Goal: Information Seeking & Learning: Learn about a topic

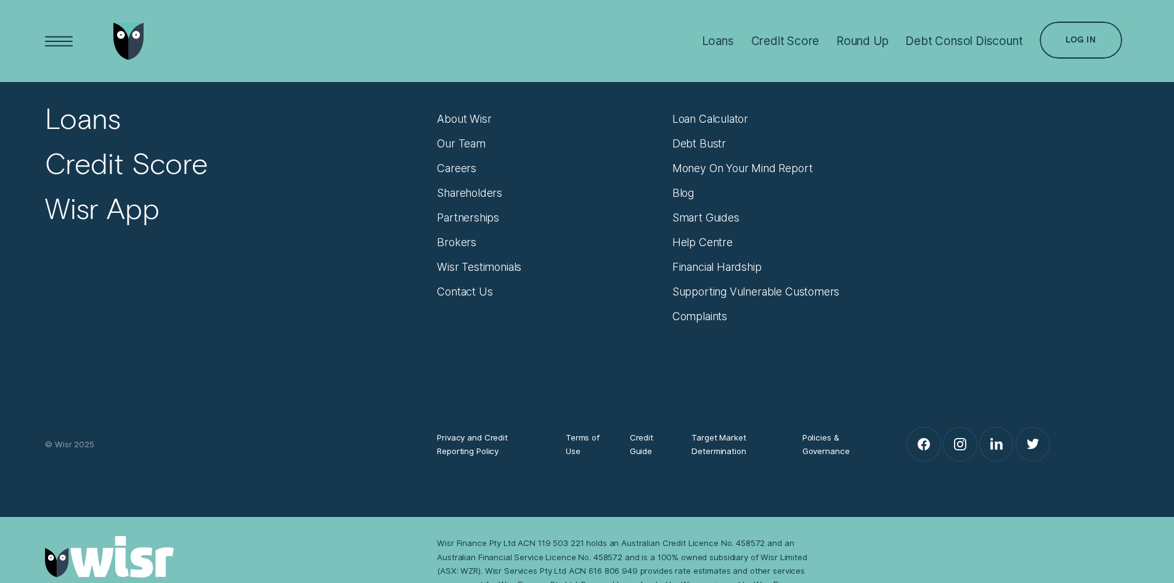
scroll to position [6303, 0]
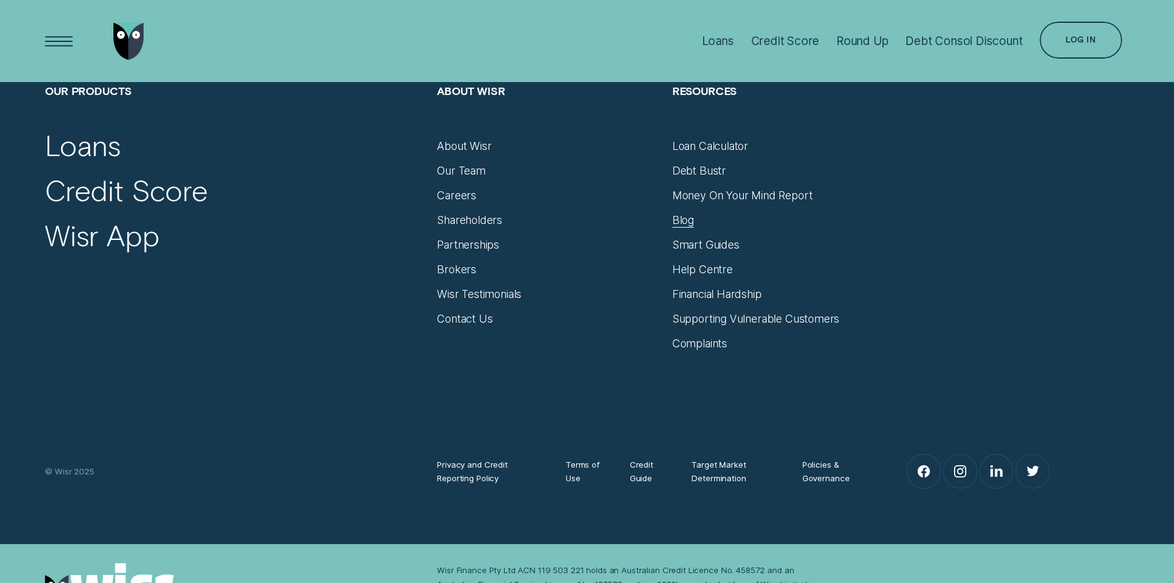
click at [689, 221] on div "Blog" at bounding box center [684, 220] width 22 height 14
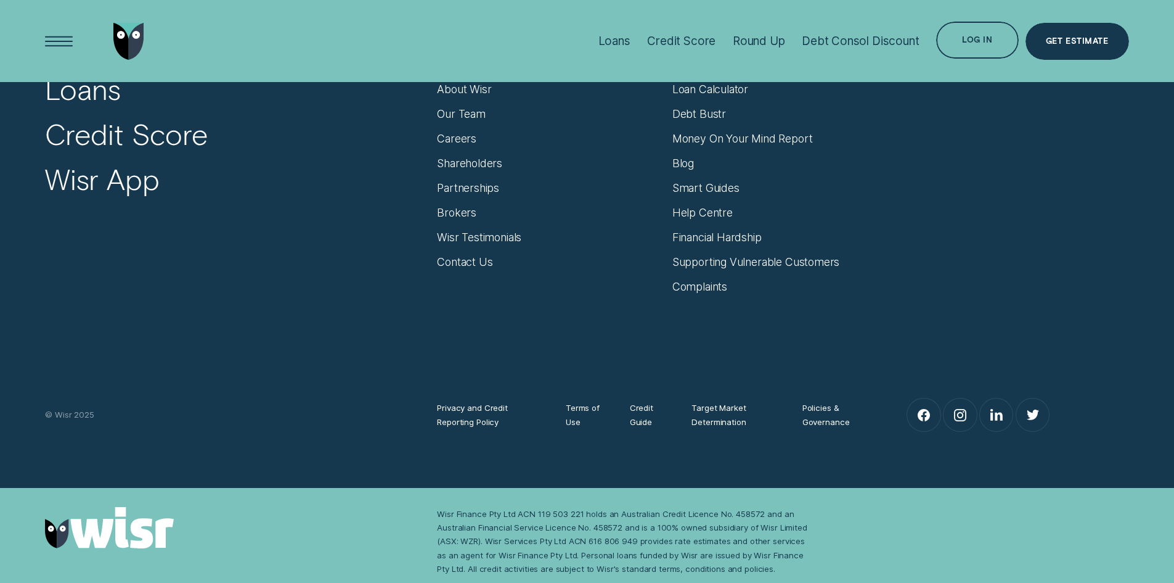
scroll to position [6374, 0]
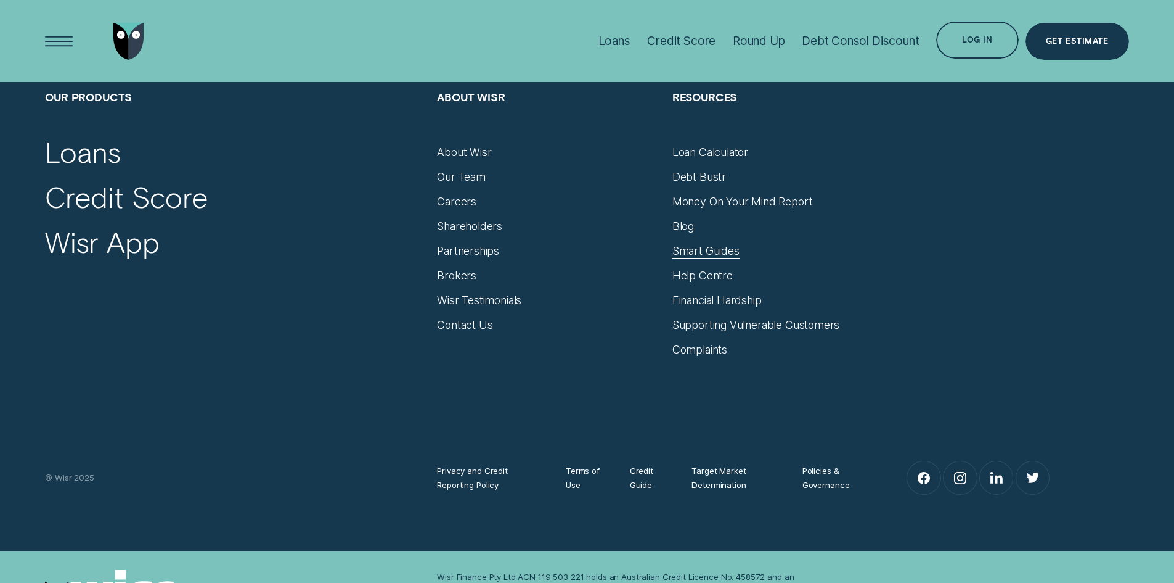
click at [694, 248] on div "Smart Guides" at bounding box center [706, 251] width 67 height 14
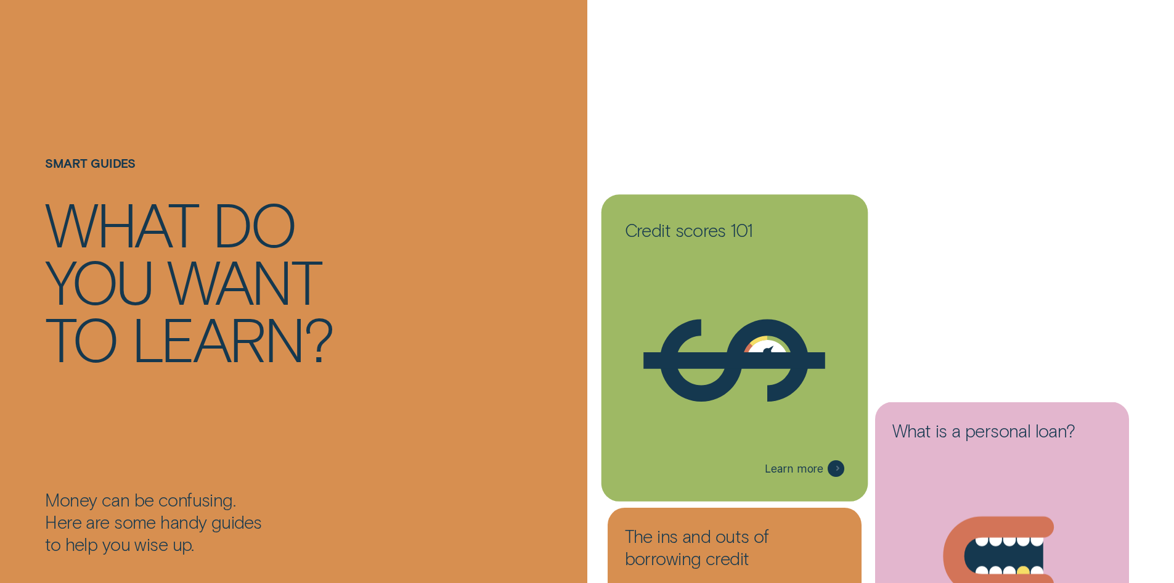
scroll to position [123, 0]
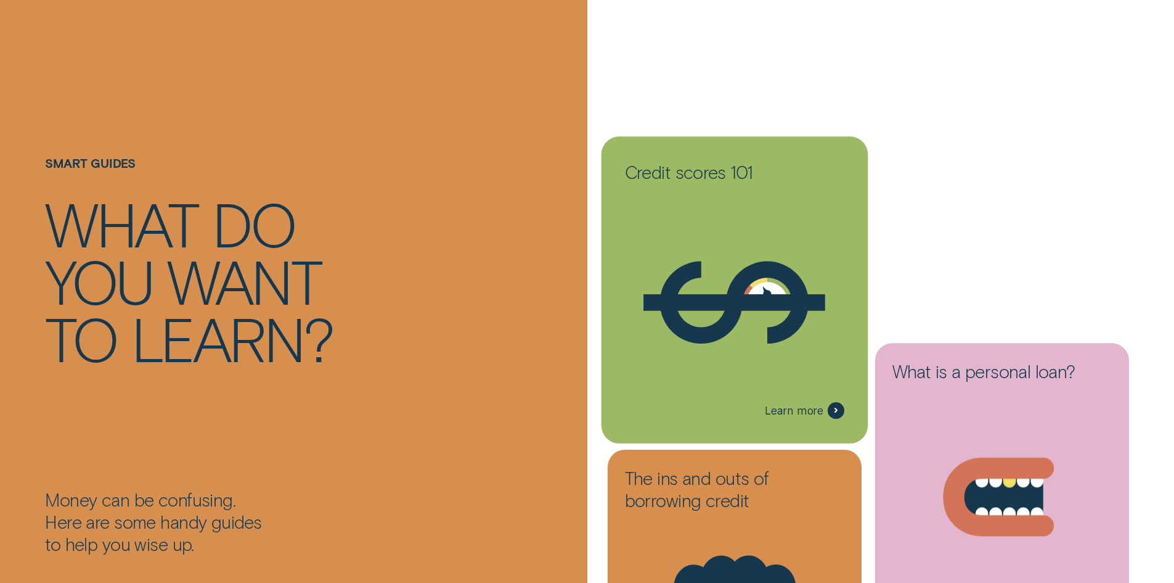
click at [694, 252] on icon at bounding box center [734, 302] width 237 height 181
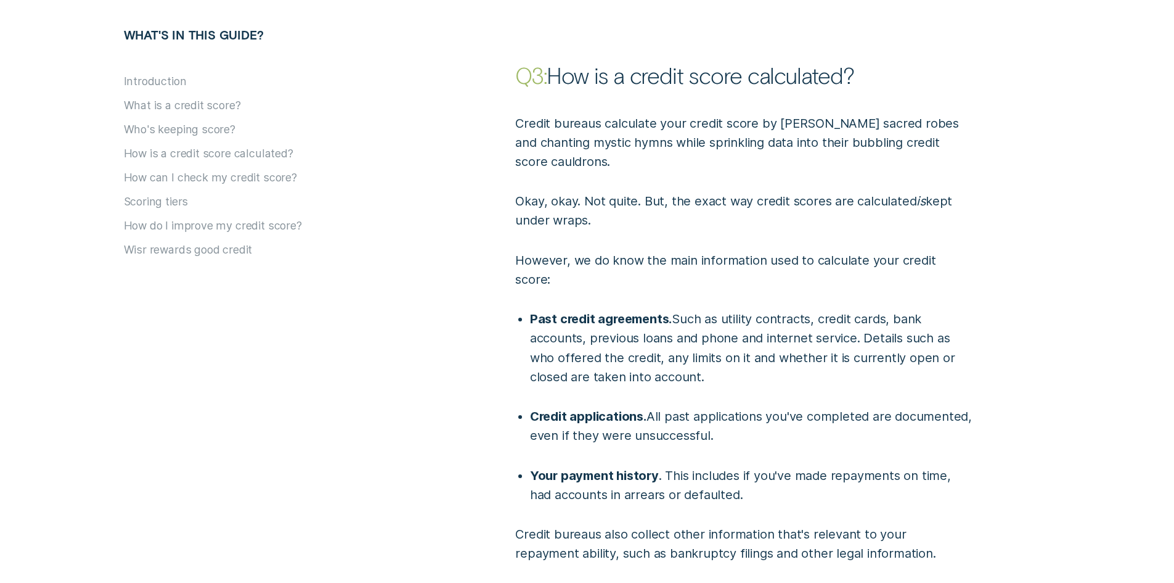
scroll to position [2096, 0]
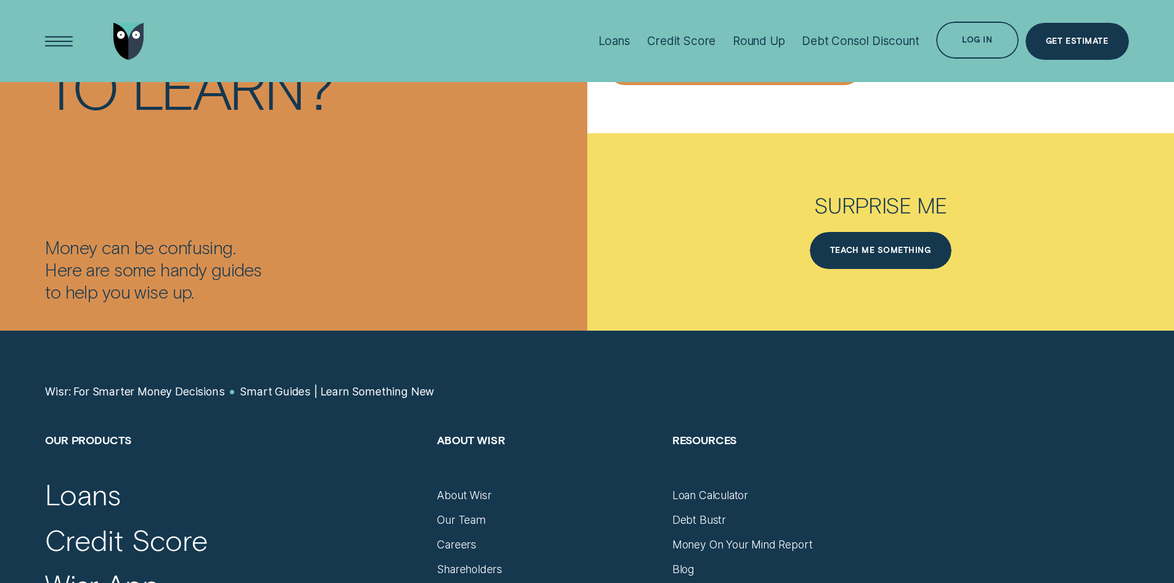
scroll to position [3144, 0]
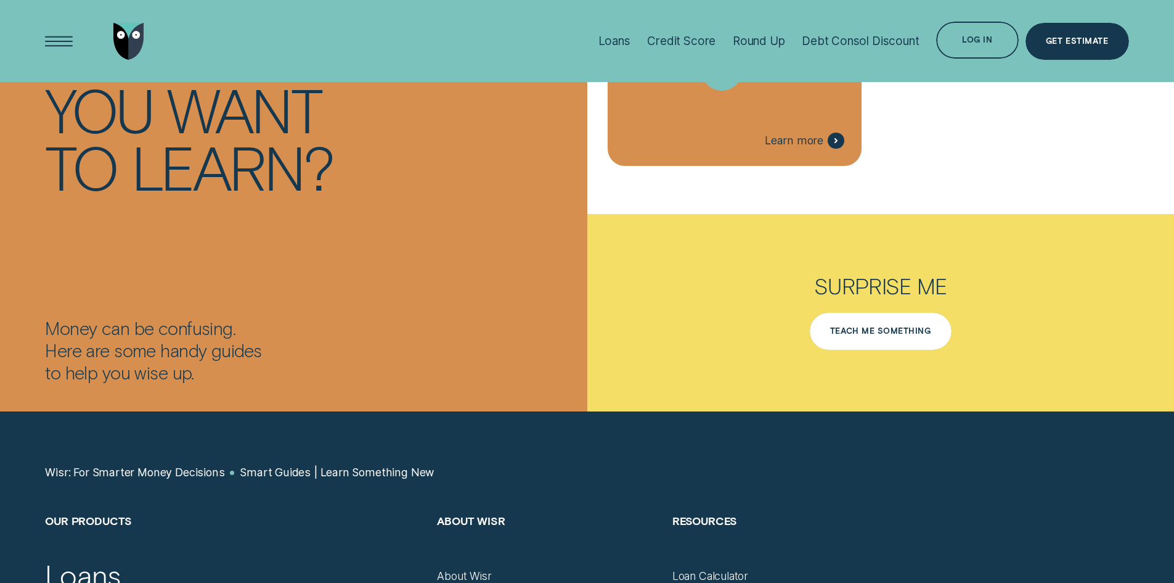
click at [879, 330] on div "Teach me something" at bounding box center [880, 330] width 101 height 7
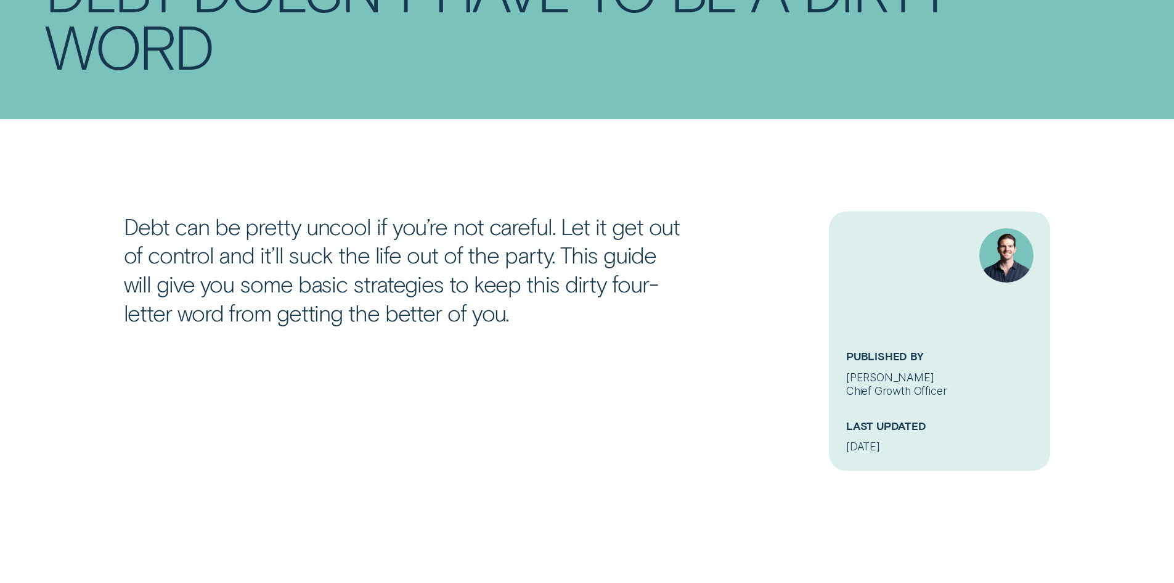
scroll to position [432, 0]
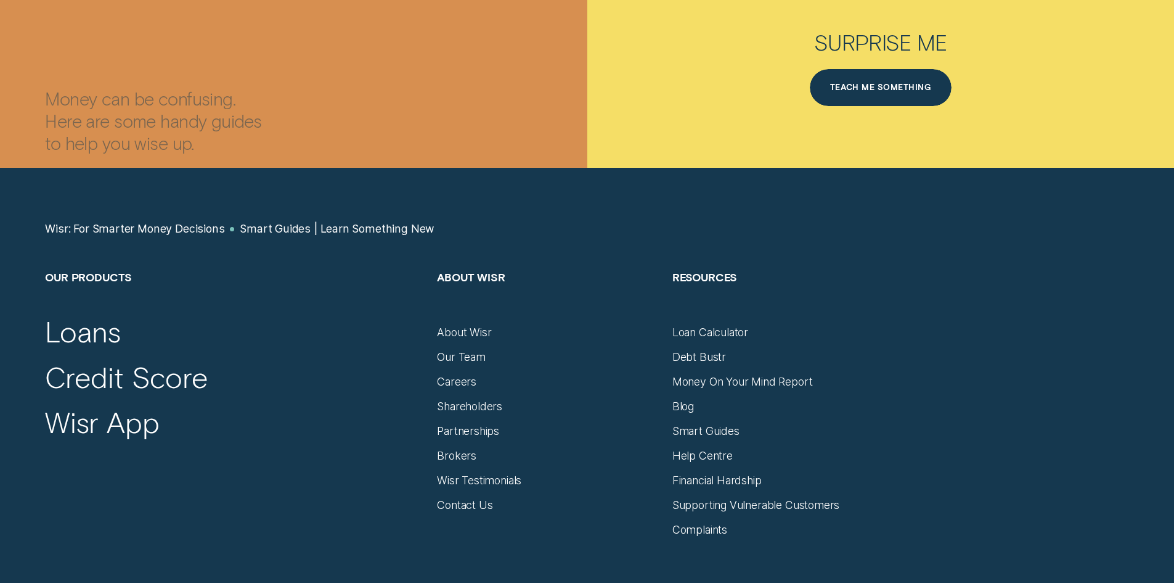
scroll to position [3576, 0]
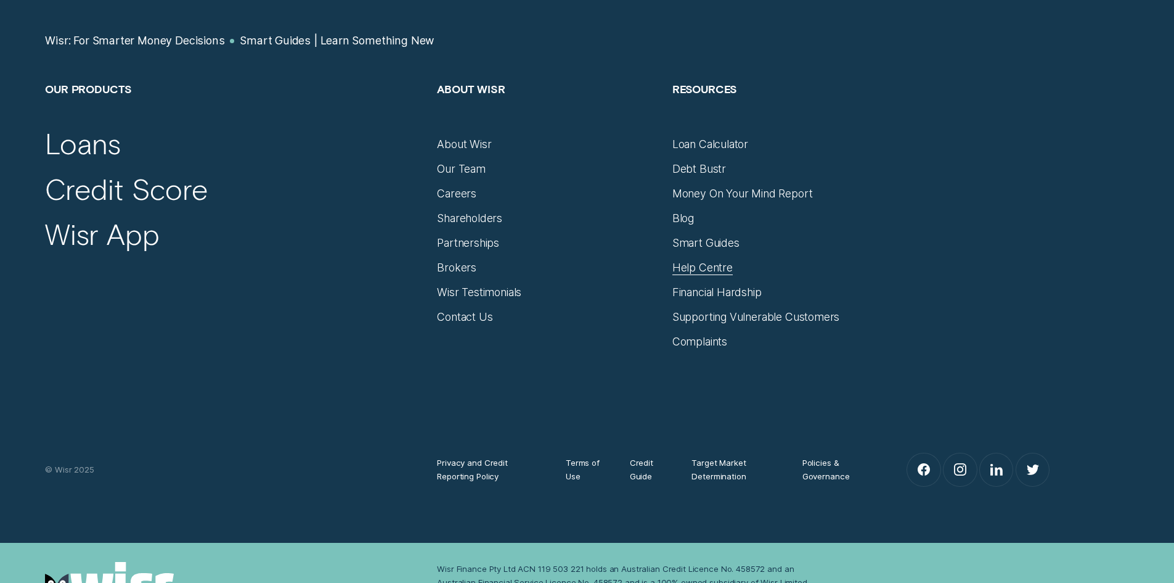
click at [714, 268] on div "Help Centre" at bounding box center [703, 268] width 60 height 14
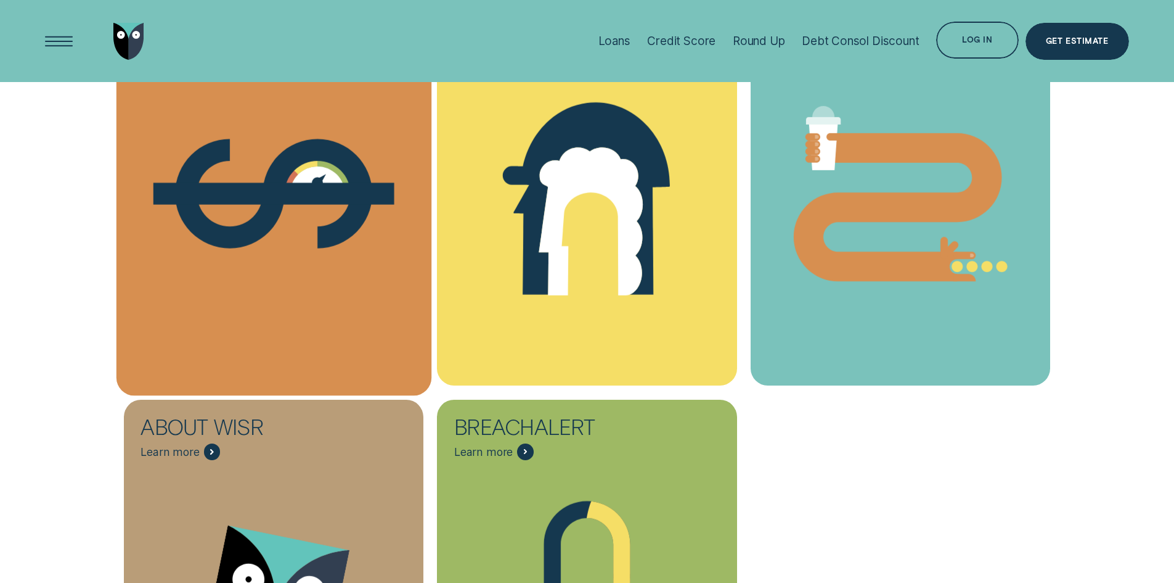
scroll to position [555, 0]
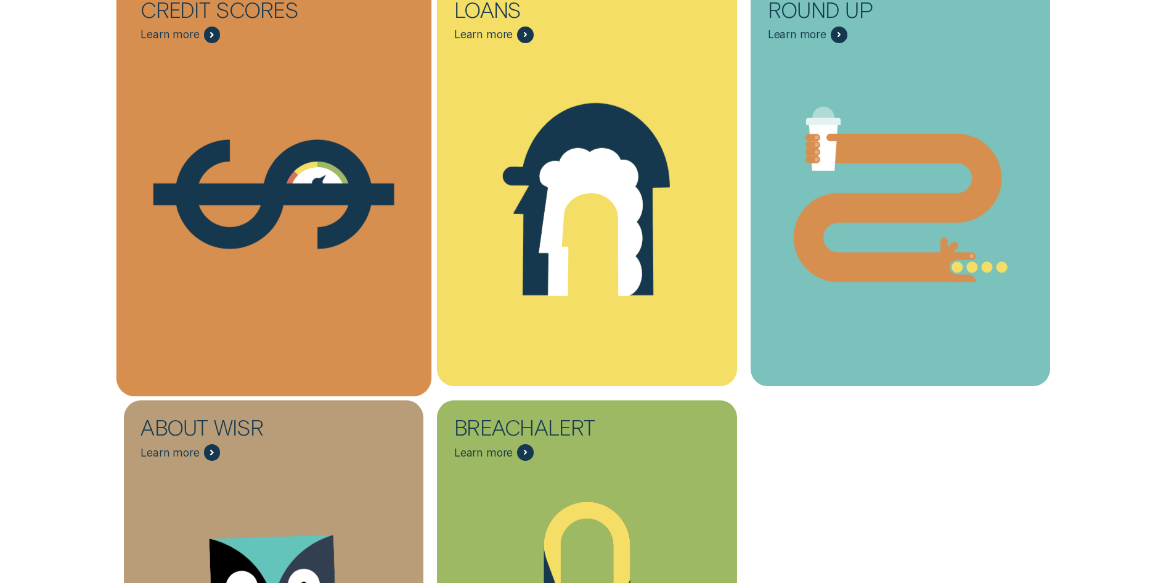
click at [217, 229] on icon "Credit Scores - Learn more" at bounding box center [273, 193] width 197 height 109
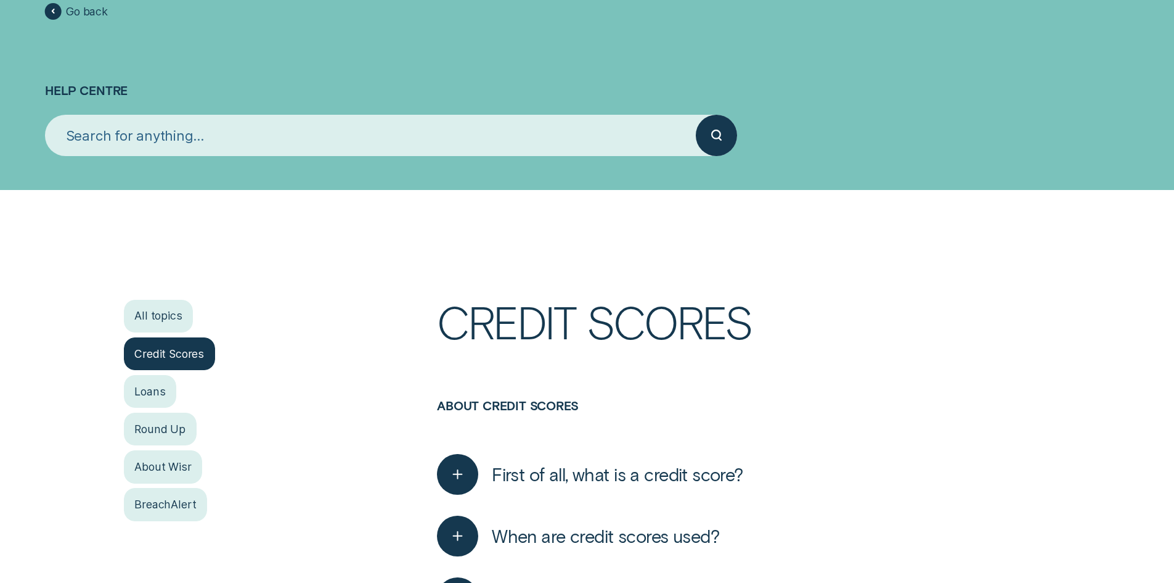
scroll to position [247, 0]
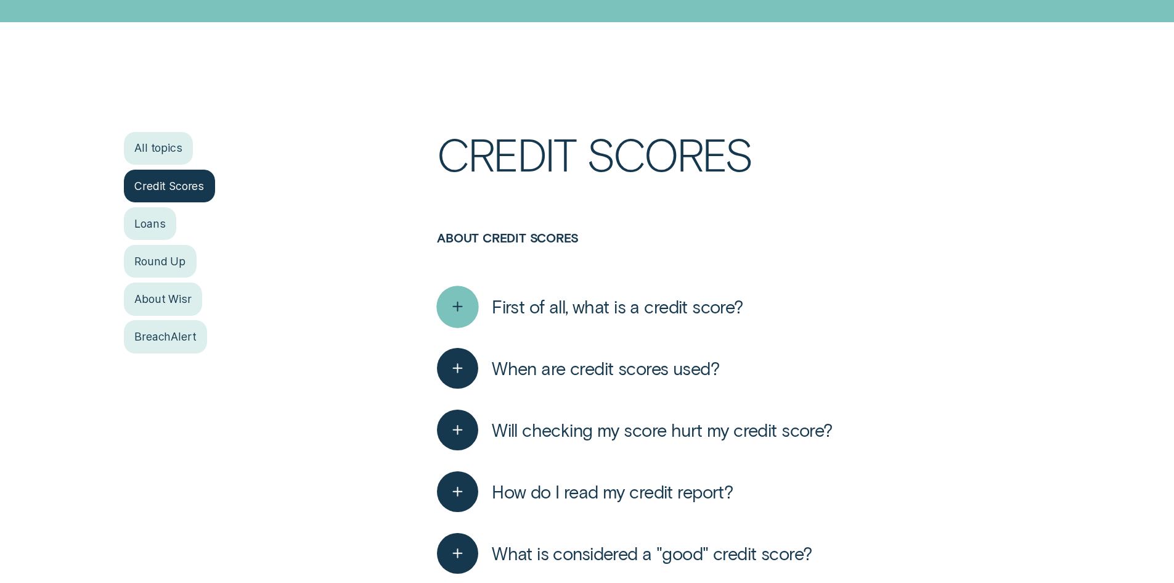
click at [458, 311] on line "button" at bounding box center [458, 306] width 0 height 9
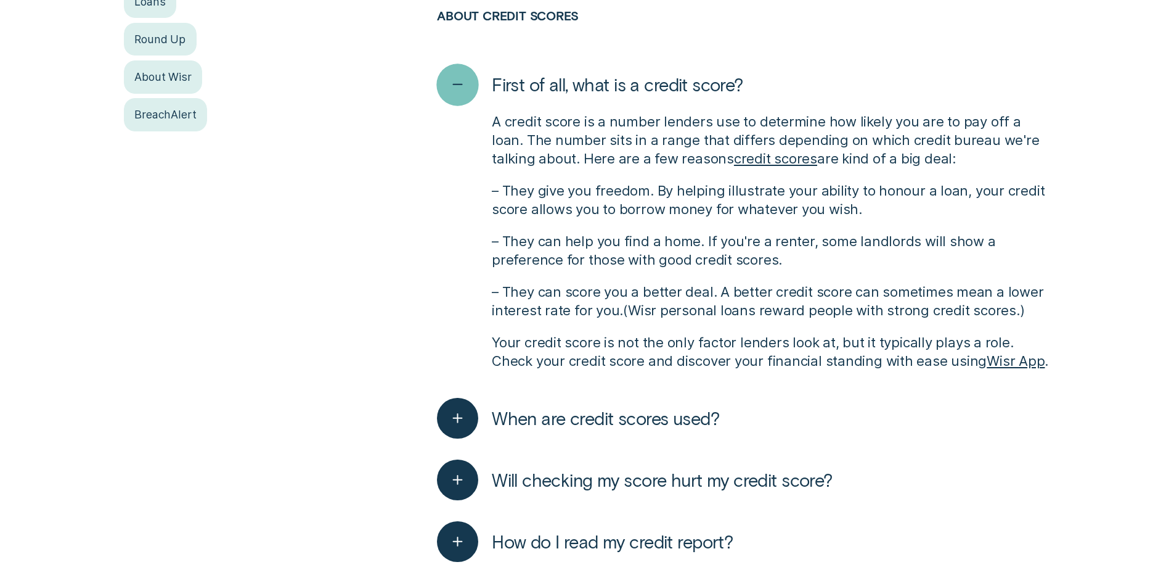
scroll to position [493, 0]
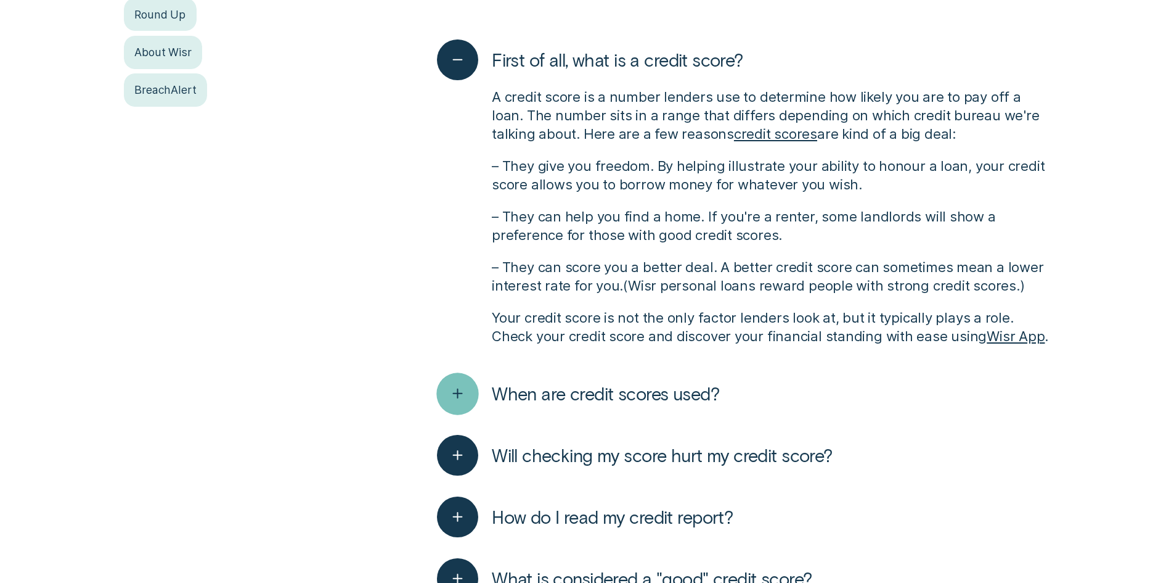
click at [451, 386] on icon "button" at bounding box center [458, 393] width 21 height 19
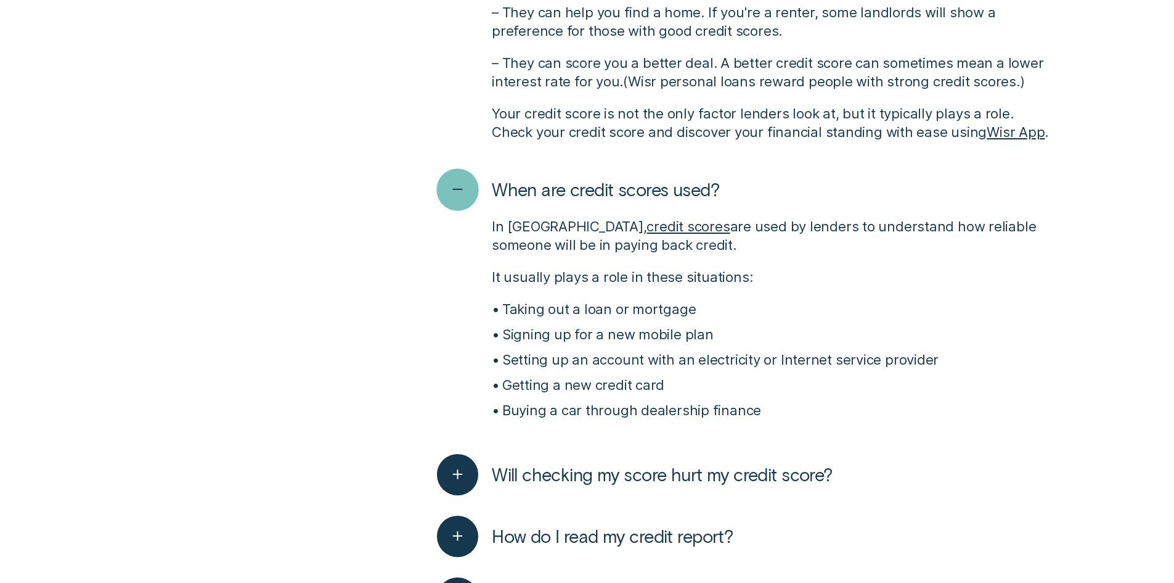
scroll to position [740, 0]
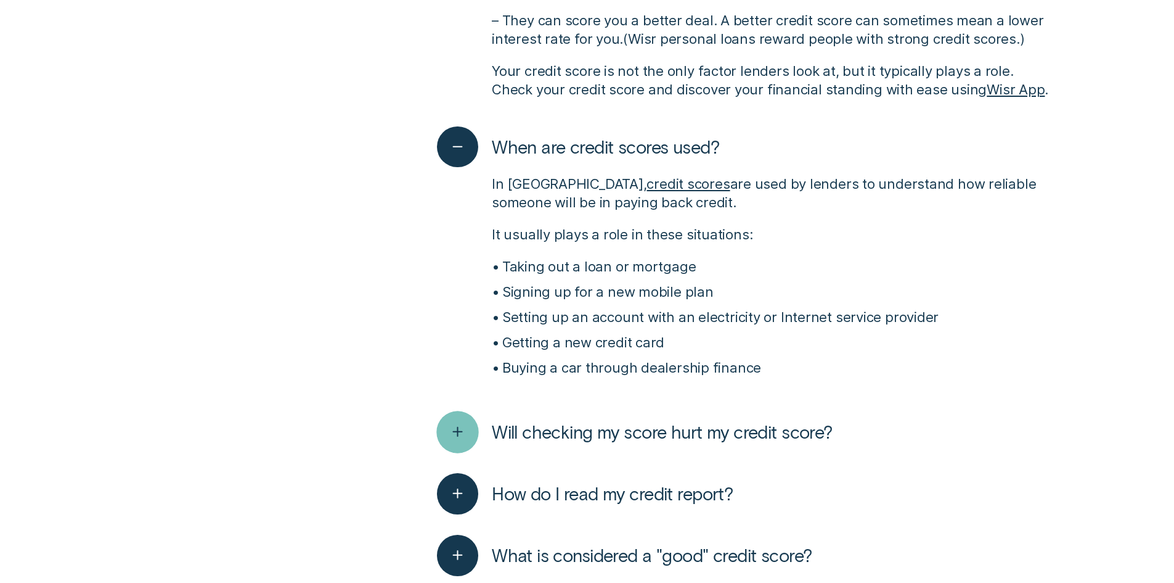
click at [463, 413] on div "button" at bounding box center [458, 432] width 42 height 42
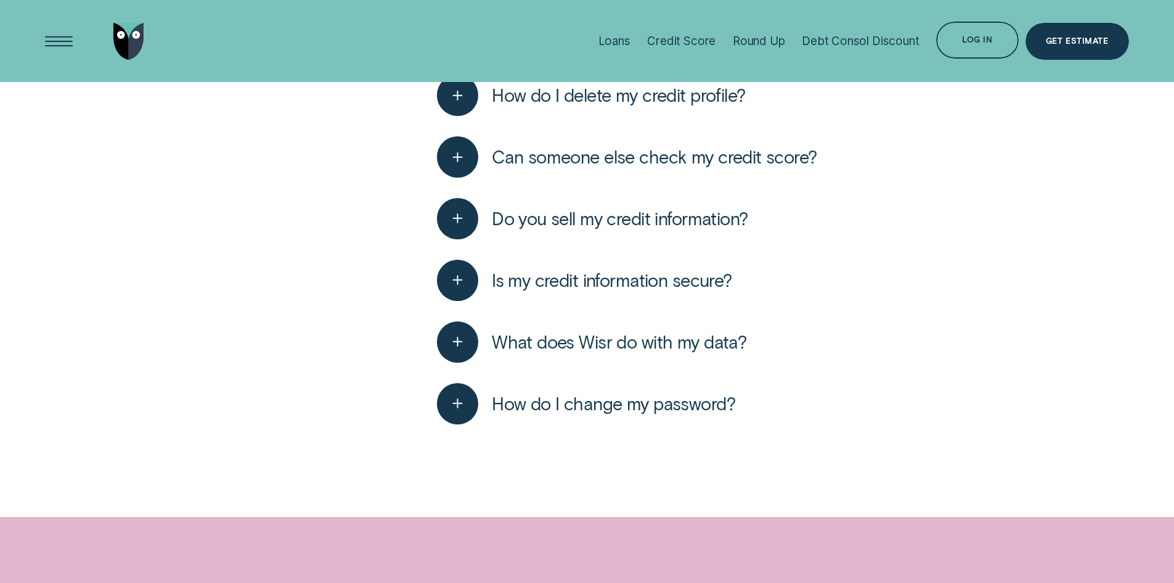
scroll to position [3391, 0]
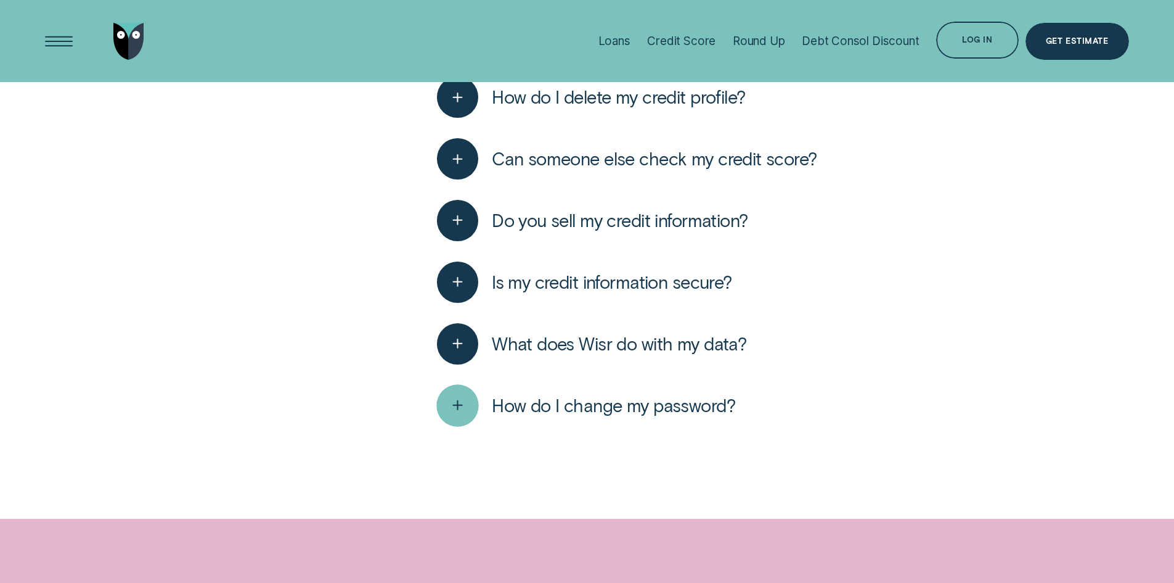
click at [449, 415] on div "button" at bounding box center [458, 405] width 42 height 42
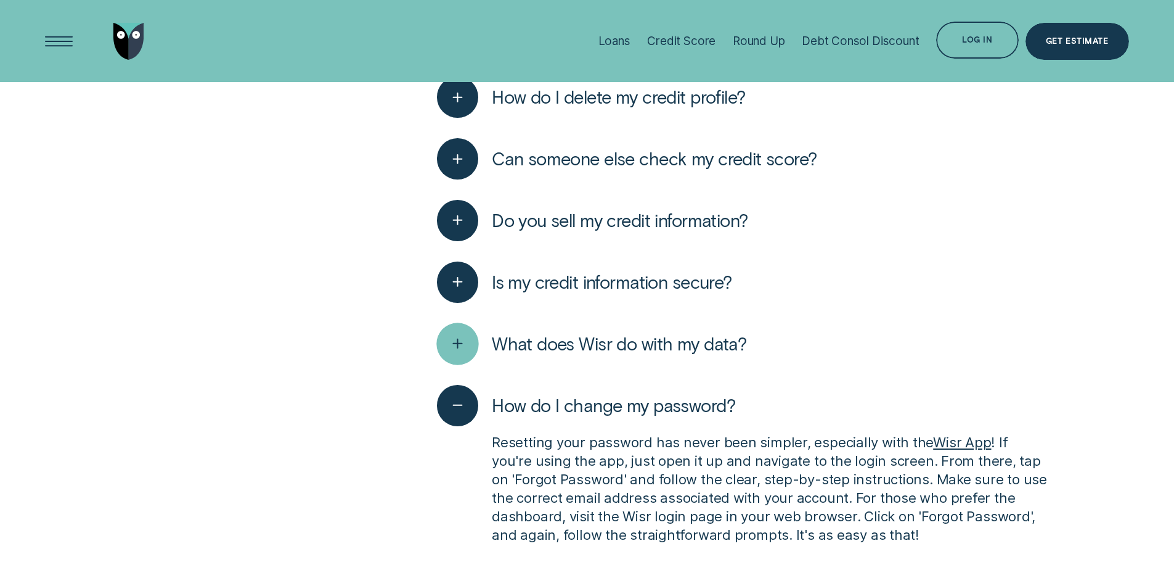
click at [458, 353] on div "button" at bounding box center [458, 343] width 42 height 42
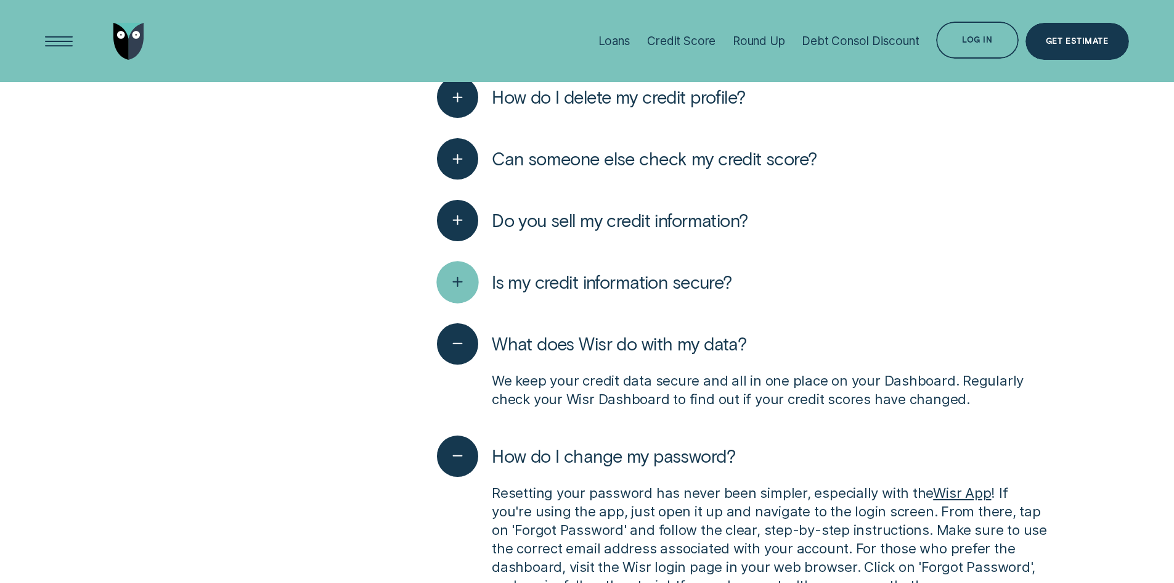
click at [459, 290] on icon "button" at bounding box center [458, 281] width 21 height 19
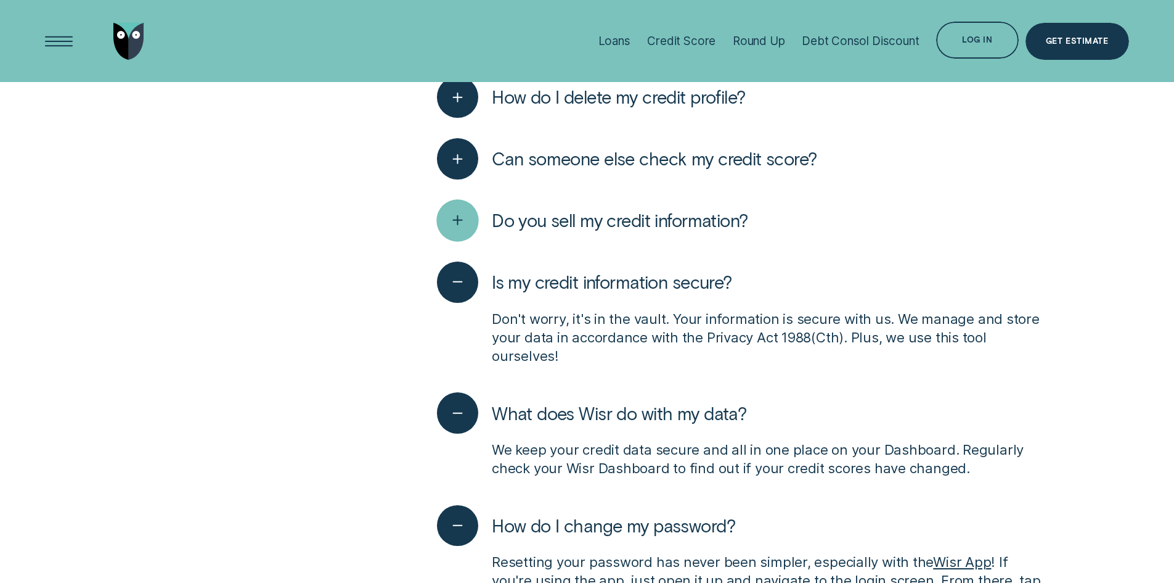
click at [469, 230] on div "button" at bounding box center [458, 220] width 42 height 42
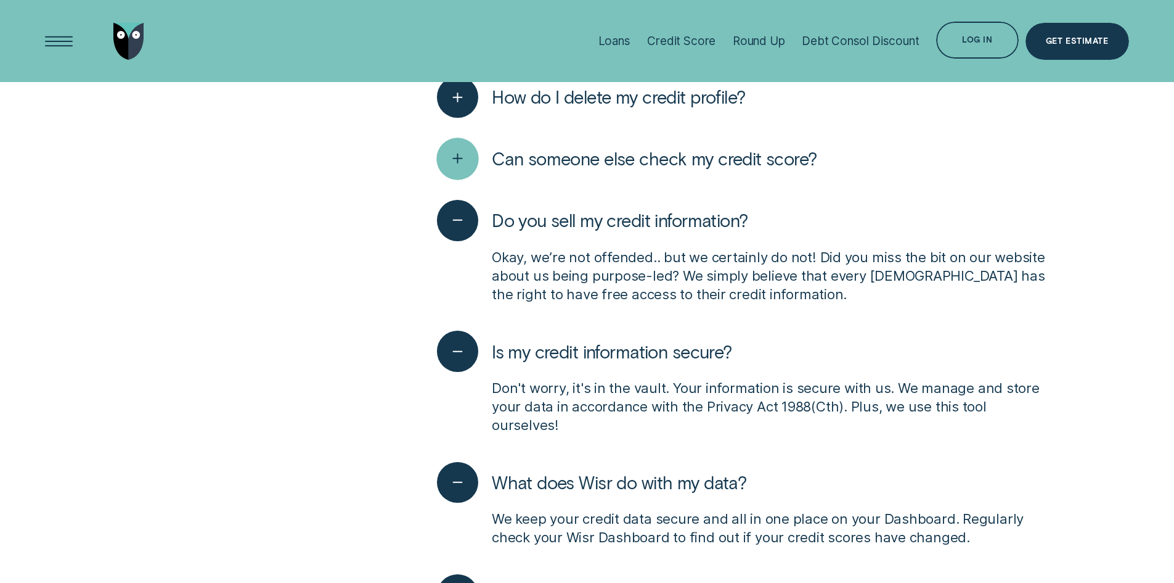
click at [462, 154] on icon "button" at bounding box center [458, 158] width 21 height 19
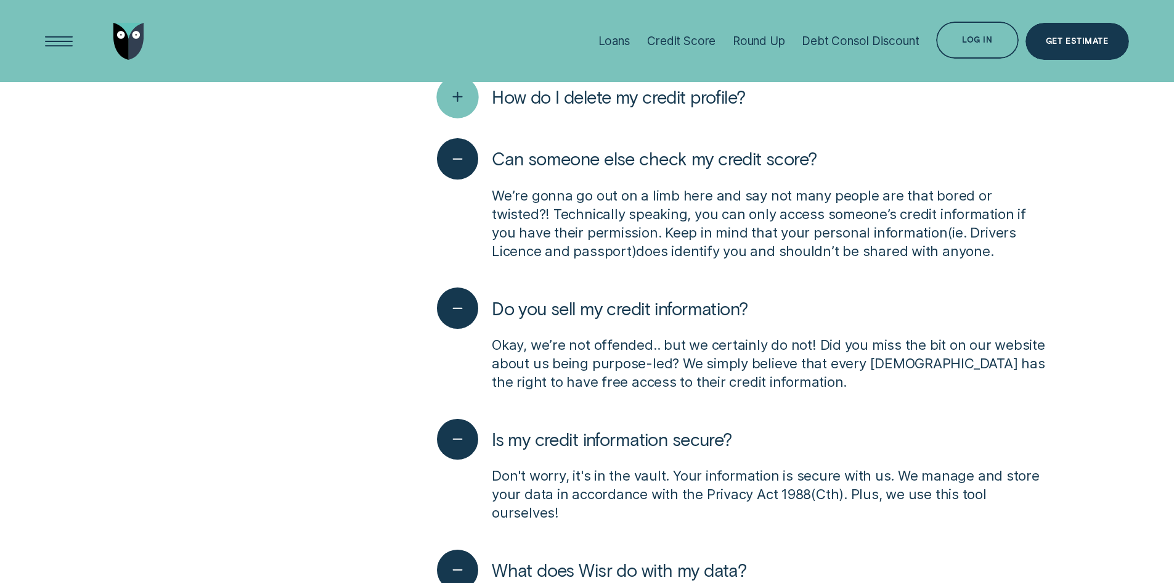
click at [462, 103] on icon "button" at bounding box center [458, 97] width 21 height 19
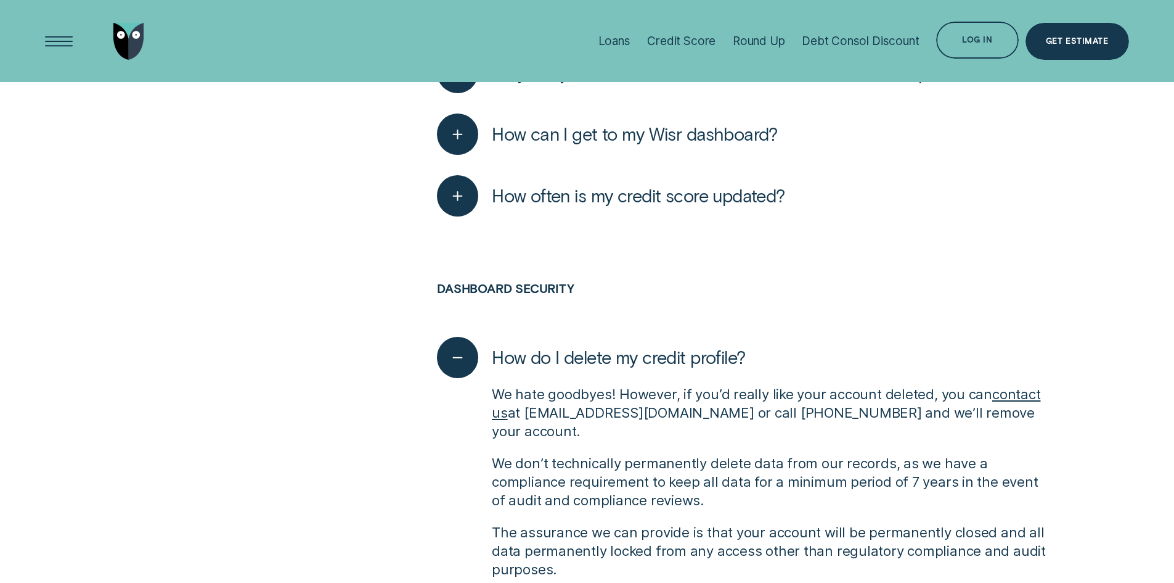
scroll to position [3082, 0]
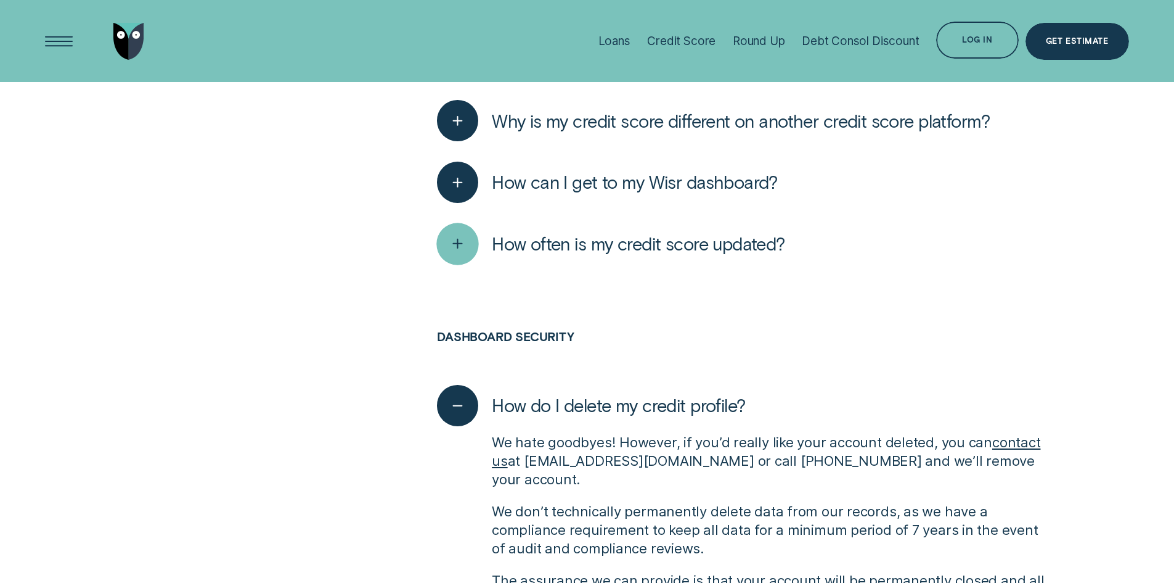
click at [455, 247] on icon "button" at bounding box center [458, 243] width 21 height 19
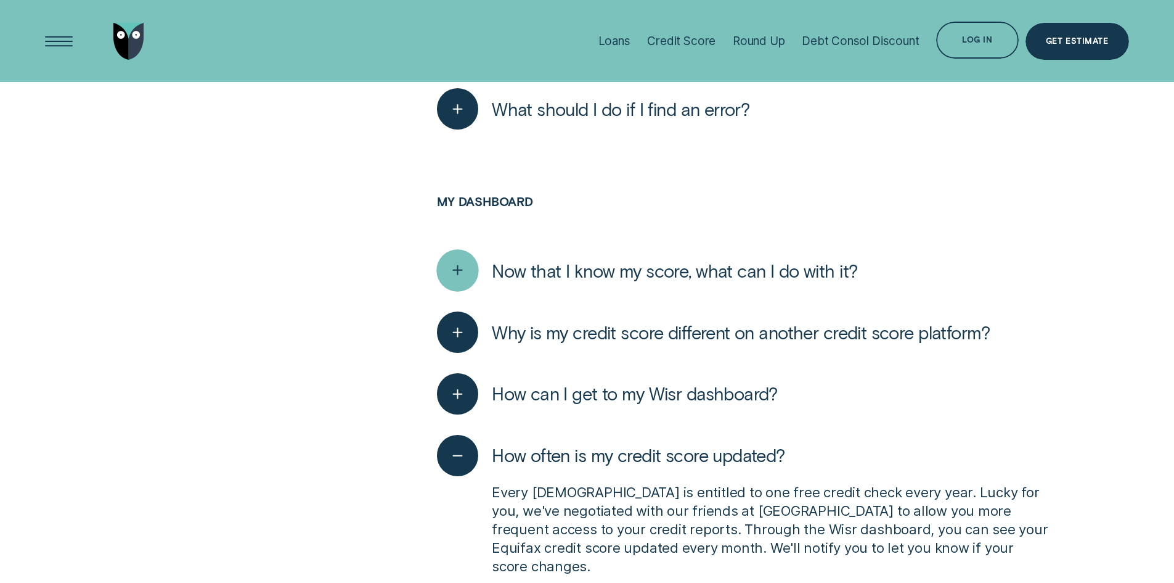
scroll to position [2836, 0]
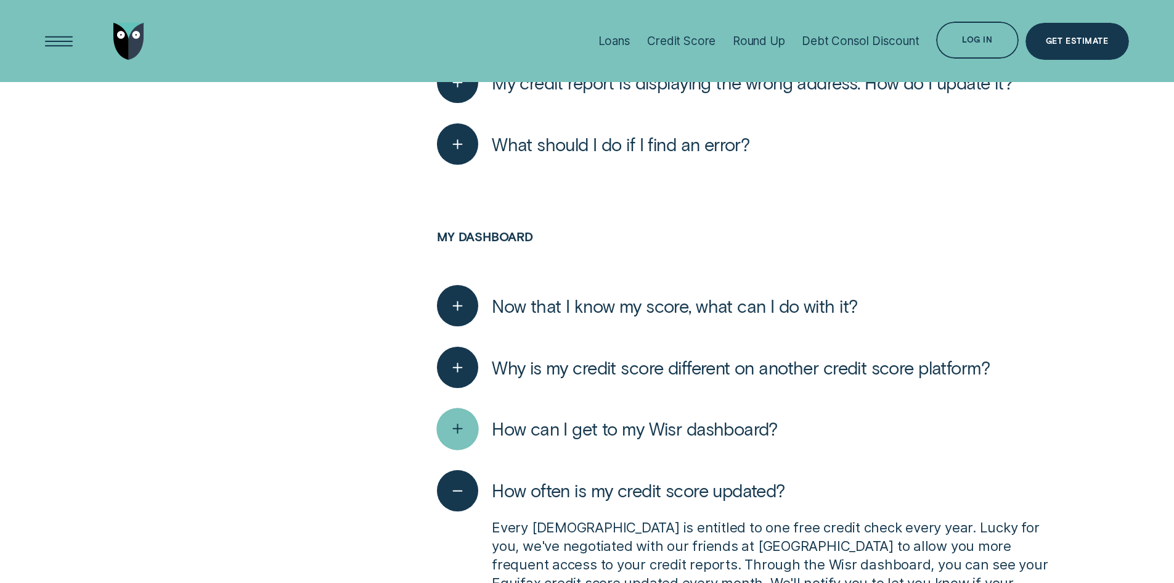
drag, startPoint x: 454, startPoint y: 426, endPoint x: 452, endPoint y: 351, distance: 75.2
click at [454, 423] on icon "button" at bounding box center [458, 428] width 21 height 19
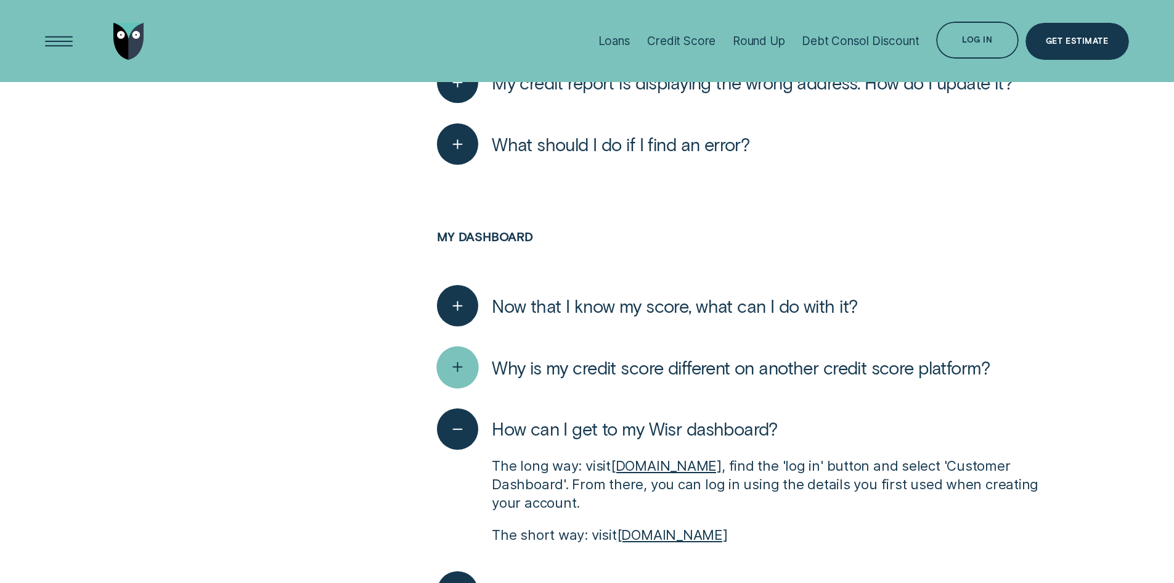
drag, startPoint x: 451, startPoint y: 349, endPoint x: 451, endPoint y: 334, distance: 15.4
click at [451, 348] on div "button" at bounding box center [458, 367] width 42 height 42
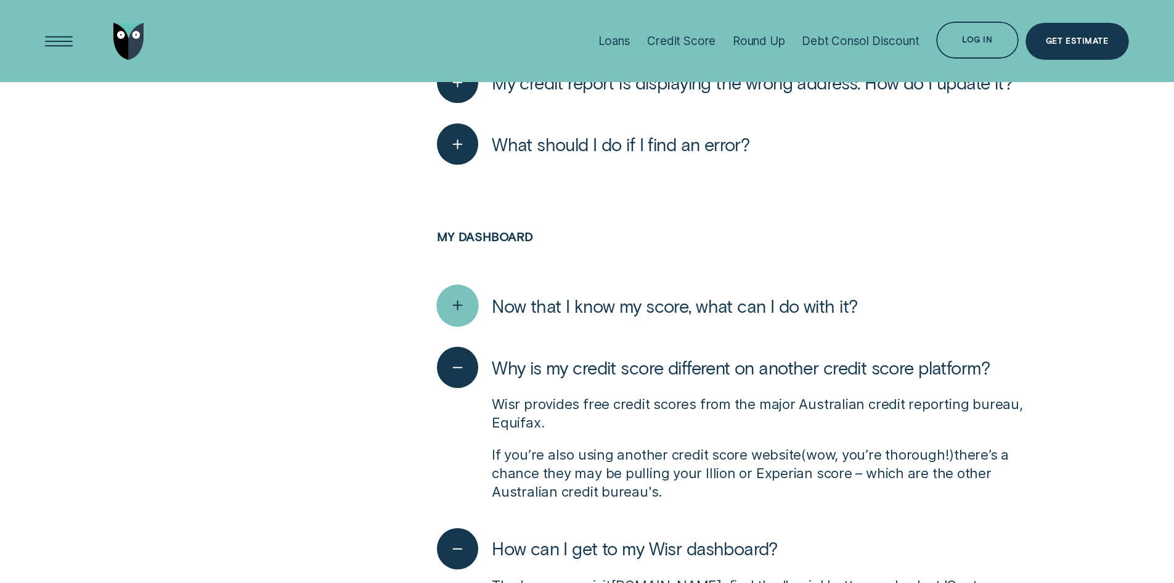
click at [448, 295] on div "button" at bounding box center [458, 306] width 42 height 42
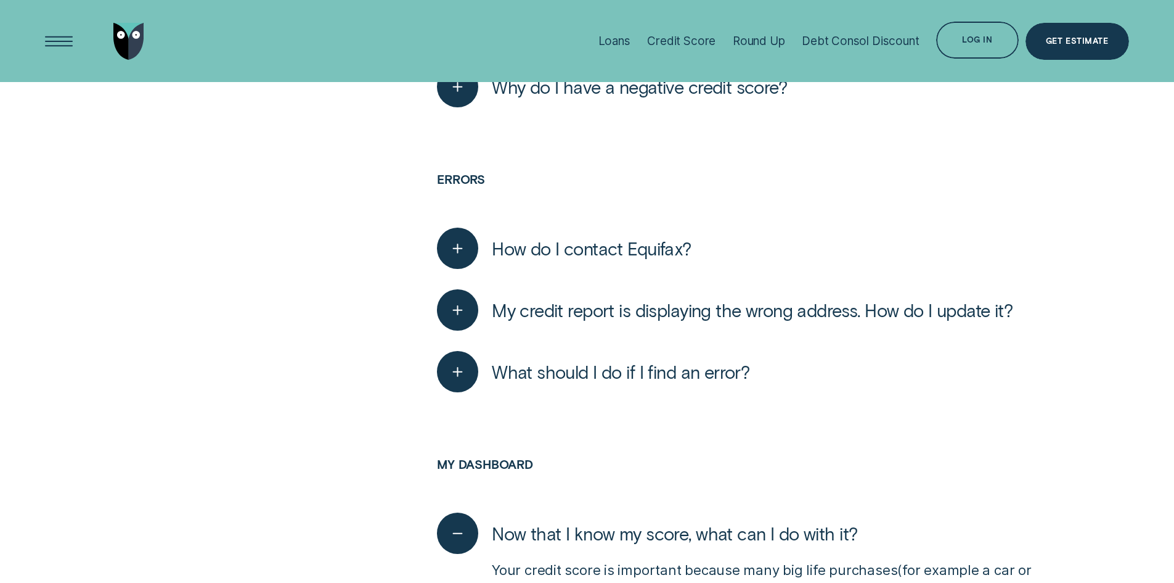
scroll to position [2589, 0]
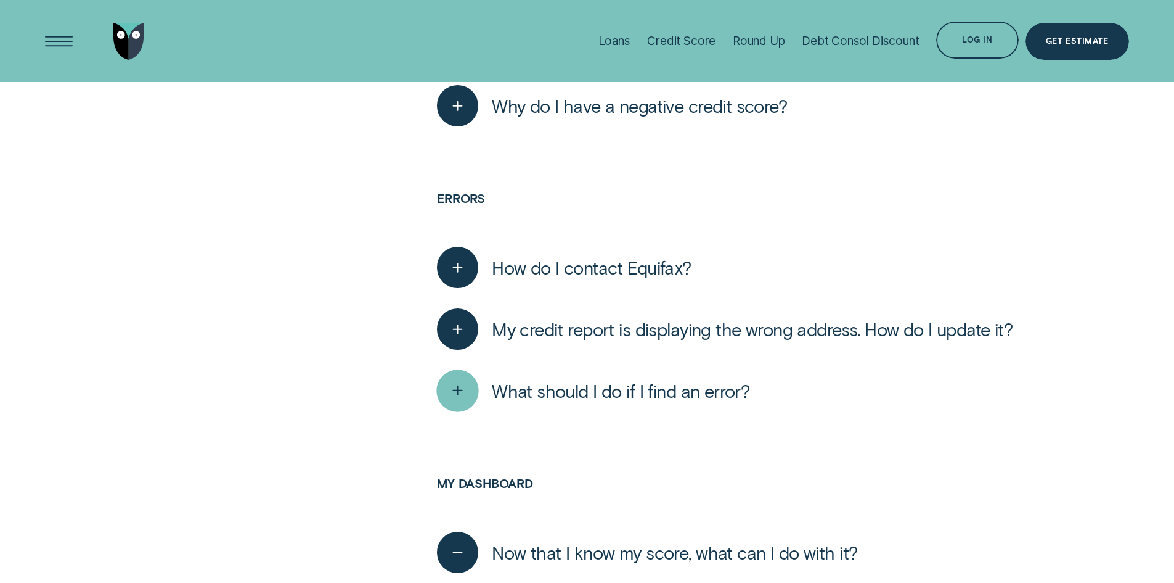
click at [465, 377] on div "button" at bounding box center [458, 391] width 42 height 42
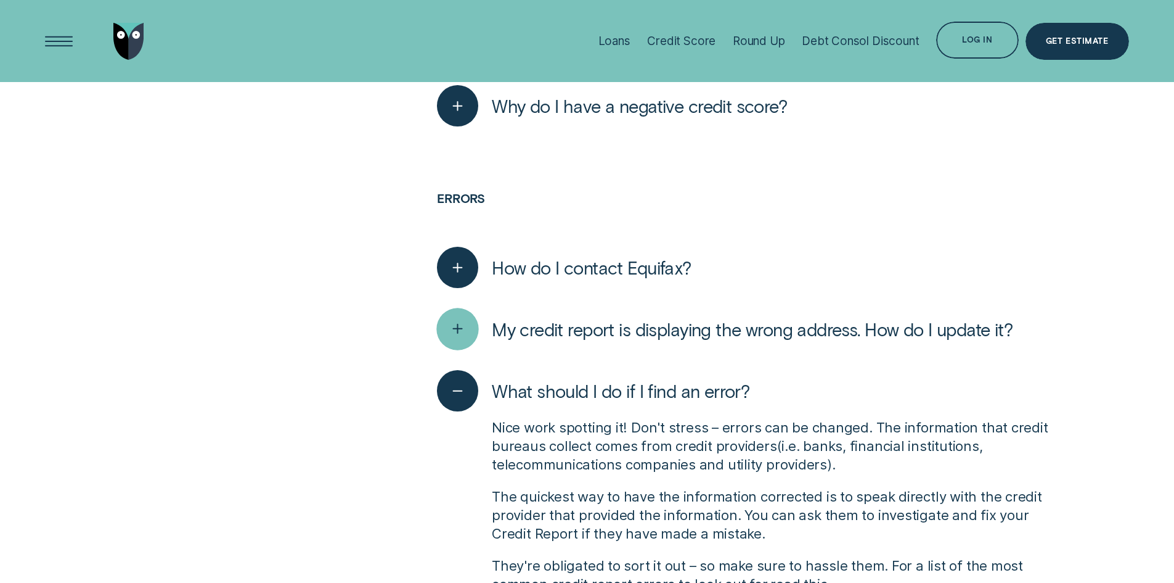
drag, startPoint x: 464, startPoint y: 334, endPoint x: 461, endPoint y: 262, distance: 72.2
click at [463, 331] on icon "button" at bounding box center [458, 328] width 21 height 19
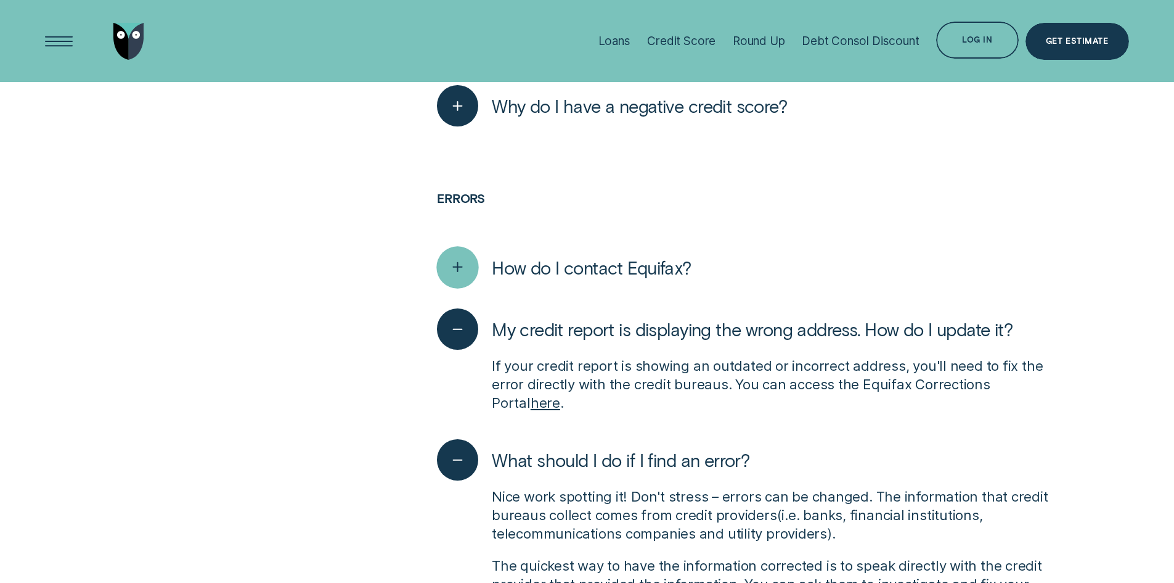
click at [459, 248] on div "button" at bounding box center [458, 268] width 42 height 42
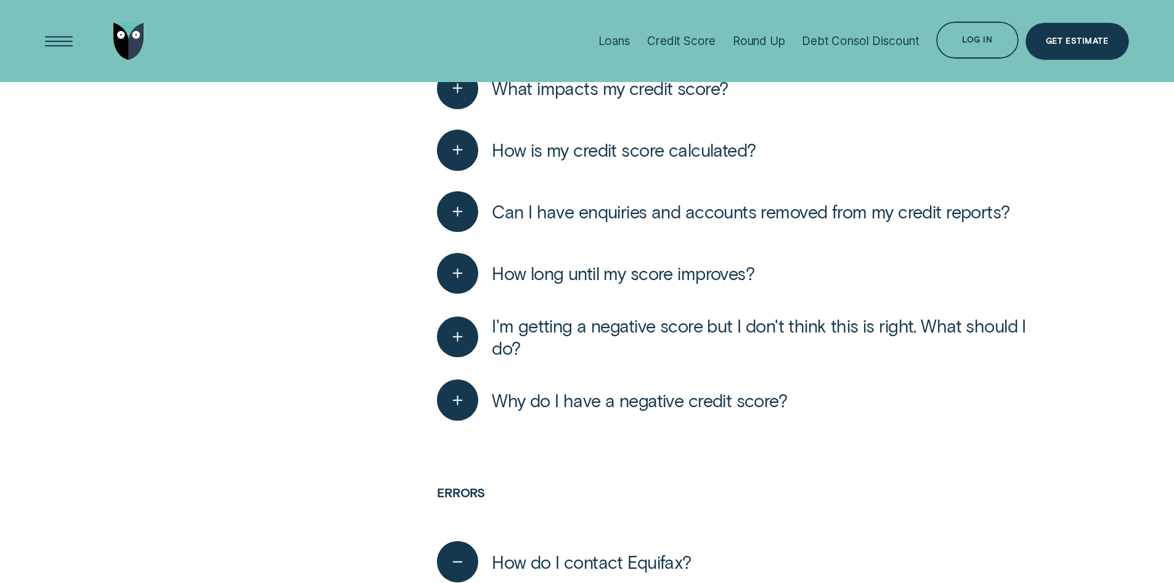
scroll to position [2281, 0]
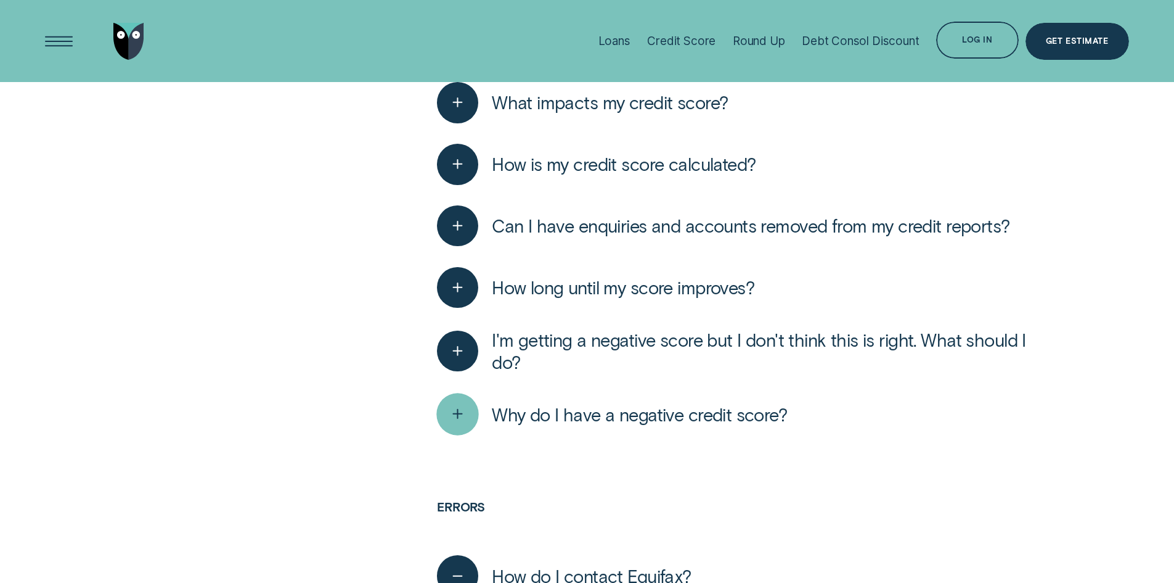
click at [462, 411] on icon "button" at bounding box center [458, 413] width 21 height 19
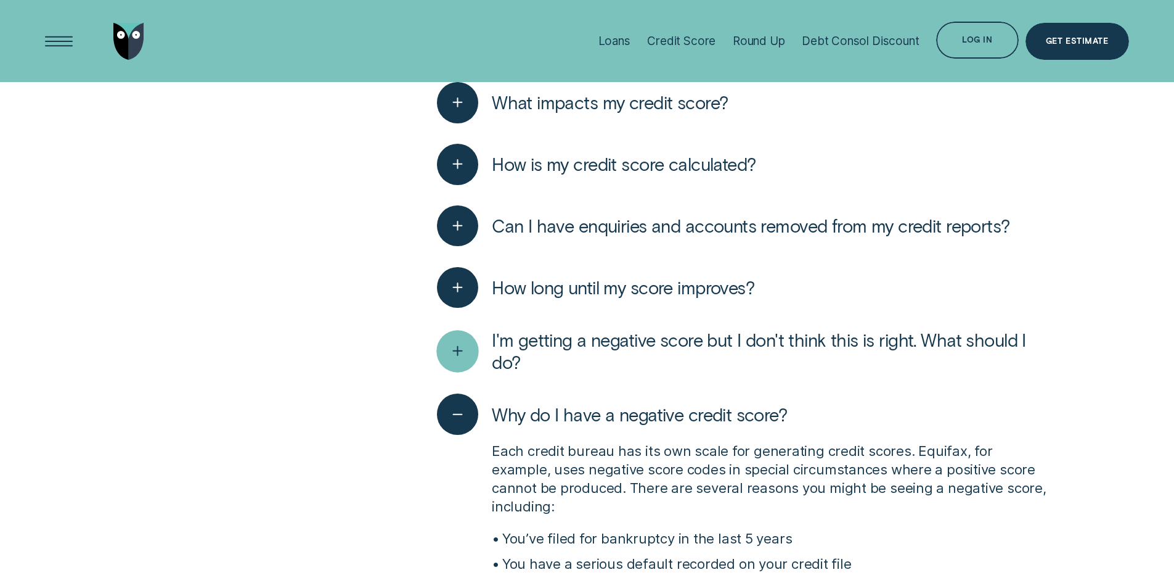
drag, startPoint x: 463, startPoint y: 354, endPoint x: 454, endPoint y: 340, distance: 16.6
click at [462, 354] on icon "button" at bounding box center [458, 351] width 21 height 19
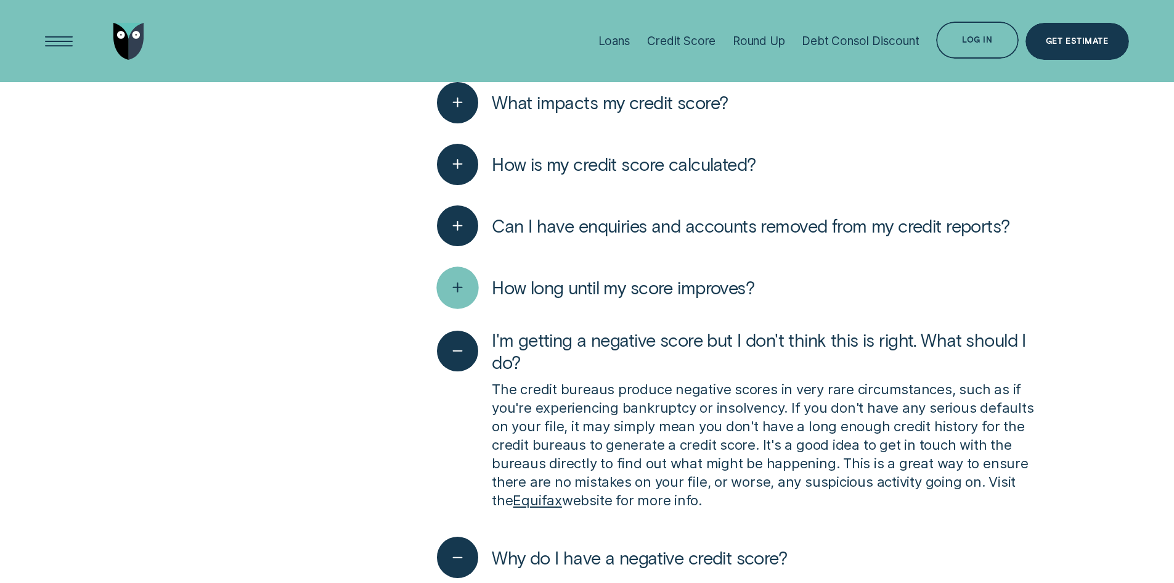
click at [439, 282] on div "button" at bounding box center [458, 287] width 42 height 42
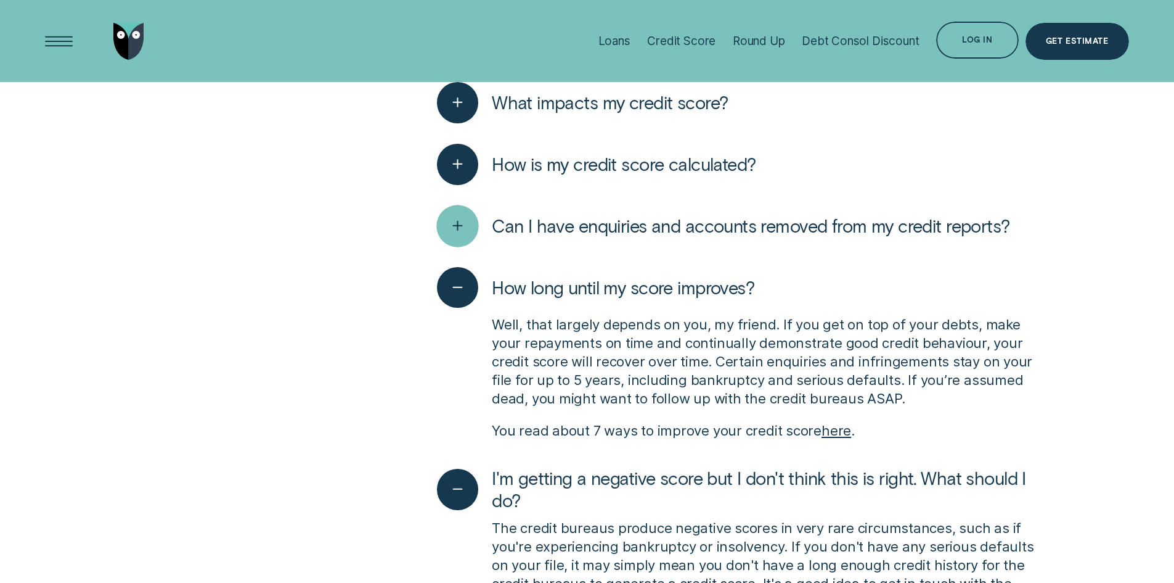
click at [452, 223] on icon "button" at bounding box center [458, 225] width 21 height 19
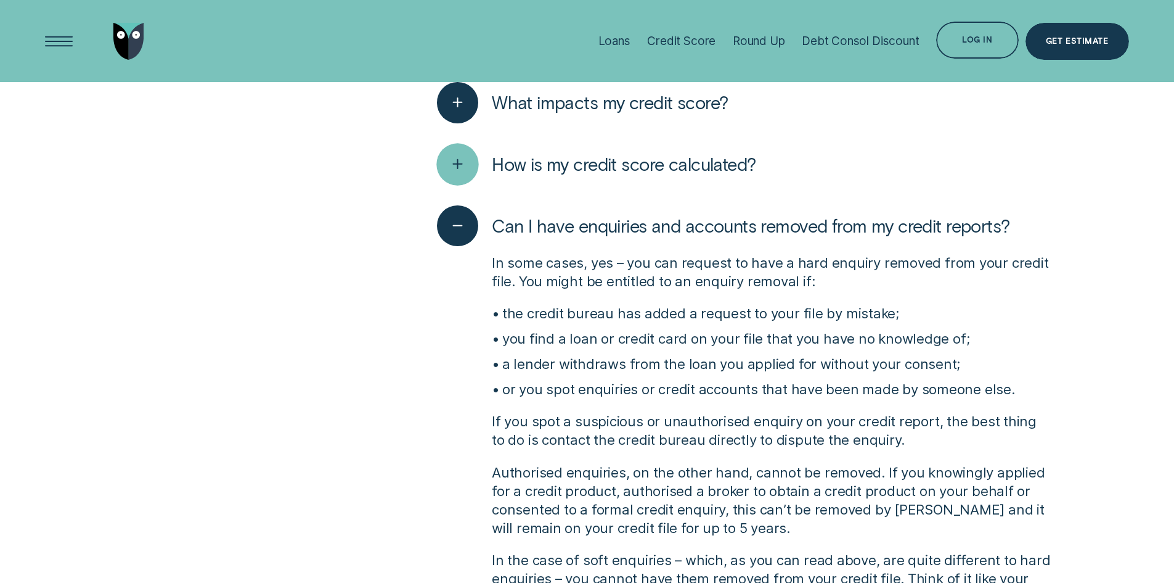
click at [443, 169] on div "button" at bounding box center [458, 164] width 42 height 42
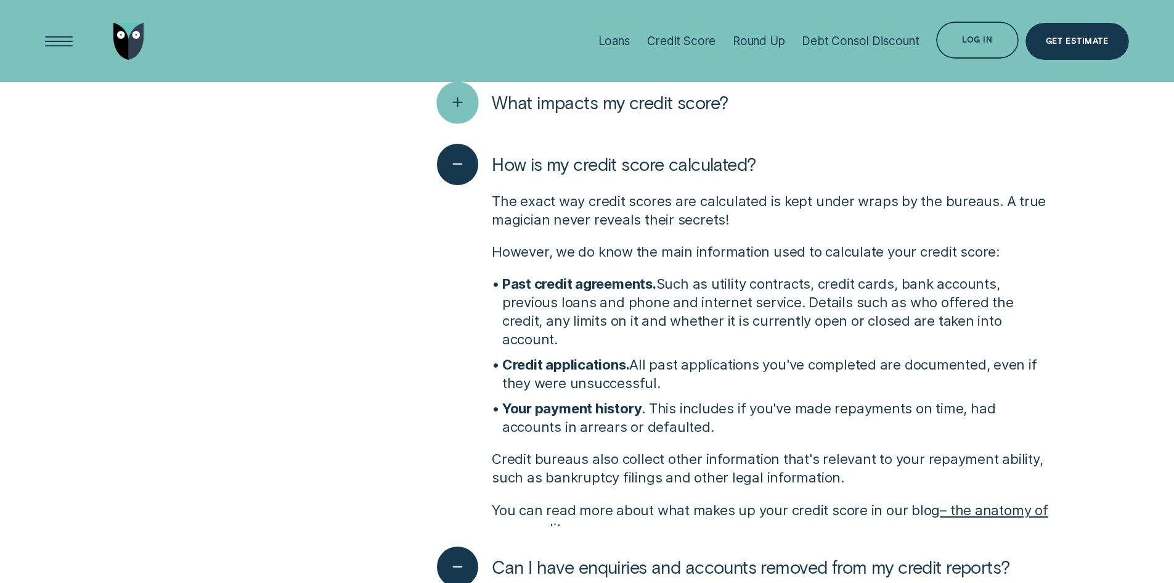
click at [462, 105] on icon "button" at bounding box center [458, 102] width 21 height 19
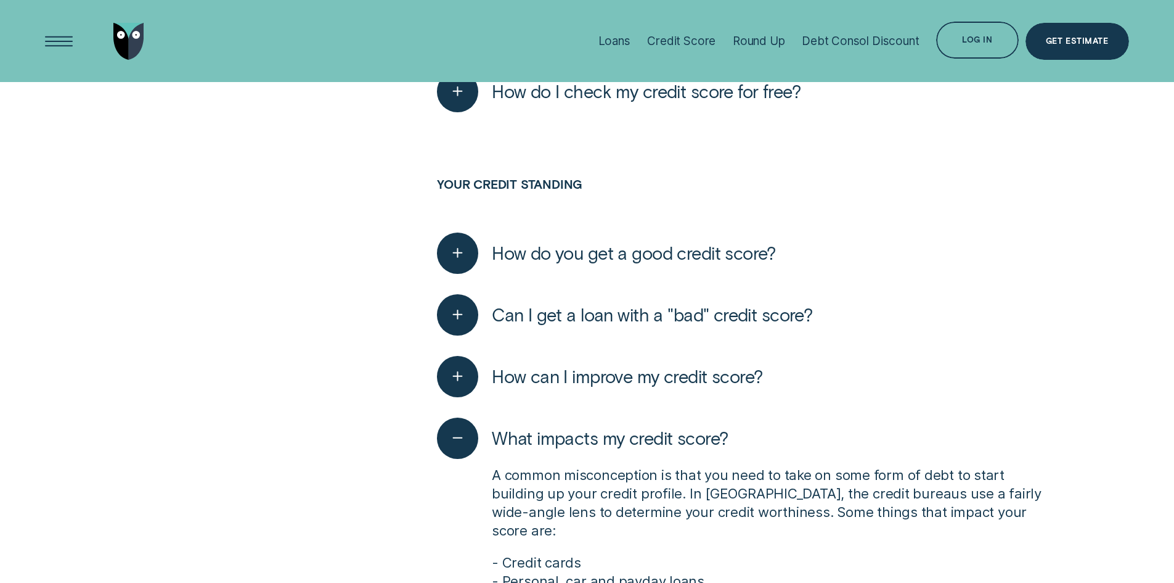
scroll to position [1911, 0]
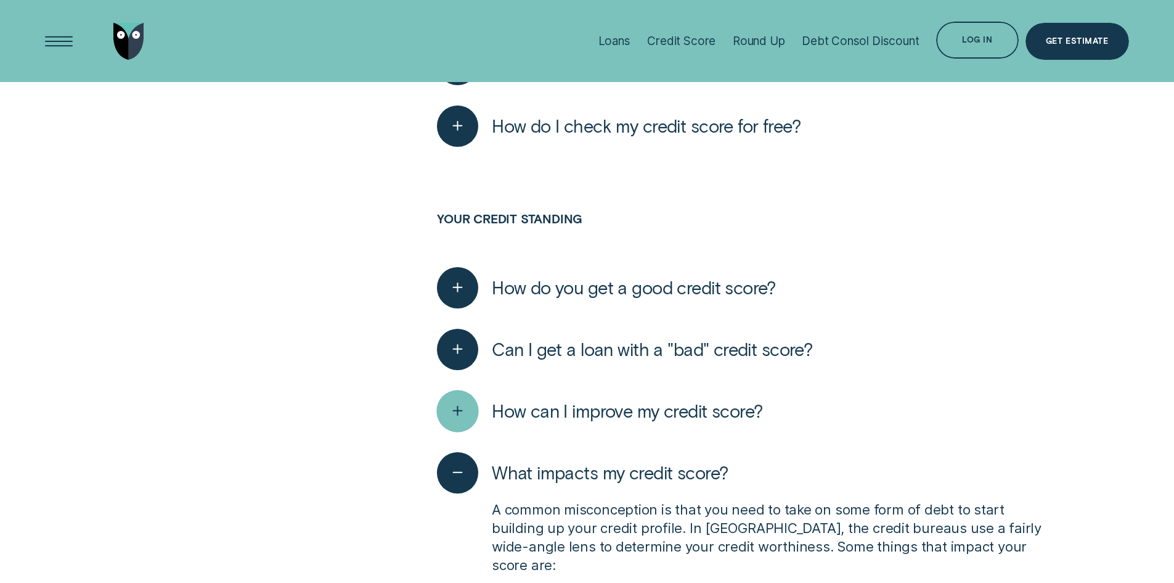
drag, startPoint x: 462, startPoint y: 415, endPoint x: 457, endPoint y: 387, distance: 28.9
click at [461, 415] on icon "button" at bounding box center [458, 410] width 21 height 19
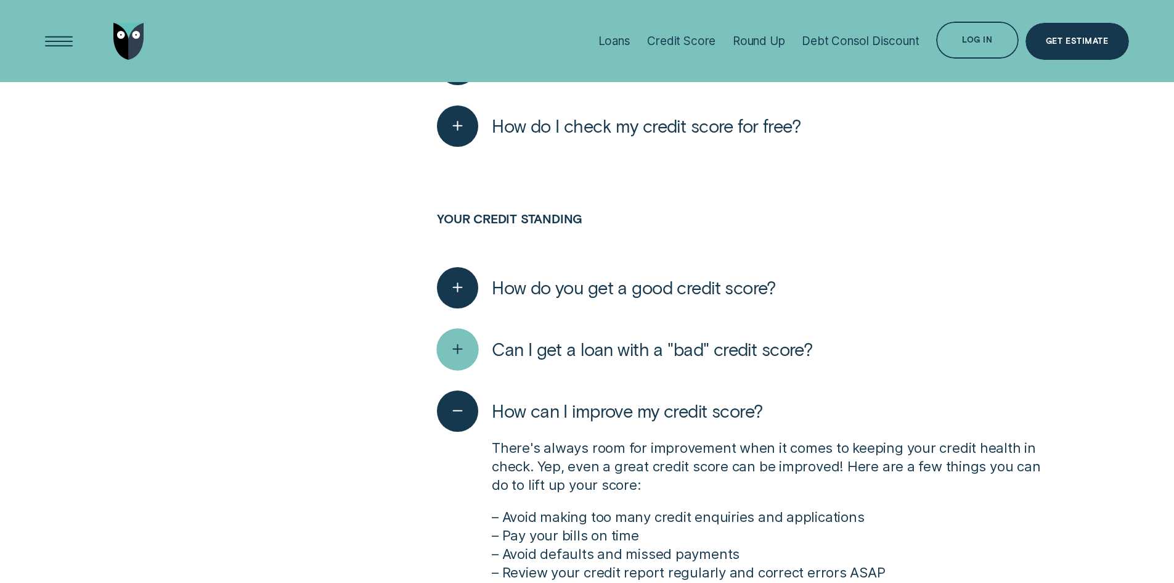
drag, startPoint x: 452, startPoint y: 357, endPoint x: 457, endPoint y: 325, distance: 32.3
click at [452, 356] on icon "button" at bounding box center [458, 349] width 21 height 19
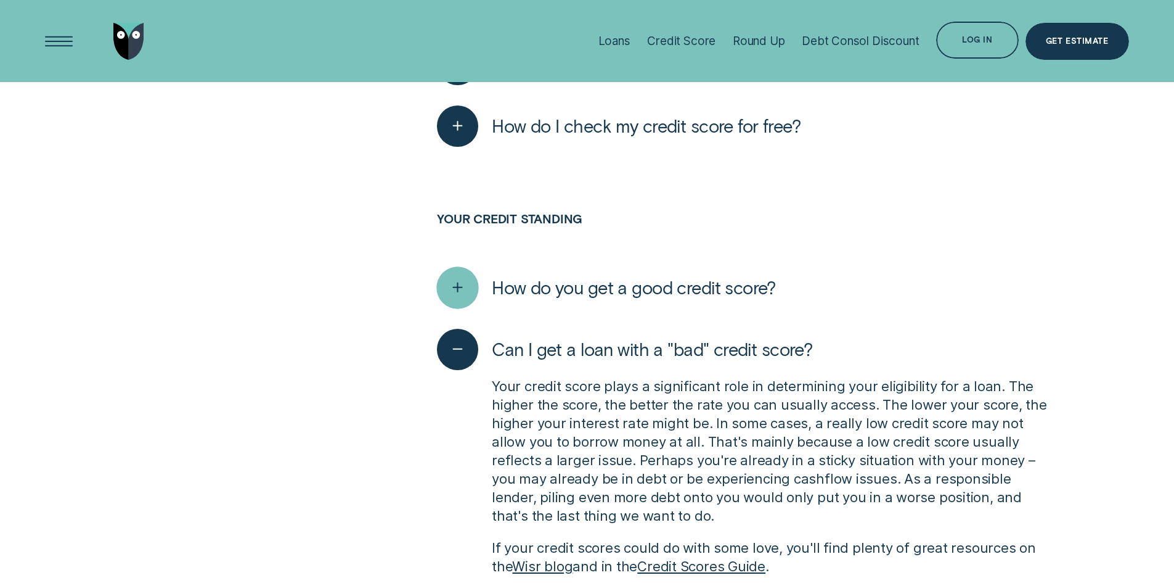
click at [462, 294] on icon "button" at bounding box center [458, 287] width 21 height 19
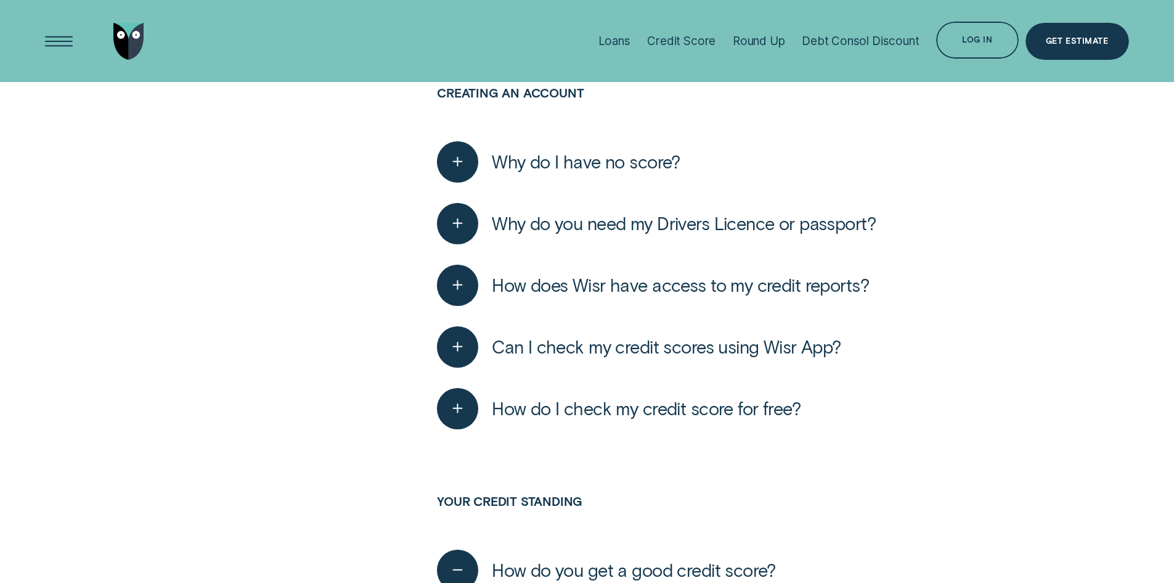
scroll to position [1603, 0]
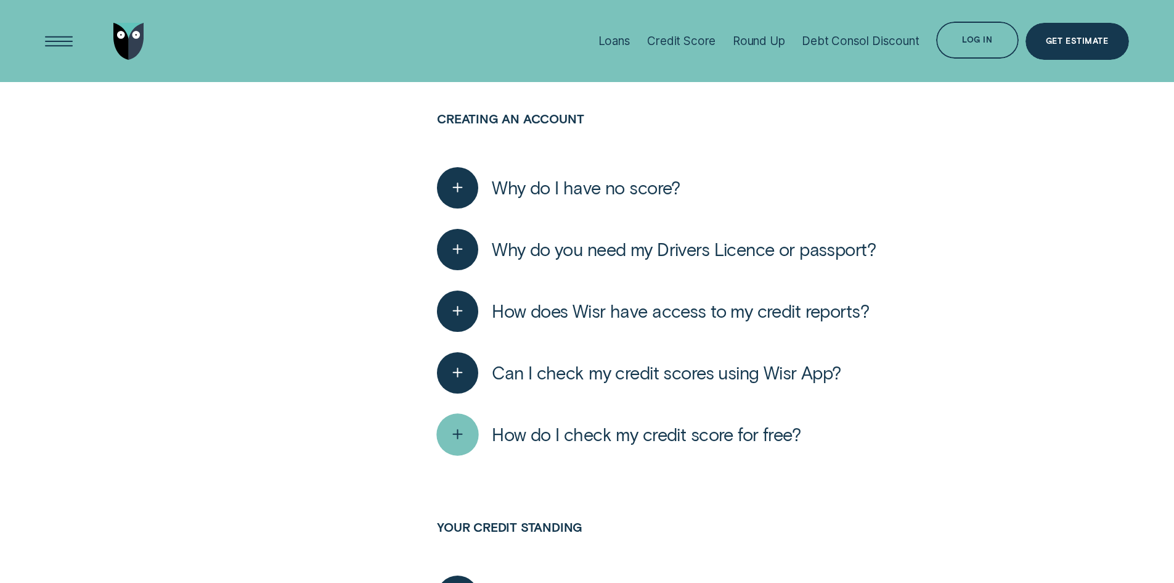
click at [459, 435] on icon "button" at bounding box center [458, 434] width 21 height 19
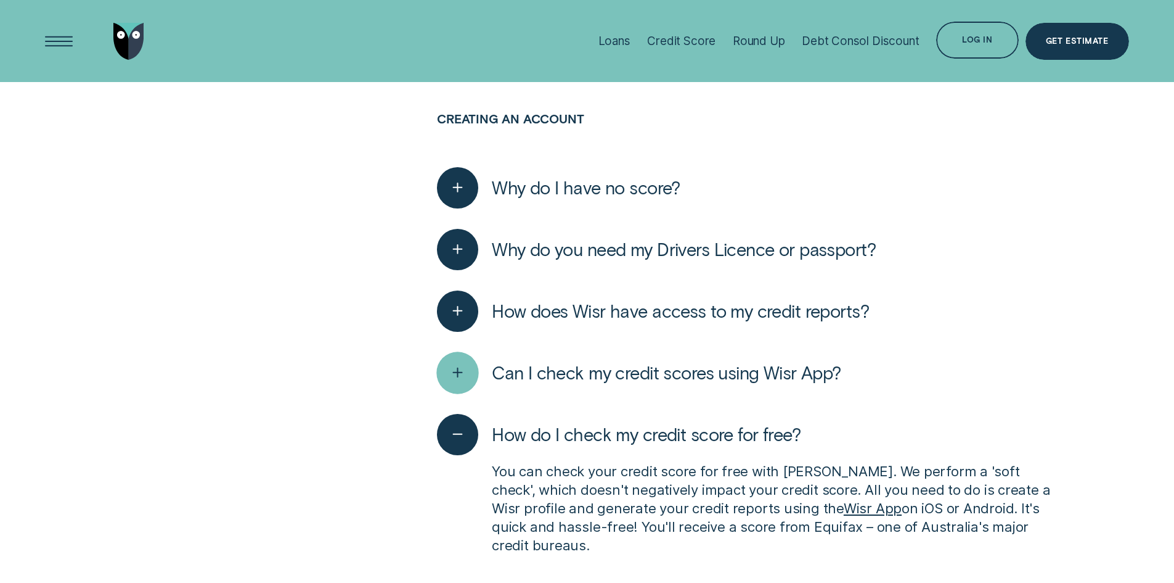
drag, startPoint x: 451, startPoint y: 369, endPoint x: 461, endPoint y: 309, distance: 61.3
click at [451, 368] on icon "button" at bounding box center [458, 372] width 21 height 19
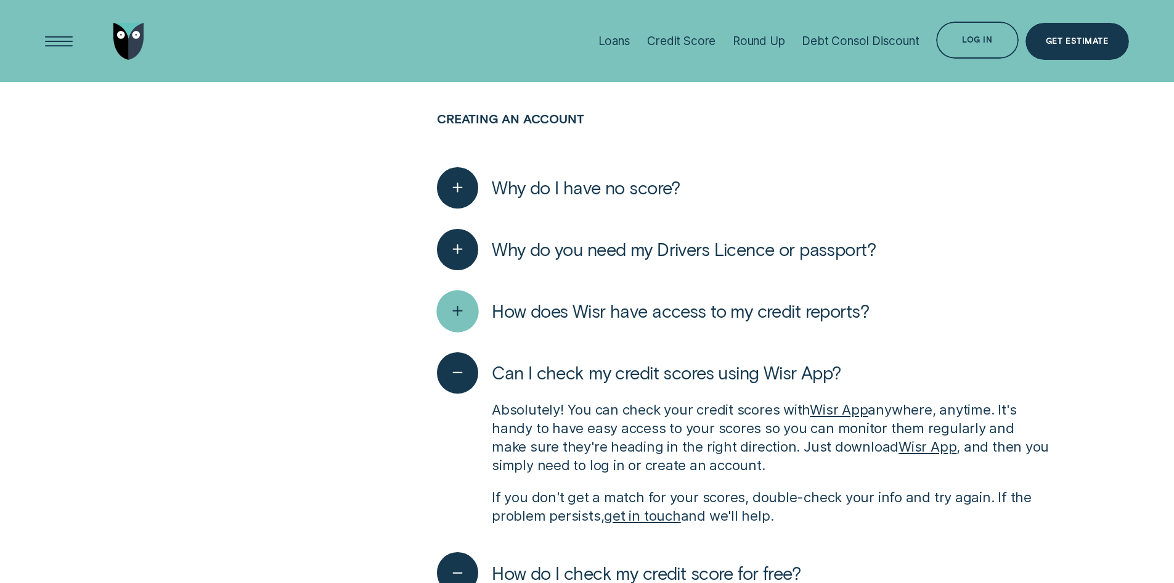
click at [461, 306] on icon "button" at bounding box center [458, 310] width 21 height 19
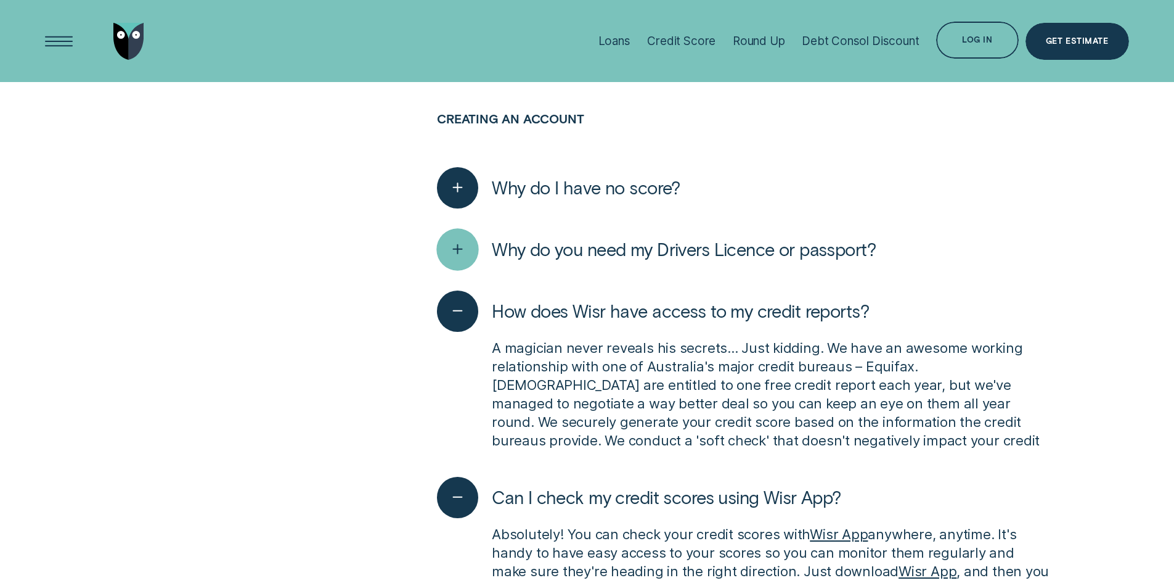
click at [464, 235] on div "button" at bounding box center [458, 249] width 42 height 42
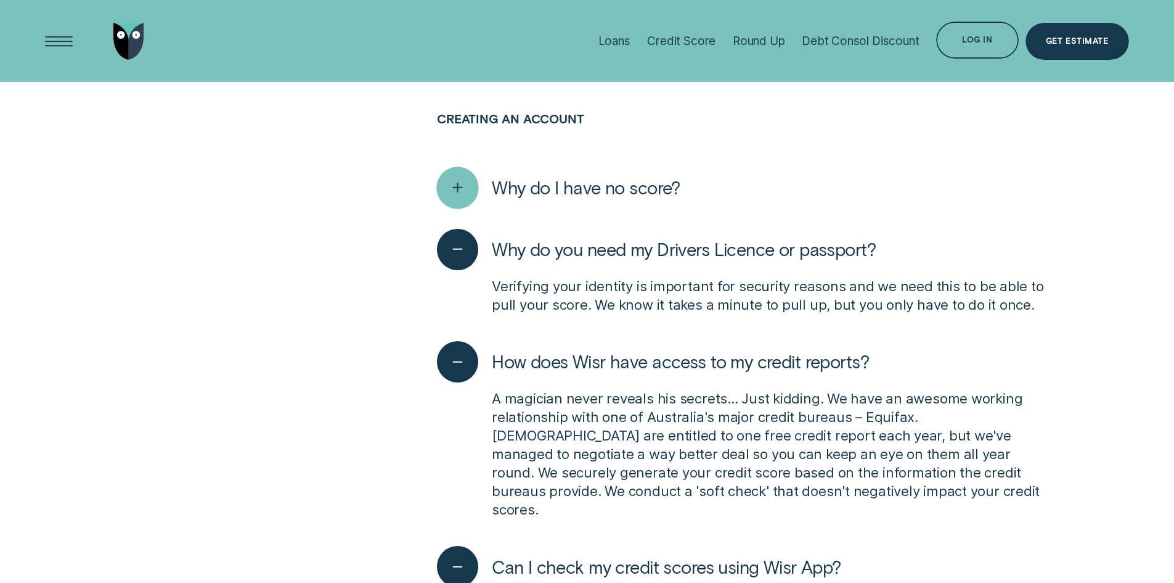
click at [459, 176] on div "button" at bounding box center [458, 187] width 42 height 42
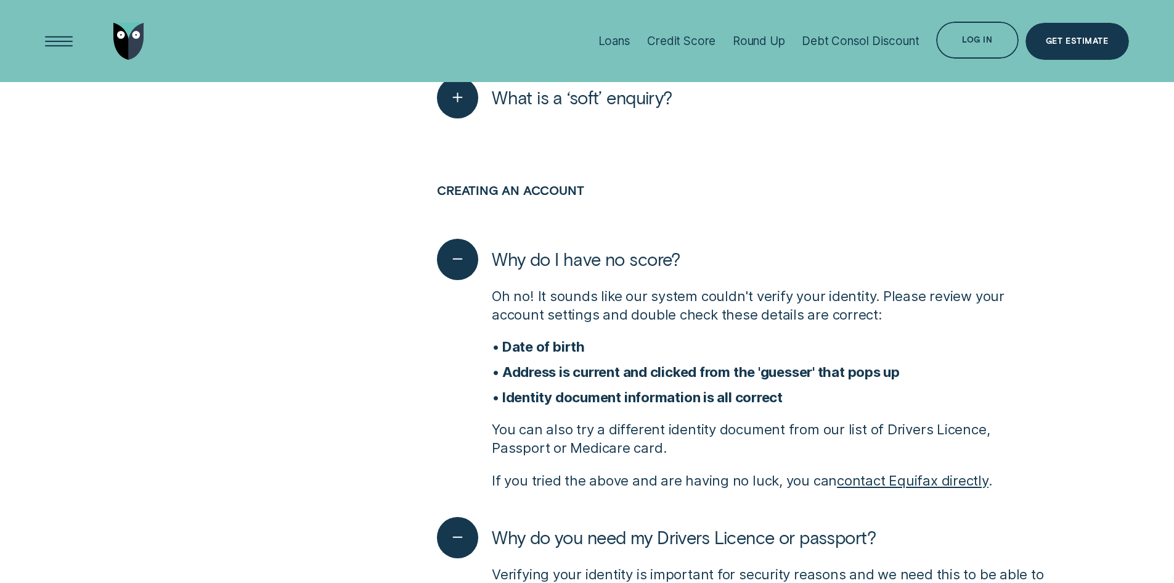
scroll to position [1295, 0]
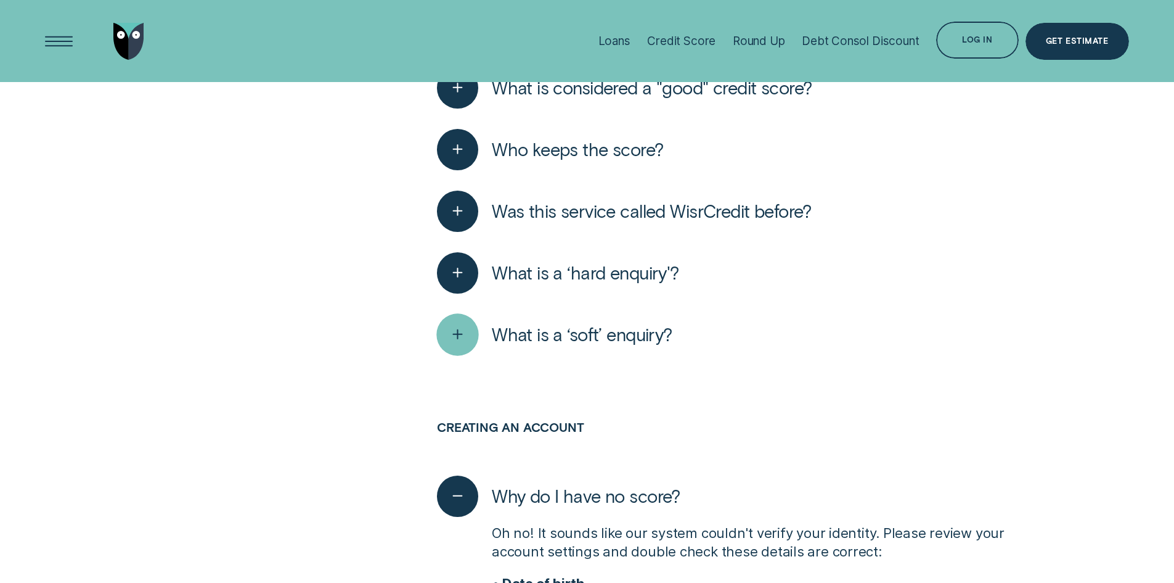
click at [473, 351] on div "button" at bounding box center [458, 334] width 42 height 42
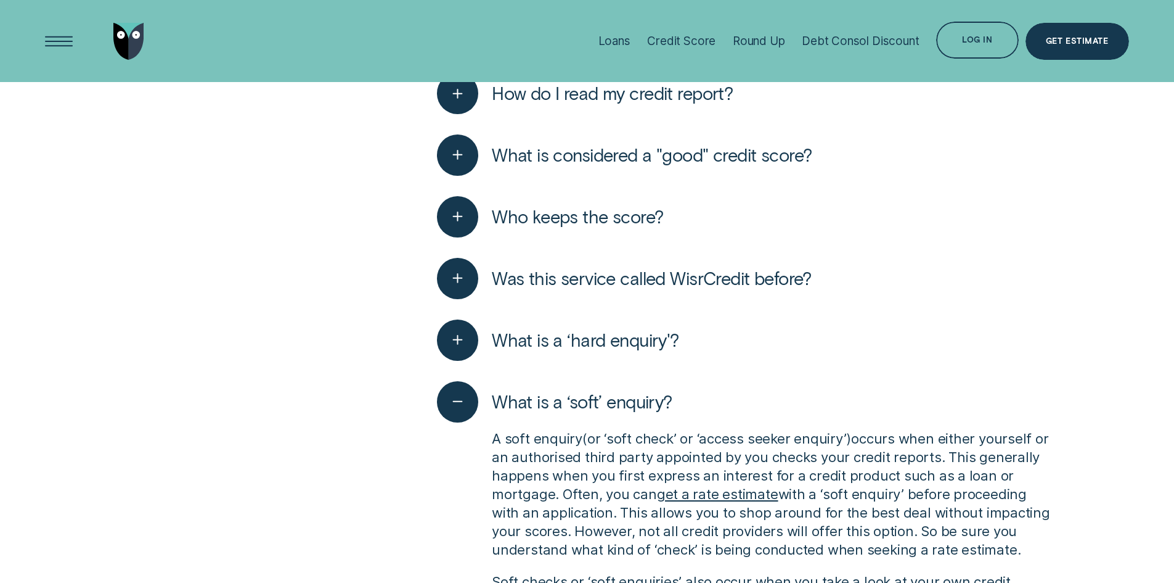
scroll to position [1171, 0]
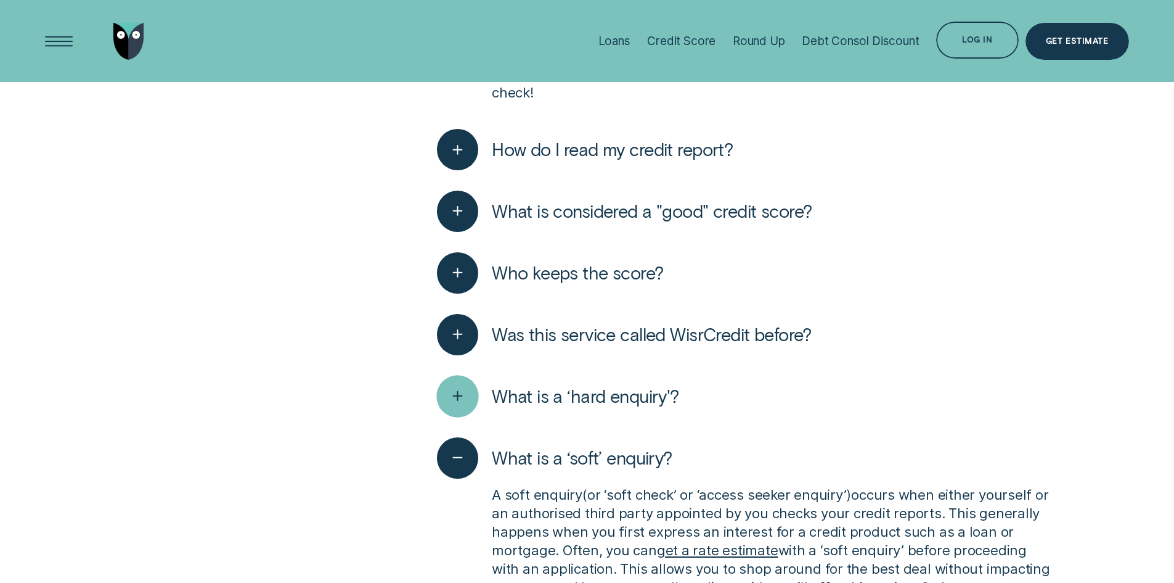
drag, startPoint x: 464, startPoint y: 410, endPoint x: 469, endPoint y: 343, distance: 67.4
click at [464, 409] on div "button" at bounding box center [458, 396] width 42 height 42
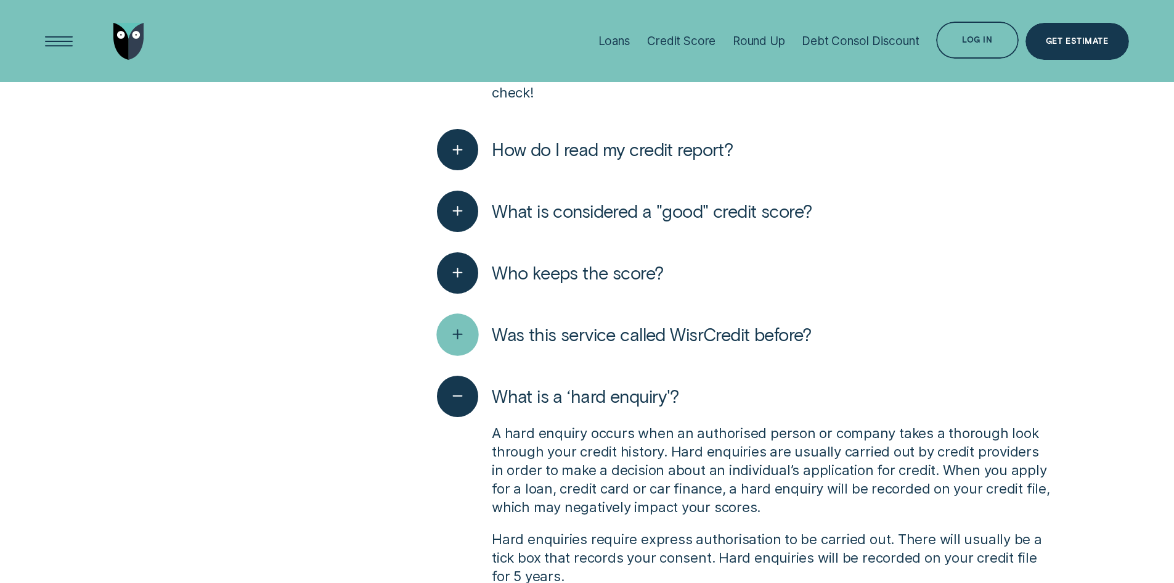
drag, startPoint x: 468, startPoint y: 335, endPoint x: 454, endPoint y: 288, distance: 49.5
click at [467, 334] on icon "button" at bounding box center [458, 334] width 21 height 19
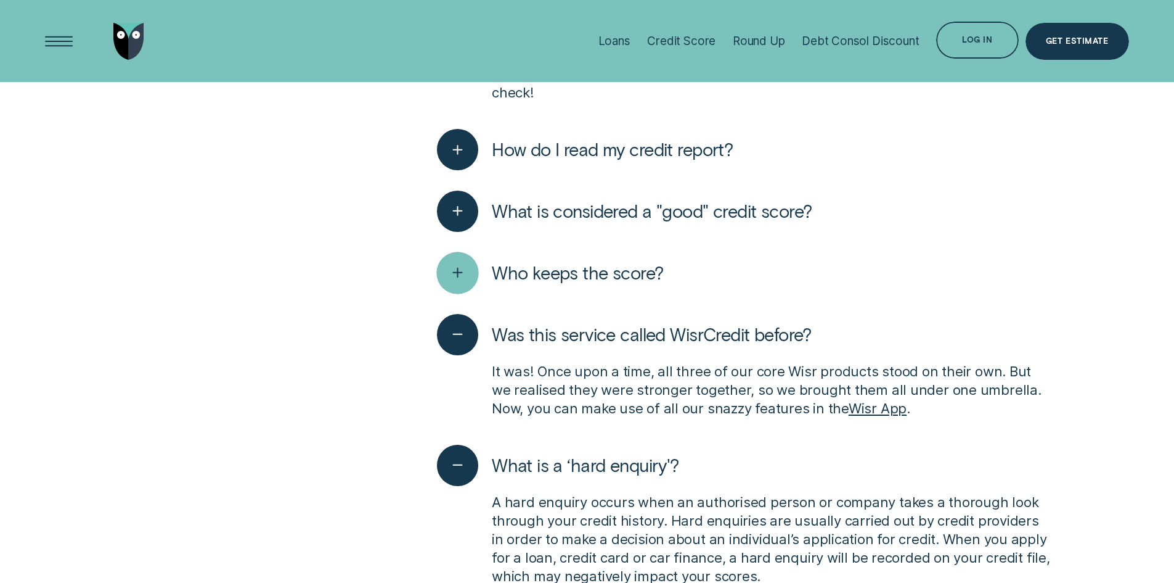
click at [454, 272] on icon "button" at bounding box center [458, 272] width 21 height 19
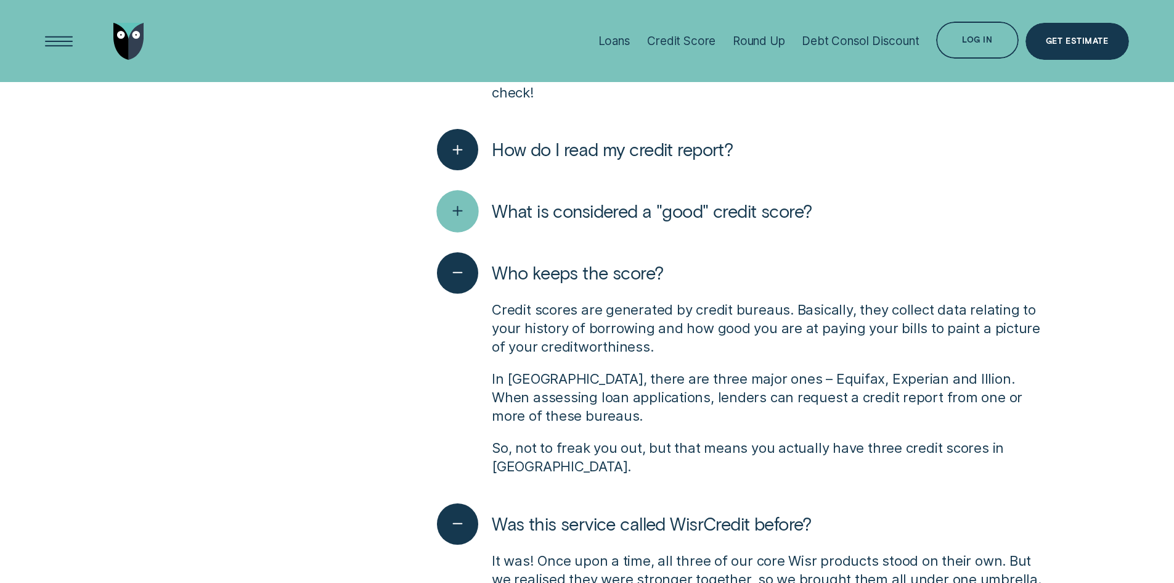
drag, startPoint x: 451, startPoint y: 209, endPoint x: 448, endPoint y: 149, distance: 59.8
click at [450, 200] on div "button" at bounding box center [458, 211] width 42 height 42
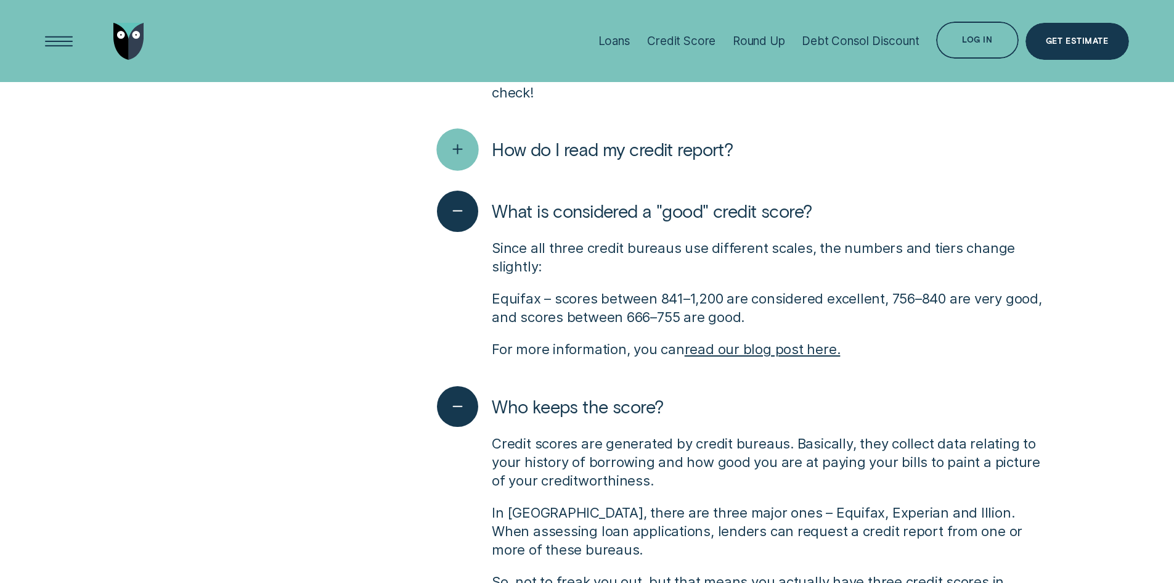
click at [447, 130] on div "button" at bounding box center [458, 150] width 42 height 42
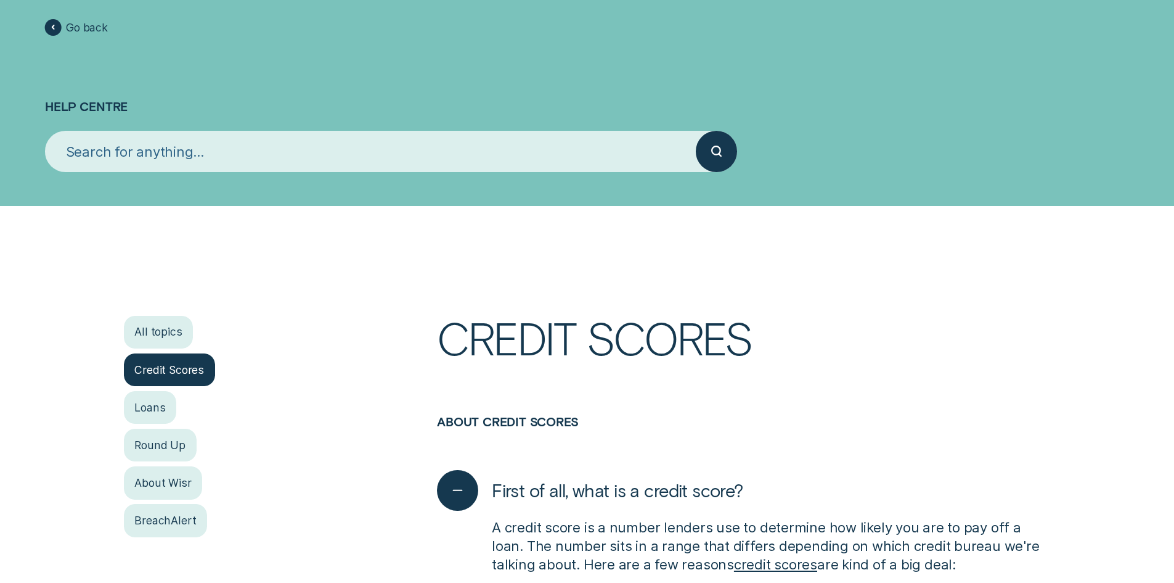
scroll to position [247, 0]
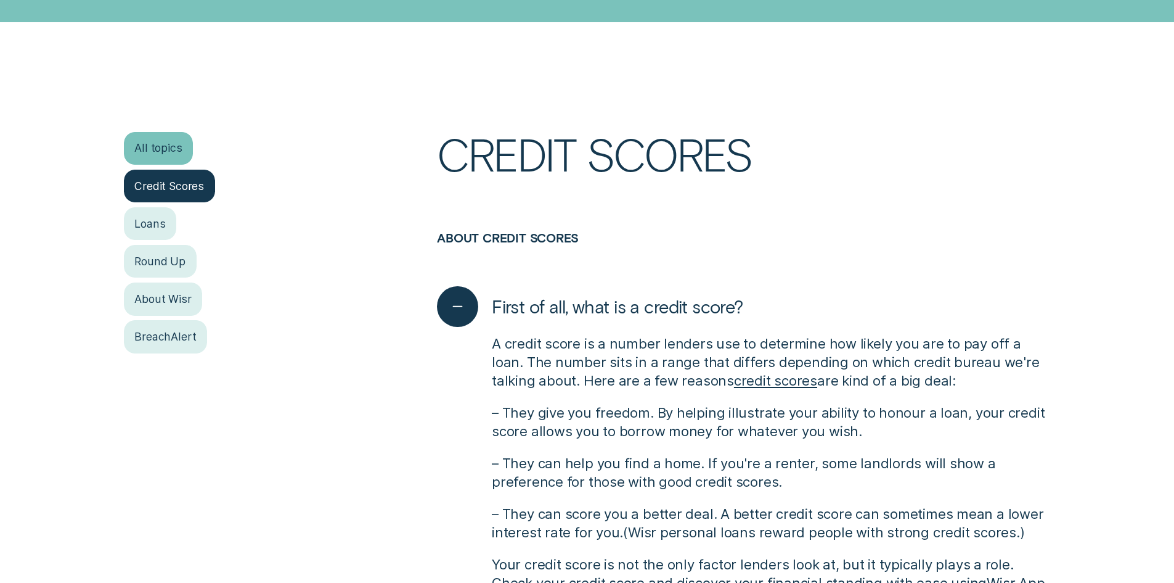
click at [159, 151] on div "All topics" at bounding box center [159, 148] width 70 height 33
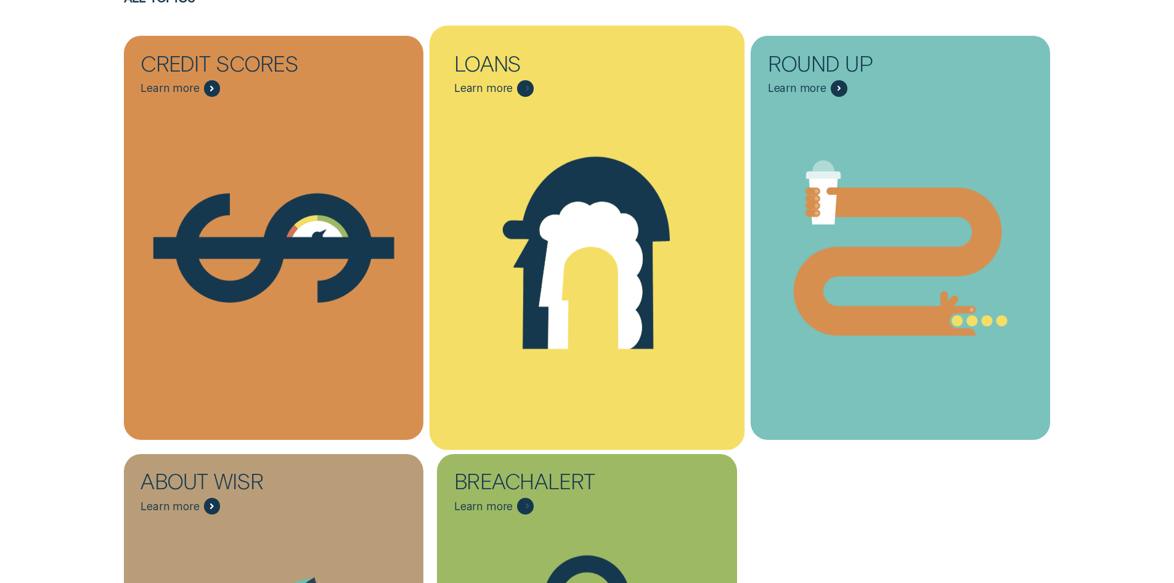
scroll to position [493, 0]
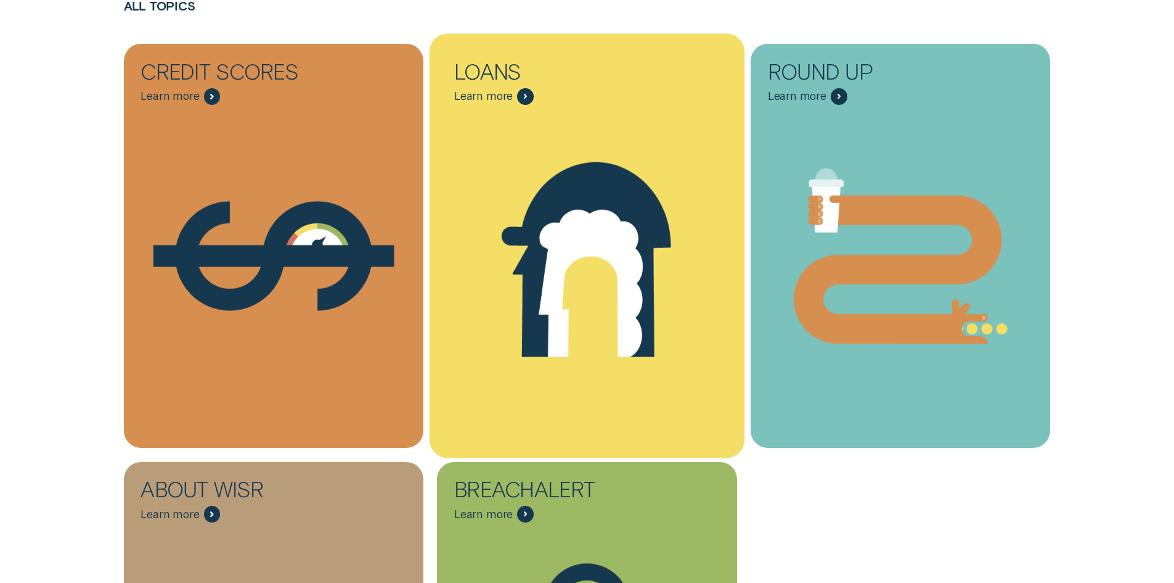
click at [565, 304] on icon "Loans - Learn more" at bounding box center [591, 284] width 104 height 148
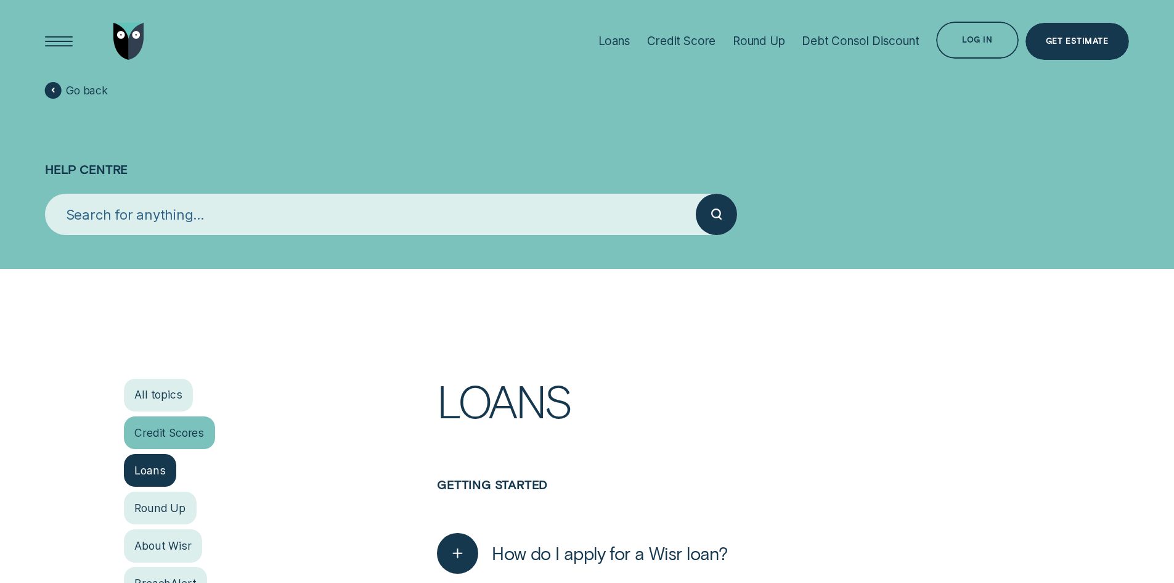
click at [166, 431] on div "Credit Scores" at bounding box center [169, 432] width 91 height 33
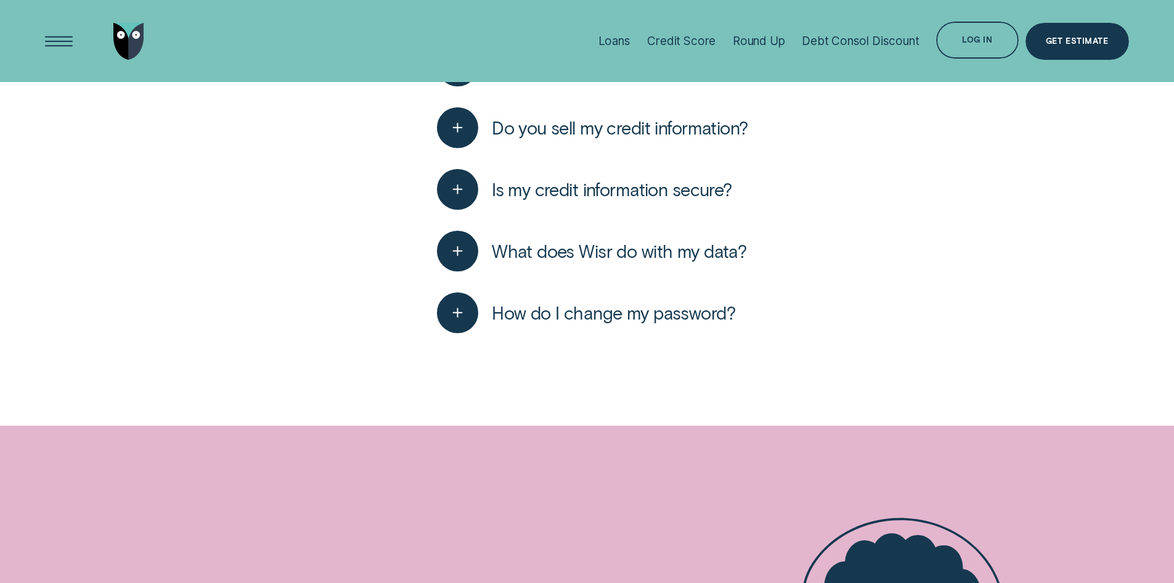
scroll to position [2897, 0]
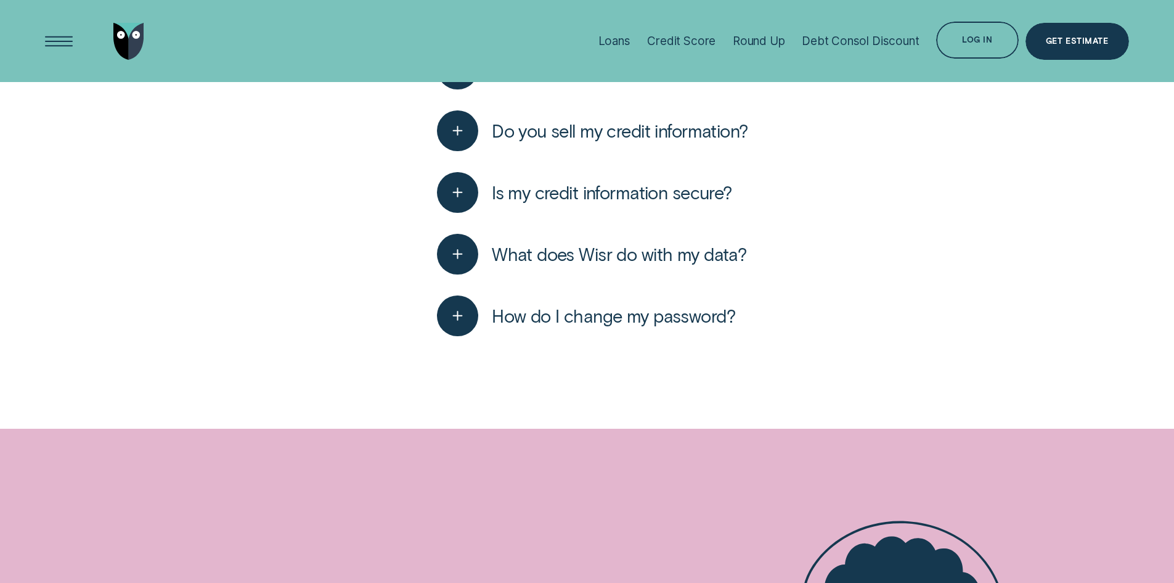
click at [991, 339] on div "How do I change my password? Resetting your password has never been simpler, es…" at bounding box center [743, 316] width 613 height 62
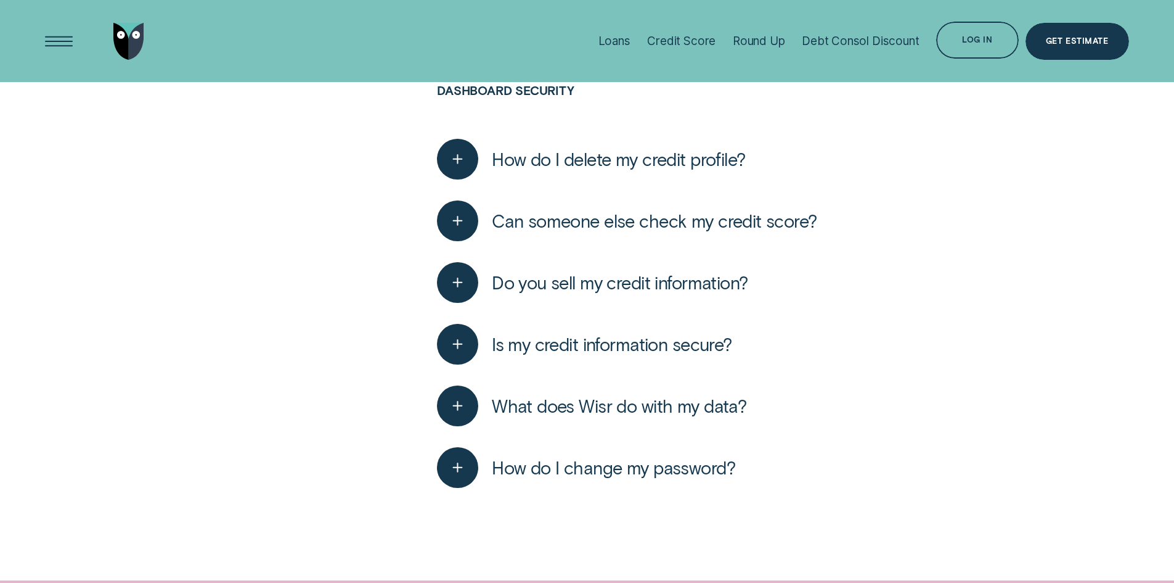
scroll to position [2740, 0]
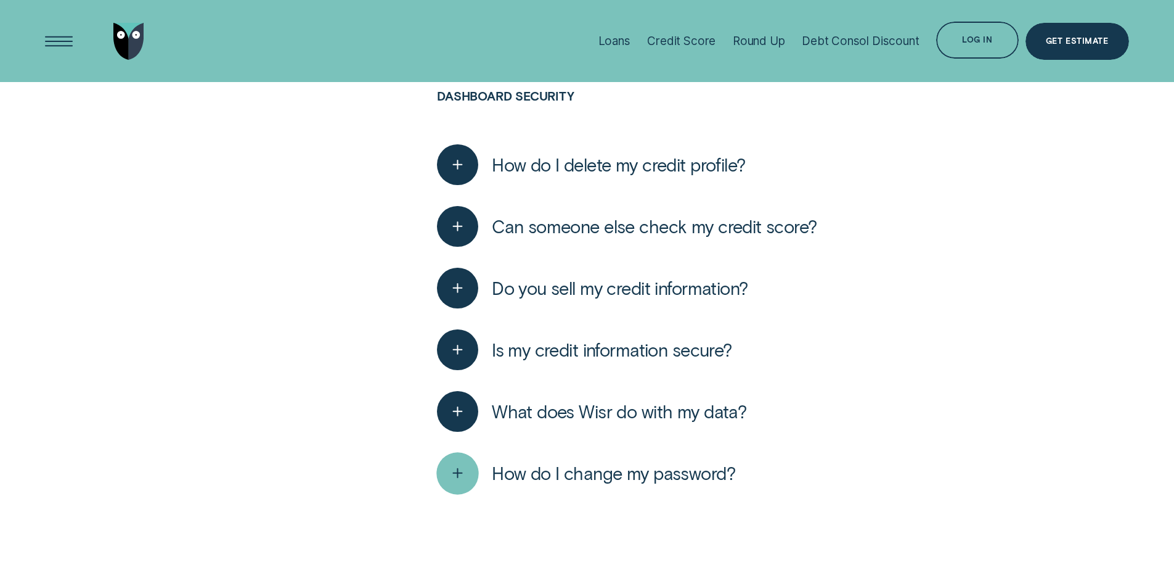
drag, startPoint x: 445, startPoint y: 472, endPoint x: 450, endPoint y: 427, distance: 45.9
click at [445, 471] on div "button" at bounding box center [458, 473] width 42 height 42
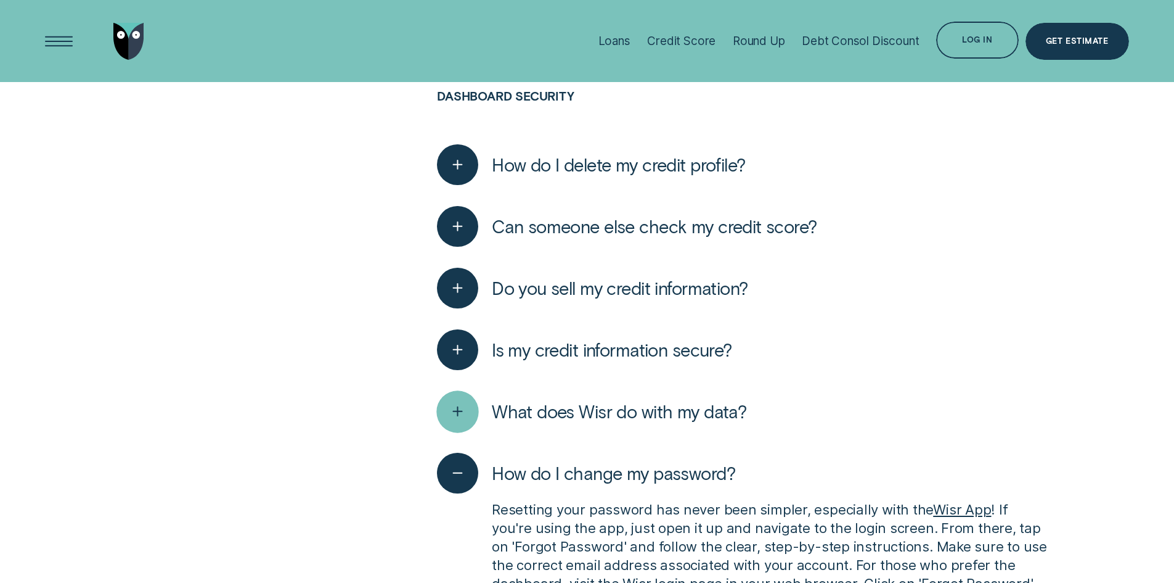
drag, startPoint x: 453, startPoint y: 400, endPoint x: 463, endPoint y: 334, distance: 67.3
click at [453, 397] on div "button" at bounding box center [458, 411] width 42 height 42
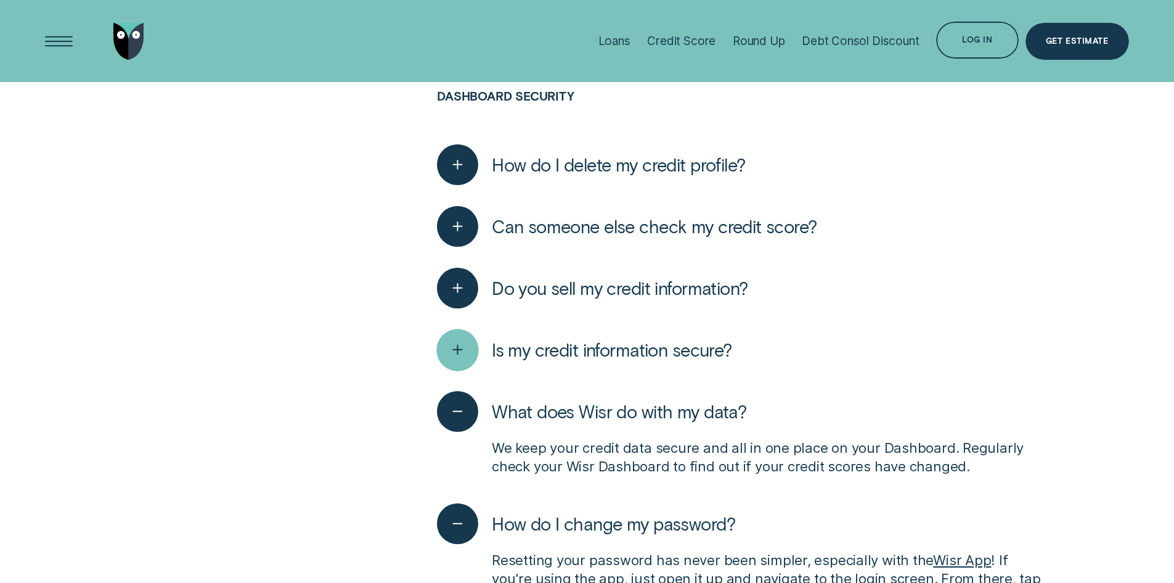
drag, startPoint x: 463, startPoint y: 330, endPoint x: 459, endPoint y: 310, distance: 20.8
click at [463, 330] on div "button" at bounding box center [458, 350] width 42 height 42
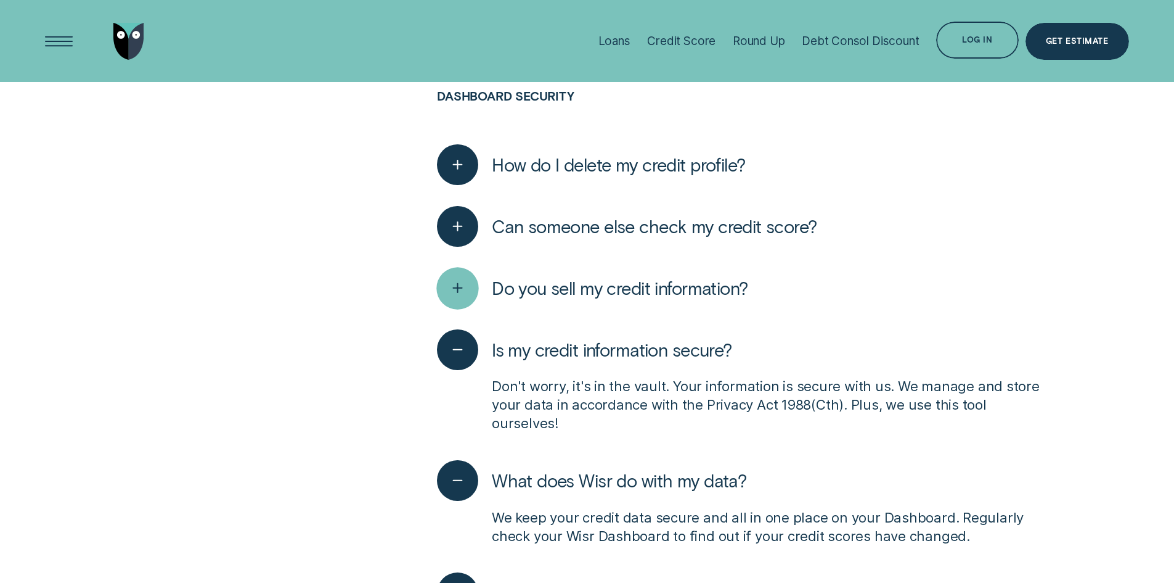
click at [458, 291] on line "button" at bounding box center [458, 288] width 0 height 9
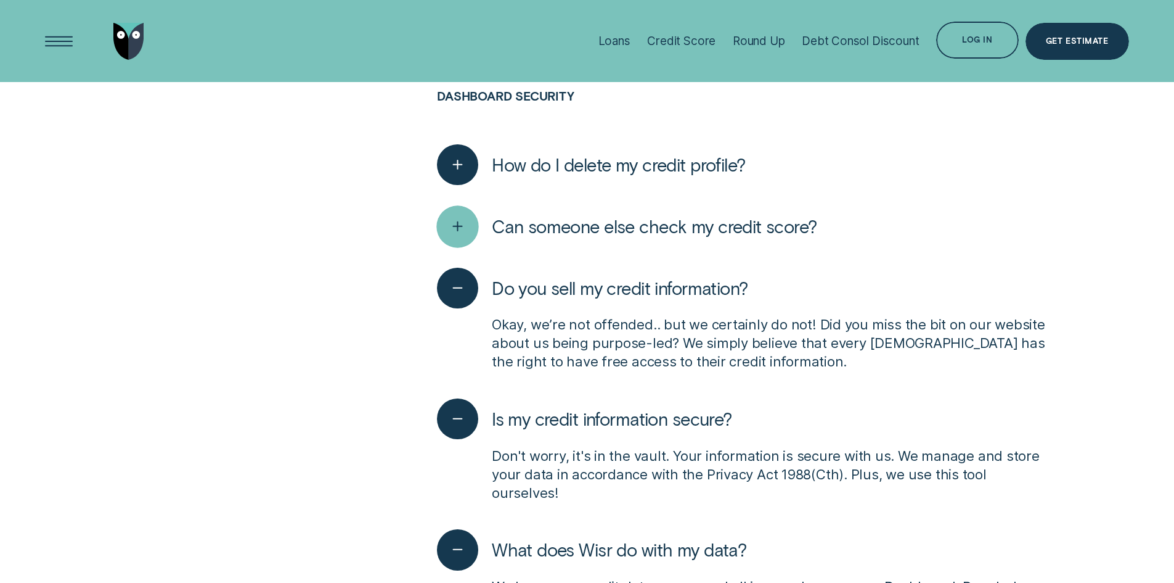
click at [451, 226] on icon "button" at bounding box center [458, 226] width 21 height 19
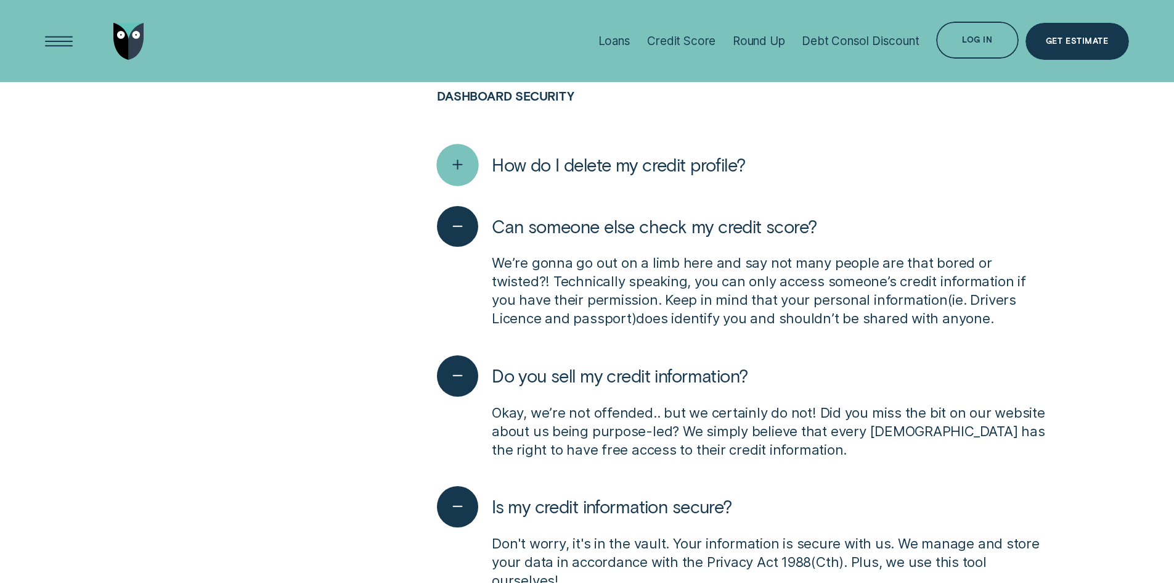
click at [457, 158] on icon "button" at bounding box center [458, 164] width 21 height 19
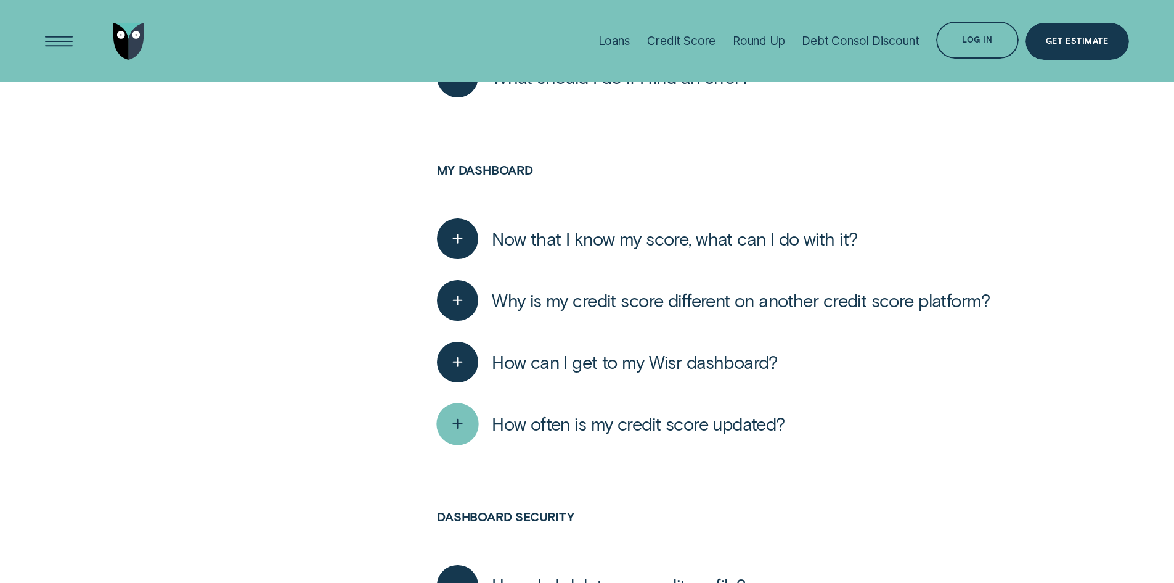
scroll to position [2309, 0]
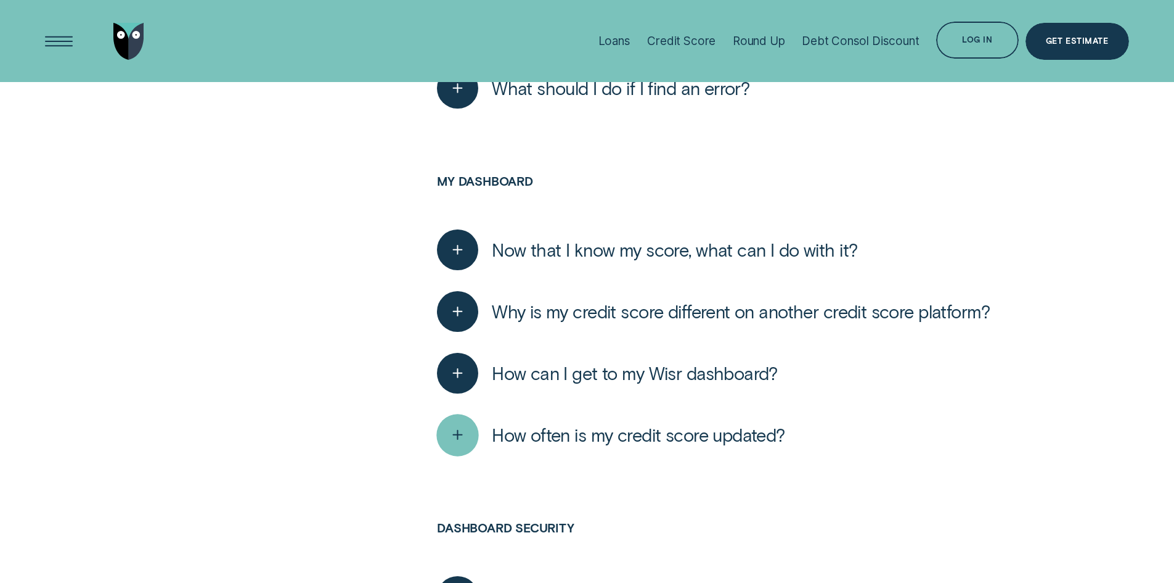
click at [454, 436] on icon "button" at bounding box center [458, 434] width 21 height 19
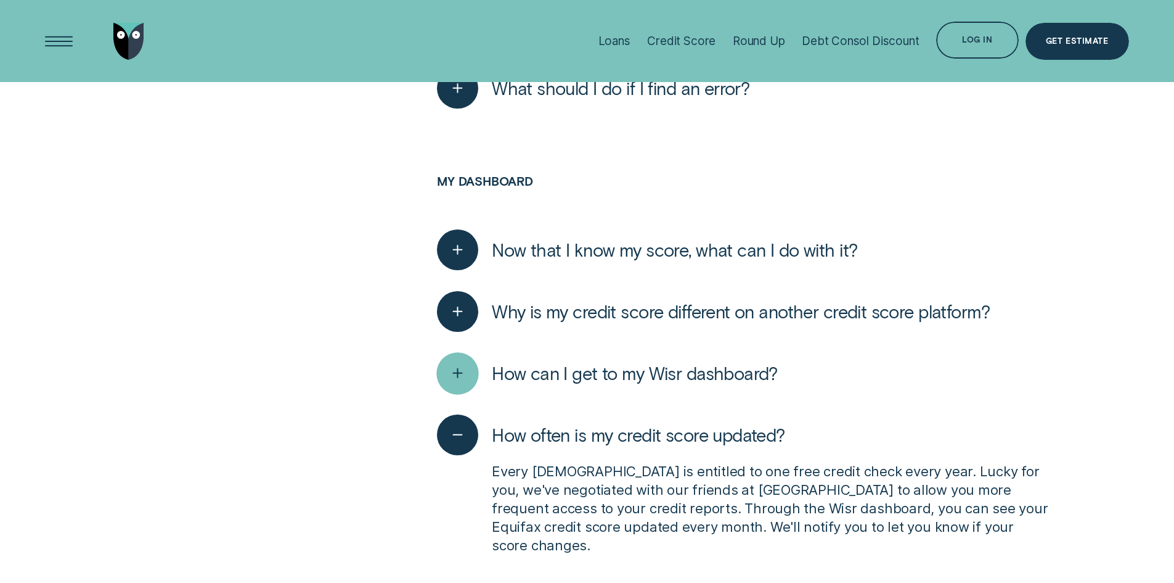
drag, startPoint x: 462, startPoint y: 385, endPoint x: 459, endPoint y: 348, distance: 37.1
click at [462, 384] on div "button" at bounding box center [458, 373] width 42 height 42
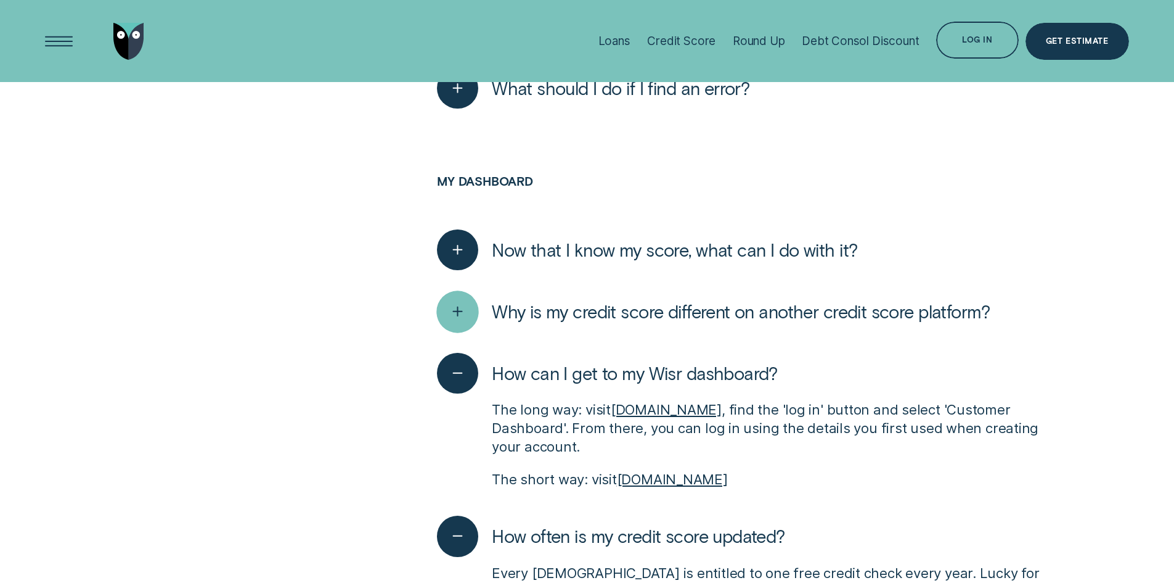
drag, startPoint x: 457, startPoint y: 313, endPoint x: 456, endPoint y: 260, distance: 53.6
click at [456, 312] on icon "button" at bounding box center [458, 311] width 21 height 19
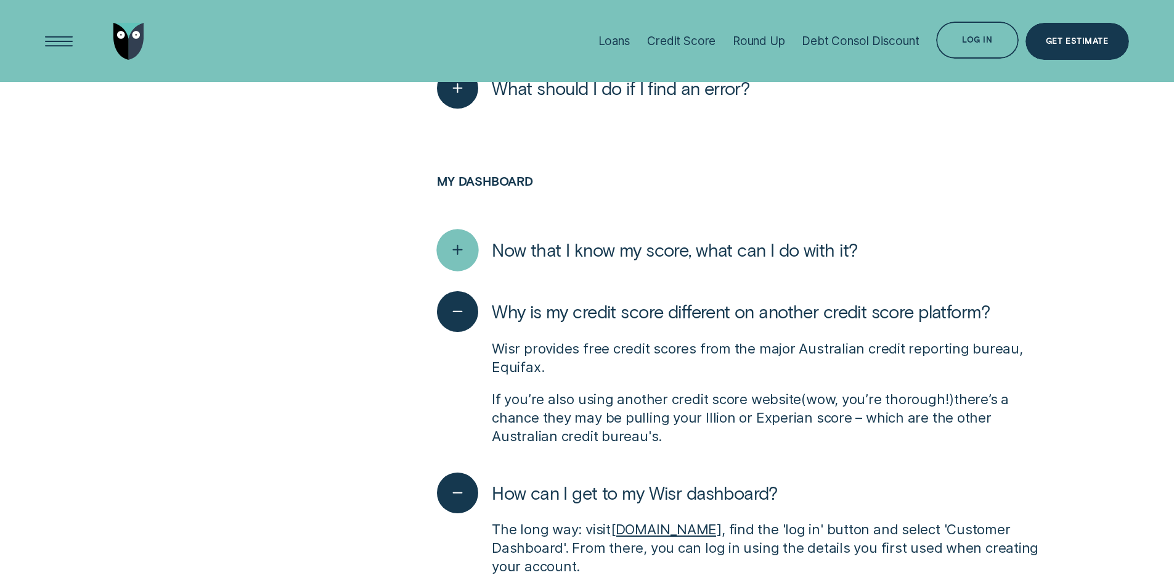
click at [455, 260] on div "button" at bounding box center [458, 250] width 42 height 42
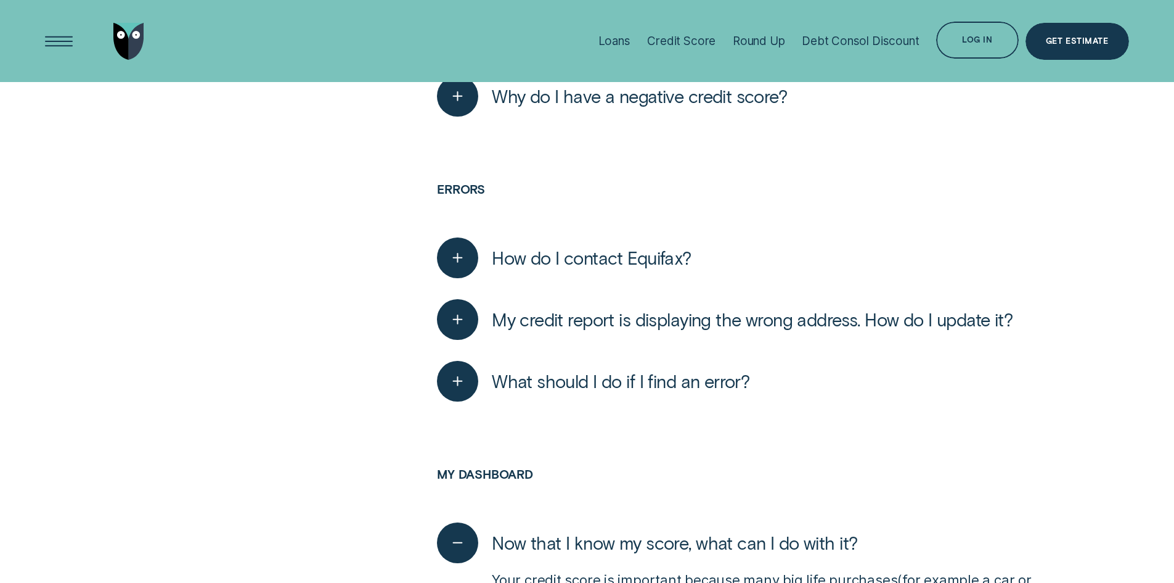
scroll to position [2000, 0]
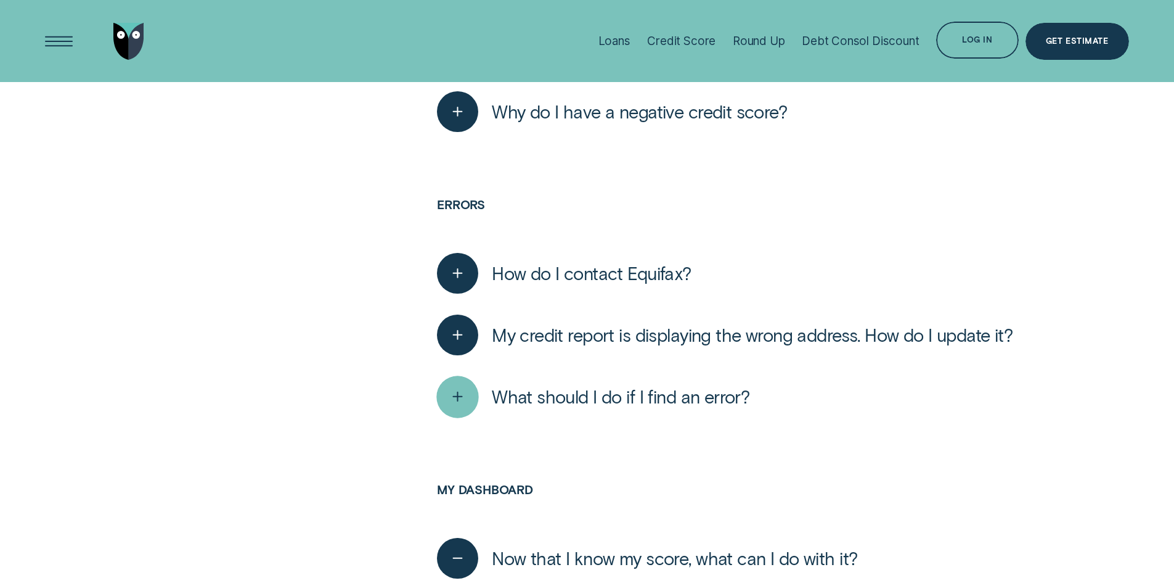
click at [451, 416] on div "button" at bounding box center [458, 396] width 42 height 42
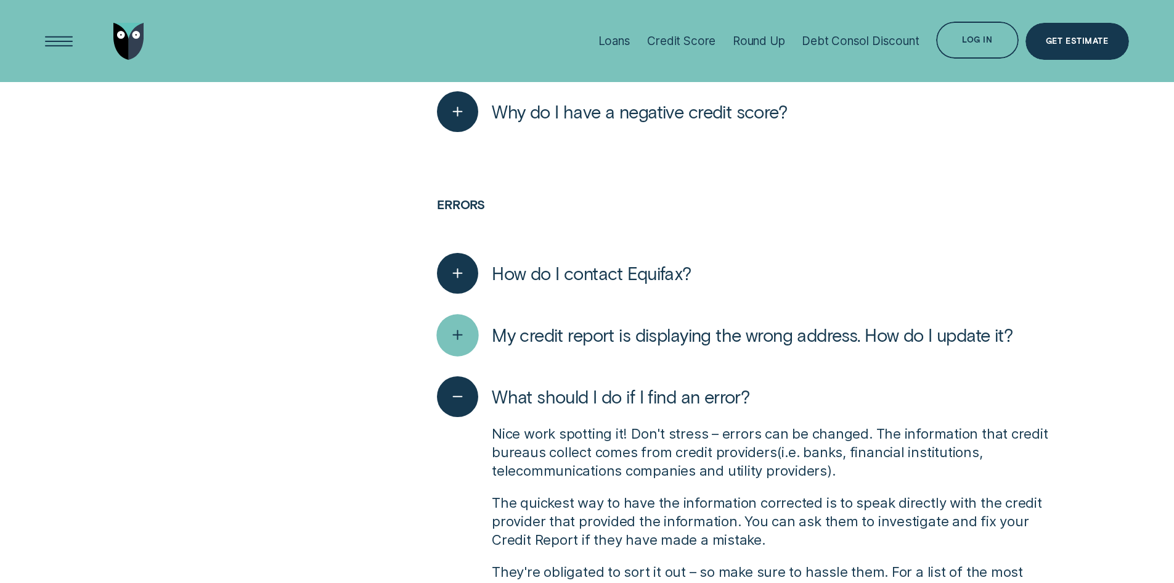
drag, startPoint x: 459, startPoint y: 348, endPoint x: 470, endPoint y: 279, distance: 70.4
click at [459, 348] on div "button" at bounding box center [458, 335] width 42 height 42
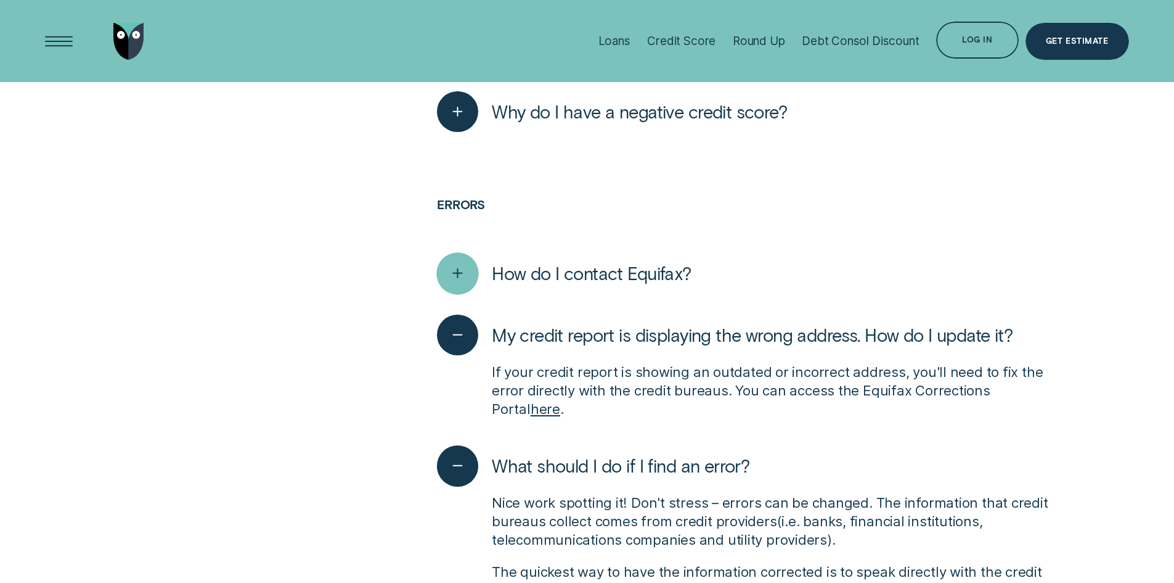
click at [469, 276] on div "button" at bounding box center [458, 273] width 42 height 42
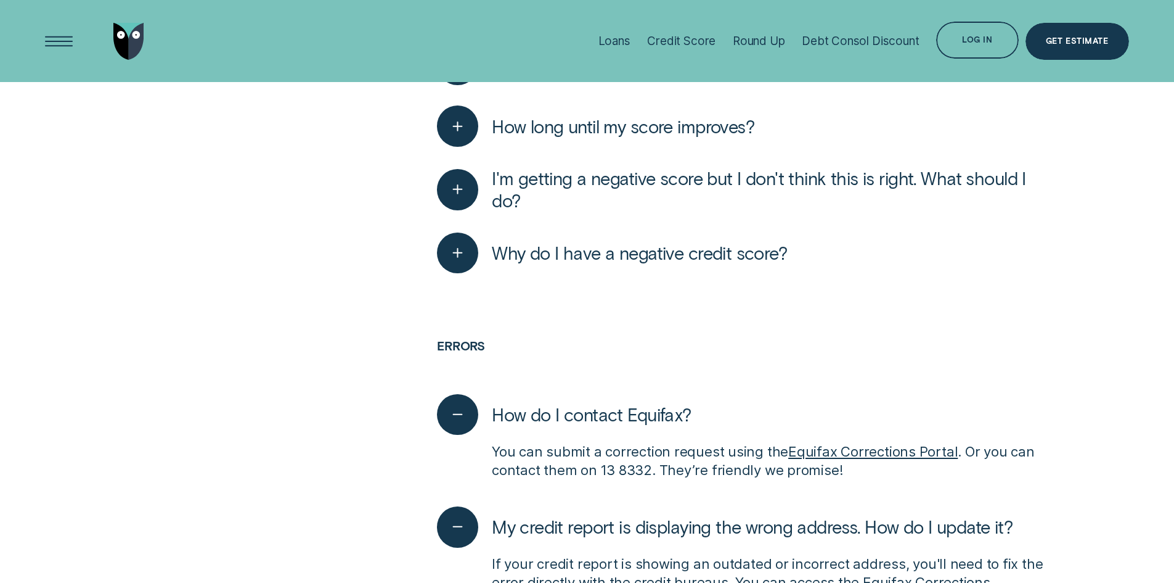
scroll to position [1631, 0]
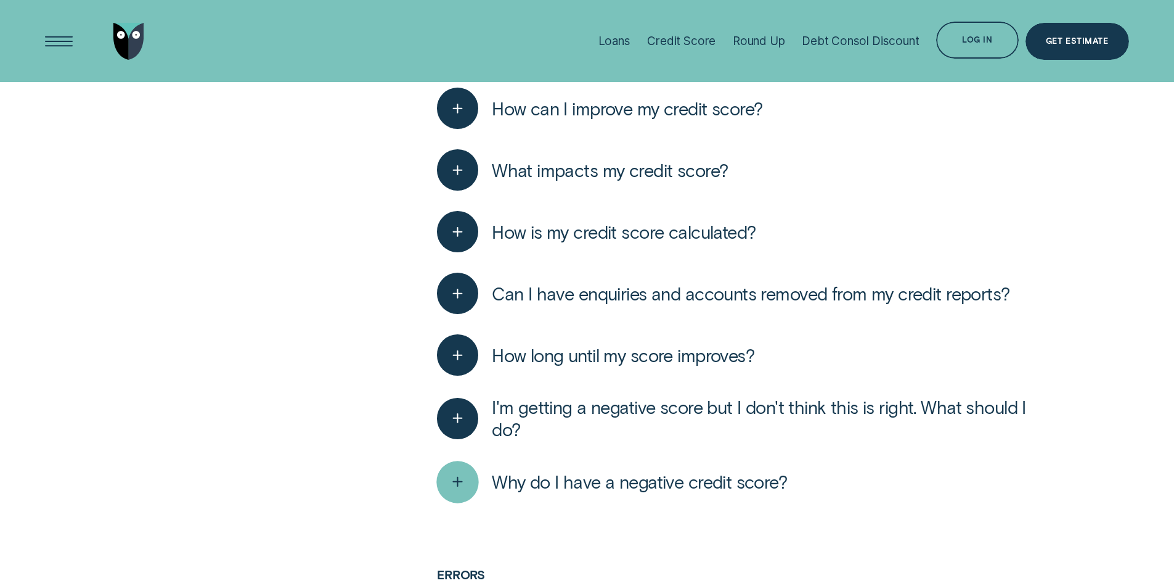
click at [465, 488] on icon "button" at bounding box center [458, 481] width 21 height 19
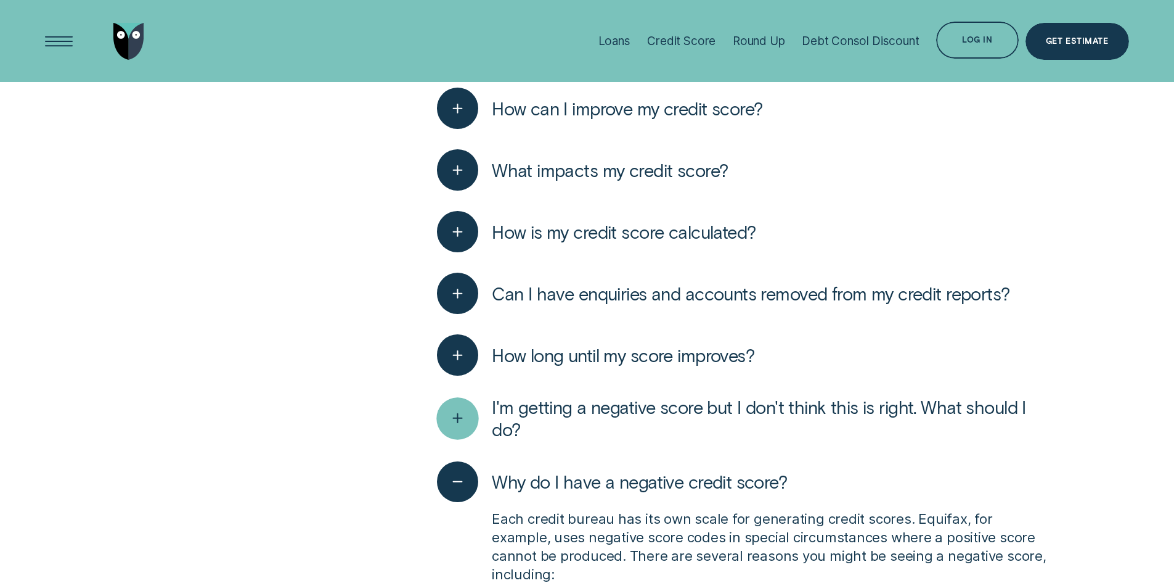
click at [451, 408] on div "button" at bounding box center [458, 418] width 42 height 42
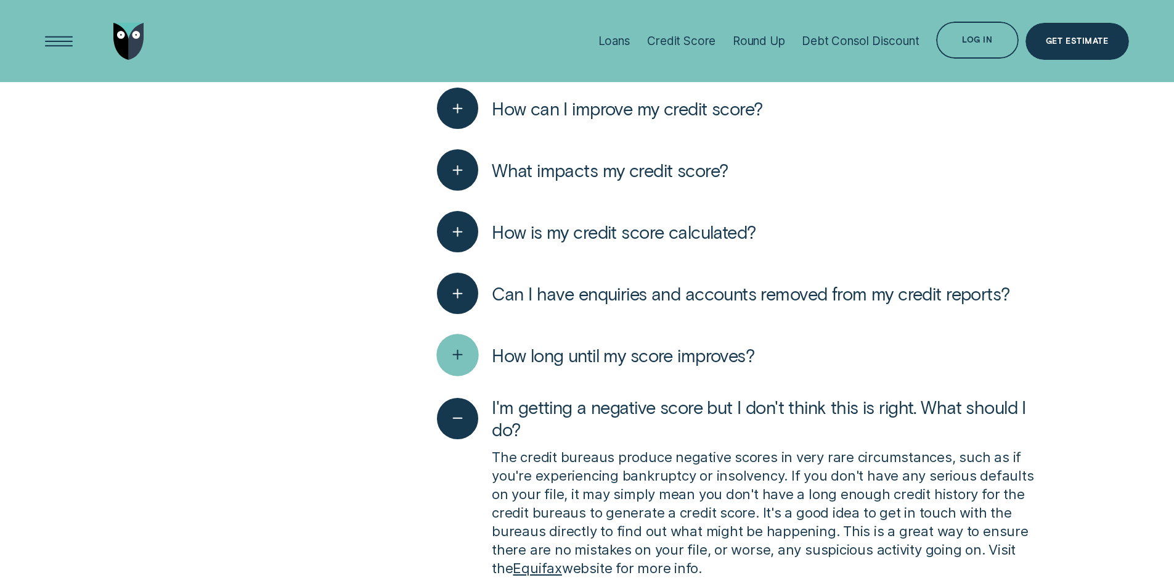
click at [450, 364] on icon "button" at bounding box center [458, 354] width 21 height 19
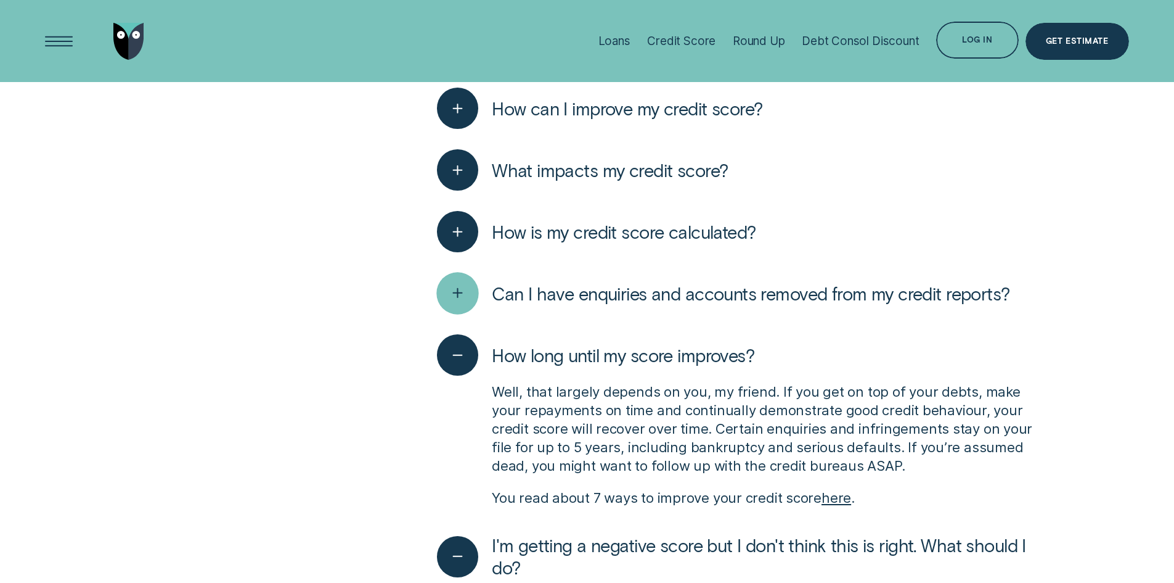
drag, startPoint x: 452, startPoint y: 290, endPoint x: 459, endPoint y: 256, distance: 34.5
click at [452, 288] on icon "button" at bounding box center [458, 293] width 21 height 19
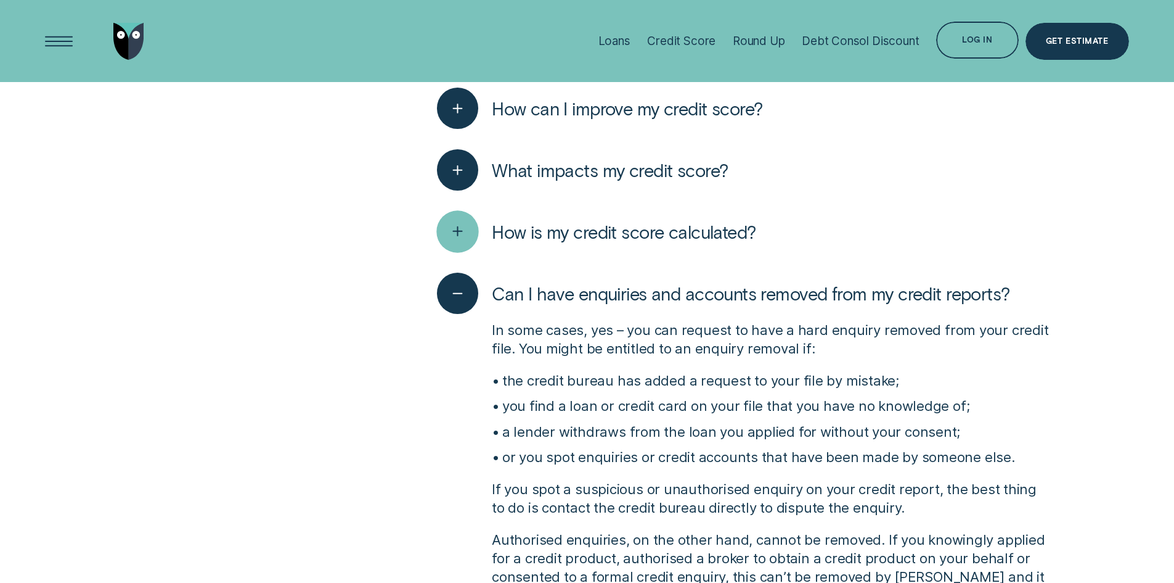
drag, startPoint x: 461, startPoint y: 226, endPoint x: 451, endPoint y: 163, distance: 63.6
click at [461, 225] on icon "button" at bounding box center [458, 231] width 21 height 19
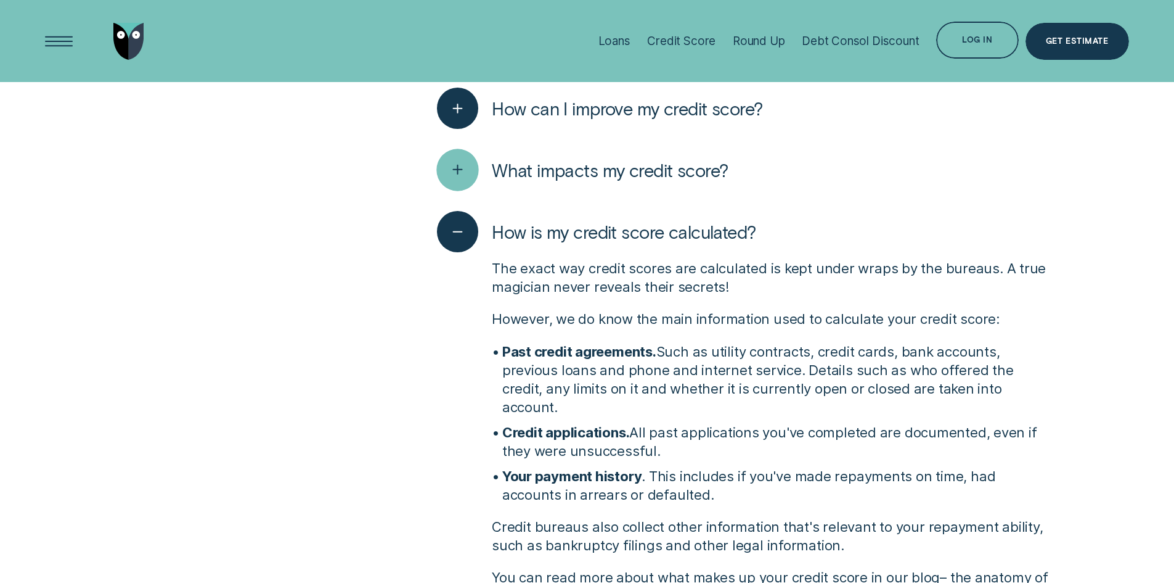
drag, startPoint x: 459, startPoint y: 163, endPoint x: 465, endPoint y: 118, distance: 45.4
click at [460, 160] on div "button" at bounding box center [458, 170] width 42 height 42
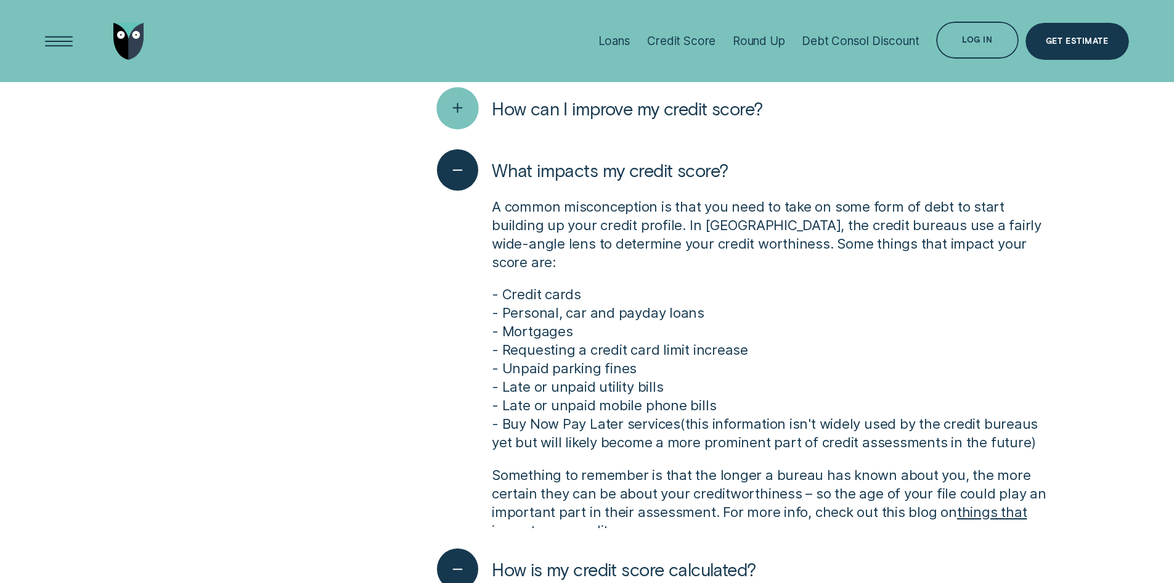
click at [464, 112] on icon "button" at bounding box center [458, 108] width 21 height 19
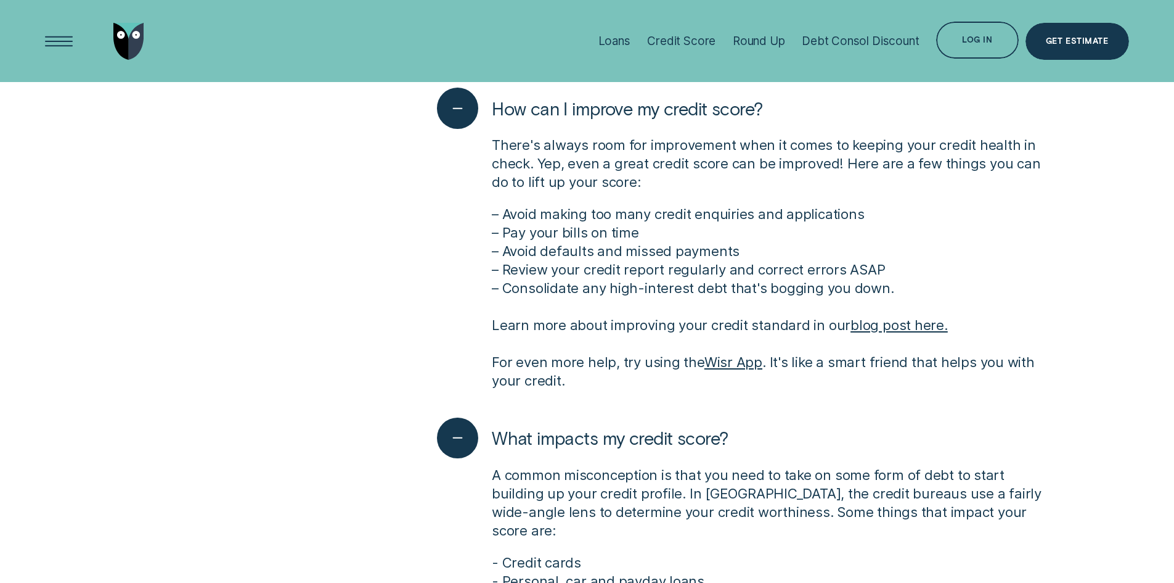
scroll to position [1322, 0]
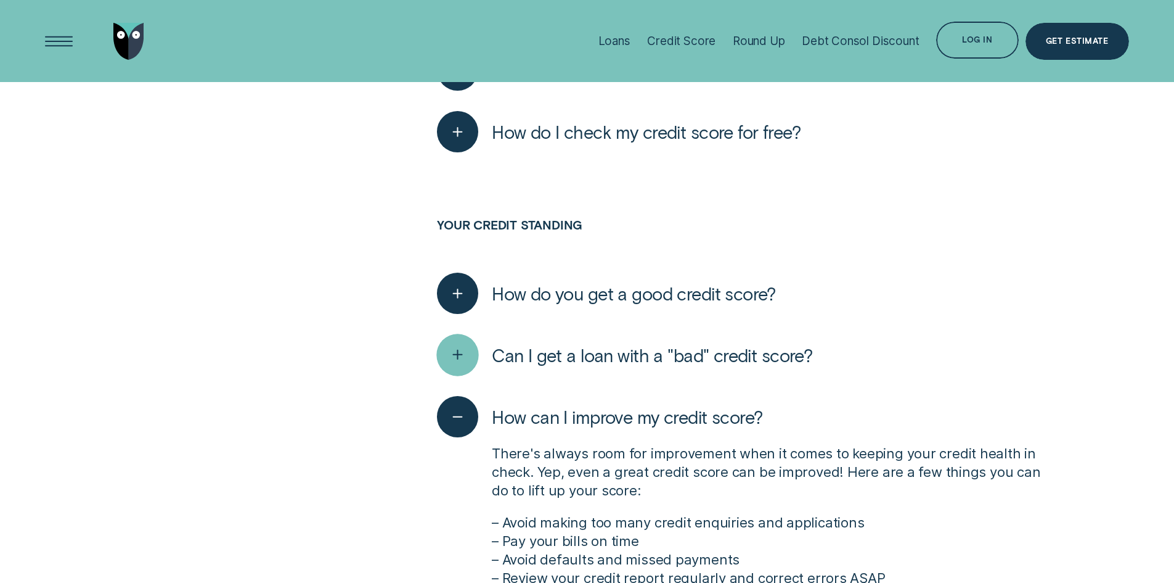
click at [472, 355] on div "button" at bounding box center [458, 355] width 42 height 42
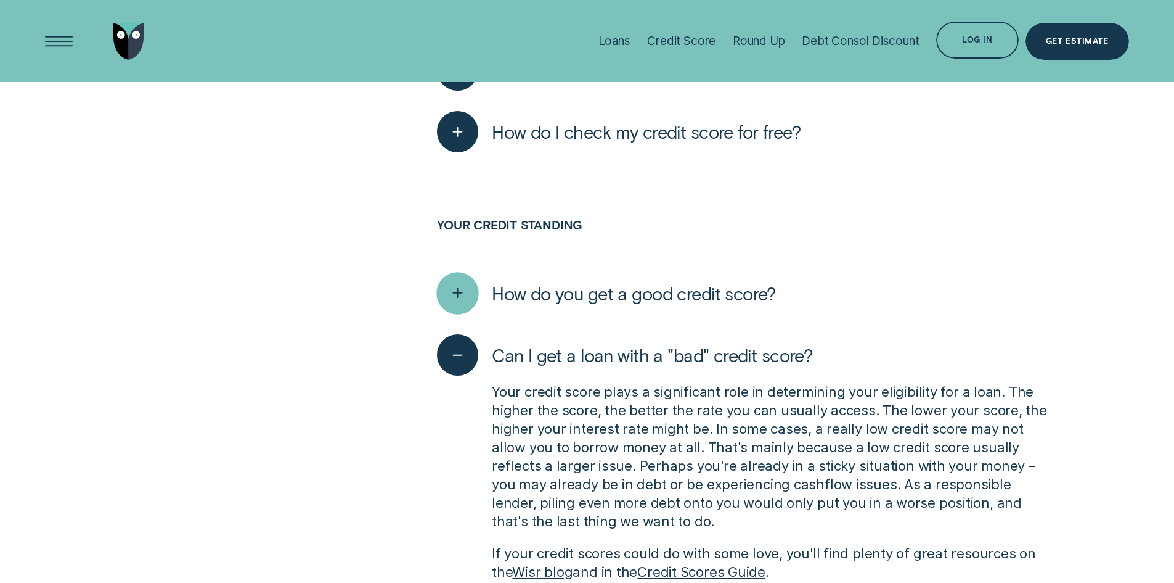
click at [469, 305] on div "button" at bounding box center [458, 293] width 42 height 42
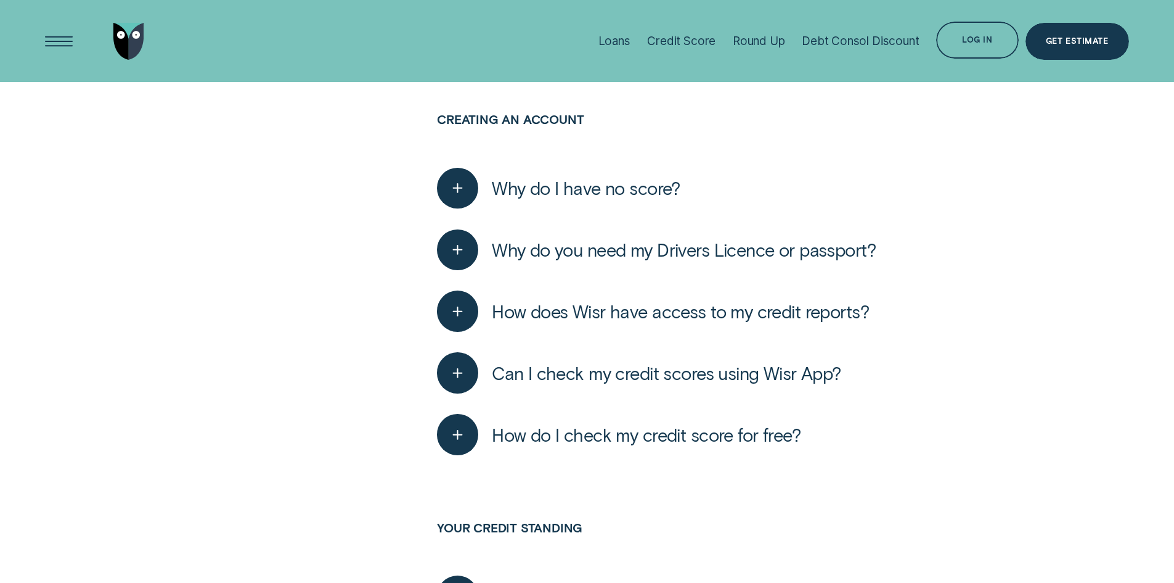
scroll to position [952, 0]
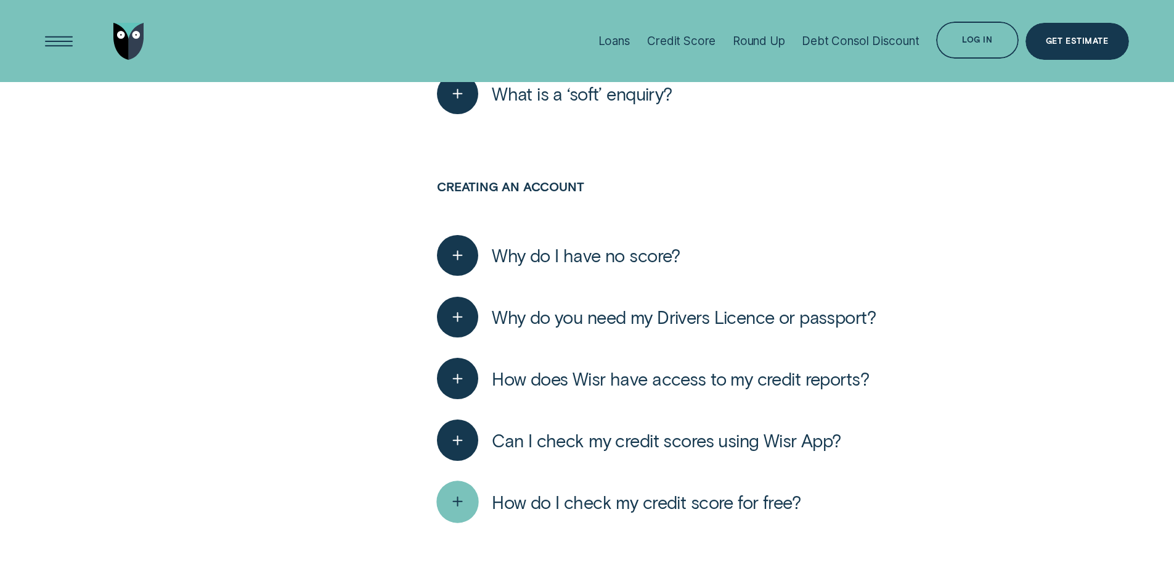
click at [449, 494] on icon "button" at bounding box center [458, 501] width 21 height 19
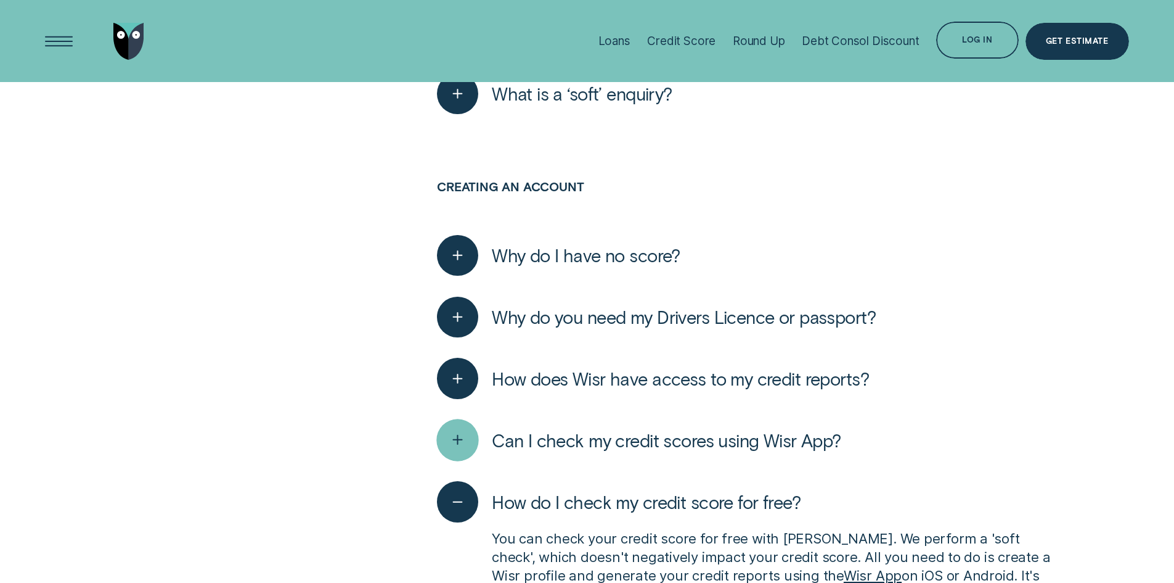
click at [459, 440] on line "button" at bounding box center [457, 440] width 9 height 0
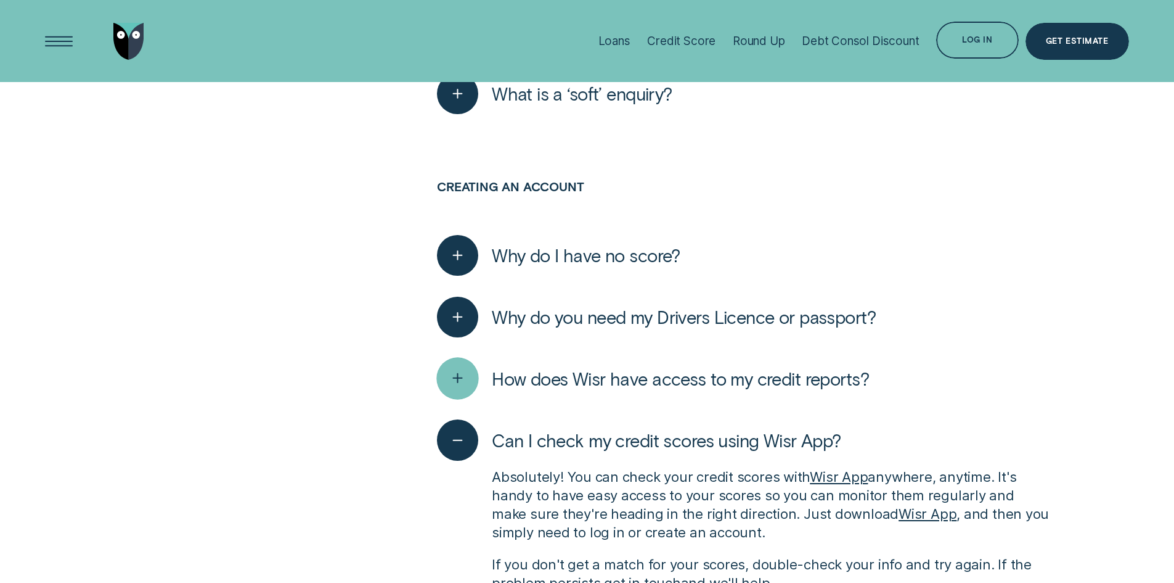
click at [450, 391] on div "button" at bounding box center [458, 379] width 42 height 42
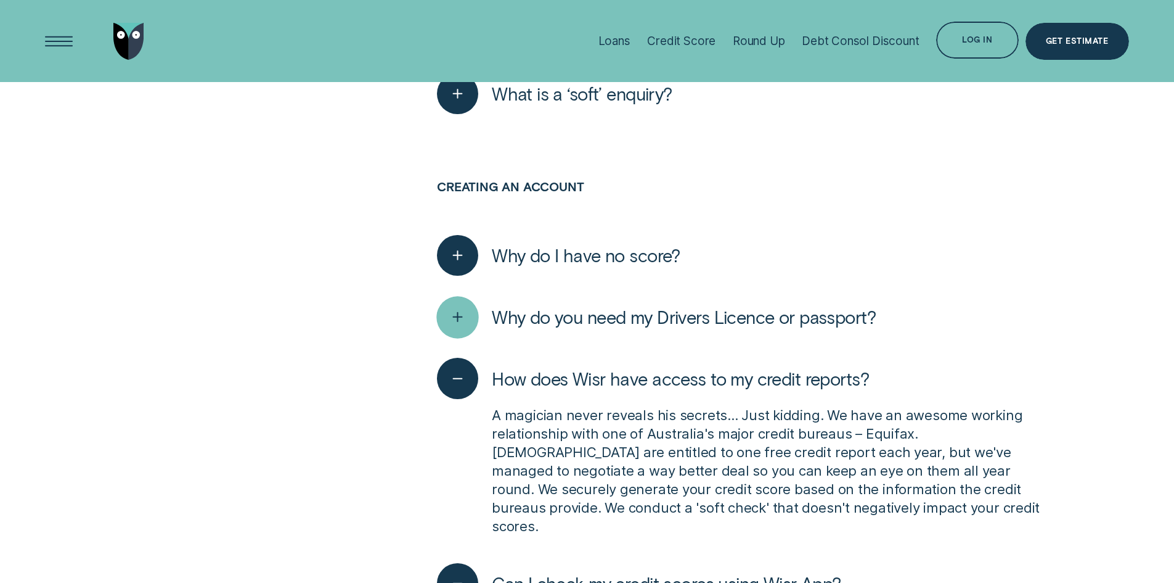
click at [458, 313] on line "button" at bounding box center [458, 317] width 0 height 9
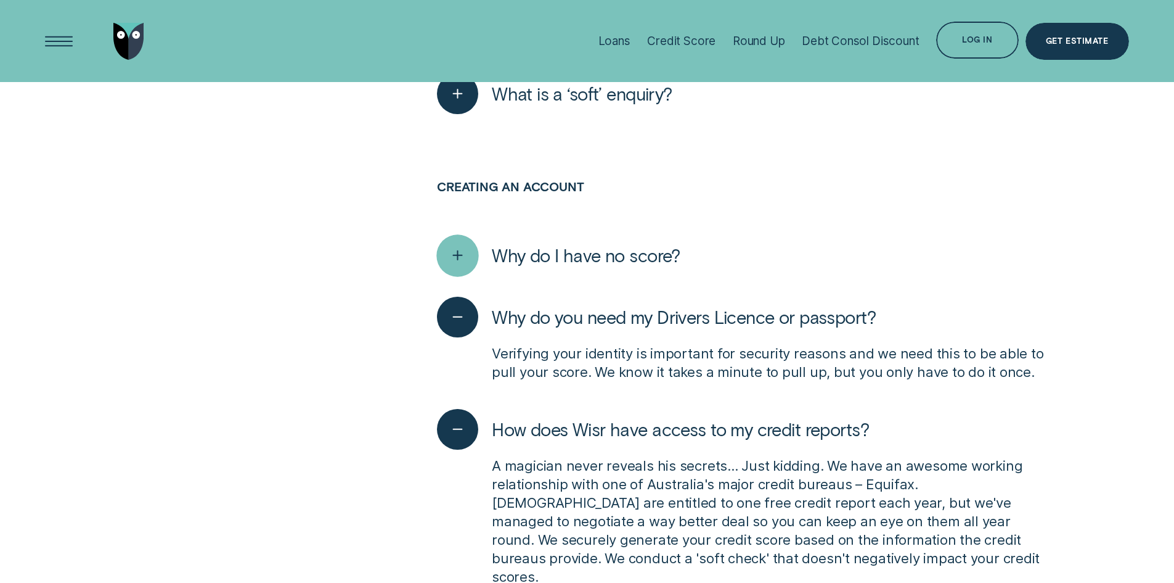
drag, startPoint x: 454, startPoint y: 256, endPoint x: 461, endPoint y: 361, distance: 105.7
click at [453, 256] on icon "button" at bounding box center [458, 255] width 21 height 19
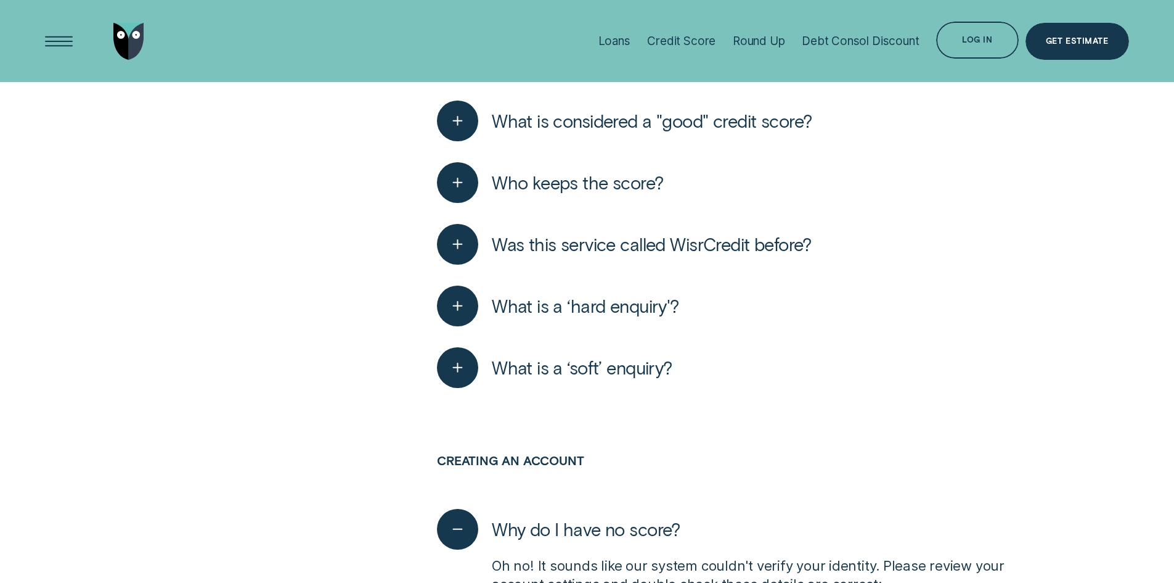
scroll to position [644, 0]
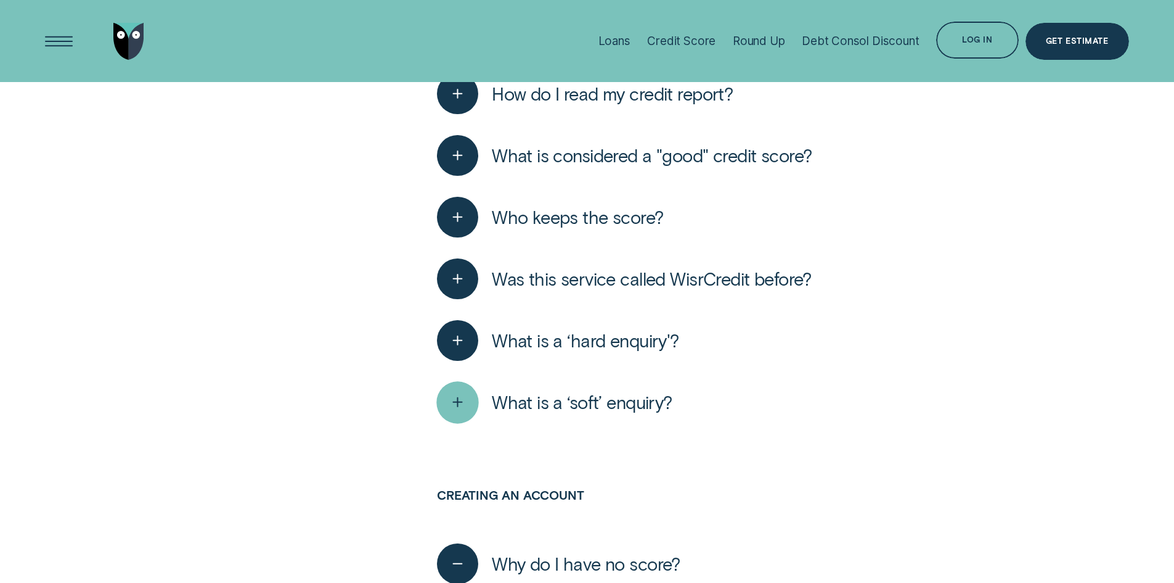
click at [472, 404] on div "button" at bounding box center [458, 402] width 42 height 42
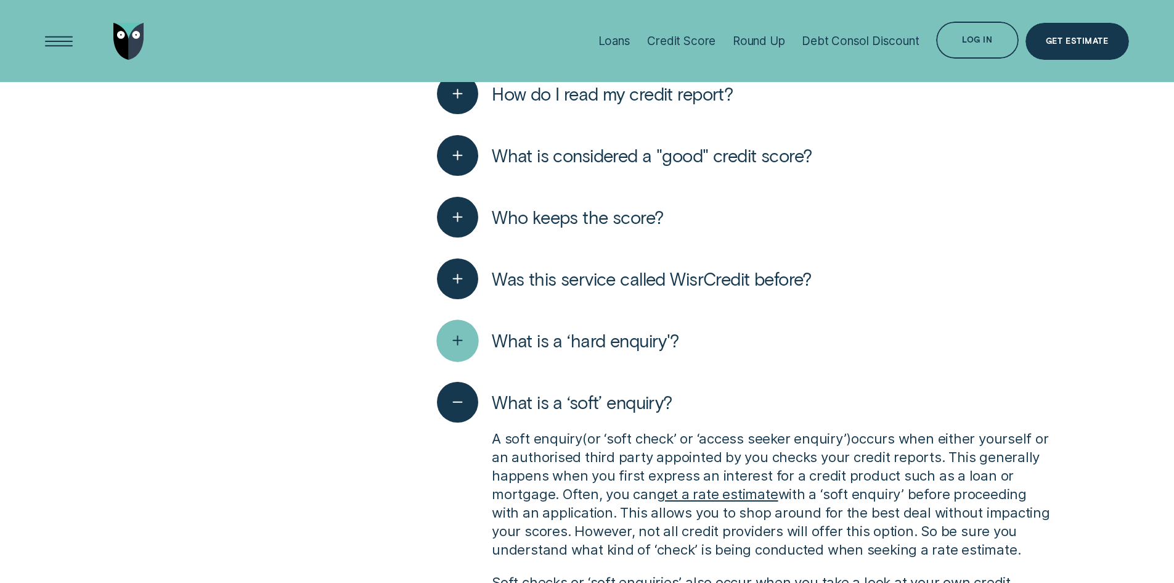
click at [456, 348] on icon "button" at bounding box center [458, 340] width 21 height 19
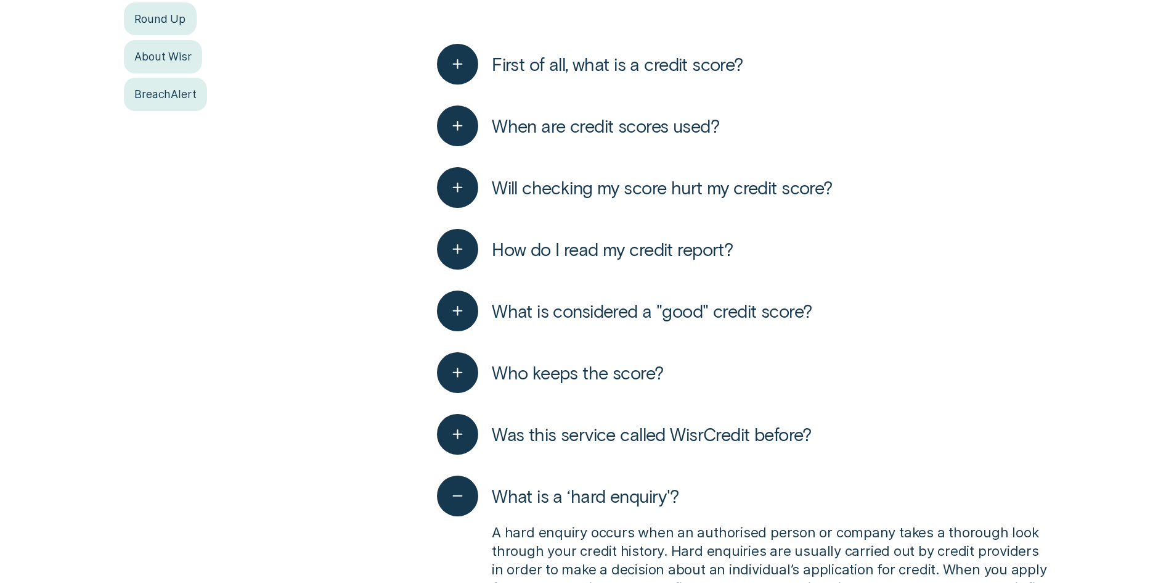
scroll to position [459, 0]
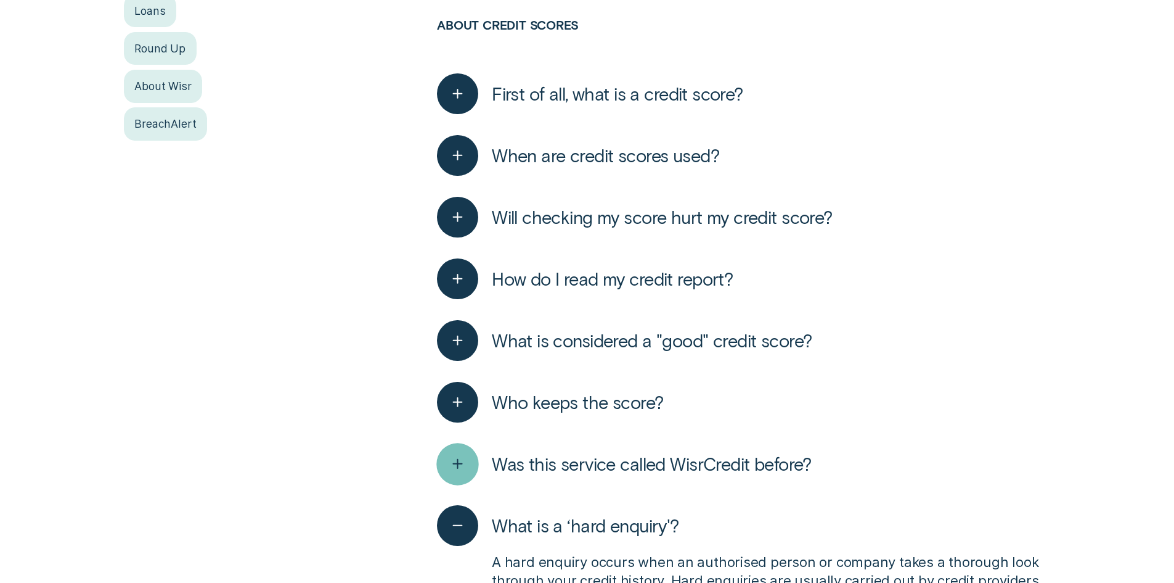
click at [470, 461] on div "button" at bounding box center [458, 464] width 42 height 42
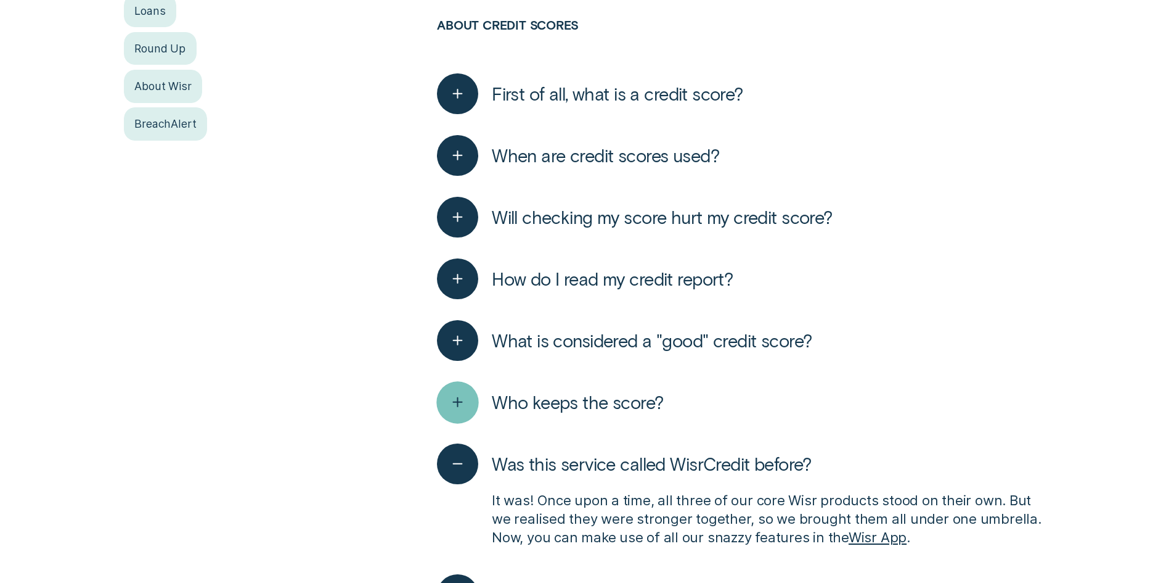
click at [457, 405] on icon "button" at bounding box center [458, 402] width 21 height 19
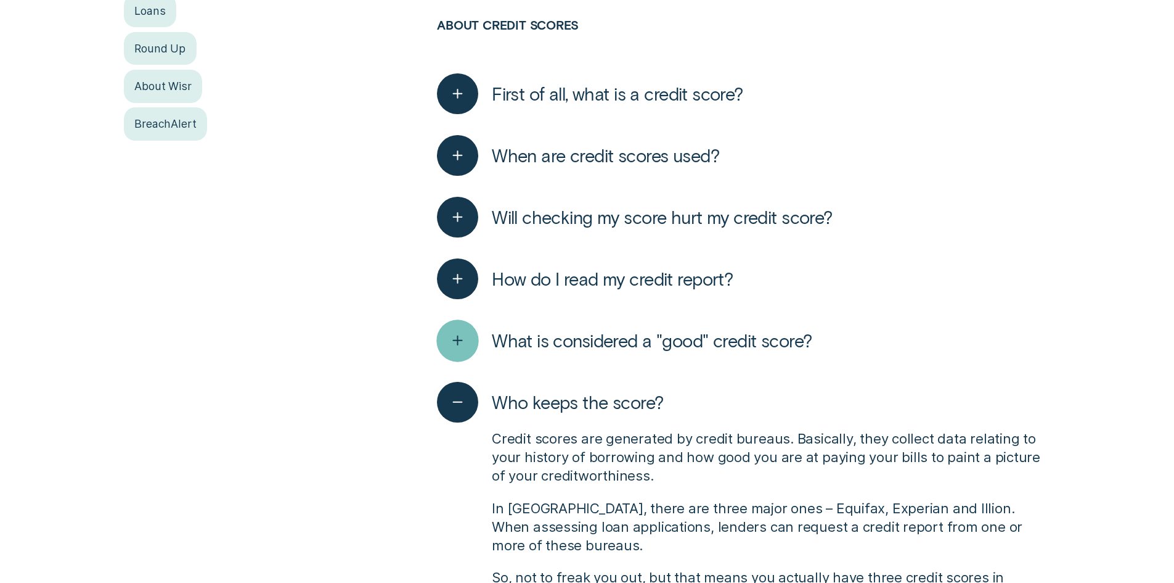
click at [452, 340] on icon "button" at bounding box center [458, 340] width 21 height 19
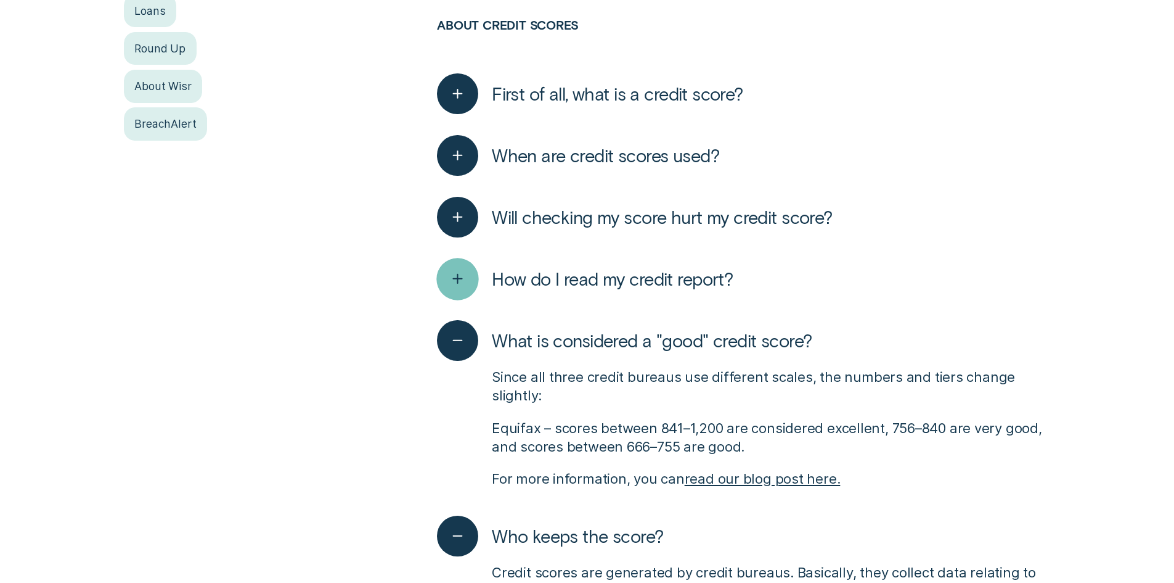
click at [464, 279] on icon "button" at bounding box center [458, 278] width 21 height 19
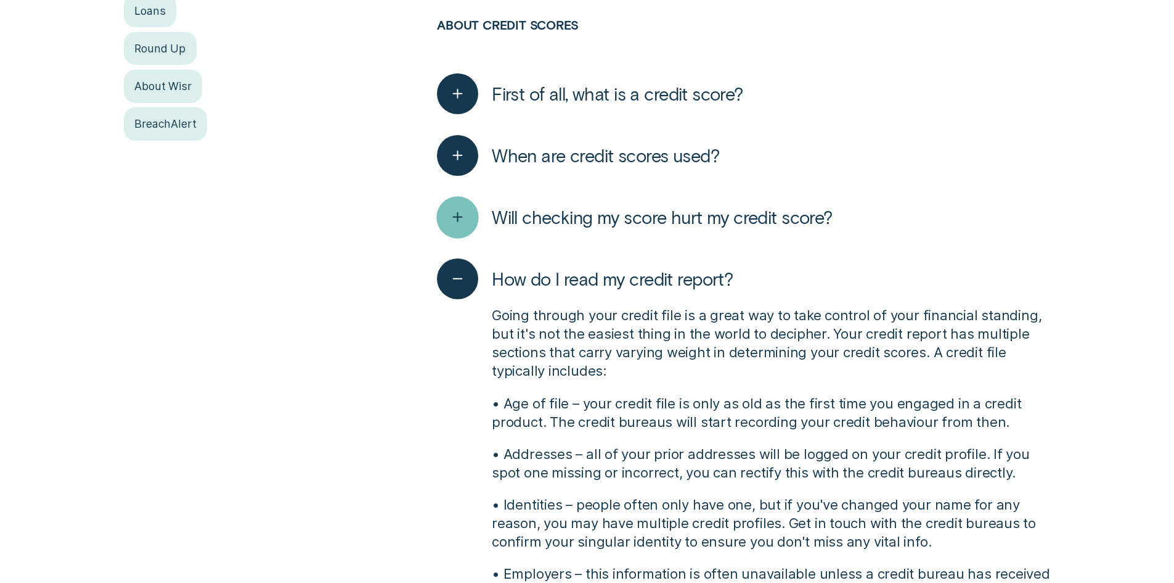
click at [465, 208] on icon "button" at bounding box center [458, 217] width 21 height 19
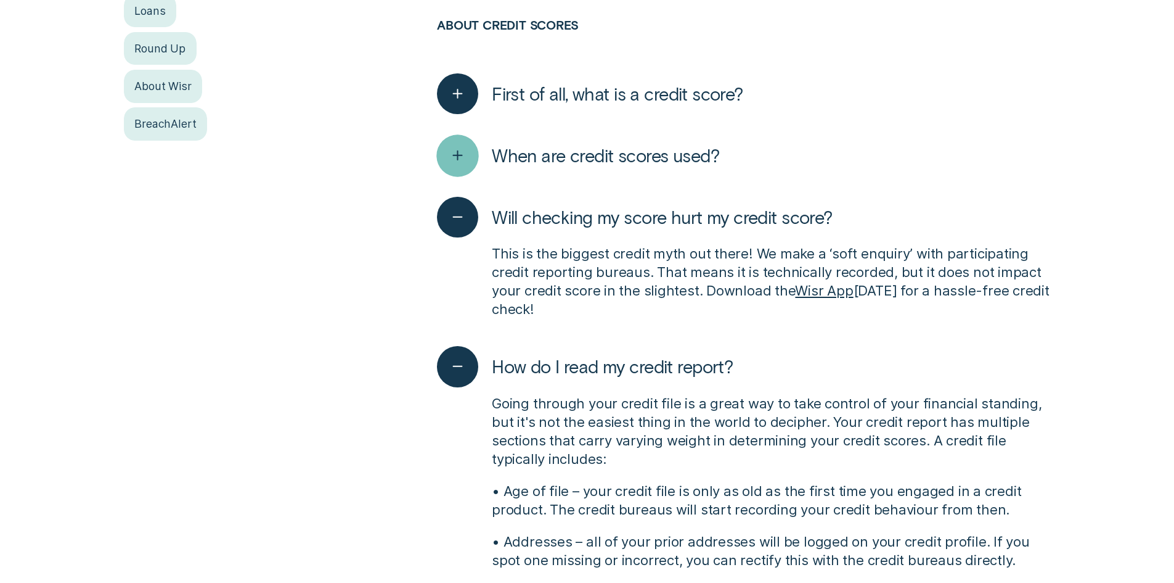
click at [449, 162] on icon "button" at bounding box center [458, 155] width 21 height 19
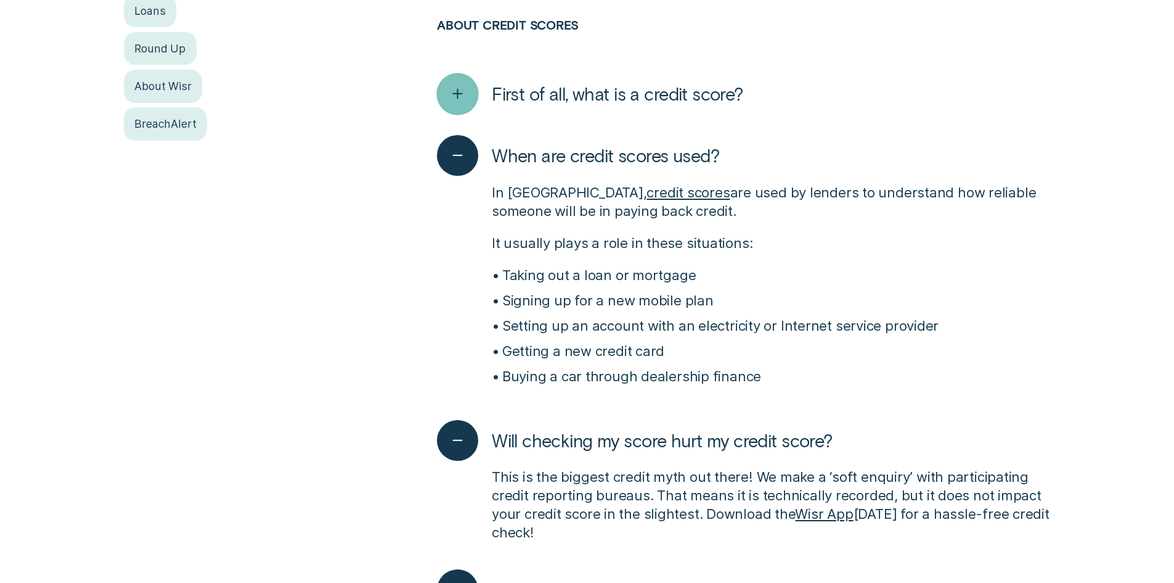
click at [469, 89] on div "button" at bounding box center [458, 94] width 42 height 42
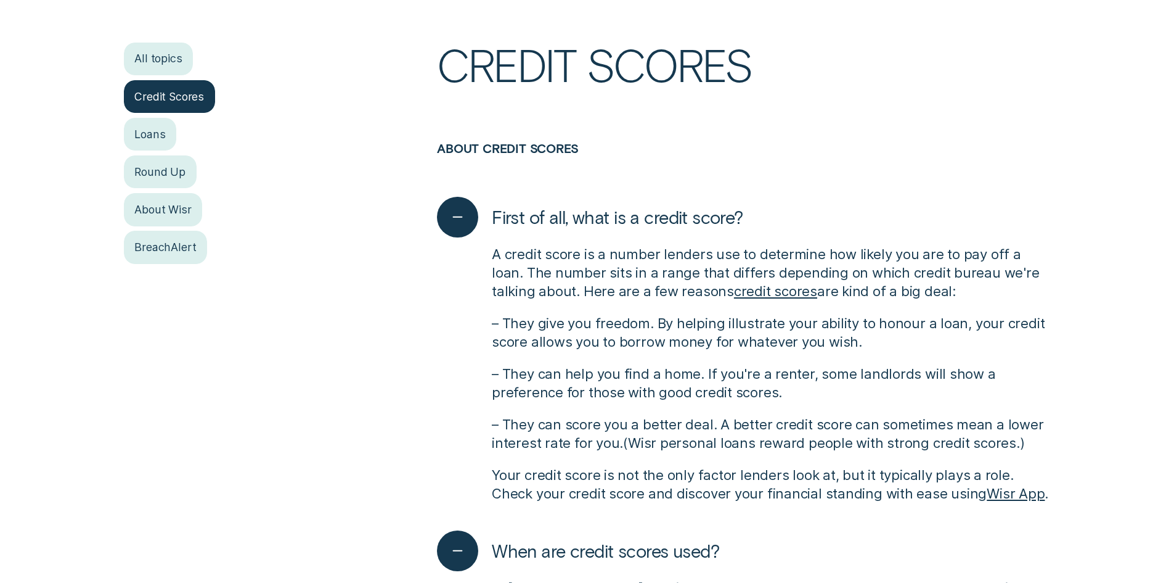
scroll to position [151, 0]
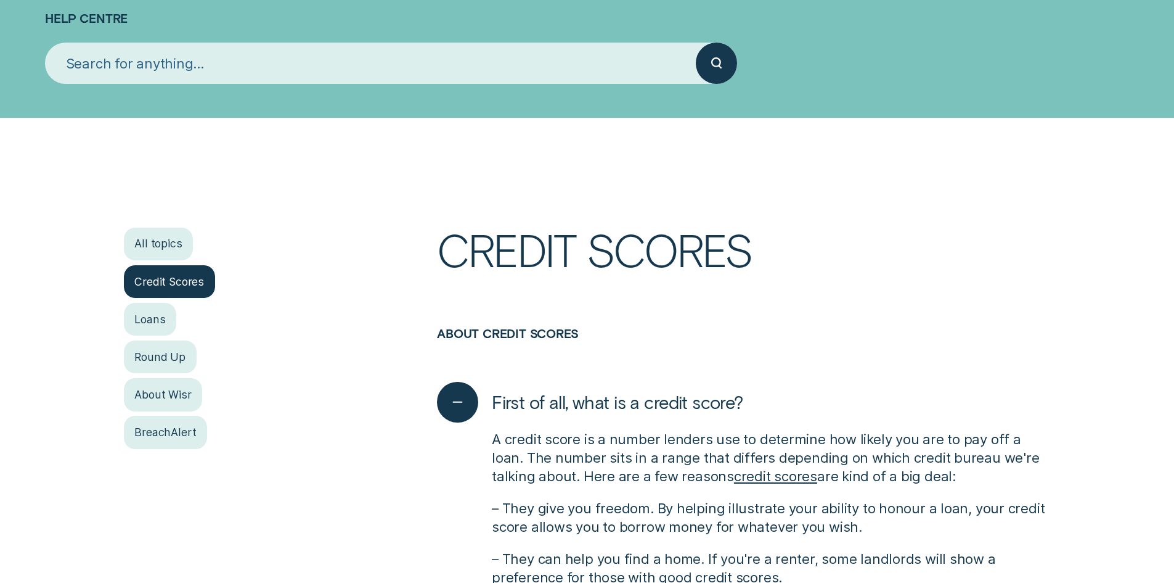
click at [970, 332] on h3 "About credit scores" at bounding box center [743, 348] width 613 height 45
click at [969, 332] on h3 "About credit scores" at bounding box center [743, 348] width 613 height 45
click at [398, 271] on div "Credit Scores" at bounding box center [271, 281] width 295 height 33
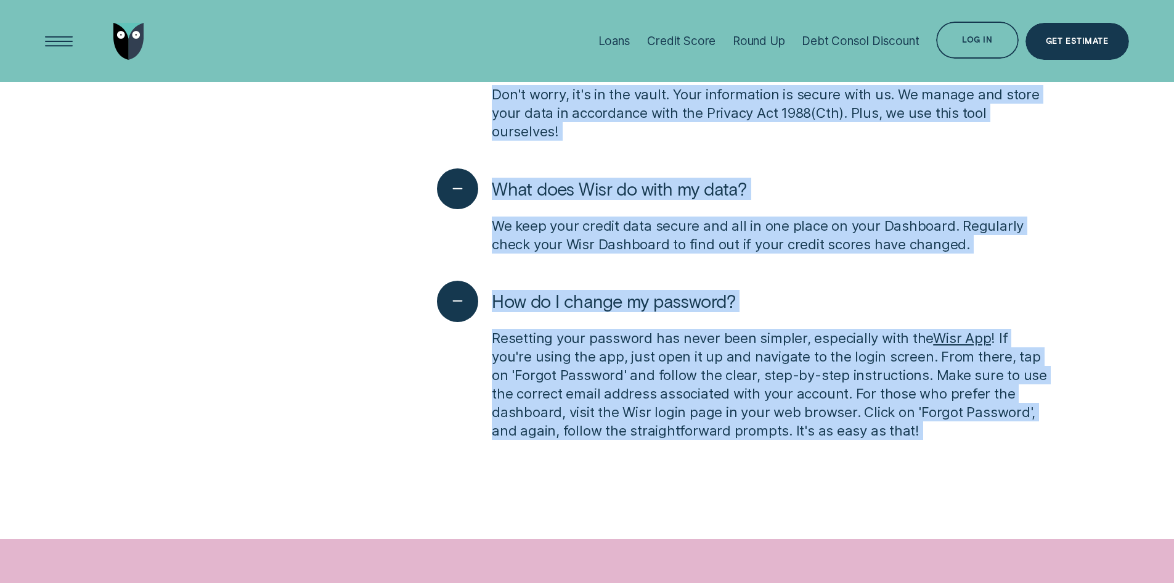
scroll to position [9275, 0]
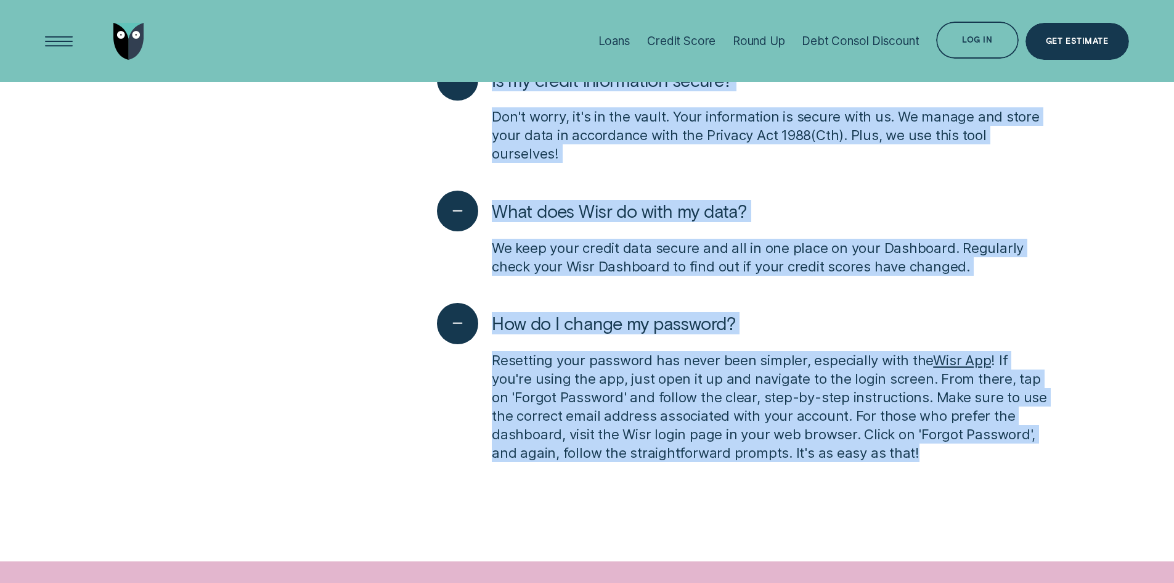
drag, startPoint x: 443, startPoint y: 233, endPoint x: 915, endPoint y: 380, distance: 493.9
copy div "Loremi Dolors Ametc adipis elitse Doeiu te inc, utla et d magnaa enima? M venia…"
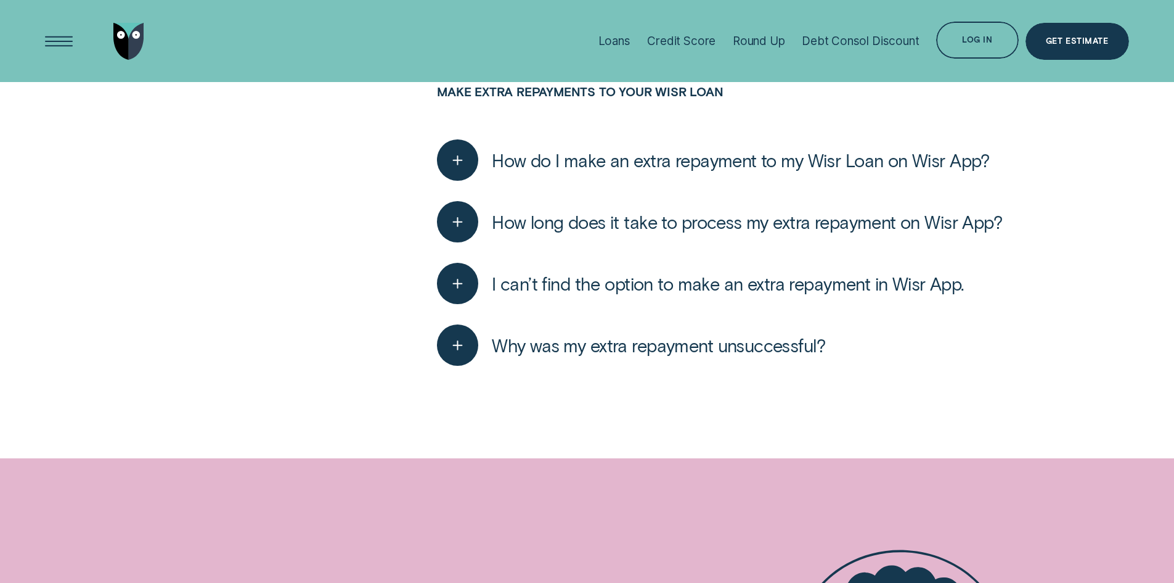
scroll to position [6041, 0]
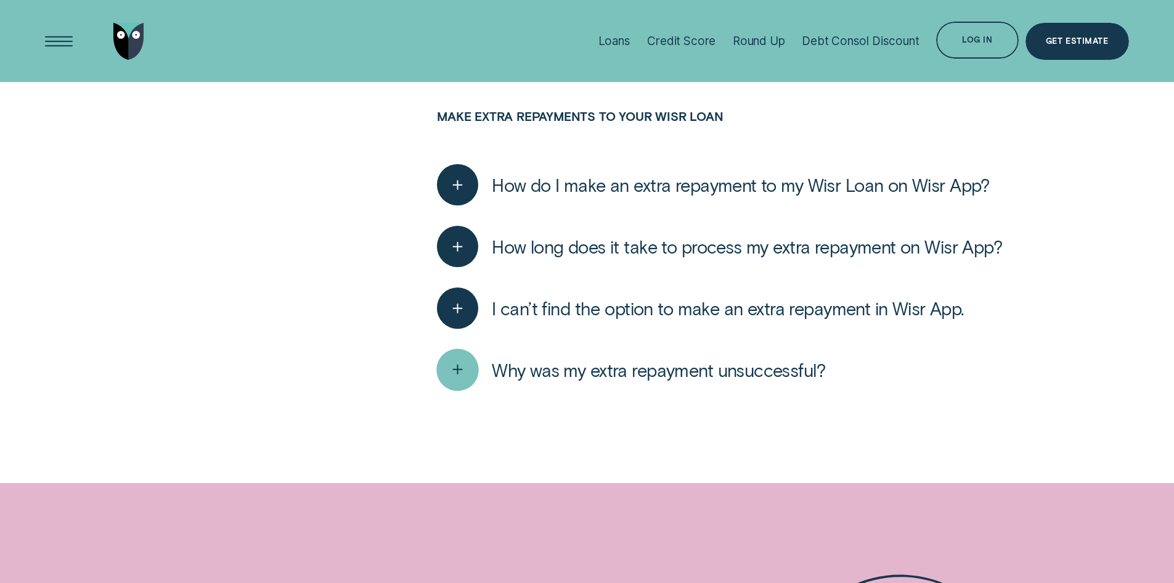
click at [448, 371] on icon "button" at bounding box center [458, 369] width 21 height 19
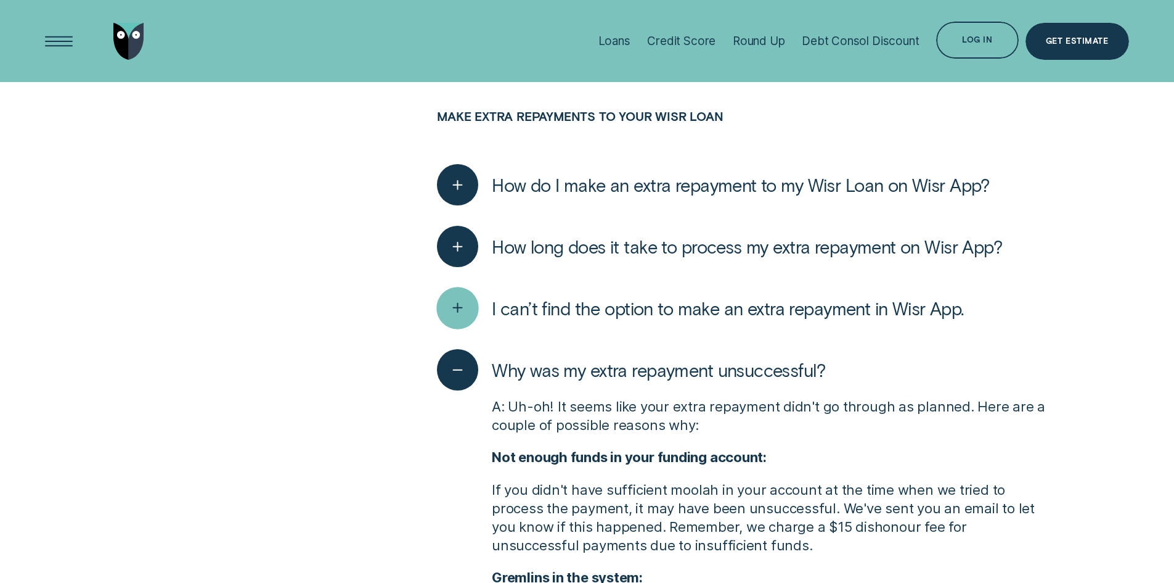
drag, startPoint x: 444, startPoint y: 301, endPoint x: 459, endPoint y: 274, distance: 30.6
click at [444, 301] on div "button" at bounding box center [458, 308] width 42 height 42
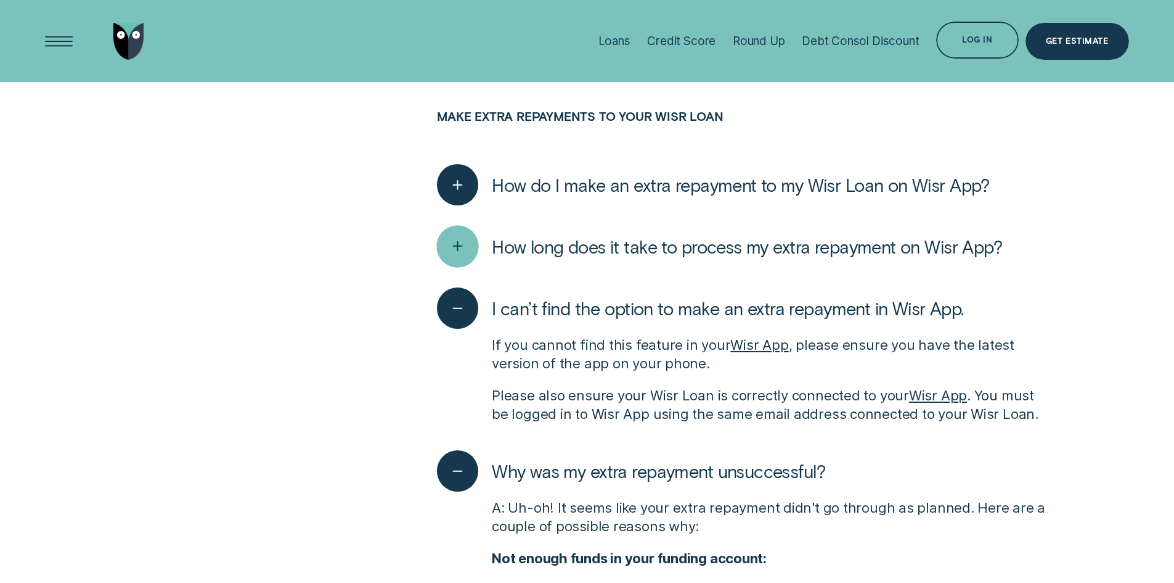
drag, startPoint x: 457, startPoint y: 249, endPoint x: 467, endPoint y: 225, distance: 26.0
click at [458, 246] on icon "button" at bounding box center [458, 246] width 21 height 19
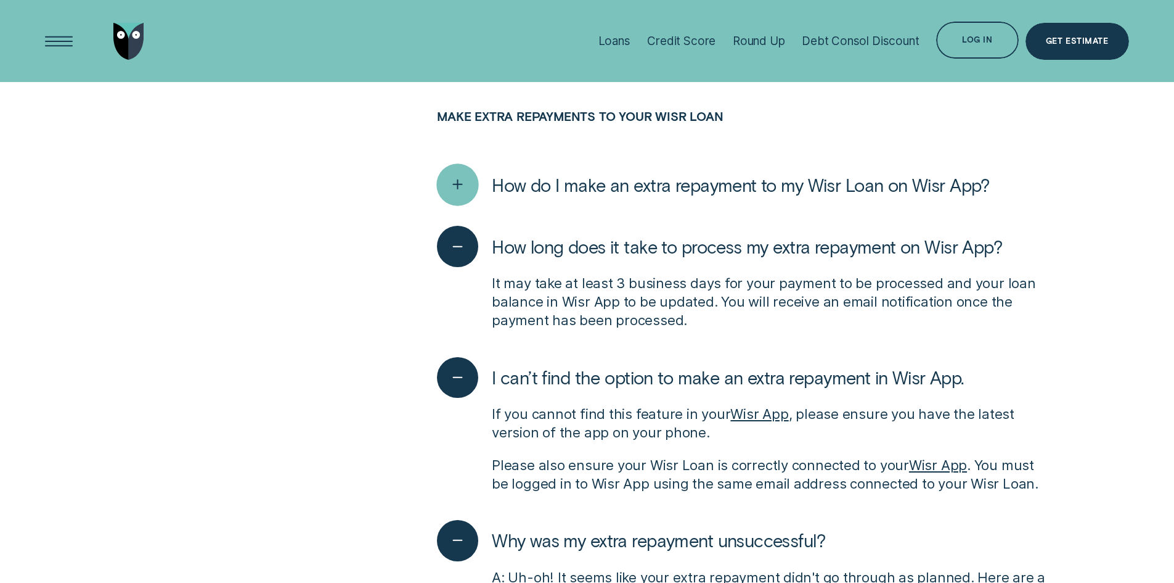
click at [472, 181] on div "button" at bounding box center [458, 185] width 42 height 42
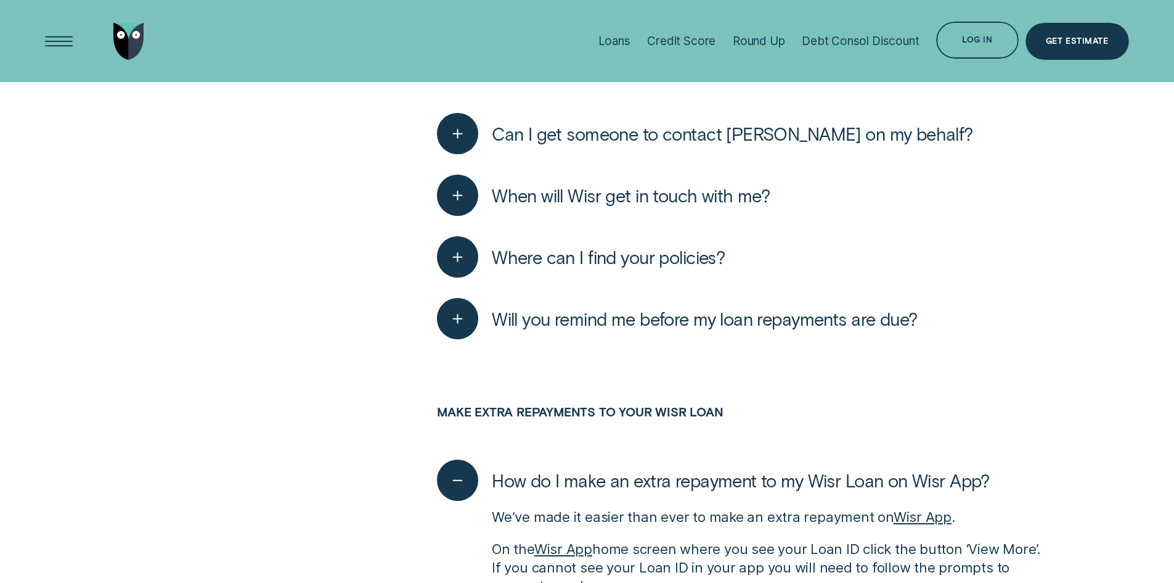
scroll to position [5733, 0]
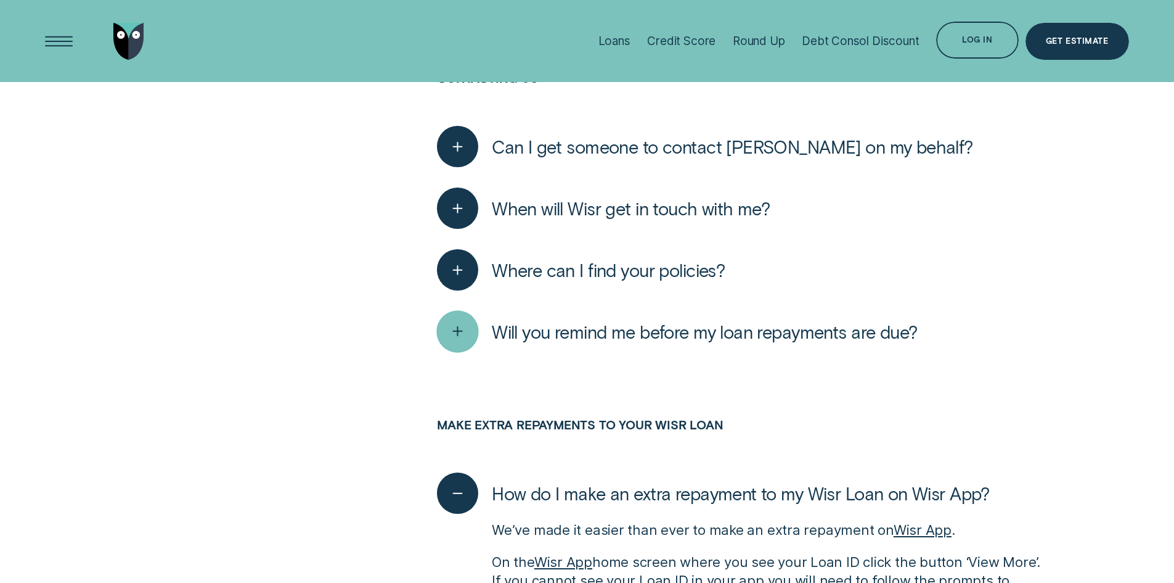
drag, startPoint x: 456, startPoint y: 345, endPoint x: 458, endPoint y: 338, distance: 7.6
click at [456, 344] on div "button" at bounding box center [458, 332] width 42 height 42
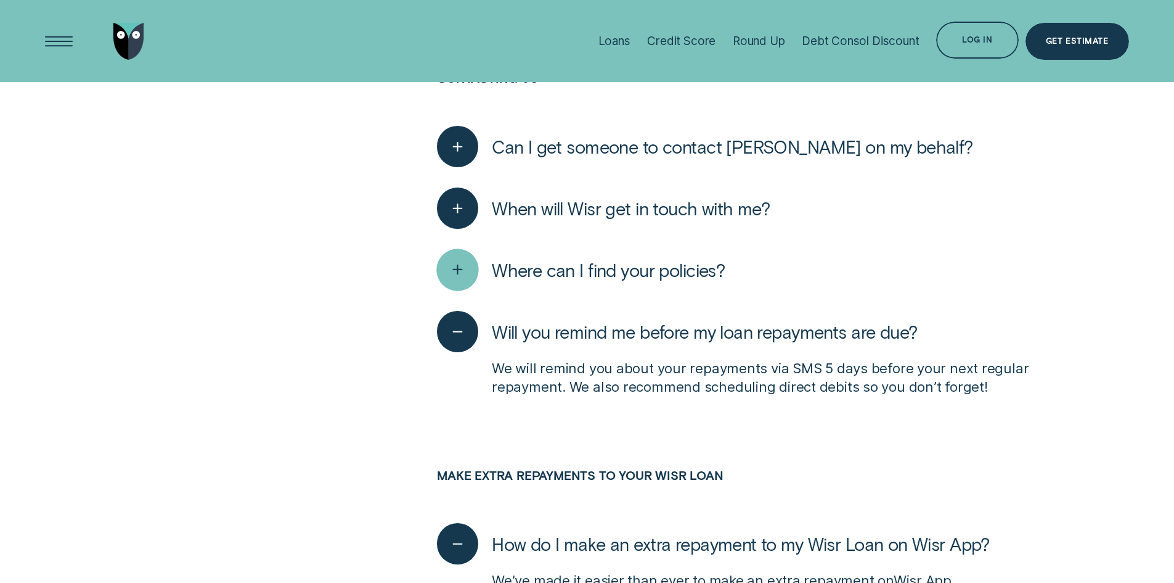
click at [477, 261] on div "button" at bounding box center [458, 270] width 42 height 42
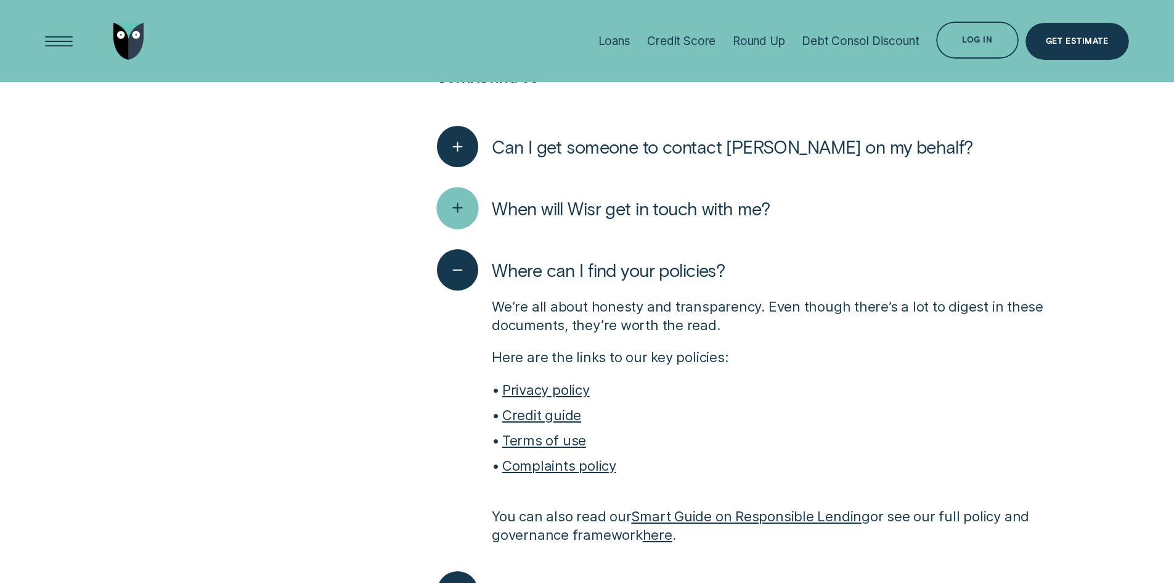
drag, startPoint x: 473, startPoint y: 203, endPoint x: 473, endPoint y: 169, distance: 33.9
click at [473, 202] on div "button" at bounding box center [458, 208] width 42 height 42
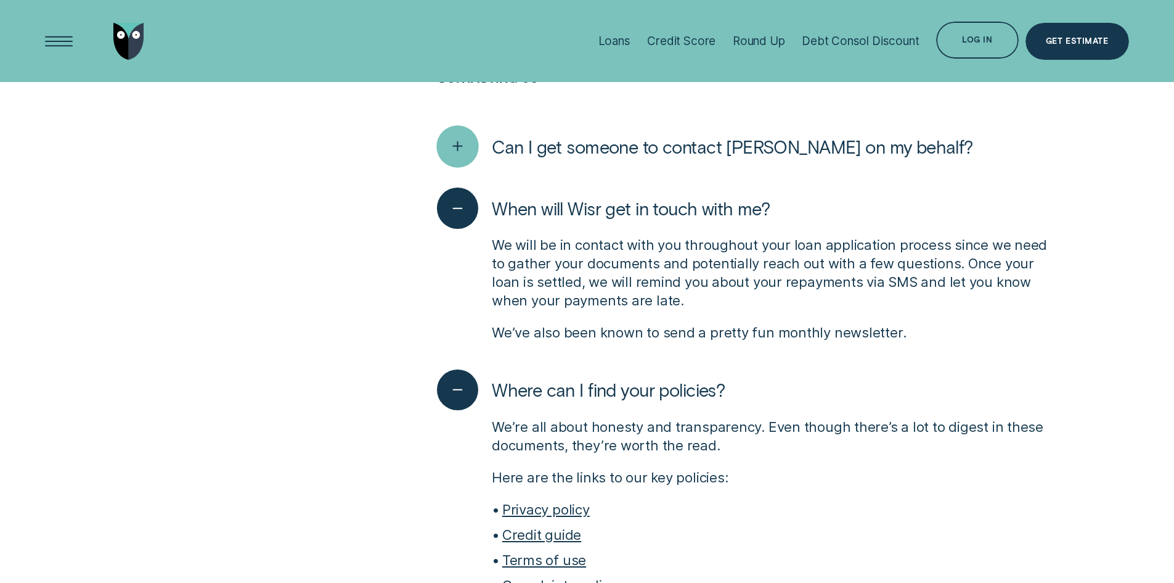
click at [473, 149] on div "button" at bounding box center [458, 147] width 42 height 42
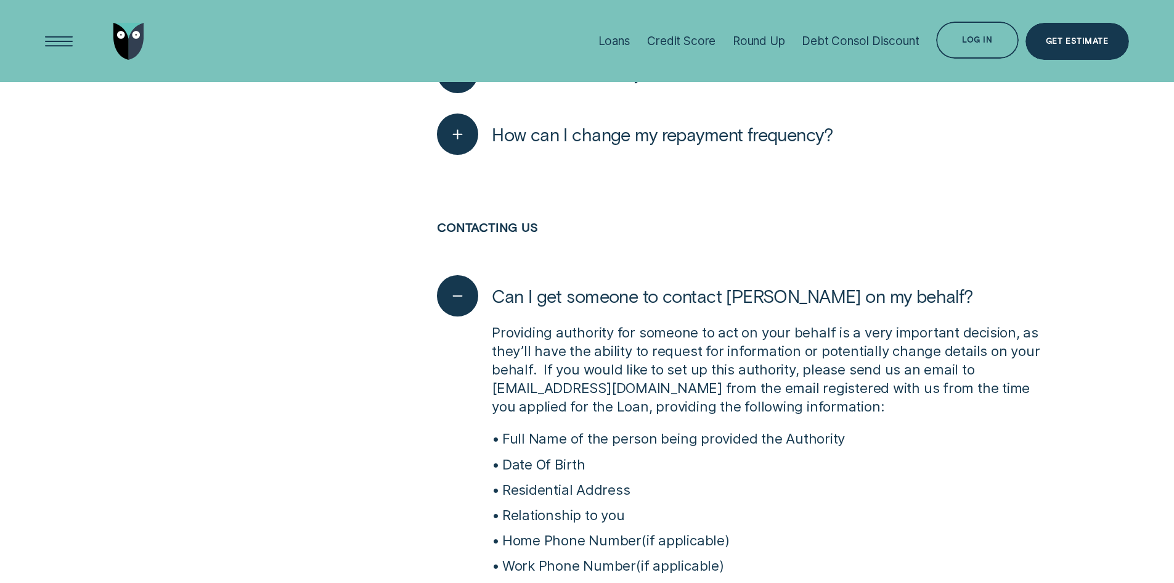
scroll to position [5363, 0]
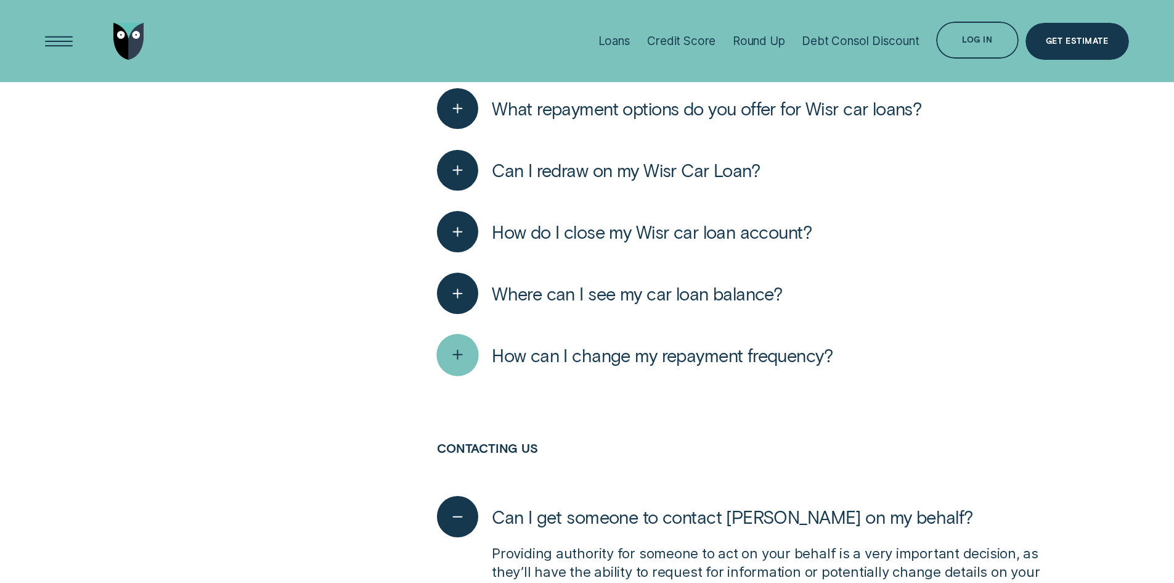
click at [465, 345] on icon "button" at bounding box center [458, 354] width 21 height 19
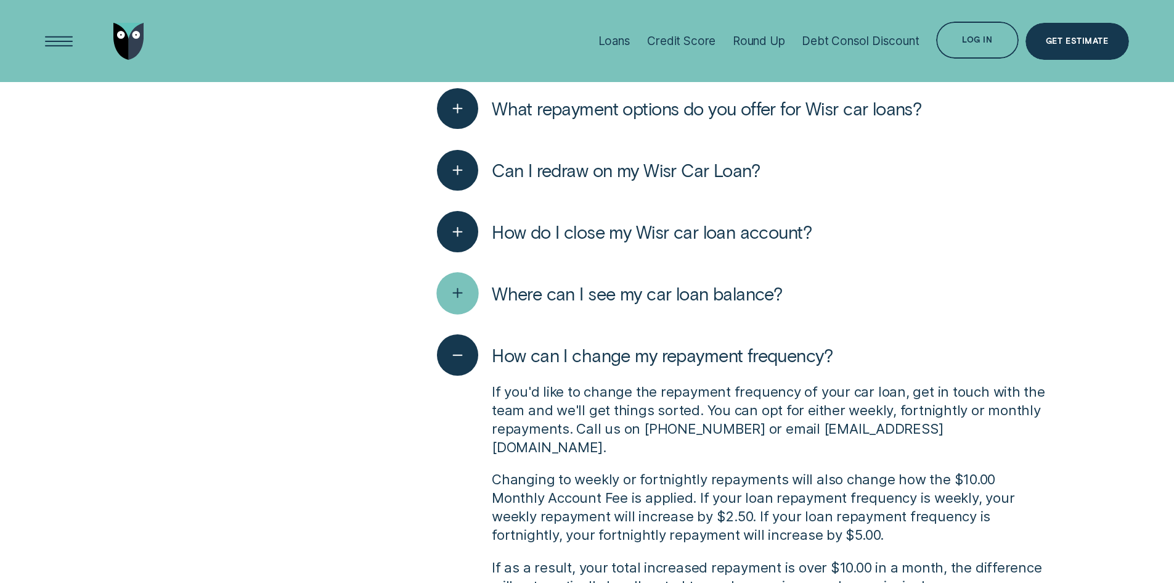
drag, startPoint x: 467, startPoint y: 293, endPoint x: 499, endPoint y: 203, distance: 95.5
click at [467, 293] on icon "button" at bounding box center [458, 293] width 21 height 19
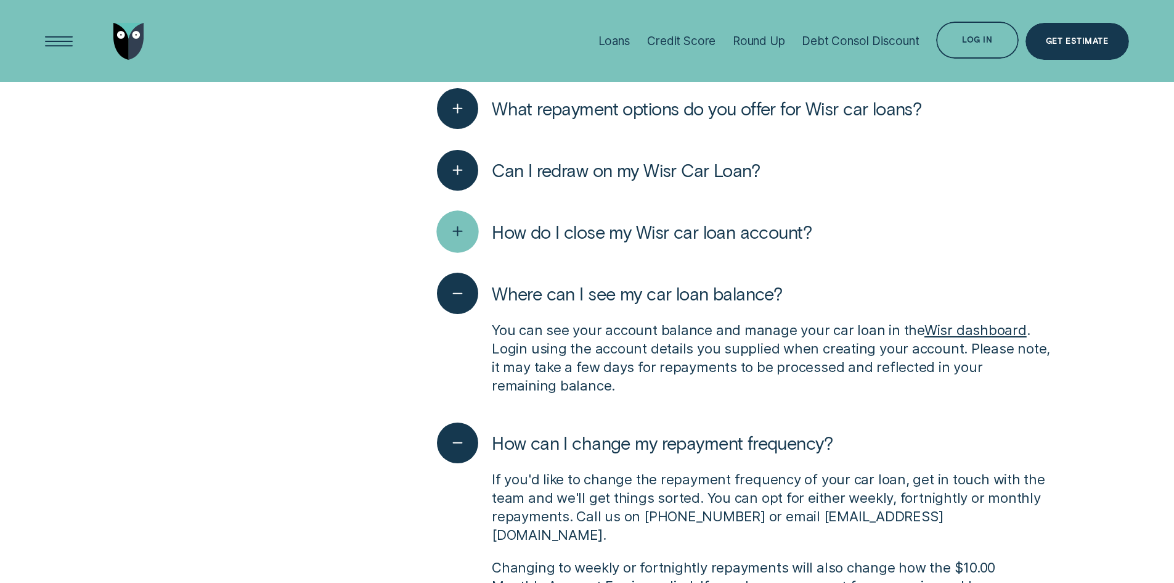
drag, startPoint x: 467, startPoint y: 230, endPoint x: 469, endPoint y: 178, distance: 51.8
click at [467, 228] on icon "button" at bounding box center [458, 232] width 21 height 19
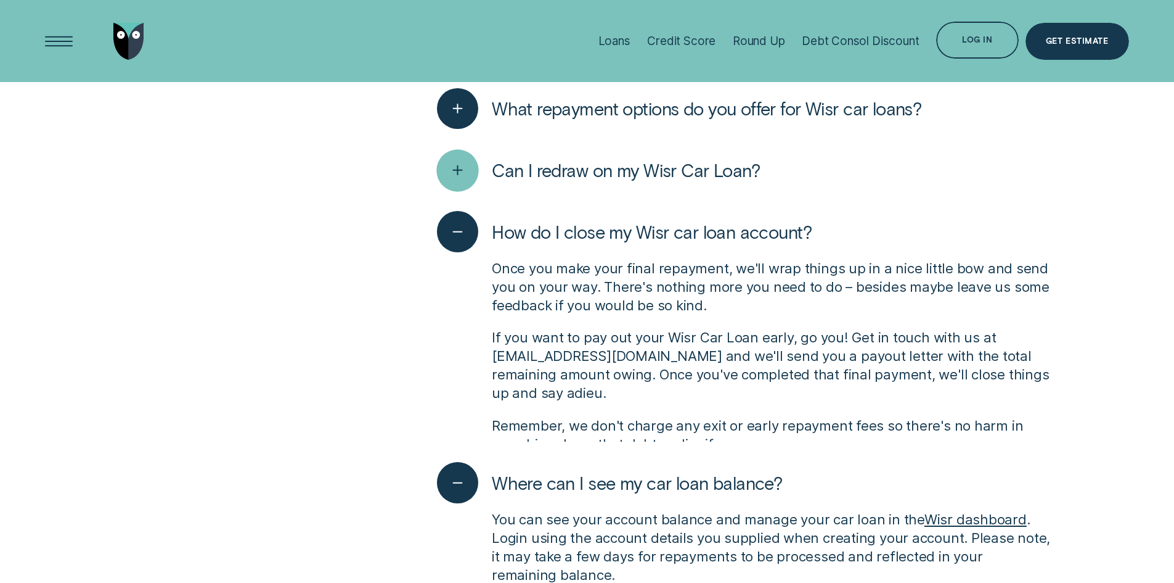
drag, startPoint x: 471, startPoint y: 160, endPoint x: 470, endPoint y: 109, distance: 50.6
click at [471, 156] on div "button" at bounding box center [458, 170] width 42 height 42
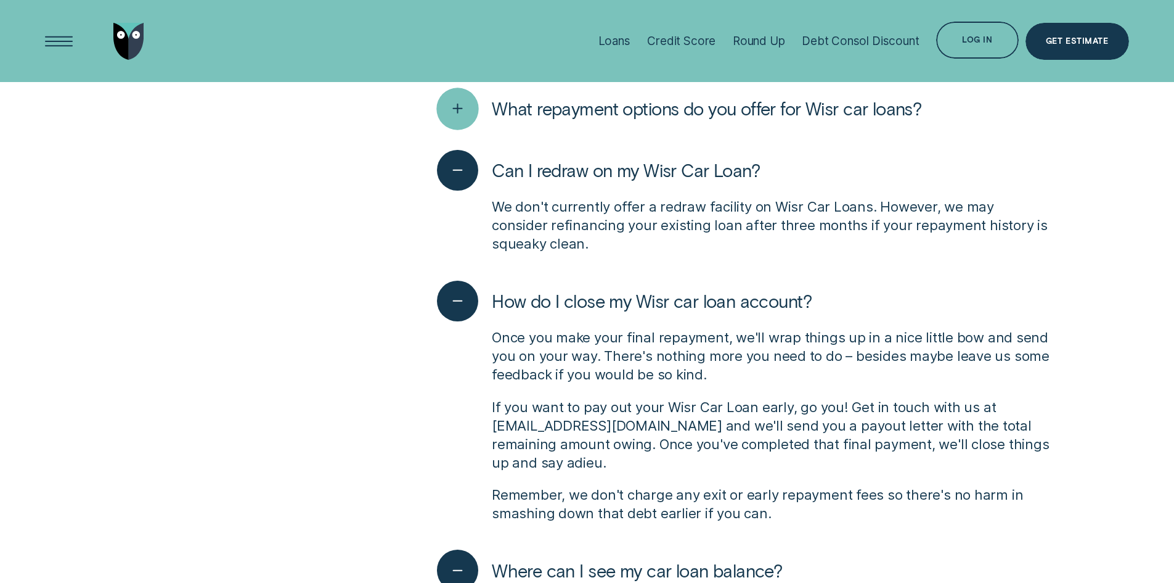
click at [468, 103] on icon "button" at bounding box center [458, 108] width 21 height 19
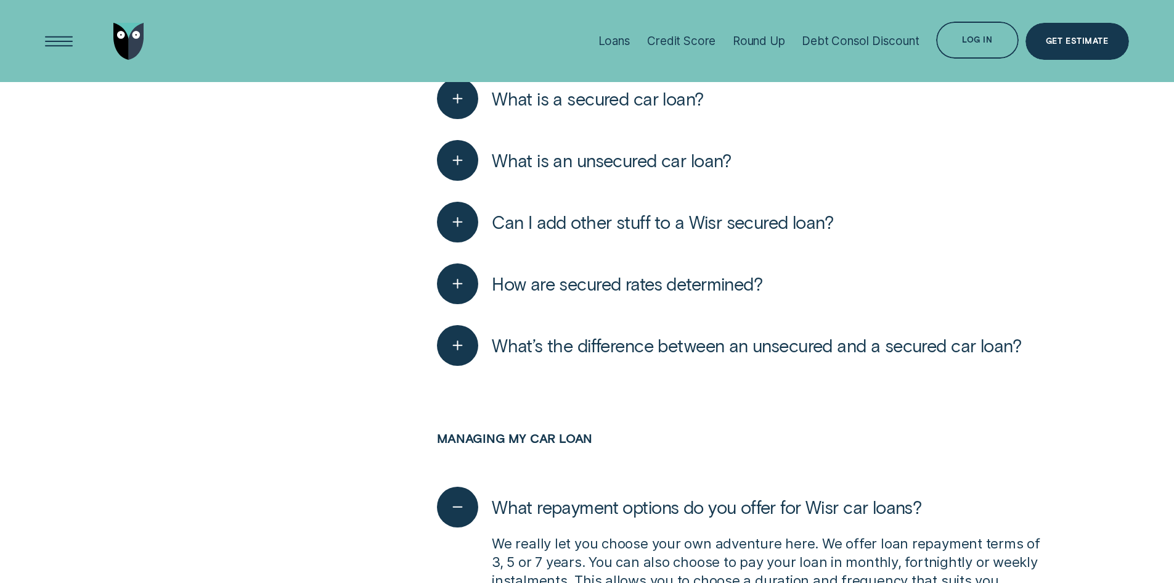
scroll to position [4932, 0]
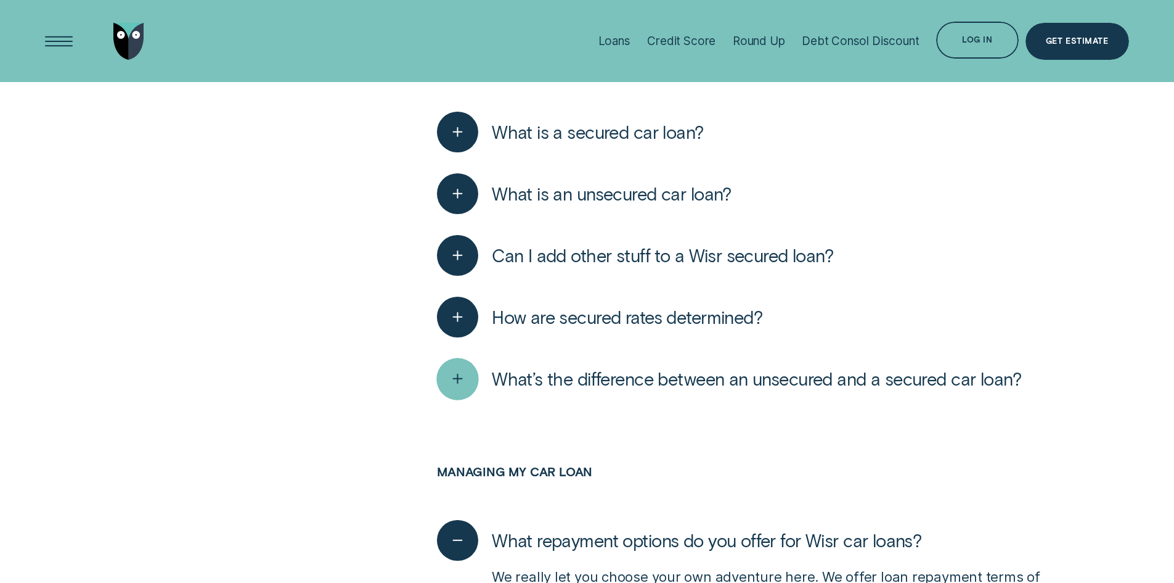
drag, startPoint x: 460, startPoint y: 380, endPoint x: 460, endPoint y: 359, distance: 21.0
click at [460, 377] on icon "button" at bounding box center [458, 378] width 21 height 19
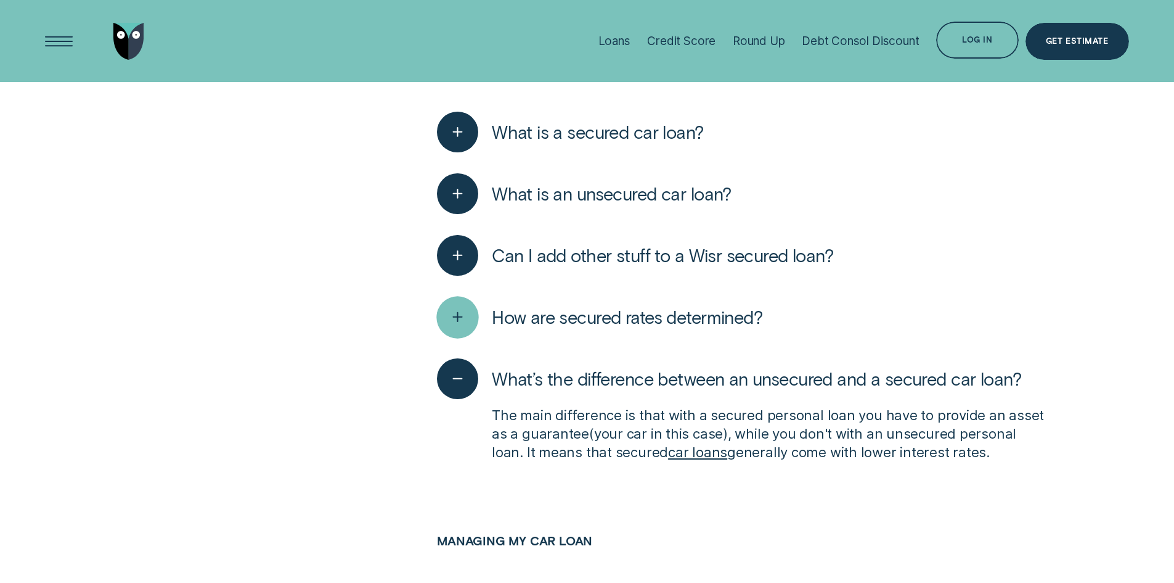
click at [453, 322] on icon "button" at bounding box center [458, 317] width 21 height 19
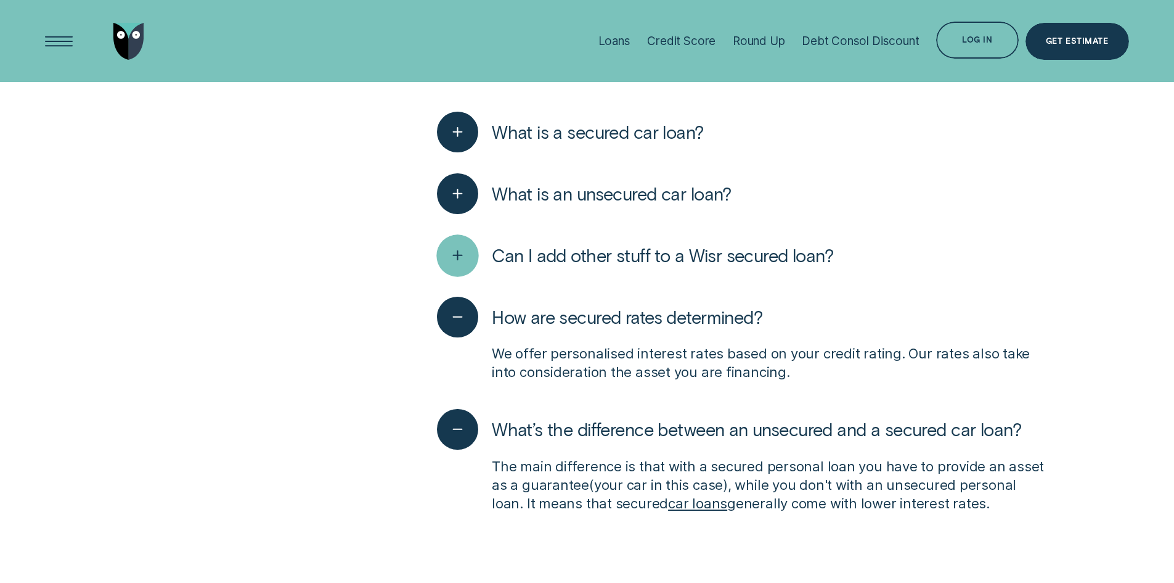
drag, startPoint x: 458, startPoint y: 235, endPoint x: 463, endPoint y: 186, distance: 49.6
click at [459, 227] on div "Can I add other stuff to a Wisr secured loan? As a general rule, no. We may con…" at bounding box center [743, 255] width 613 height 62
click at [463, 185] on icon "button" at bounding box center [458, 193] width 21 height 19
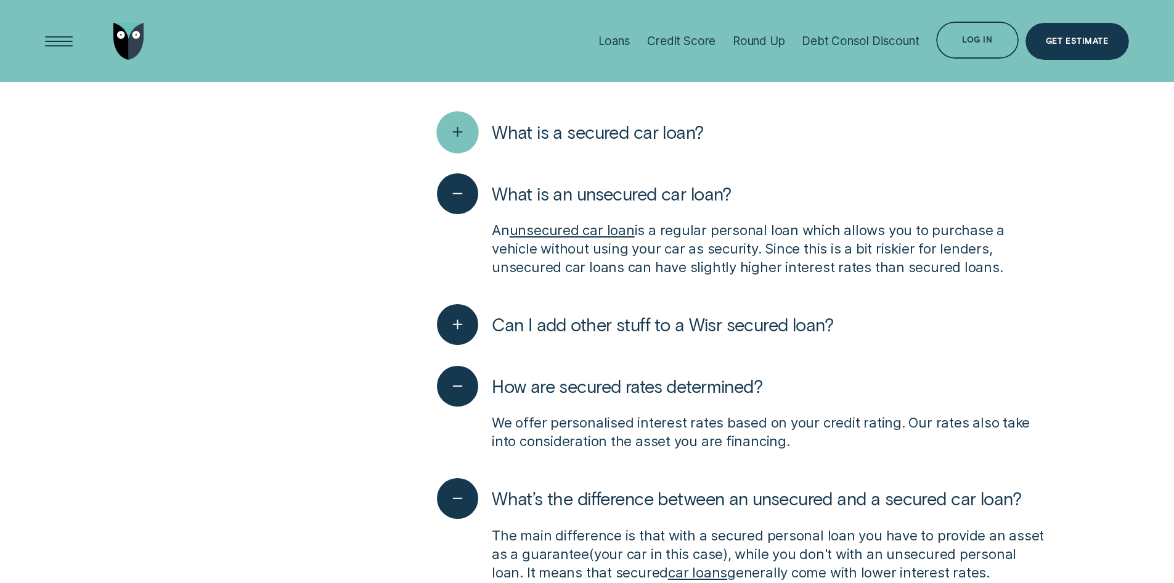
click at [462, 130] on icon "button" at bounding box center [458, 132] width 21 height 19
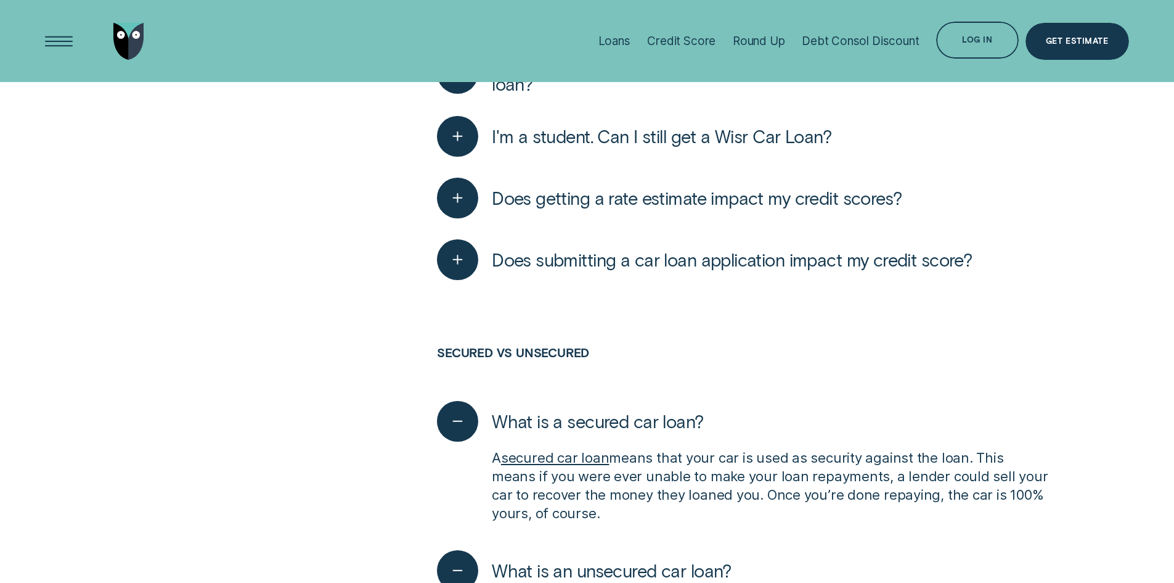
scroll to position [4624, 0]
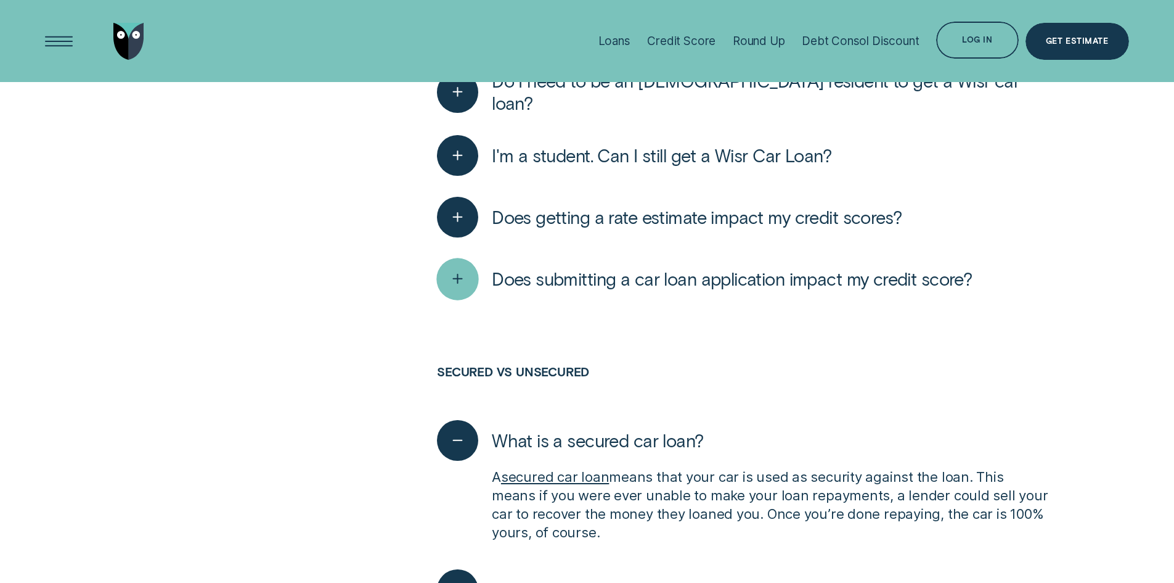
click at [459, 290] on div "button" at bounding box center [458, 279] width 42 height 42
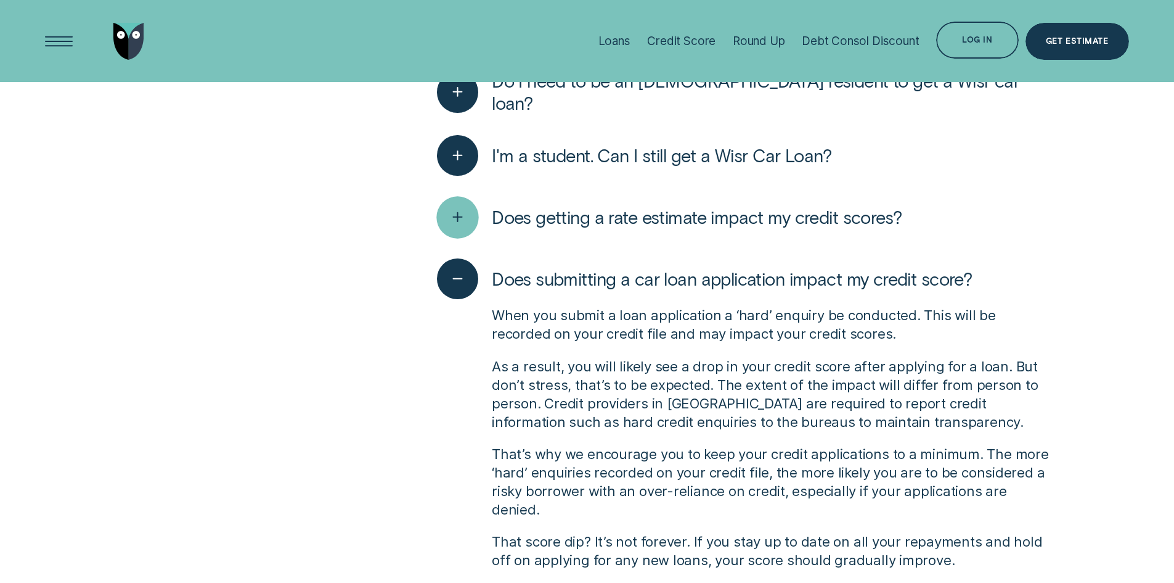
click at [459, 215] on icon "button" at bounding box center [458, 217] width 21 height 19
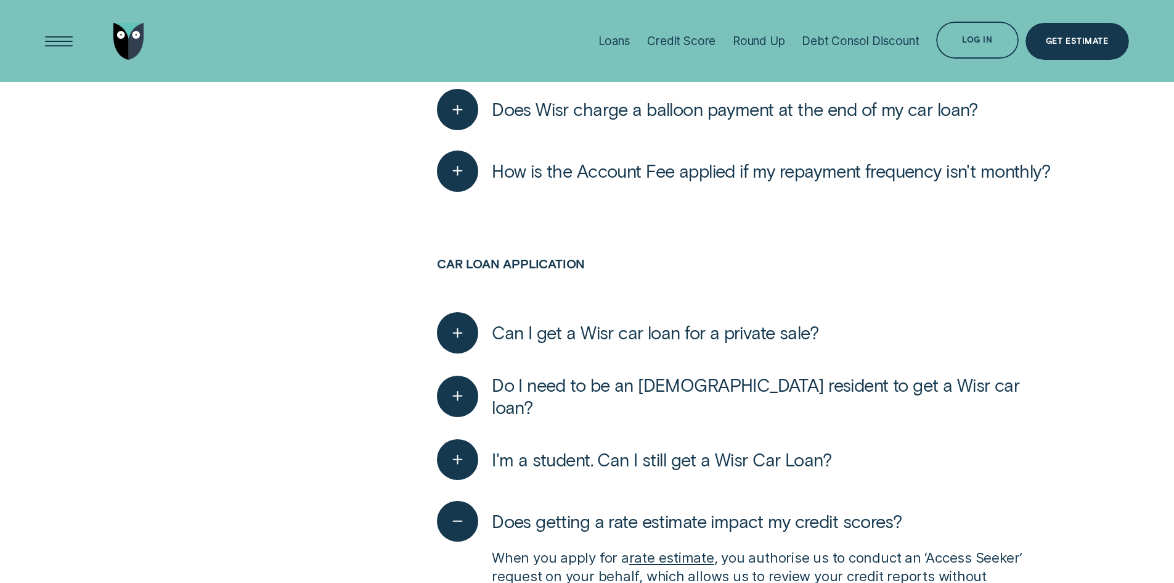
scroll to position [4315, 0]
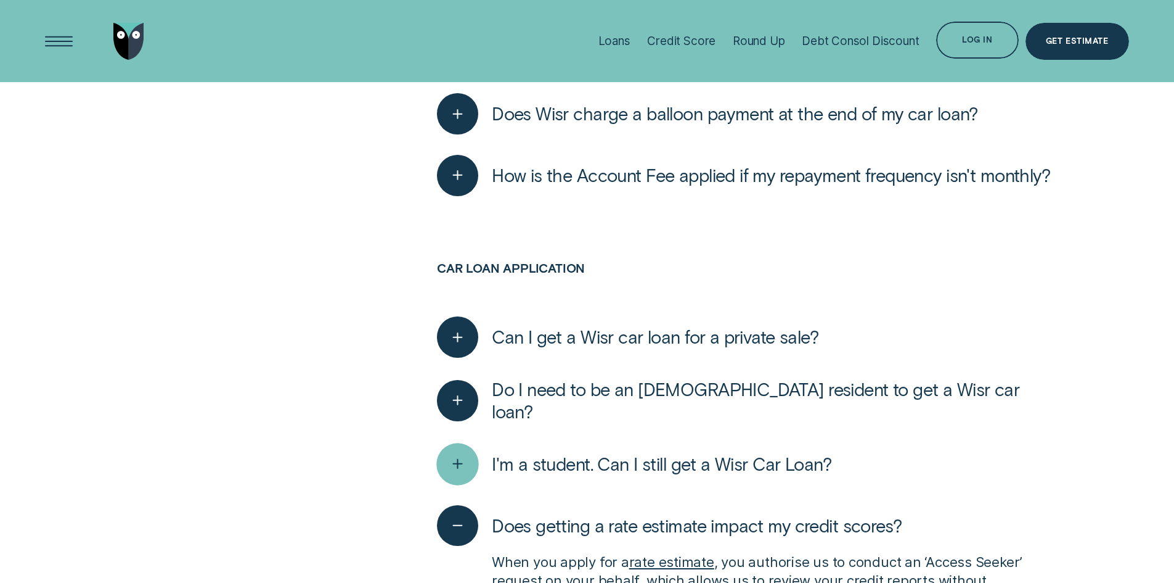
click at [465, 450] on div "button" at bounding box center [458, 464] width 42 height 42
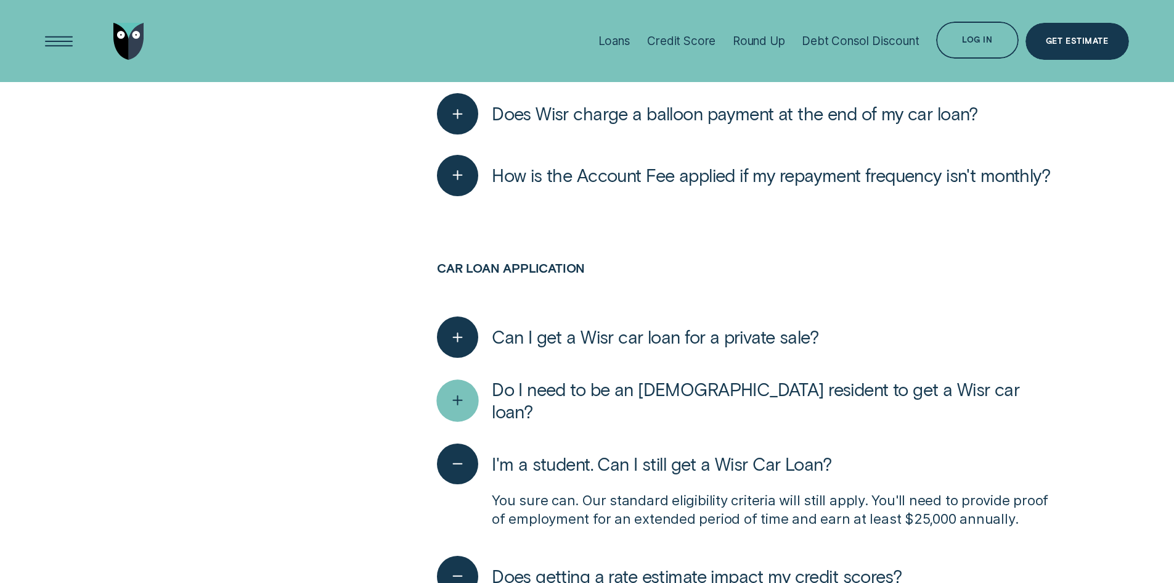
drag, startPoint x: 462, startPoint y: 400, endPoint x: 457, endPoint y: 348, distance: 52.1
click at [462, 399] on icon "button" at bounding box center [458, 400] width 21 height 19
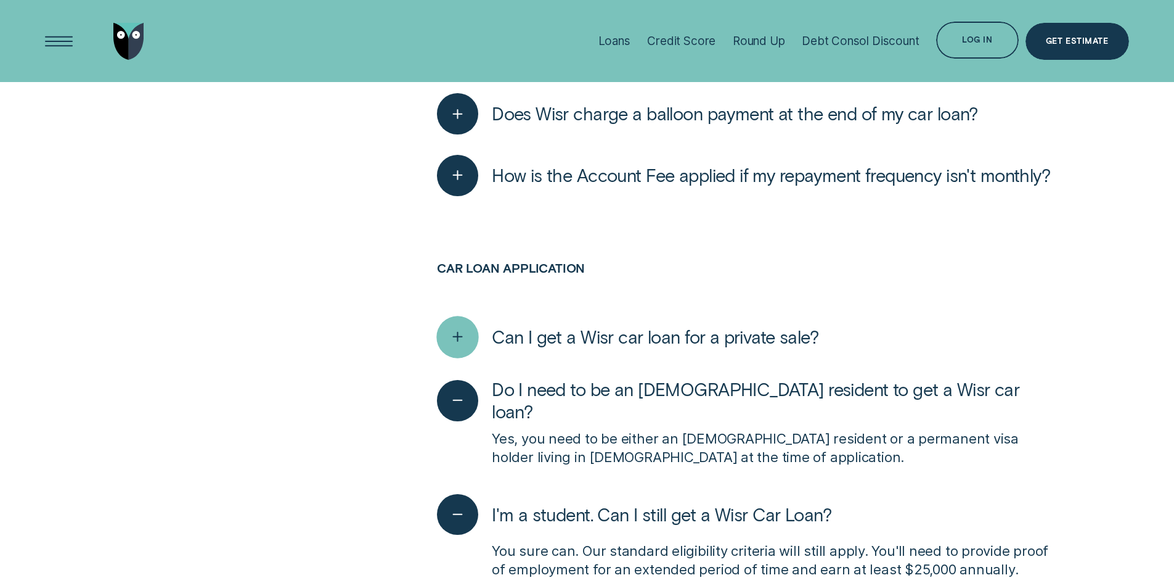
click at [456, 343] on icon "button" at bounding box center [458, 336] width 21 height 19
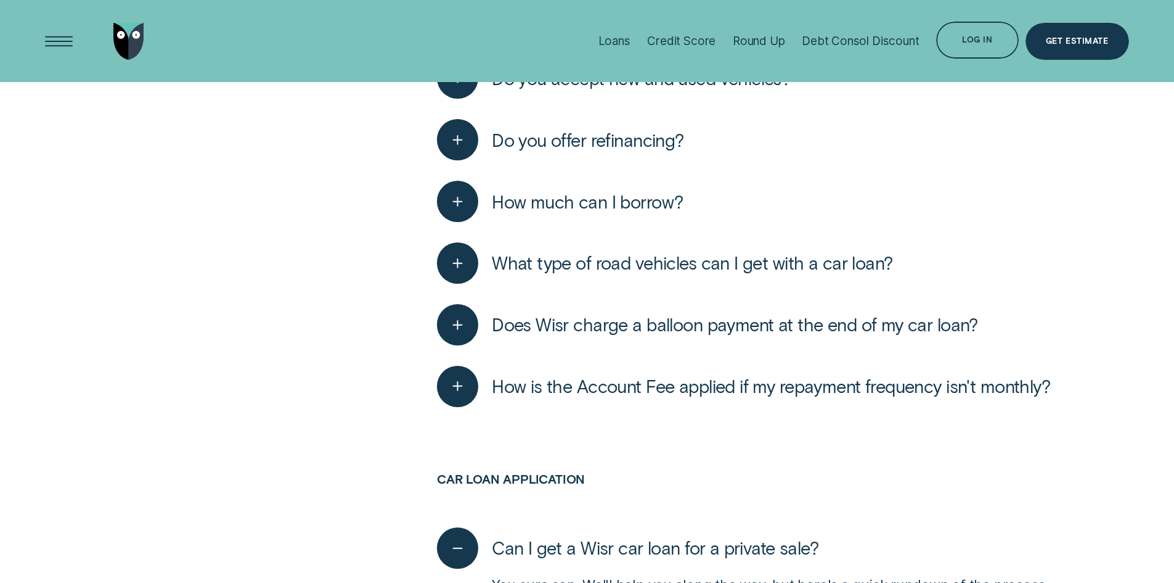
scroll to position [4069, 0]
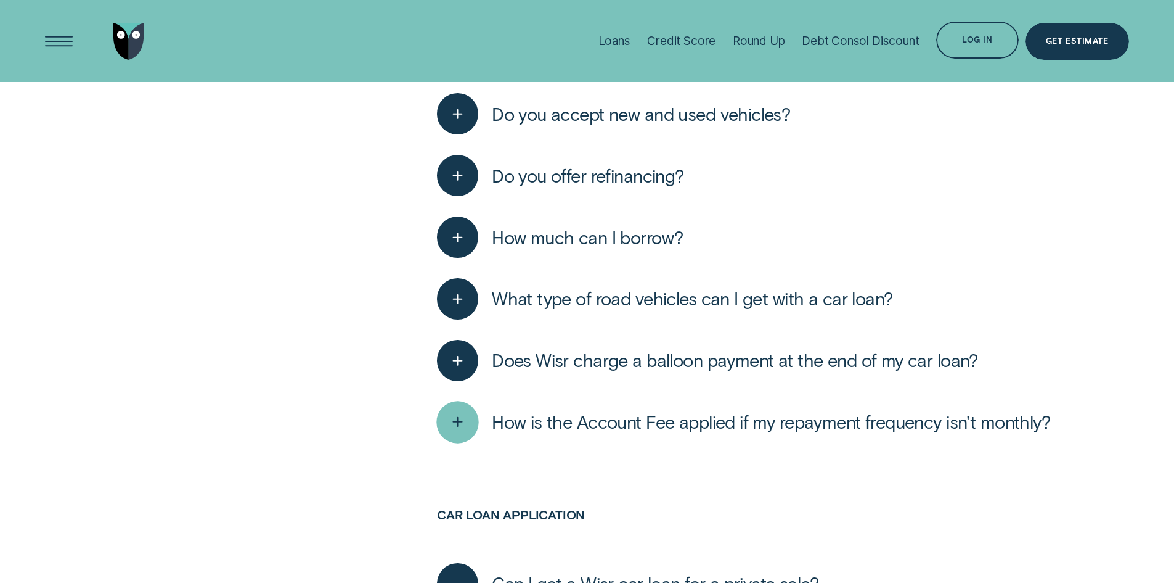
click at [461, 421] on icon "button" at bounding box center [458, 421] width 21 height 19
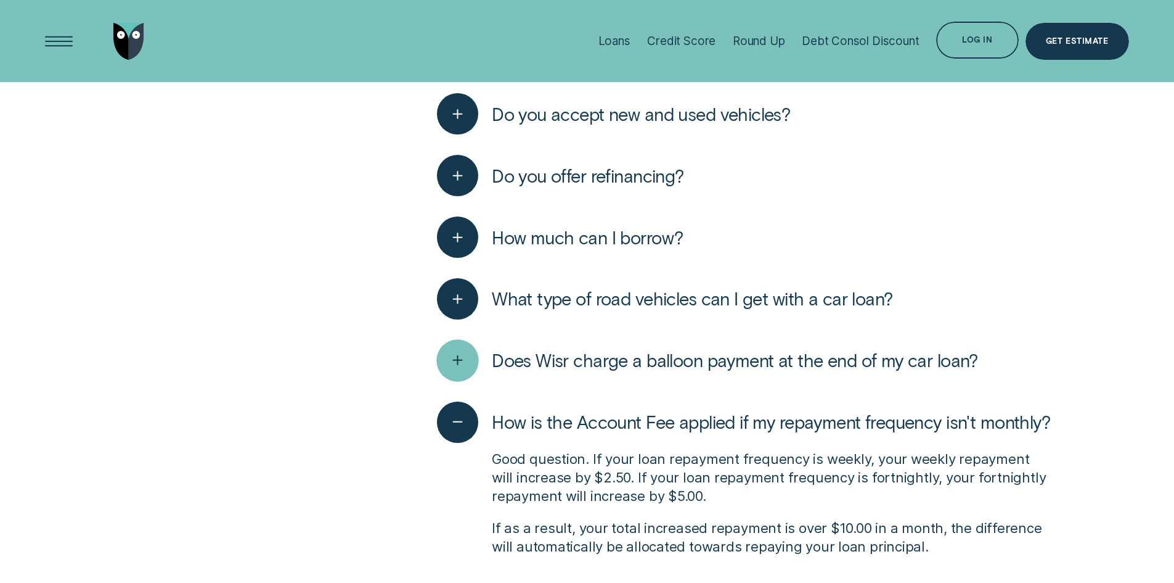
click at [452, 354] on icon "button" at bounding box center [458, 360] width 21 height 19
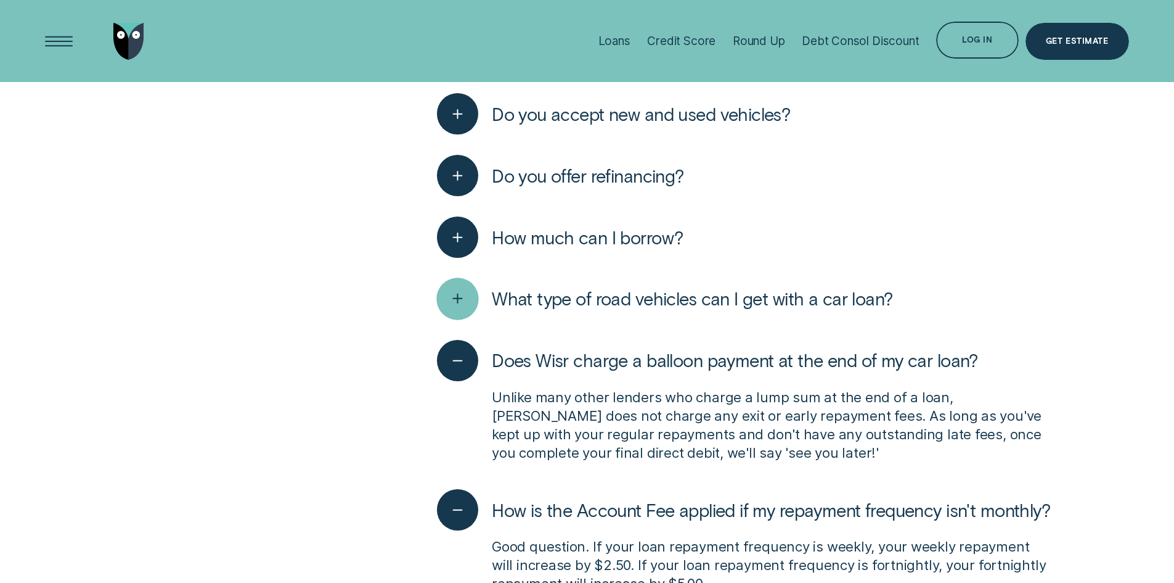
click at [454, 306] on div "button" at bounding box center [458, 299] width 42 height 42
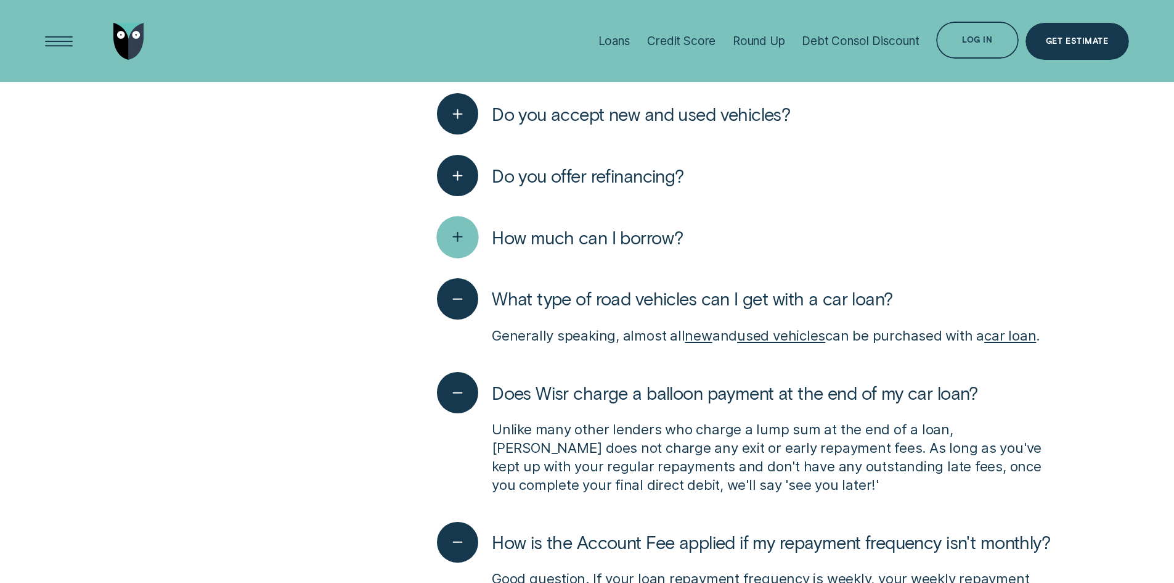
click at [457, 242] on icon "button" at bounding box center [458, 236] width 21 height 19
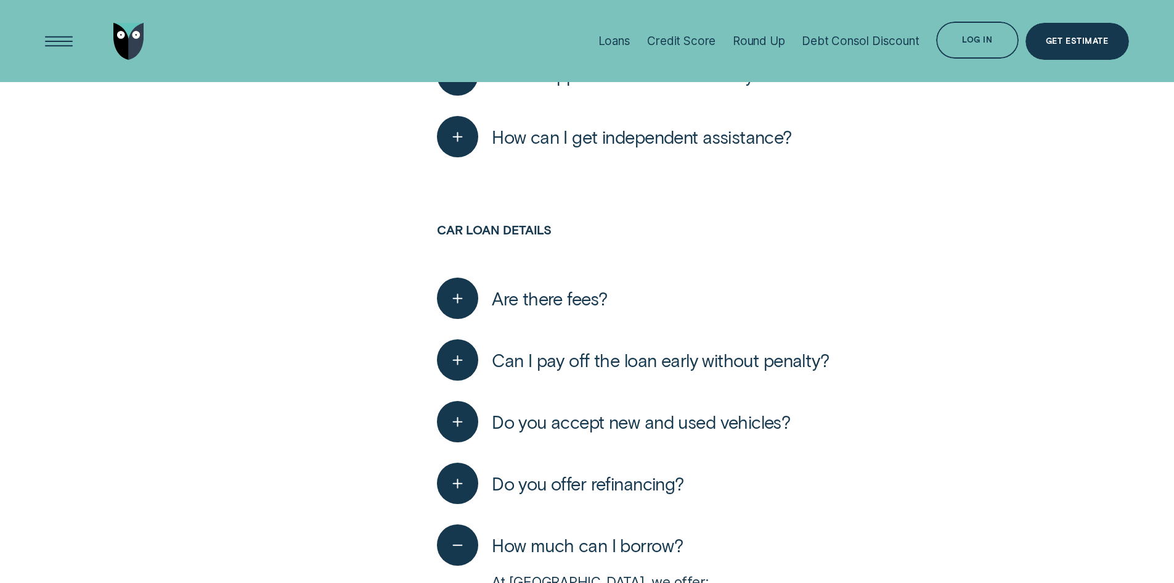
scroll to position [3760, 0]
click at [469, 491] on div "button" at bounding box center [458, 484] width 42 height 42
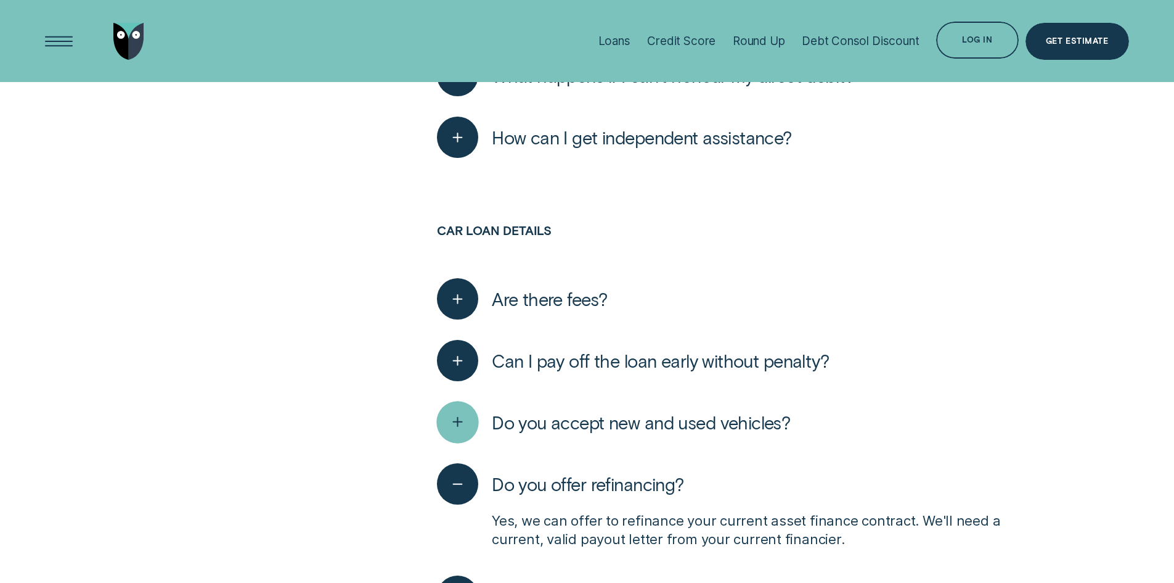
drag, startPoint x: 464, startPoint y: 428, endPoint x: 467, endPoint y: 399, distance: 29.8
click at [464, 424] on div "button" at bounding box center [458, 422] width 42 height 42
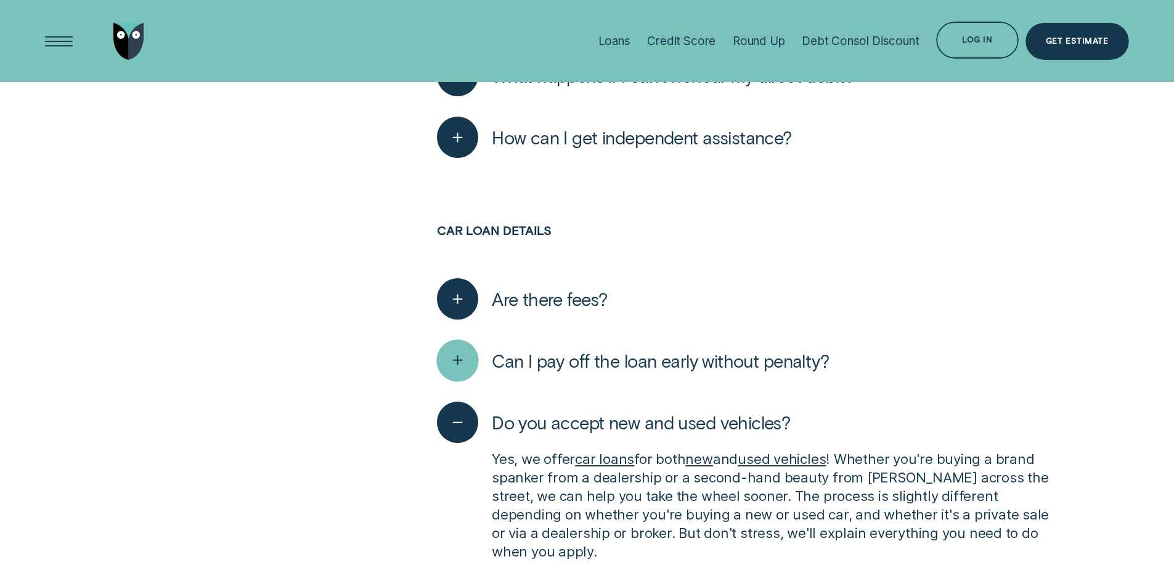
drag, startPoint x: 462, startPoint y: 367, endPoint x: 469, endPoint y: 317, distance: 50.3
click at [462, 367] on div "button" at bounding box center [458, 361] width 42 height 42
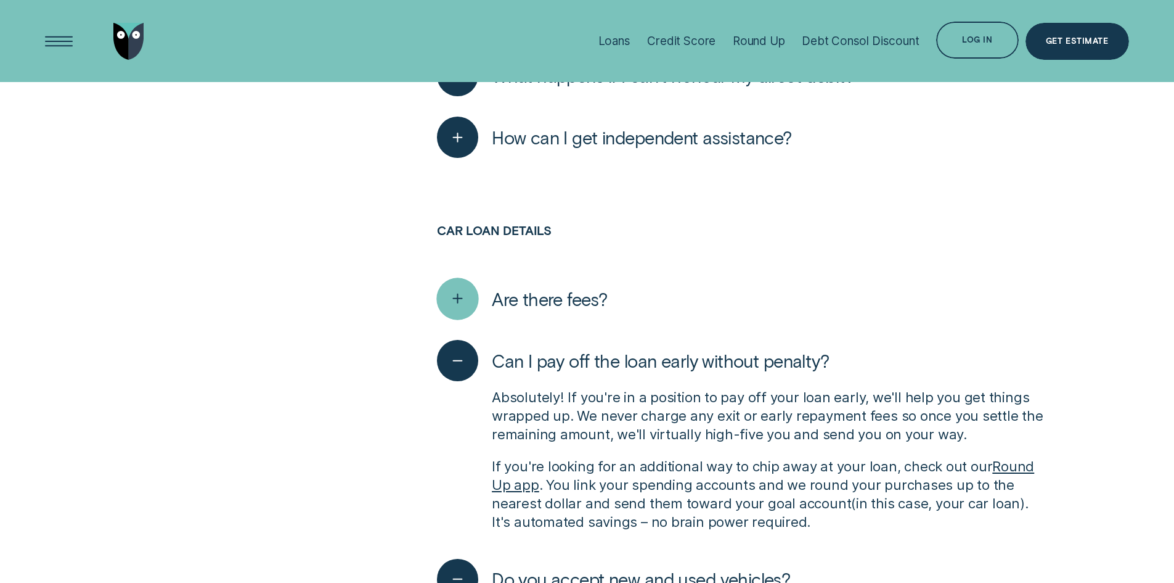
click at [460, 305] on div "button" at bounding box center [458, 299] width 42 height 42
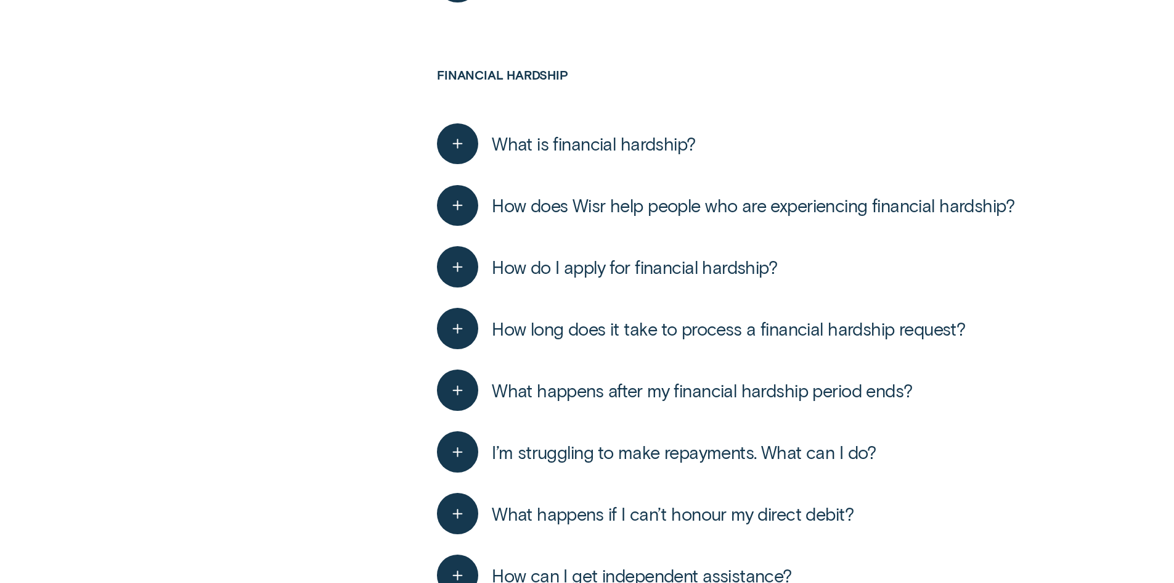
scroll to position [3391, 0]
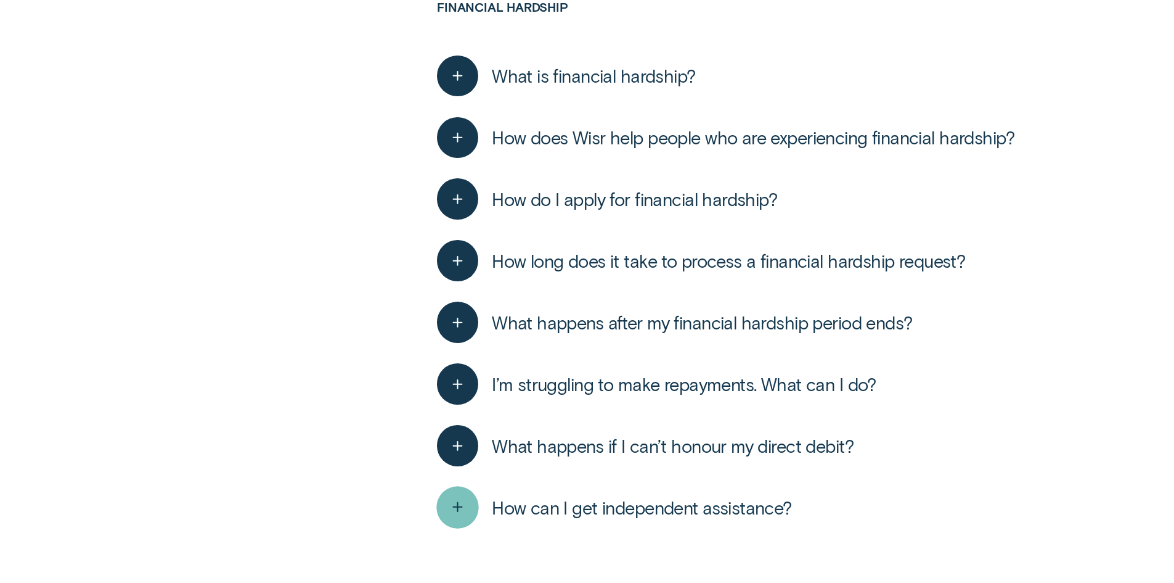
drag, startPoint x: 460, startPoint y: 497, endPoint x: 459, endPoint y: 489, distance: 8.0
click at [459, 492] on div "button" at bounding box center [458, 507] width 42 height 42
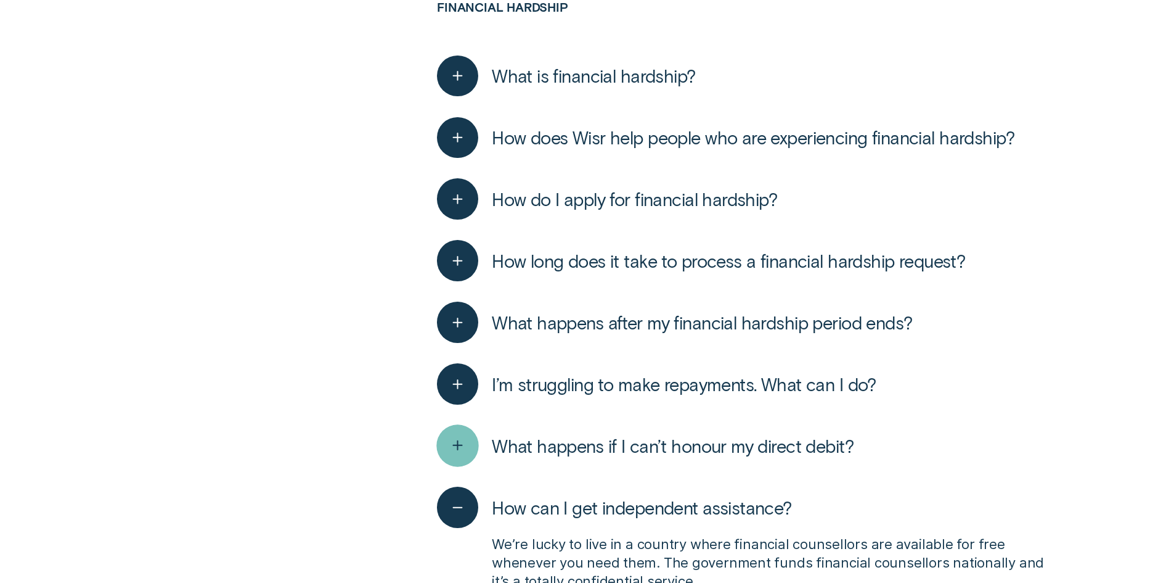
drag, startPoint x: 454, startPoint y: 435, endPoint x: 452, endPoint y: 425, distance: 9.4
click at [452, 436] on icon "button" at bounding box center [458, 445] width 21 height 19
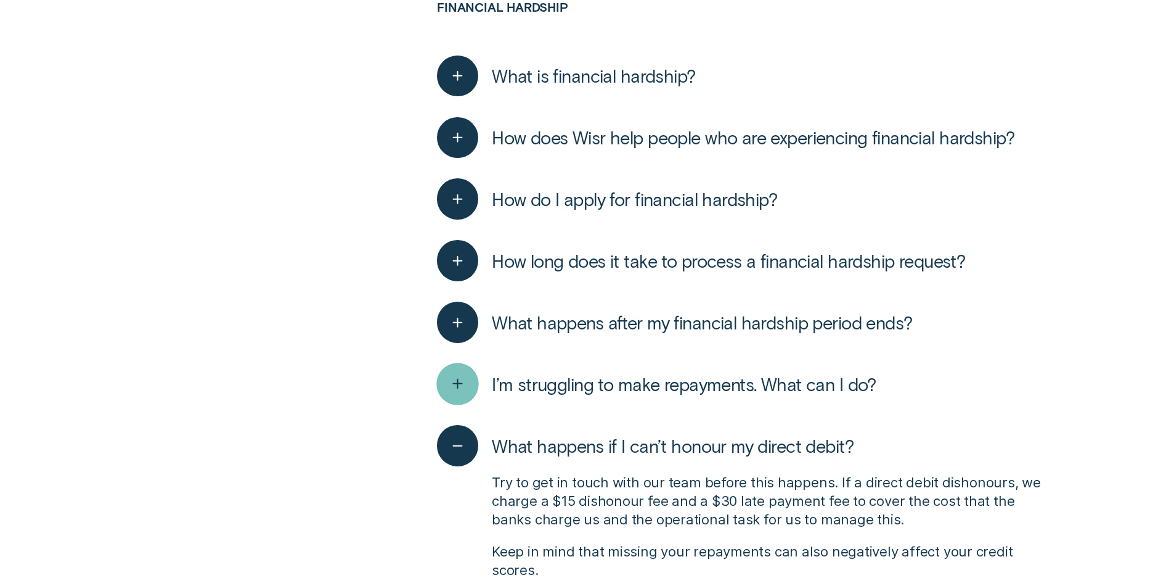
drag, startPoint x: 464, startPoint y: 382, endPoint x: 467, endPoint y: 366, distance: 16.2
click at [464, 380] on icon "button" at bounding box center [458, 383] width 21 height 19
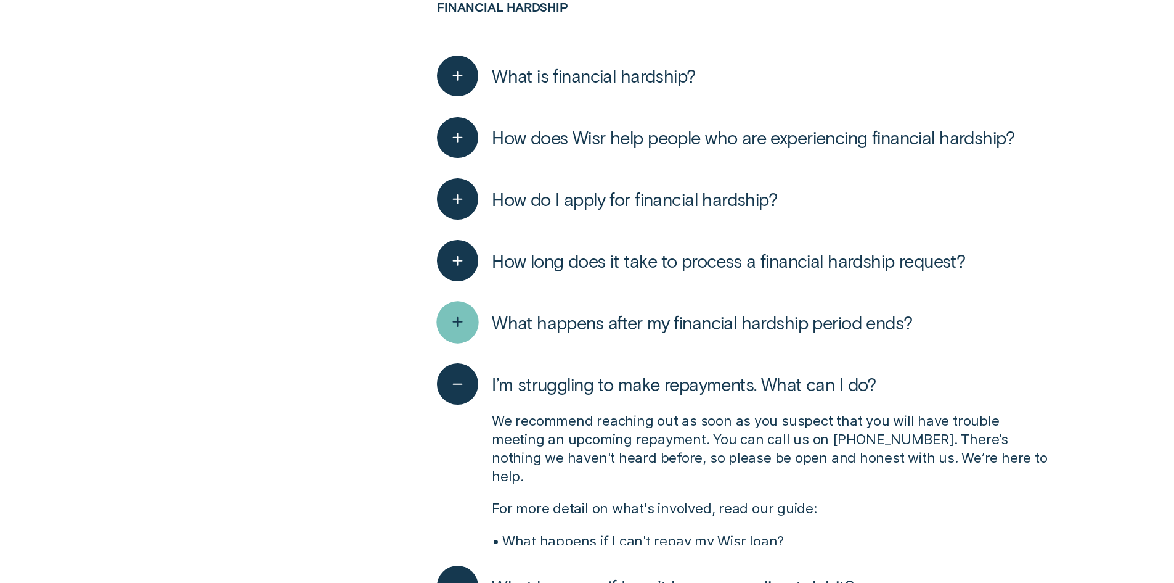
click at [461, 325] on icon "button" at bounding box center [458, 322] width 21 height 19
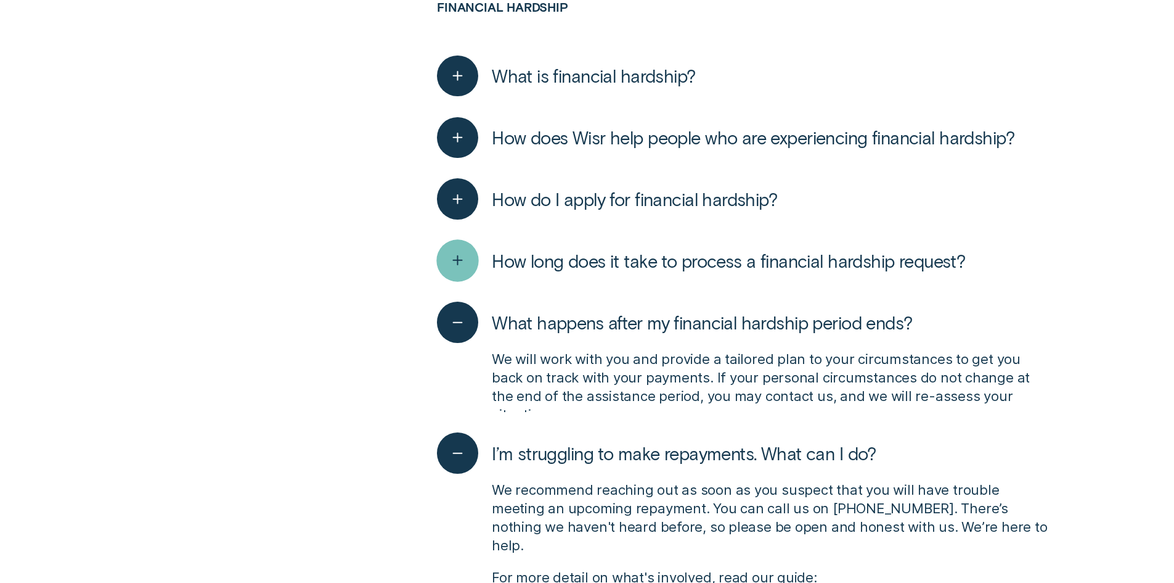
click at [466, 254] on icon "button" at bounding box center [458, 260] width 21 height 19
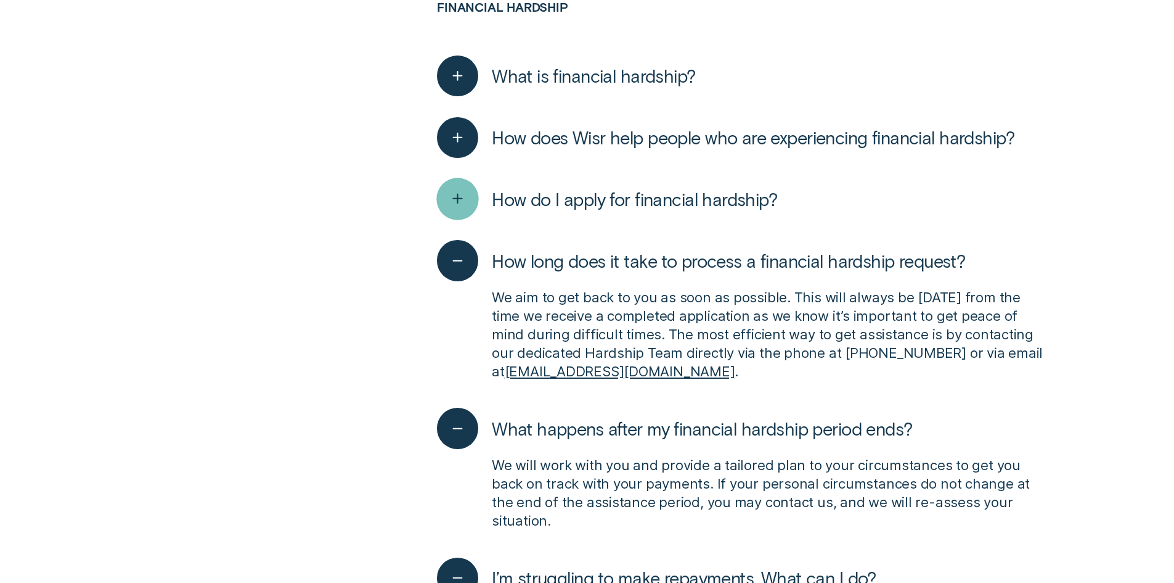
click at [462, 203] on icon "button" at bounding box center [458, 199] width 21 height 19
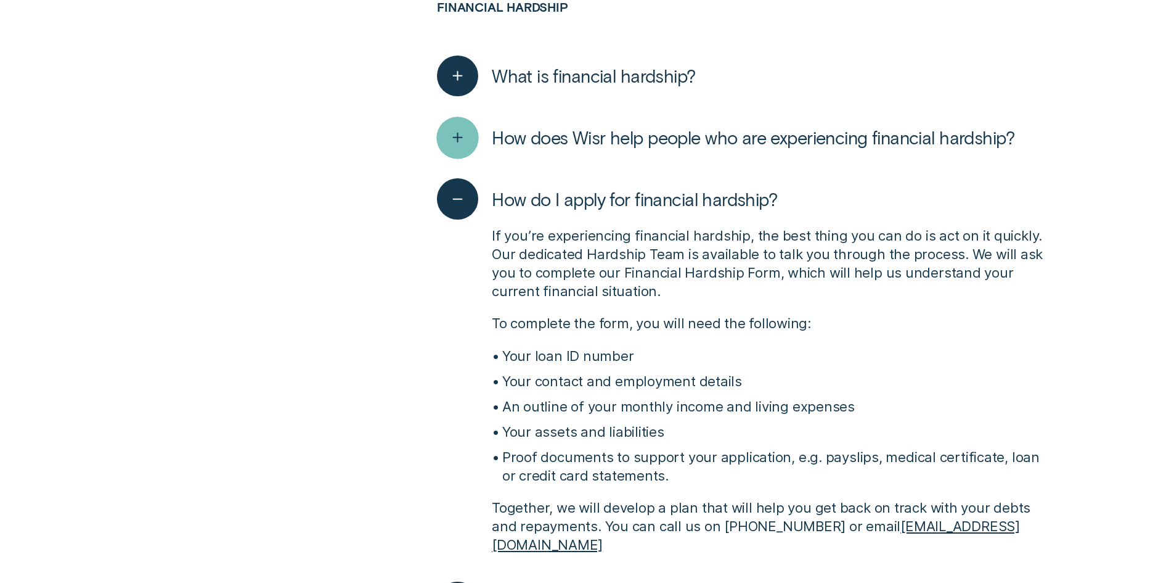
drag, startPoint x: 473, startPoint y: 133, endPoint x: 466, endPoint y: 113, distance: 21.6
click at [472, 131] on div "button" at bounding box center [458, 138] width 42 height 42
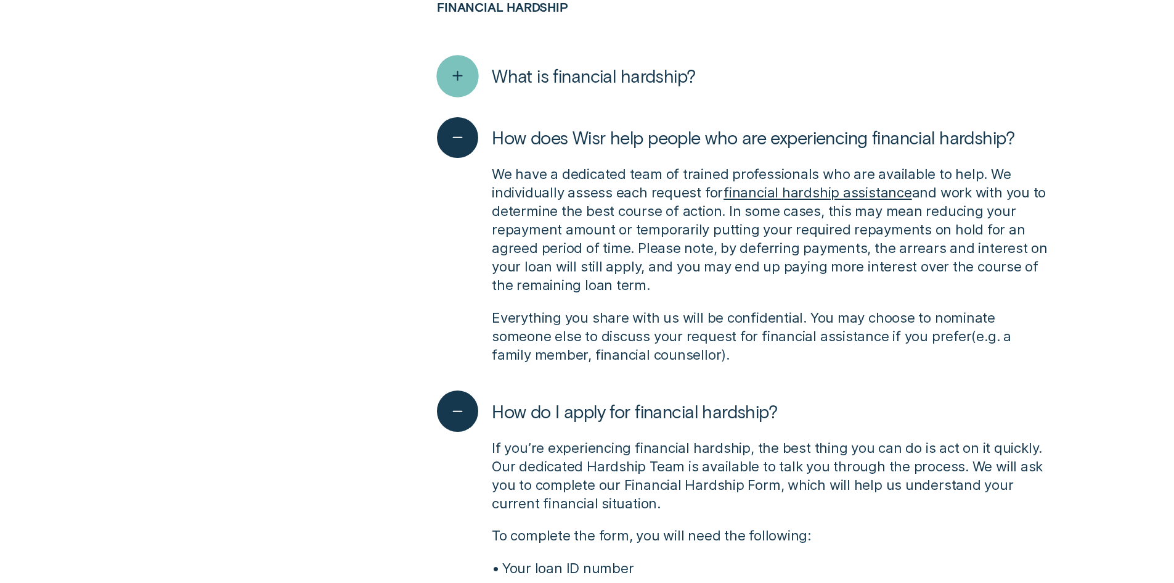
click at [451, 81] on icon "button" at bounding box center [458, 76] width 21 height 19
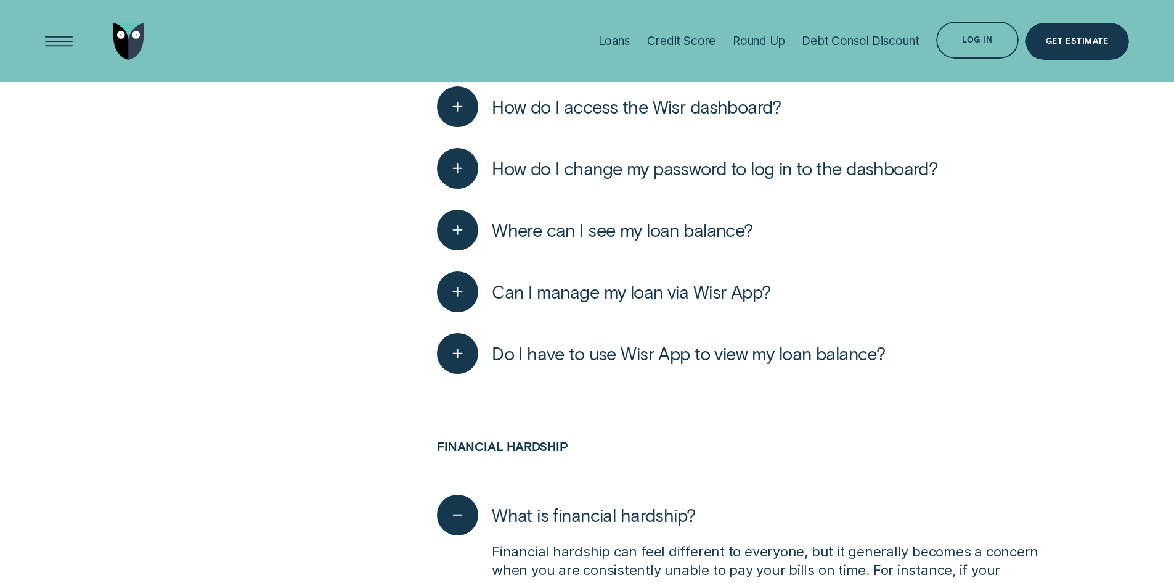
scroll to position [2774, 0]
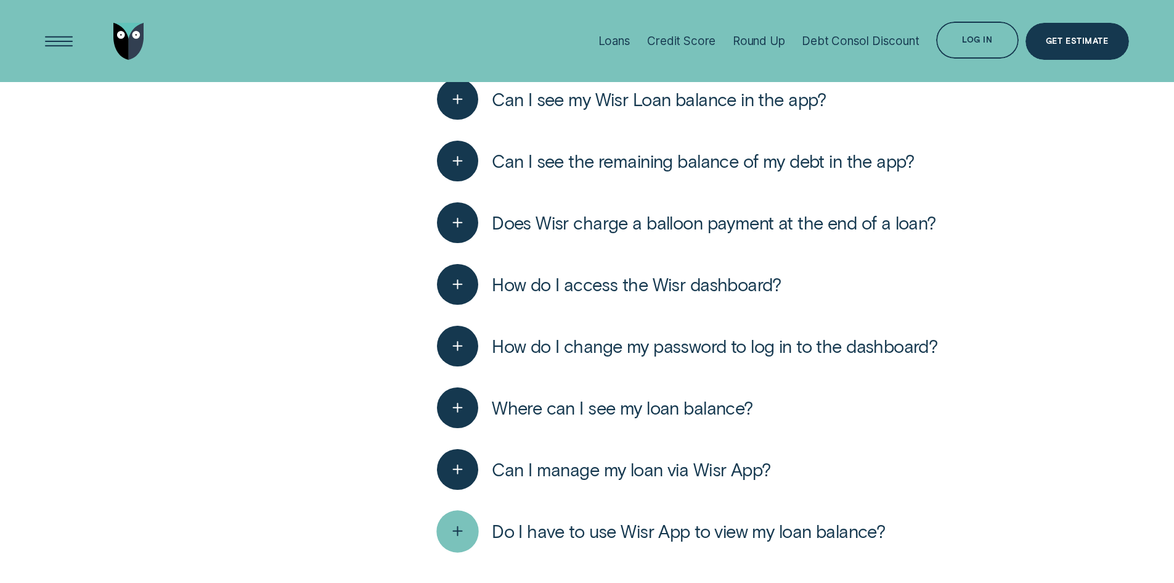
drag, startPoint x: 461, startPoint y: 518, endPoint x: 459, endPoint y: 504, distance: 14.4
click at [461, 517] on div "button" at bounding box center [458, 531] width 42 height 42
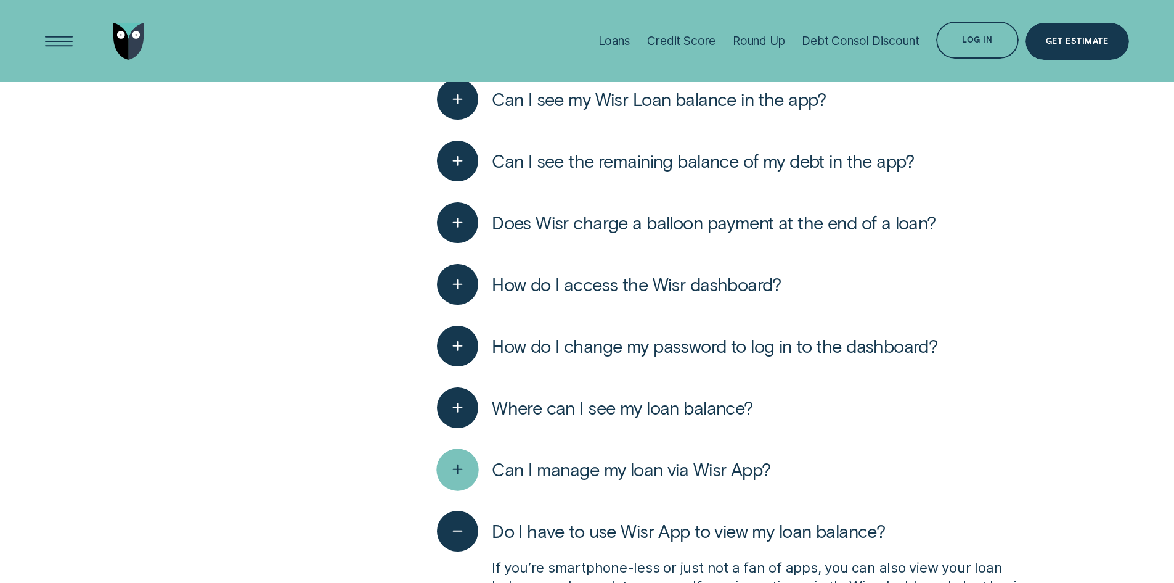
click at [457, 464] on icon "button" at bounding box center [458, 469] width 21 height 19
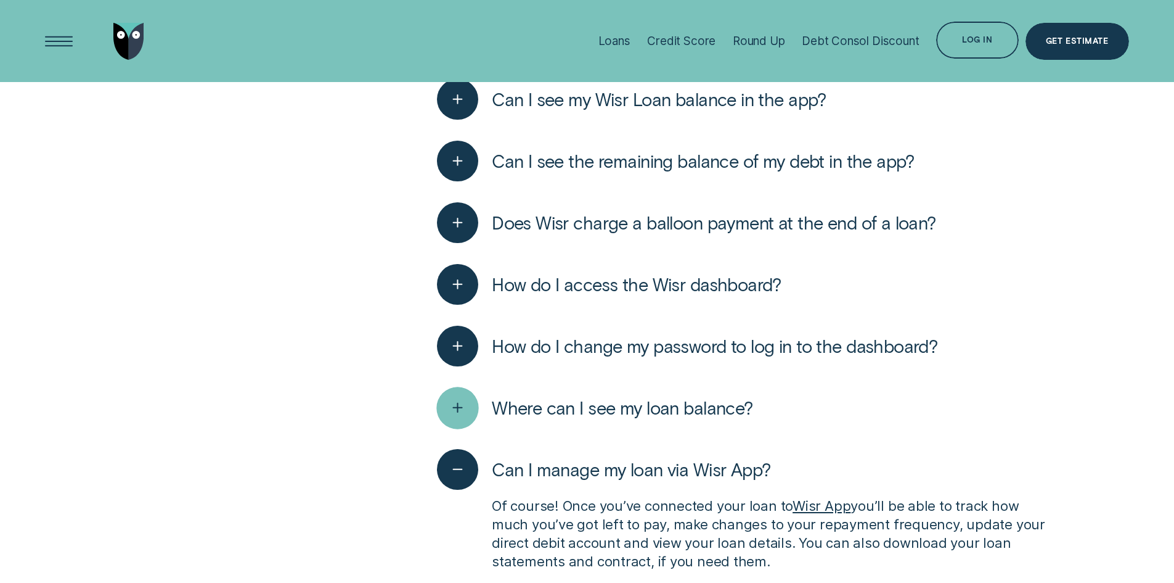
click at [454, 412] on icon "button" at bounding box center [458, 407] width 21 height 19
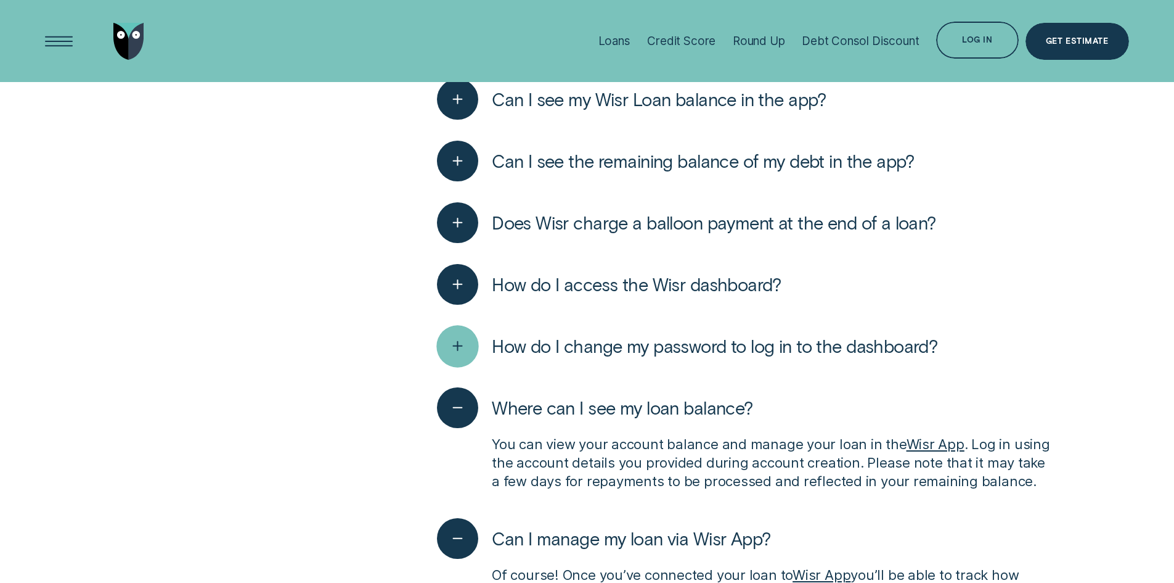
click at [452, 338] on icon "button" at bounding box center [458, 346] width 21 height 19
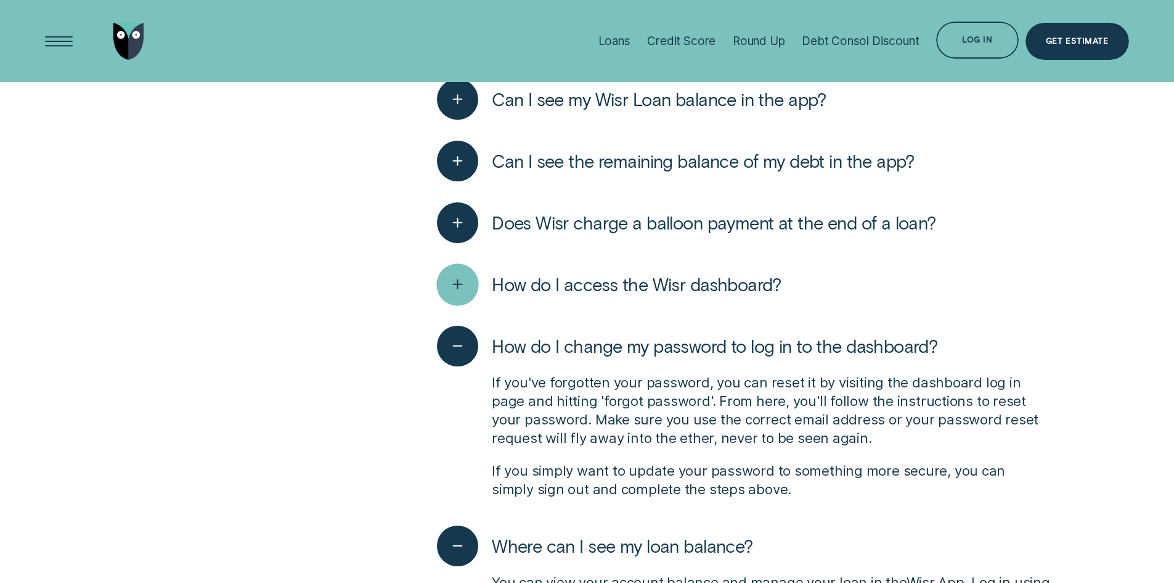
click at [462, 280] on icon "button" at bounding box center [458, 284] width 21 height 19
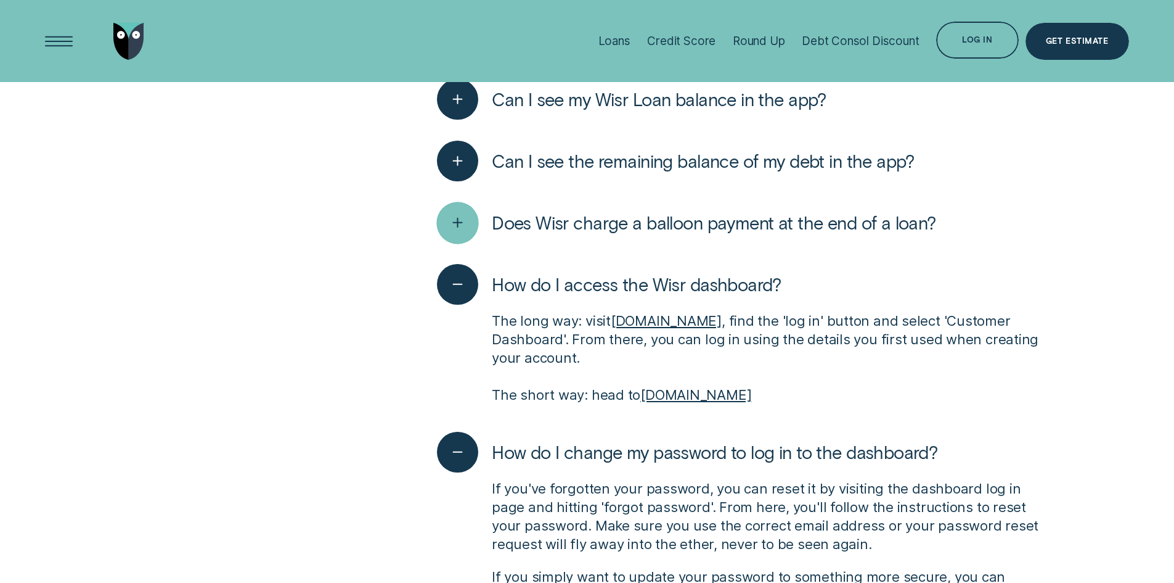
click at [468, 222] on icon "button" at bounding box center [458, 222] width 21 height 19
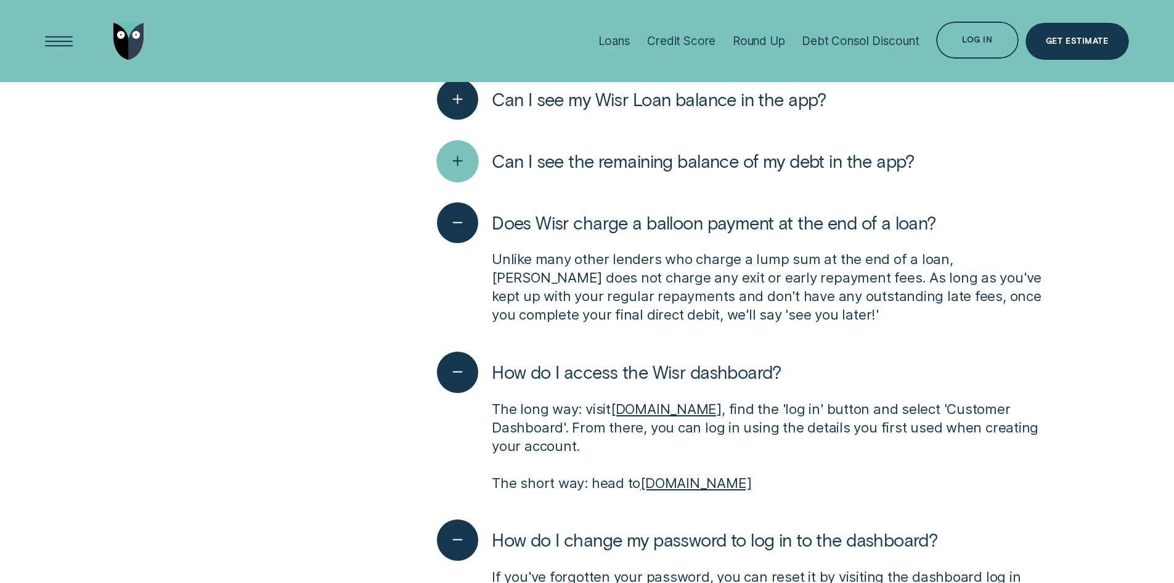
drag, startPoint x: 457, startPoint y: 160, endPoint x: 461, endPoint y: 108, distance: 52.5
click at [458, 160] on line "button" at bounding box center [458, 161] width 0 height 9
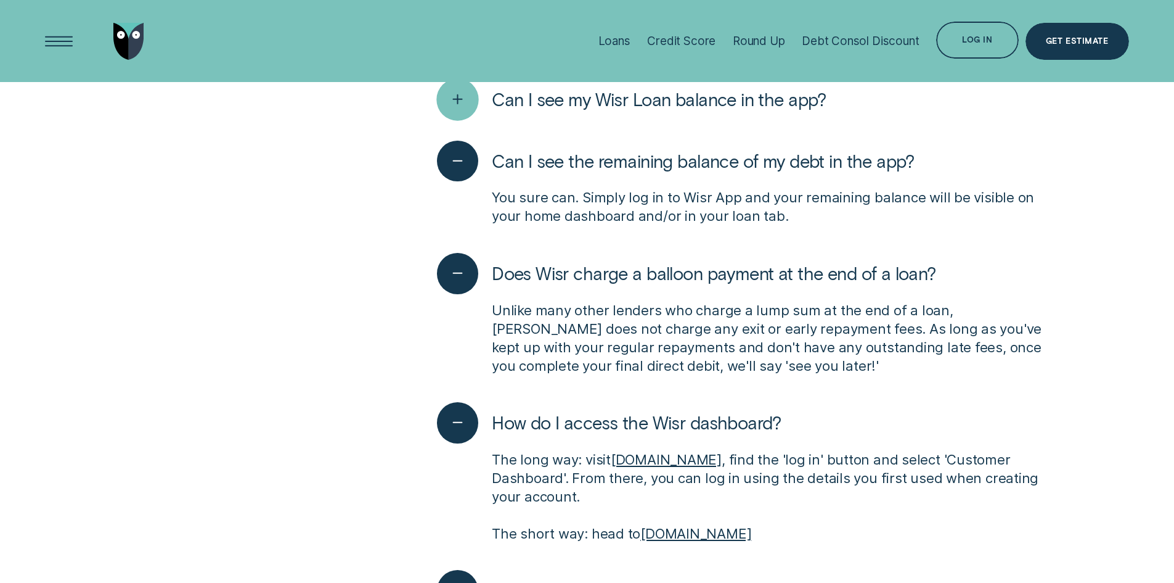
drag, startPoint x: 461, startPoint y: 95, endPoint x: 481, endPoint y: 184, distance: 91.2
click at [461, 96] on icon "button" at bounding box center [458, 99] width 21 height 19
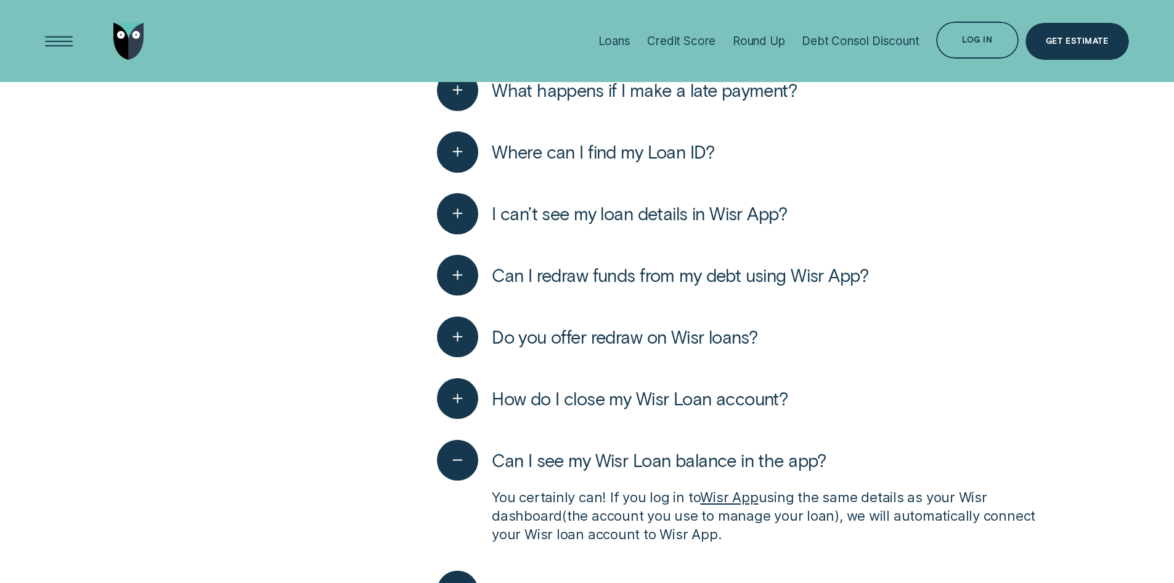
scroll to position [2404, 0]
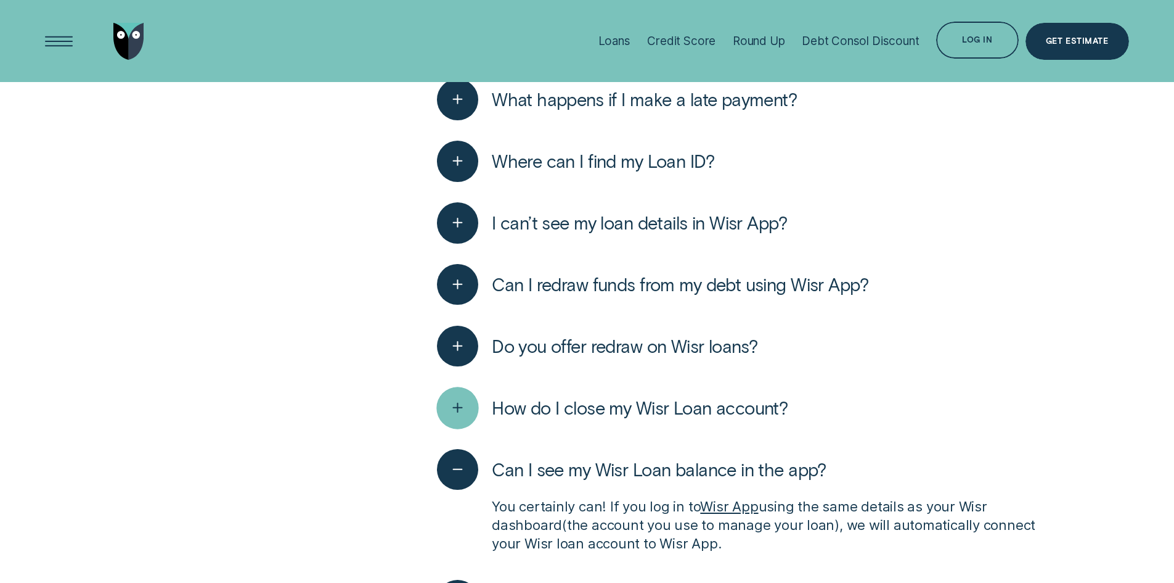
click at [454, 409] on icon "button" at bounding box center [458, 407] width 21 height 19
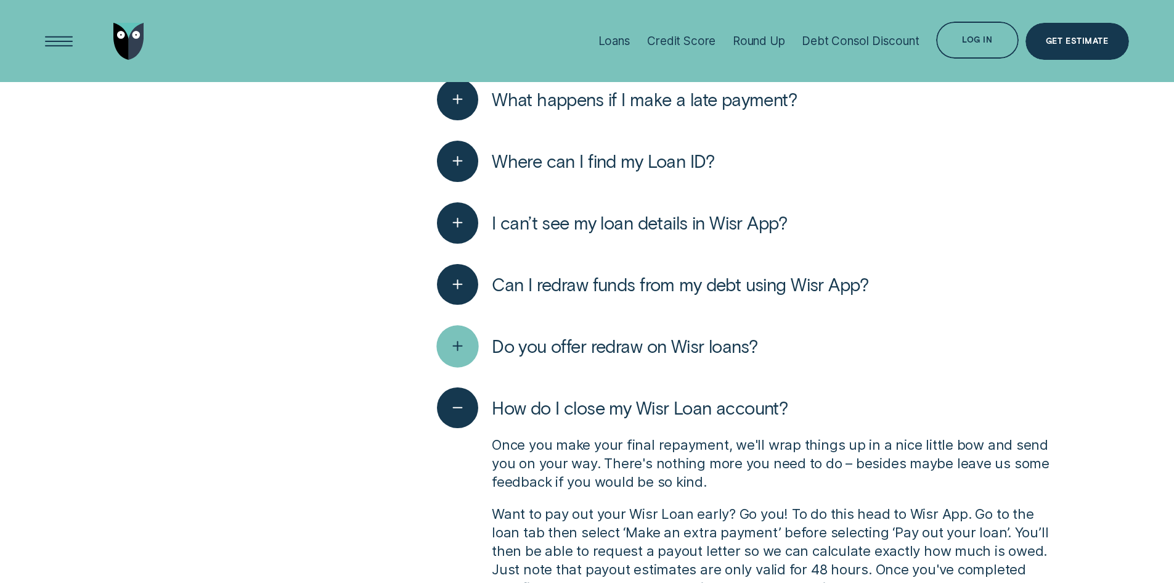
click at [452, 356] on div "button" at bounding box center [458, 346] width 42 height 42
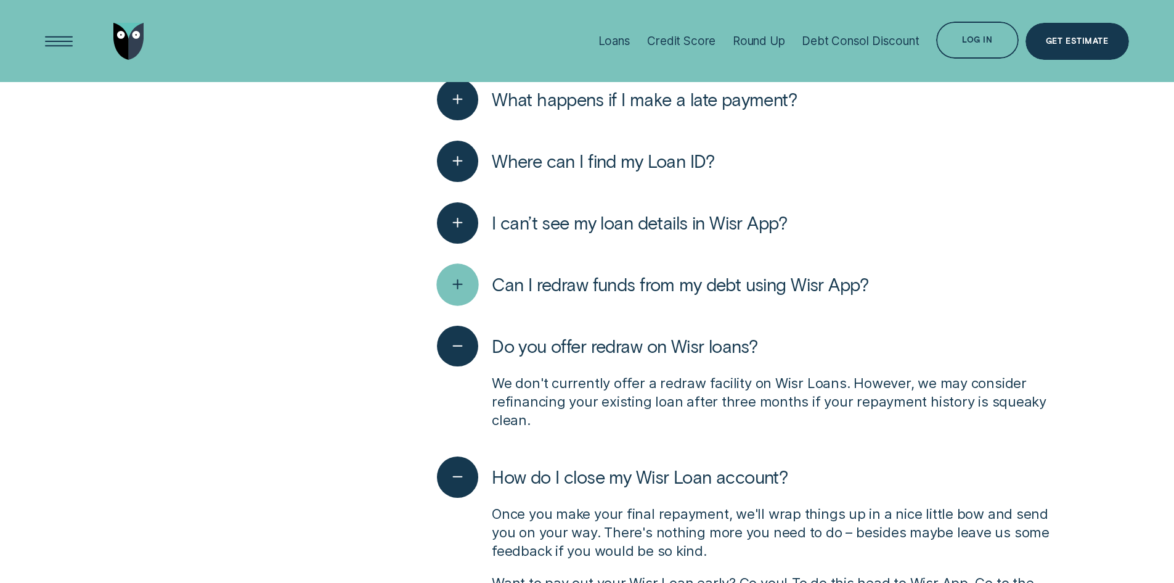
click at [455, 284] on line "button" at bounding box center [457, 284] width 9 height 0
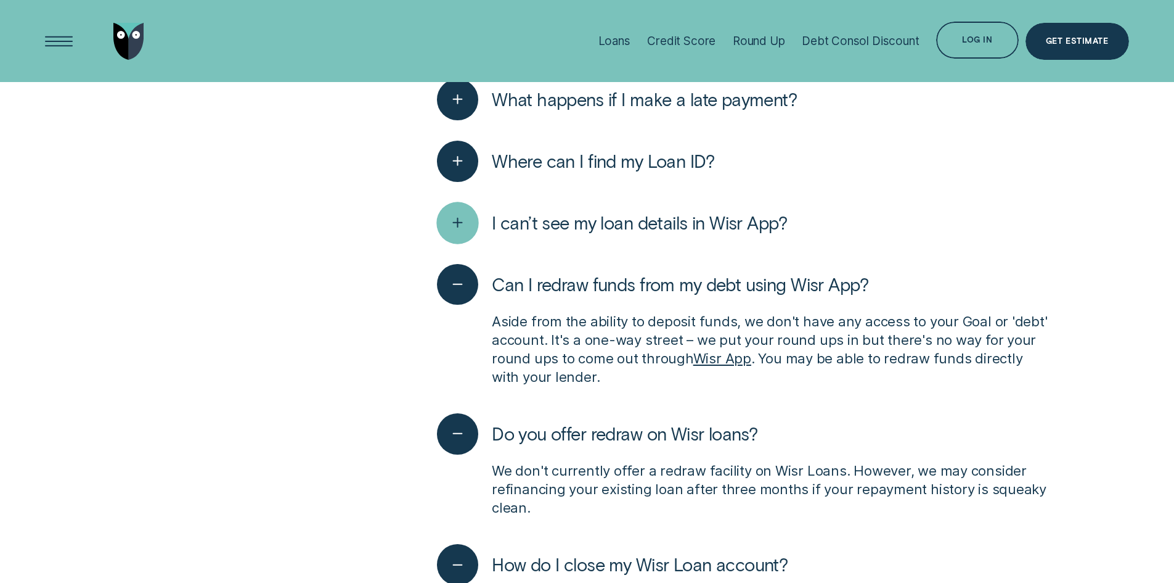
click at [446, 228] on div "button" at bounding box center [458, 223] width 42 height 42
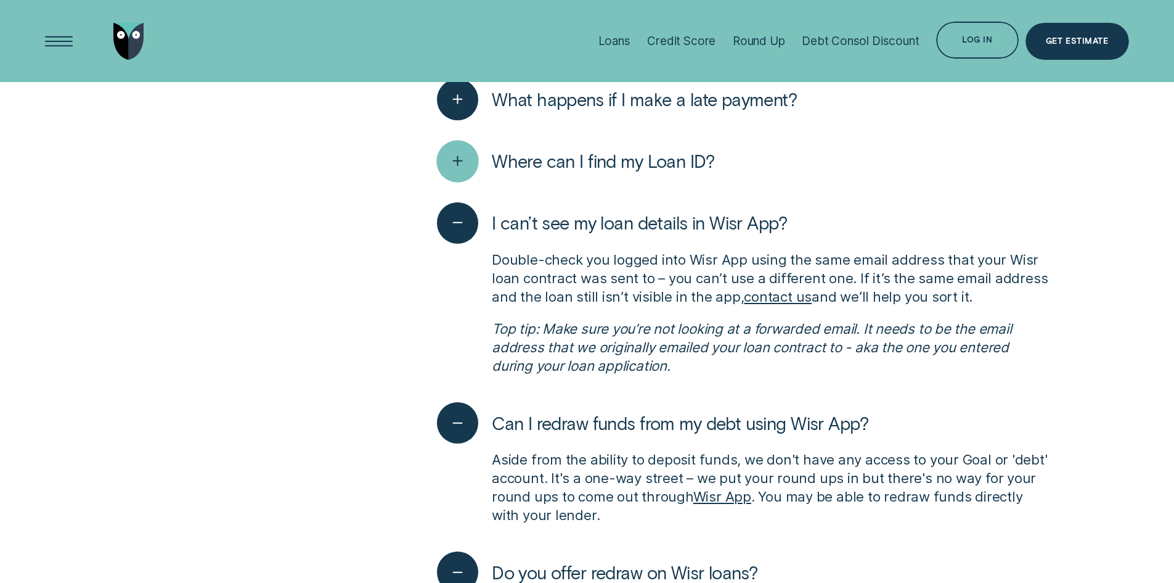
click at [472, 155] on div "button" at bounding box center [458, 161] width 42 height 42
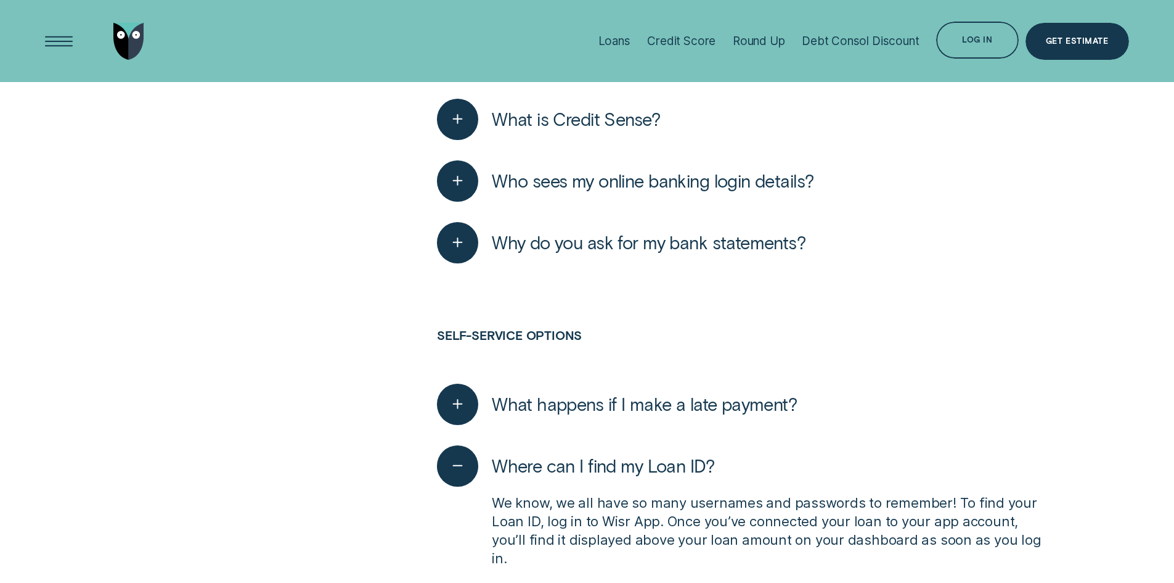
scroll to position [2096, 0]
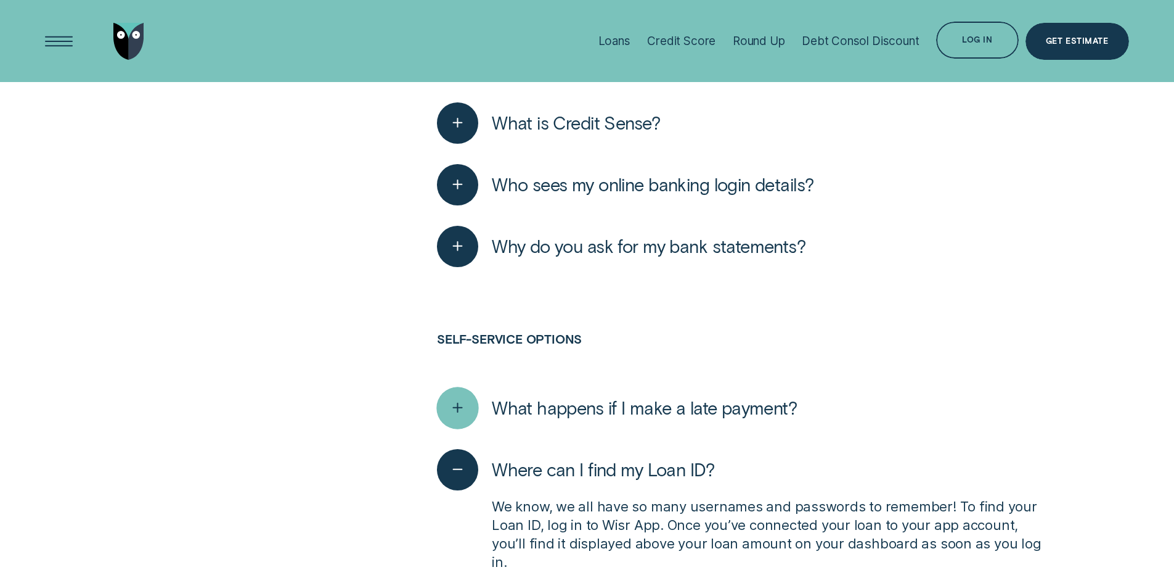
click at [471, 404] on div "button" at bounding box center [458, 408] width 42 height 42
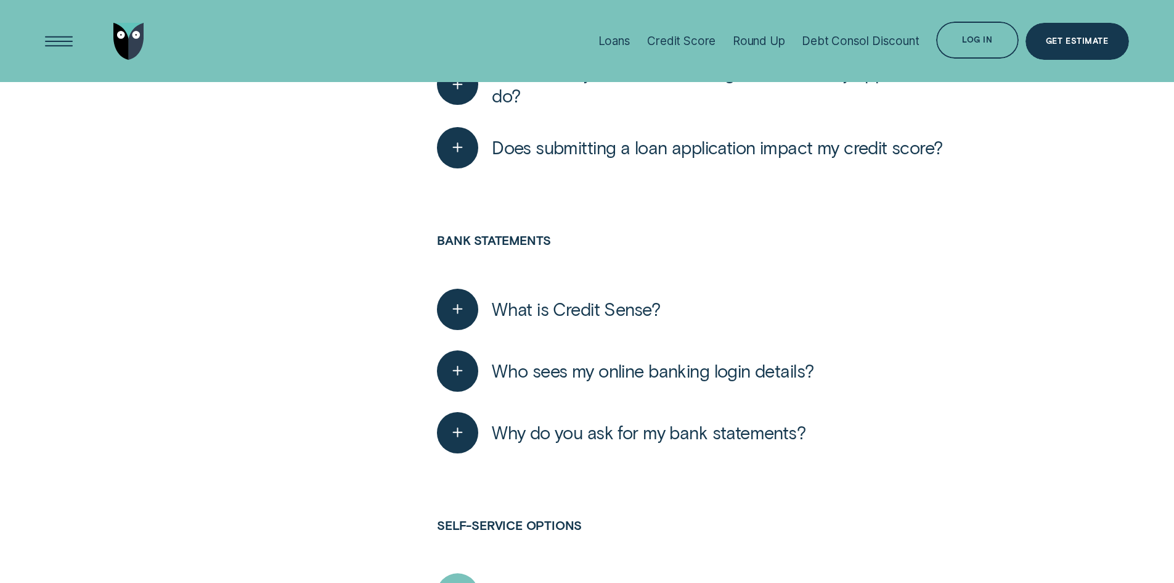
scroll to position [1849, 0]
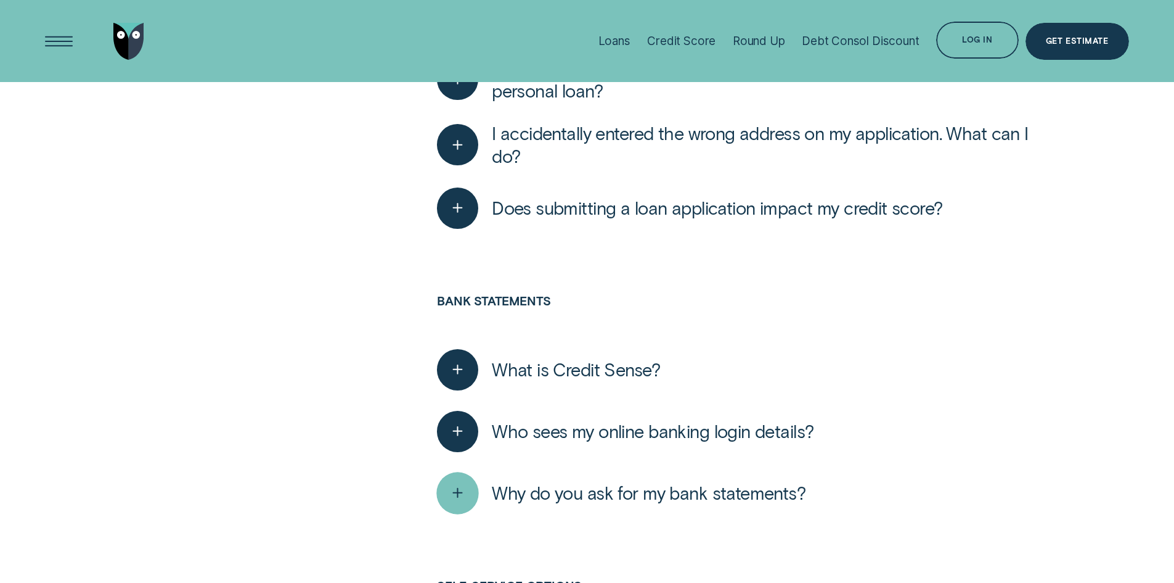
drag, startPoint x: 457, startPoint y: 480, endPoint x: 458, endPoint y: 469, distance: 11.7
click at [458, 472] on div "button" at bounding box center [458, 493] width 42 height 42
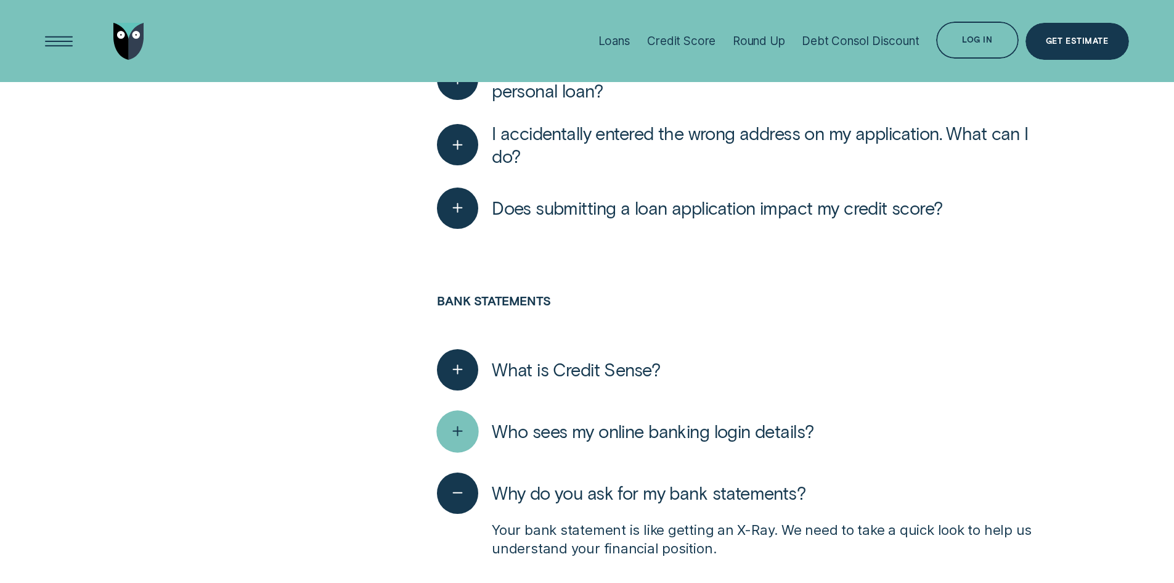
click at [457, 410] on div "button" at bounding box center [458, 431] width 42 height 42
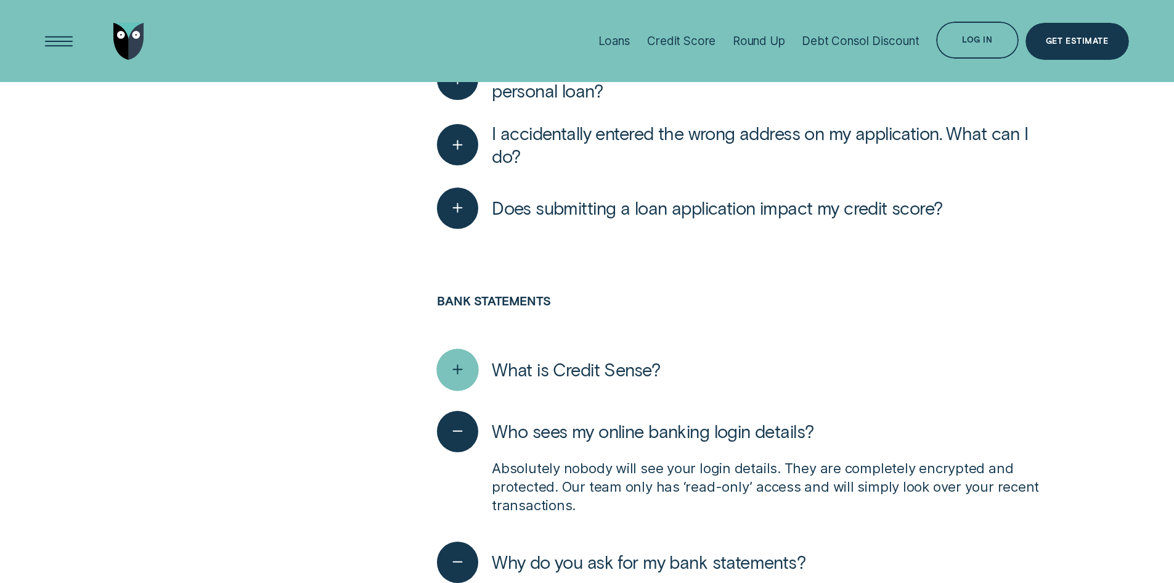
click at [459, 365] on icon "button" at bounding box center [458, 369] width 21 height 19
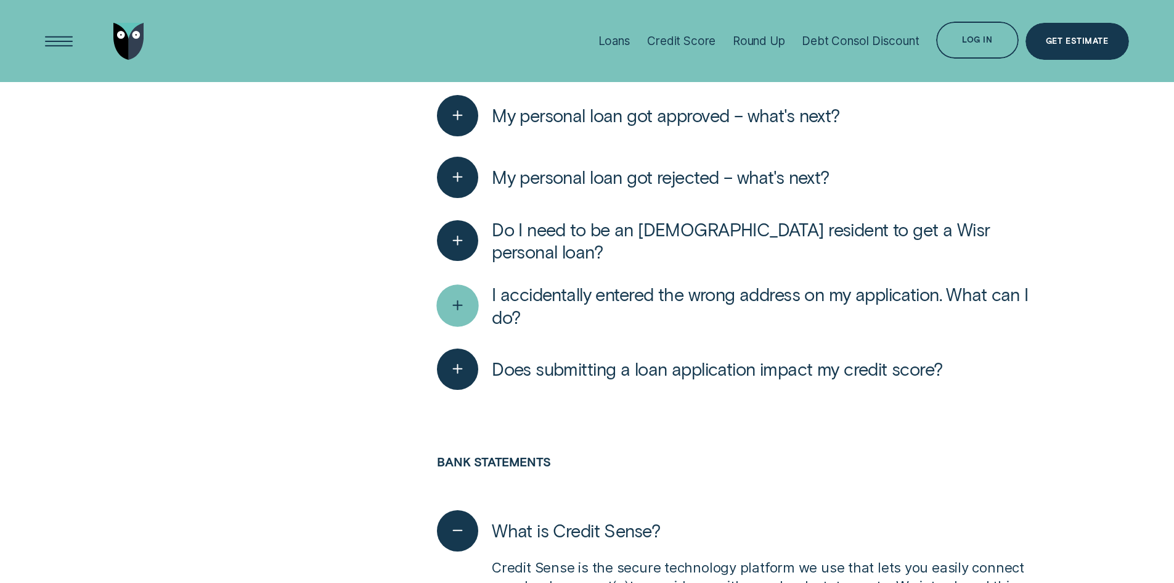
scroll to position [1603, 0]
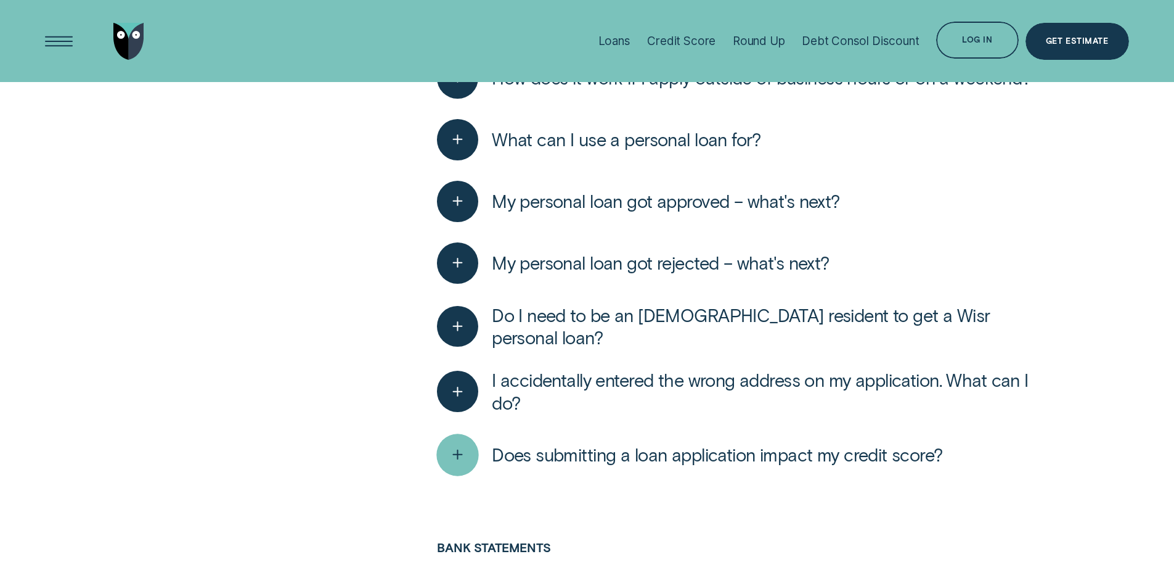
drag, startPoint x: 457, startPoint y: 445, endPoint x: 468, endPoint y: 393, distance: 52.8
click at [457, 445] on icon "button" at bounding box center [458, 454] width 21 height 19
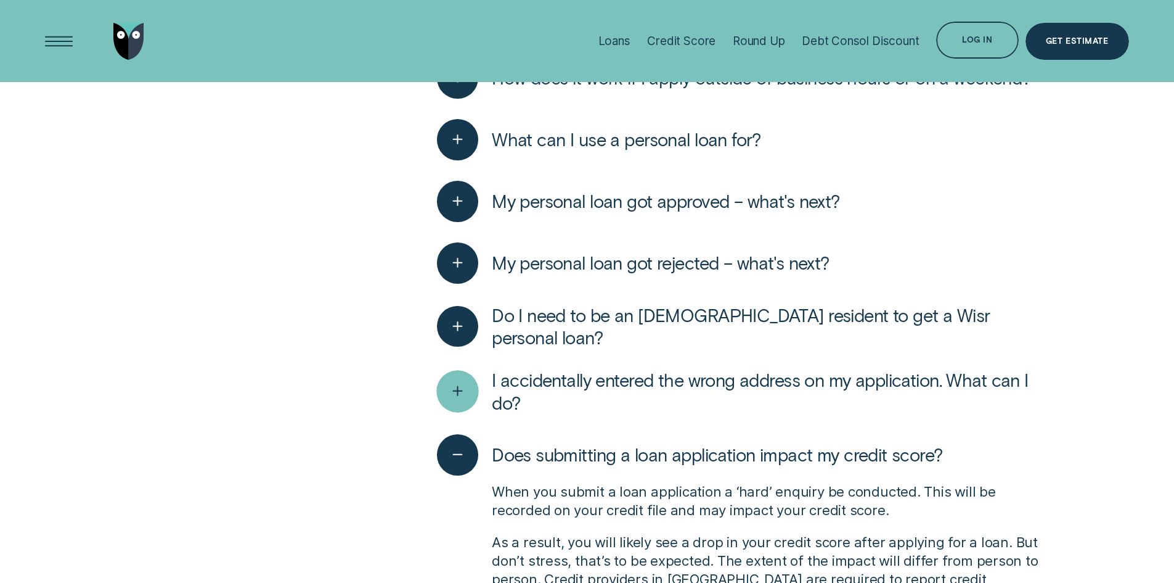
click at [467, 384] on icon "button" at bounding box center [458, 391] width 21 height 19
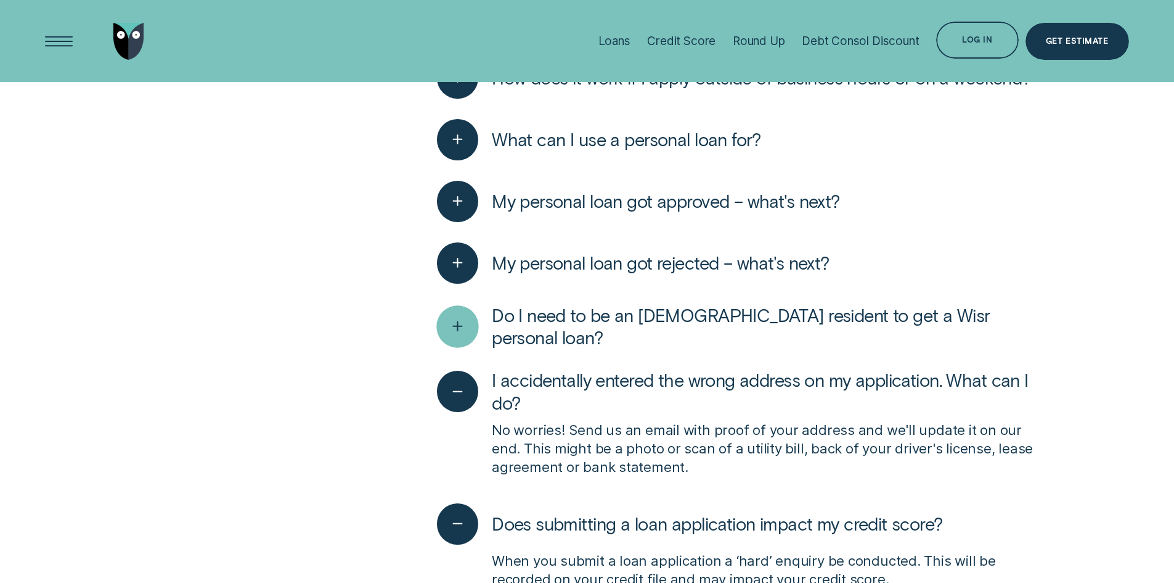
click at [461, 326] on icon "button" at bounding box center [458, 326] width 21 height 19
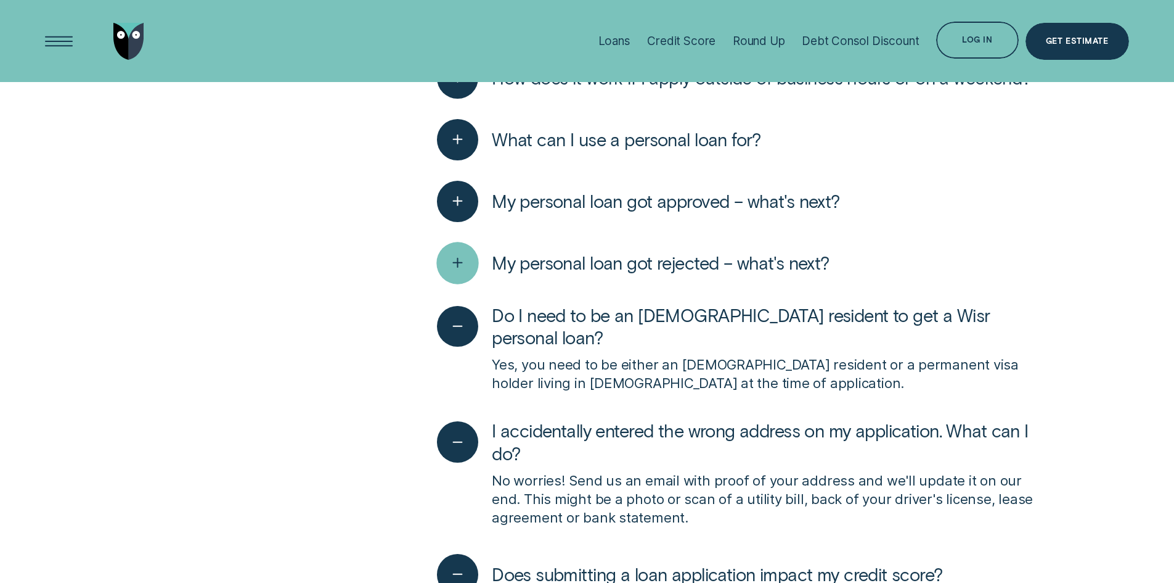
click at [458, 279] on div "button" at bounding box center [458, 263] width 42 height 42
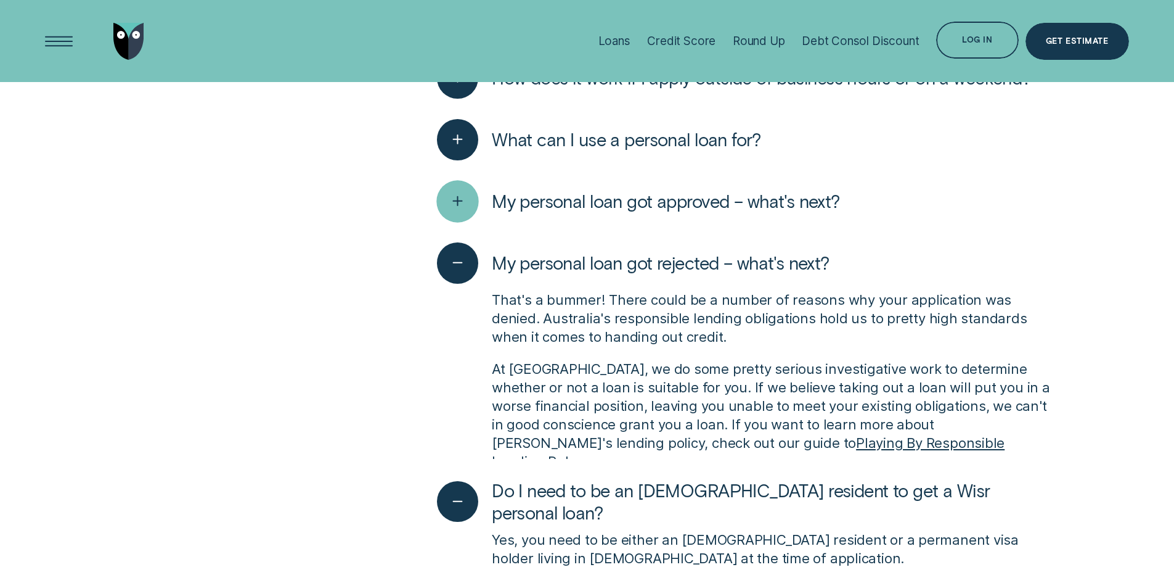
click at [454, 215] on div "button" at bounding box center [458, 201] width 42 height 42
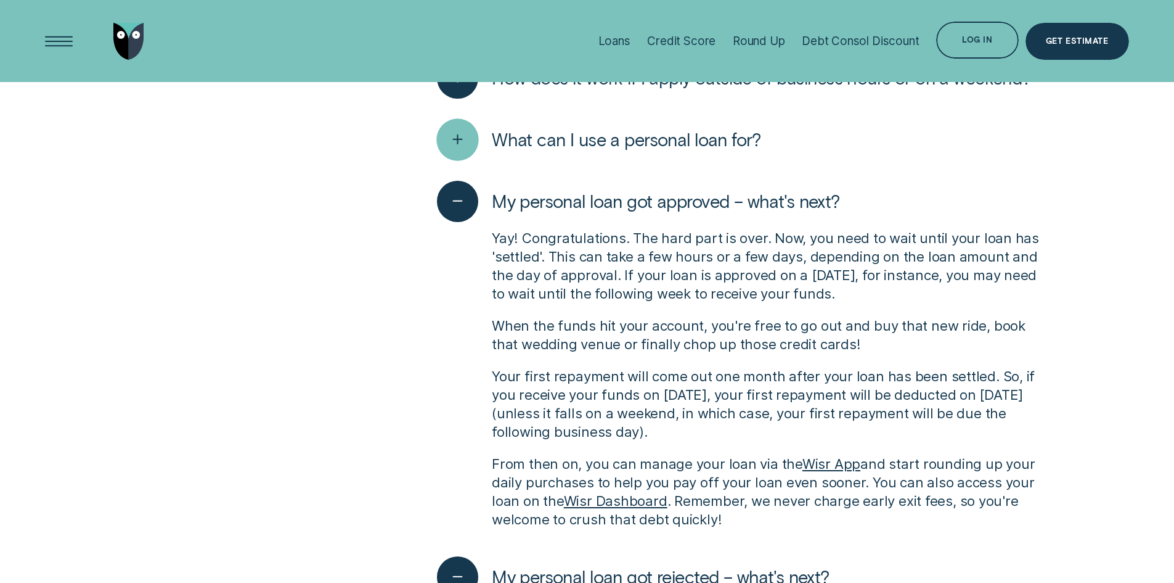
click at [461, 152] on div "button" at bounding box center [458, 139] width 42 height 42
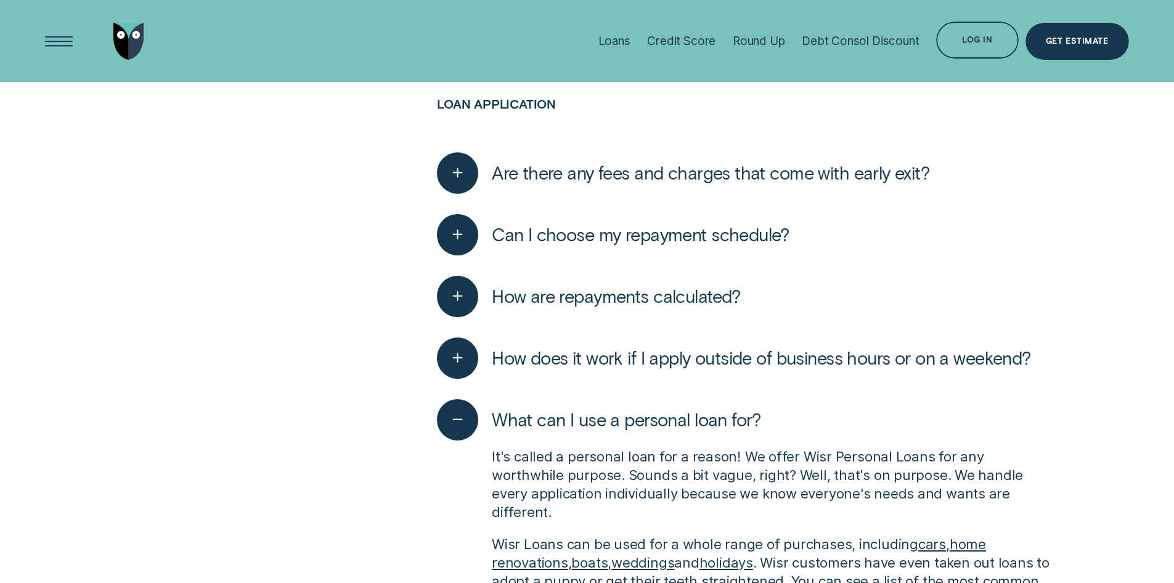
scroll to position [1295, 0]
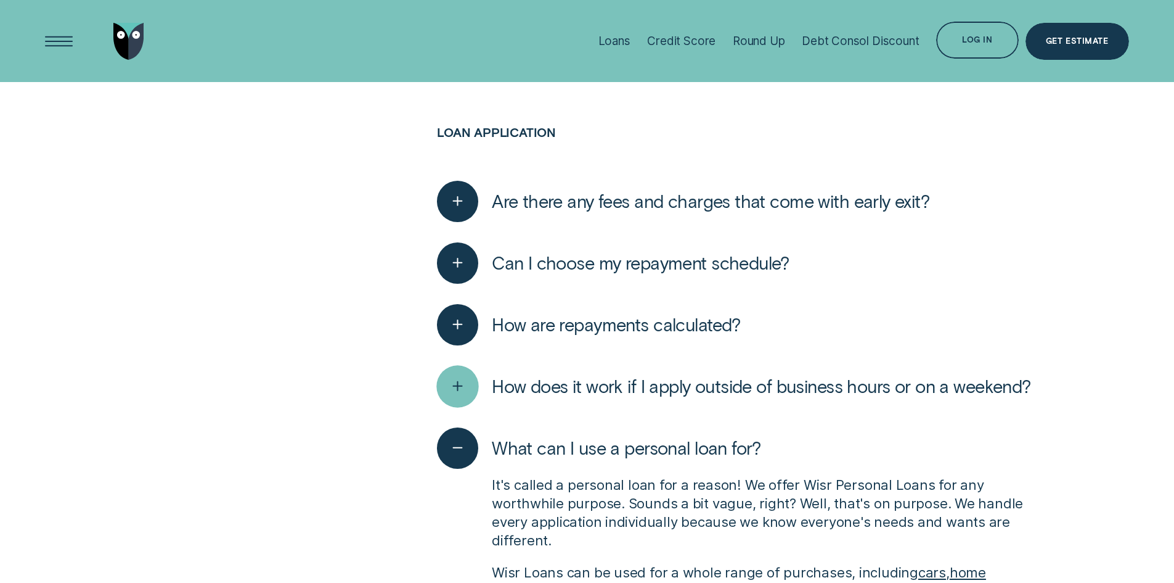
click at [444, 387] on div "button" at bounding box center [458, 386] width 42 height 42
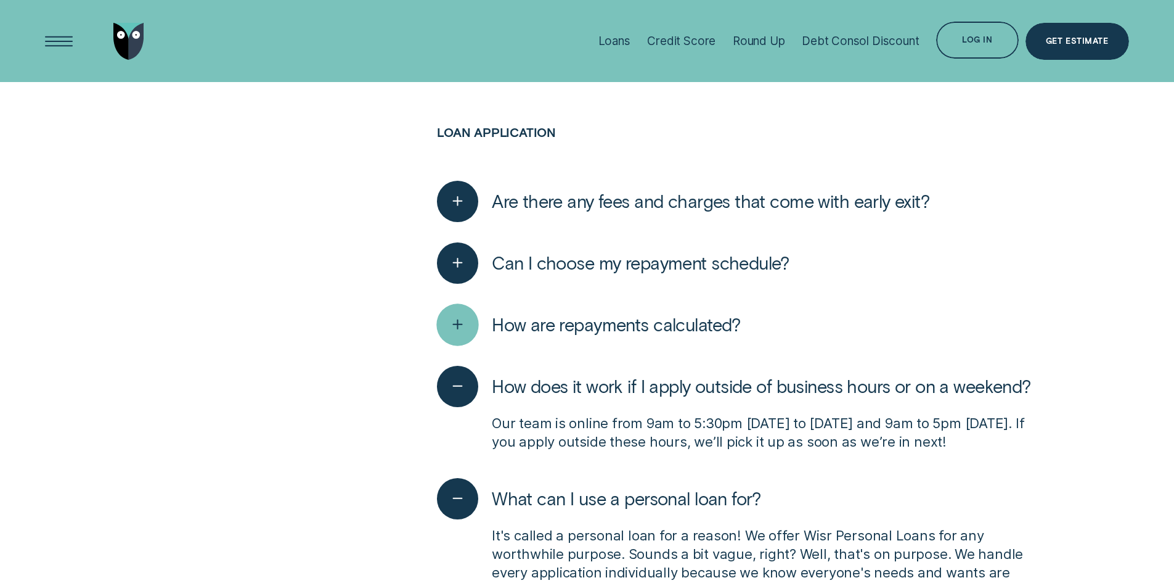
click at [461, 327] on icon "button" at bounding box center [458, 324] width 21 height 19
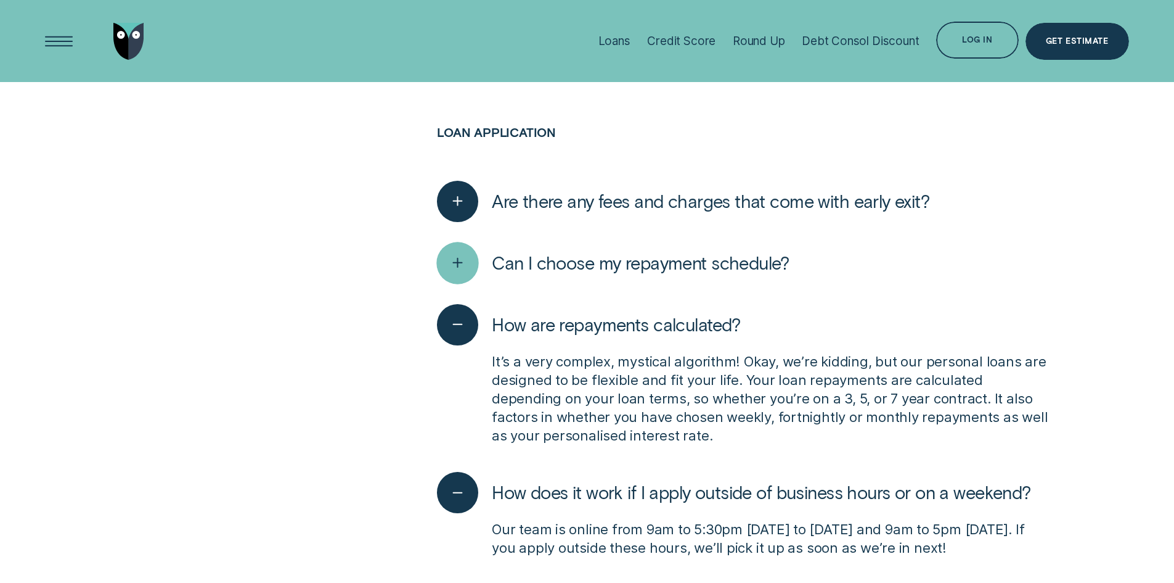
click at [465, 266] on icon "button" at bounding box center [458, 262] width 21 height 19
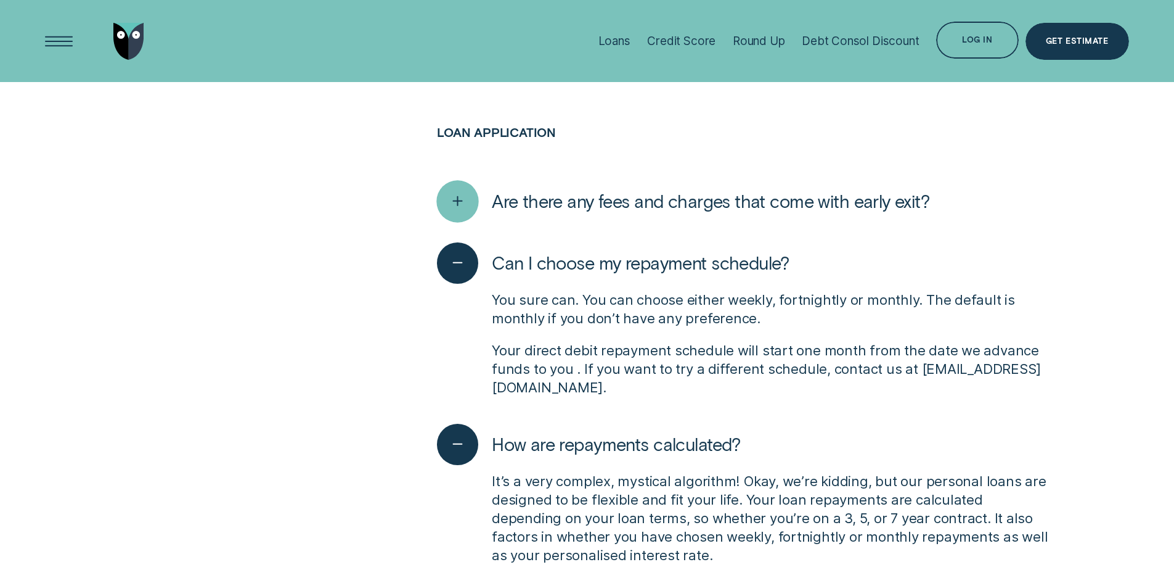
click at [458, 204] on line "button" at bounding box center [458, 201] width 0 height 9
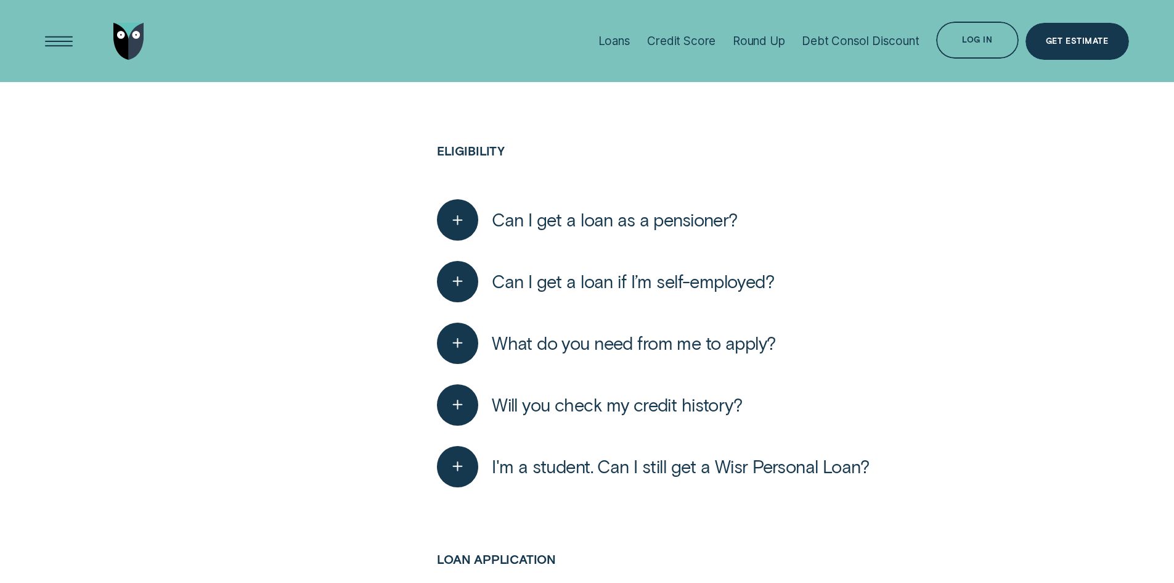
scroll to position [863, 0]
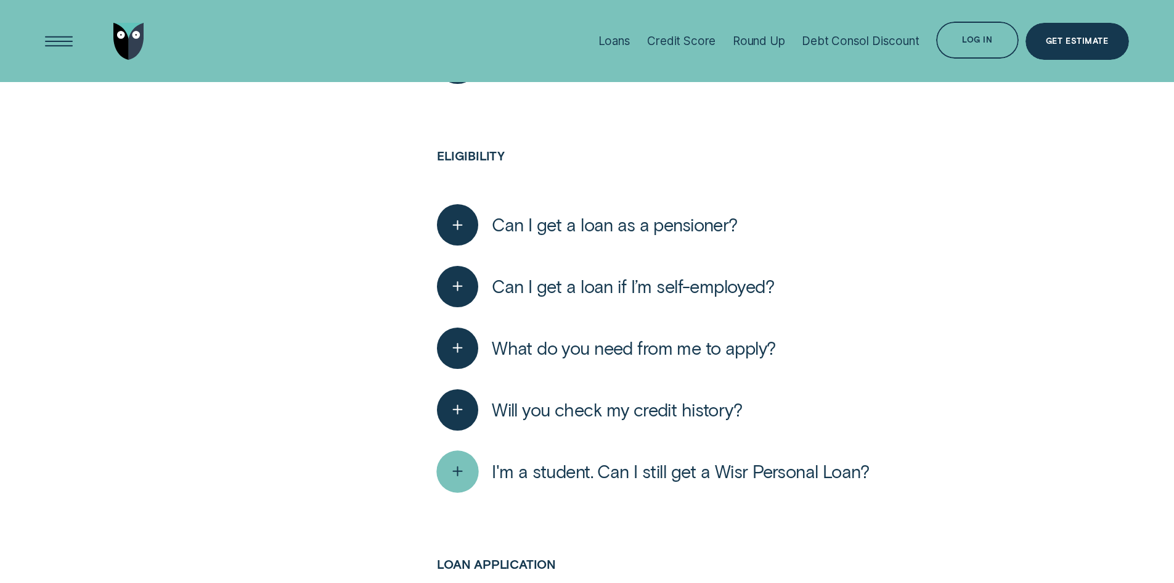
drag, startPoint x: 465, startPoint y: 463, endPoint x: 456, endPoint y: 424, distance: 40.7
click at [465, 462] on icon "button" at bounding box center [458, 471] width 21 height 19
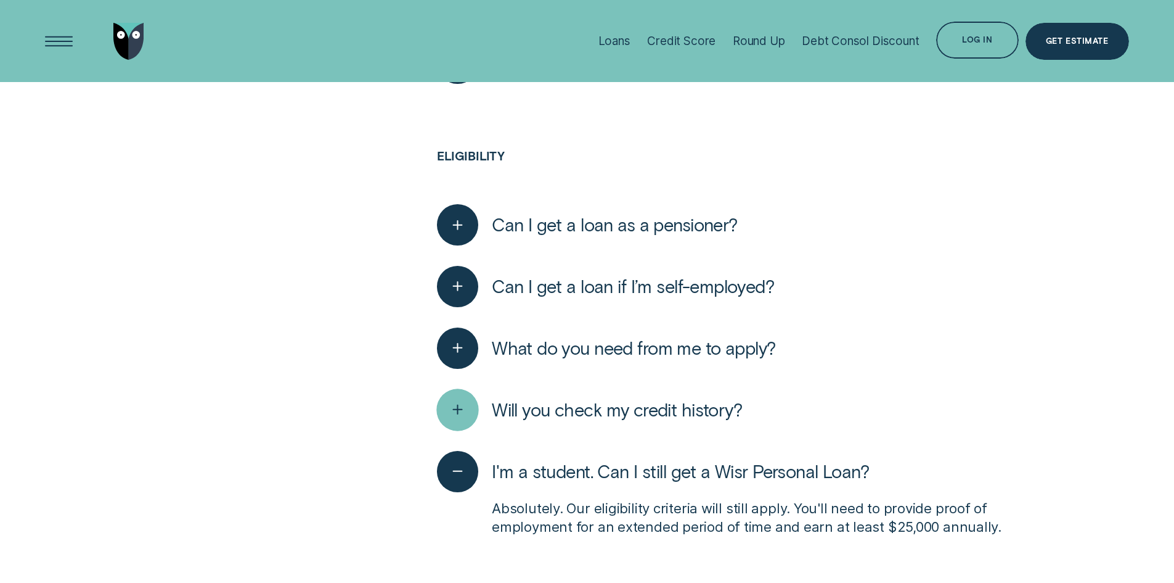
drag, startPoint x: 457, startPoint y: 403, endPoint x: 470, endPoint y: 350, distance: 54.4
click at [461, 399] on div "button" at bounding box center [458, 409] width 42 height 42
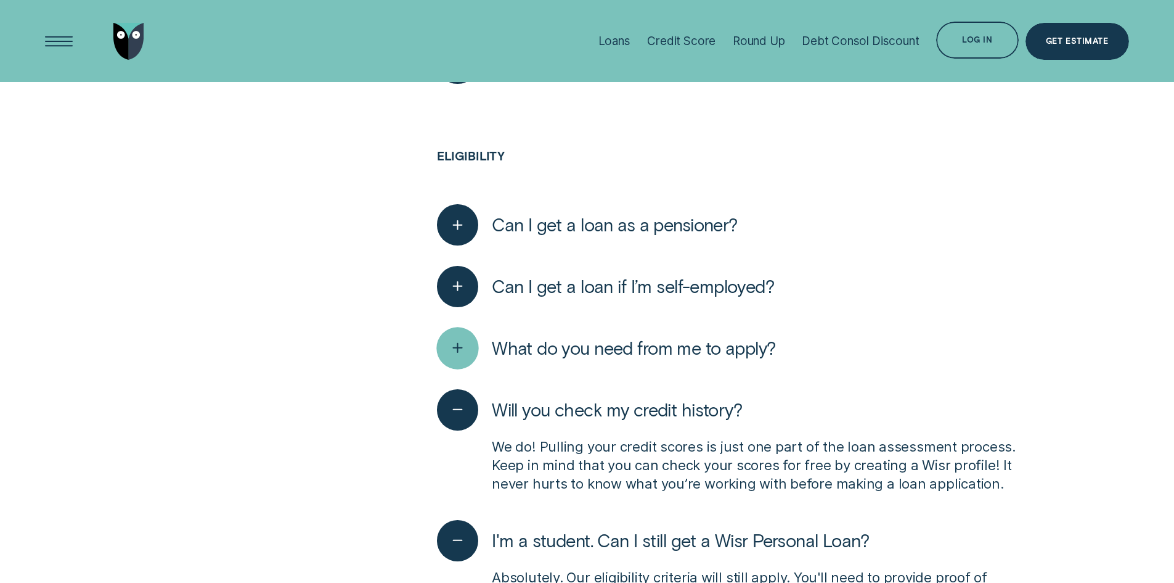
click at [470, 348] on div "button" at bounding box center [458, 348] width 42 height 42
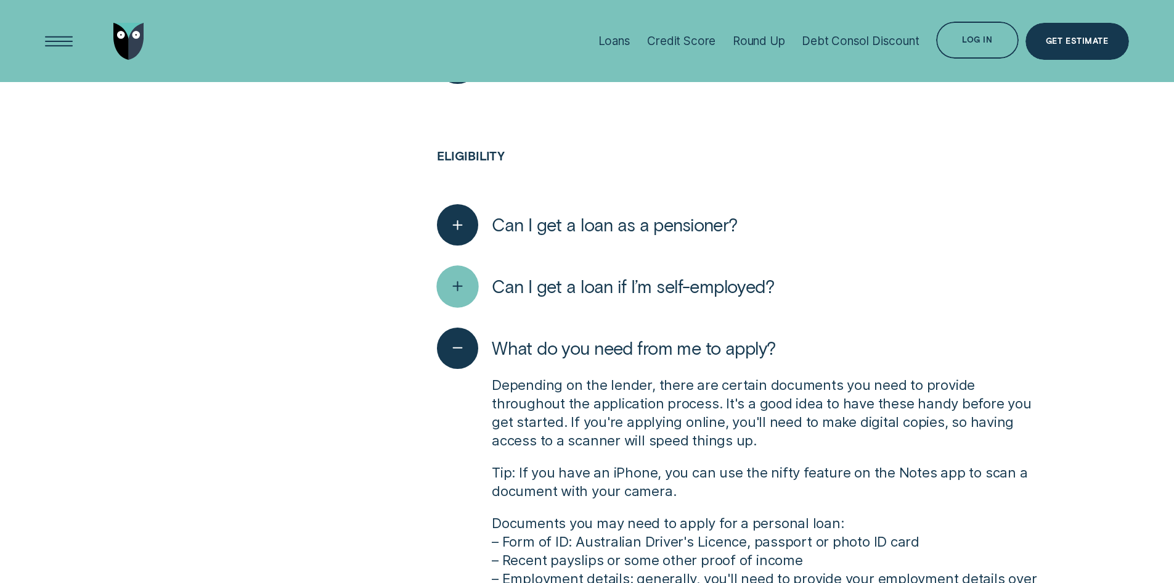
drag, startPoint x: 452, startPoint y: 292, endPoint x: 464, endPoint y: 230, distance: 63.5
click at [452, 290] on icon "button" at bounding box center [458, 286] width 21 height 19
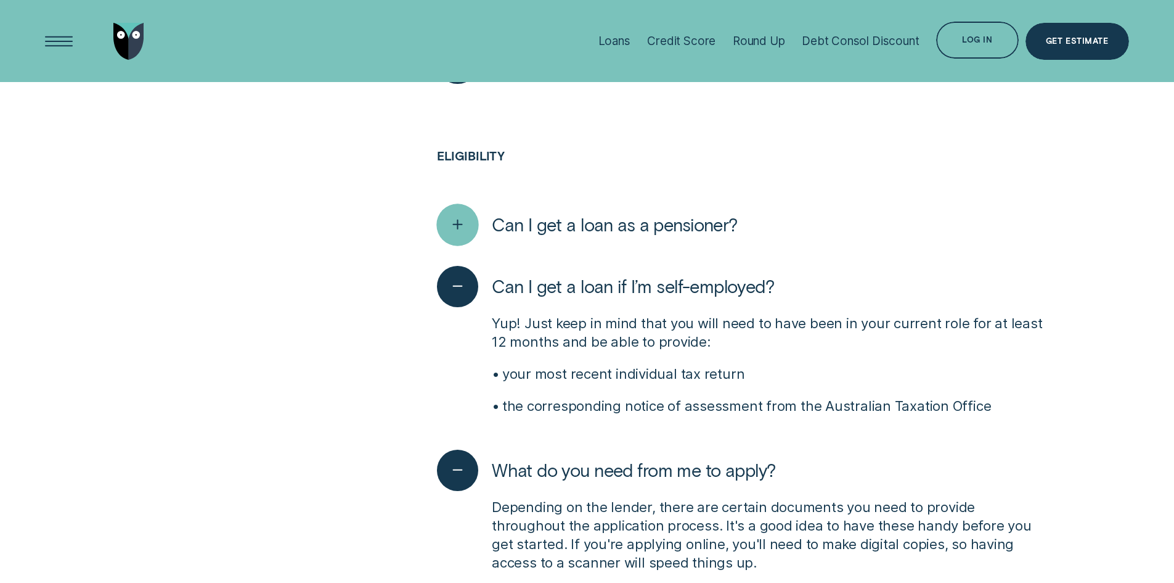
click at [464, 226] on icon "button" at bounding box center [458, 224] width 21 height 19
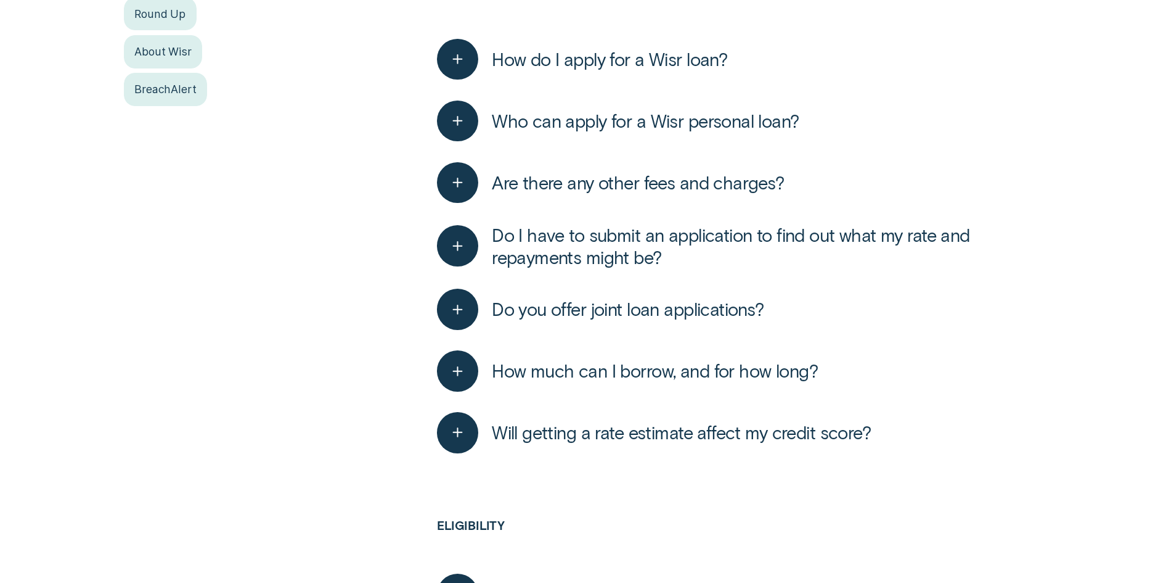
scroll to position [493, 0]
click at [464, 432] on icon "button" at bounding box center [458, 433] width 21 height 19
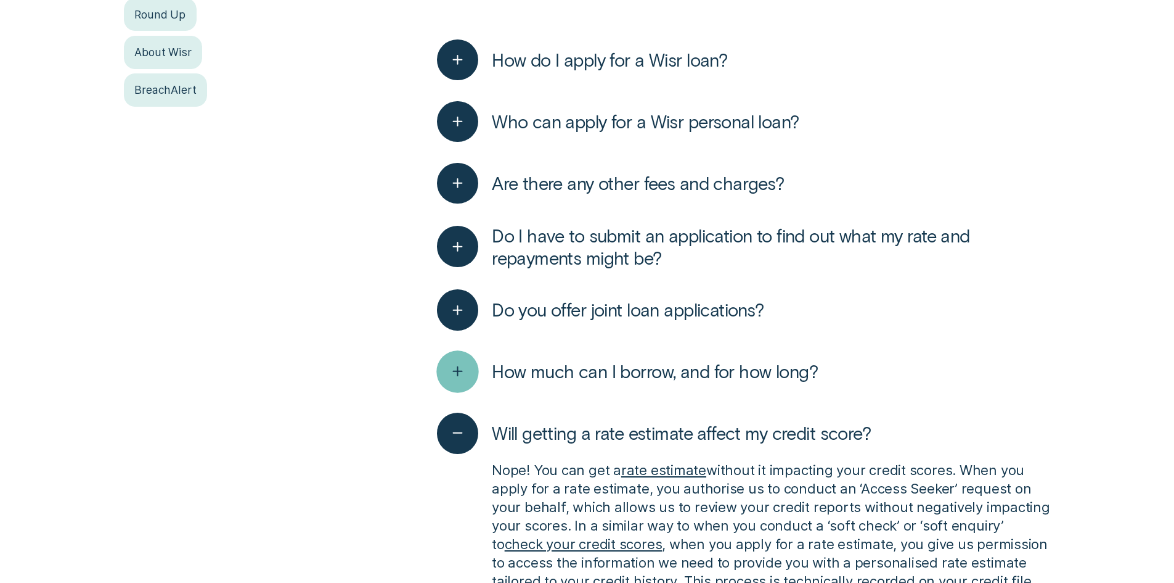
click at [464, 382] on div "button" at bounding box center [458, 372] width 42 height 42
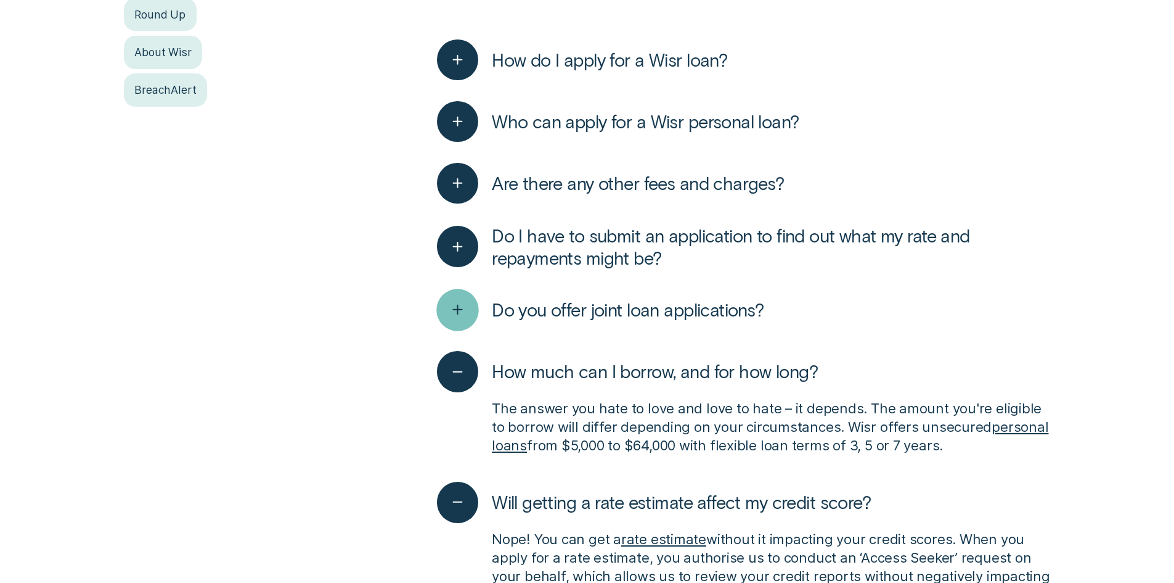
click at [457, 316] on icon "button" at bounding box center [458, 309] width 21 height 19
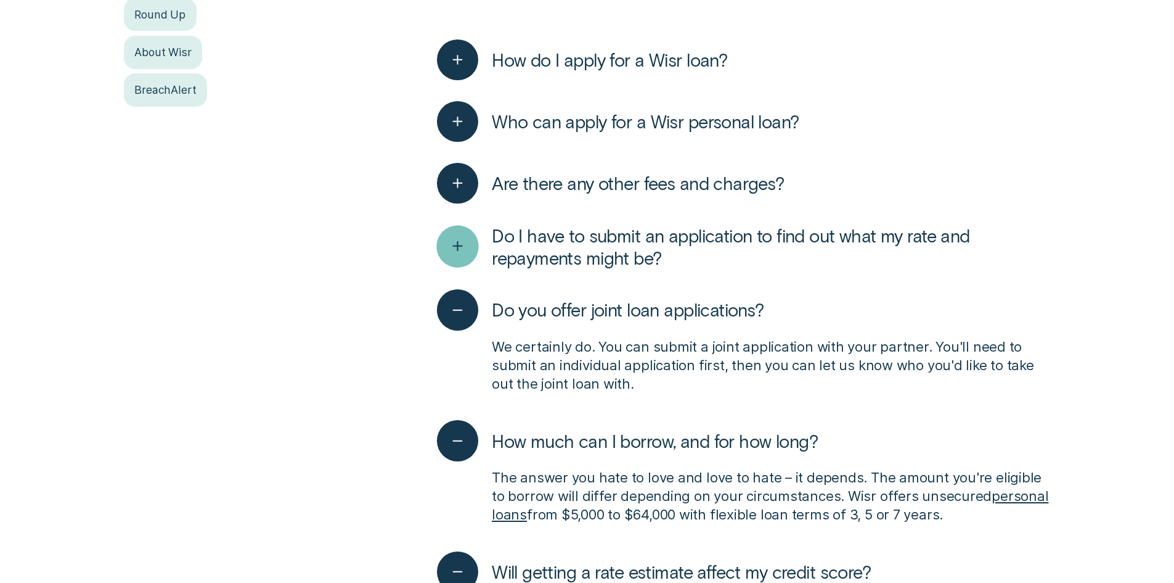
click at [471, 239] on div "button" at bounding box center [458, 247] width 42 height 42
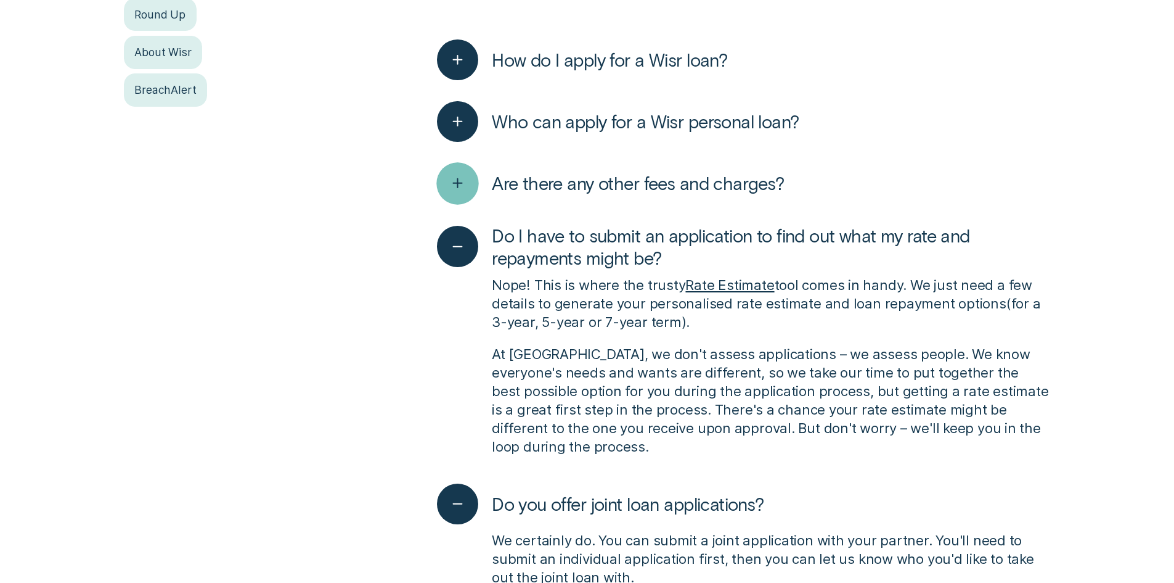
drag, startPoint x: 467, startPoint y: 192, endPoint x: 451, endPoint y: 136, distance: 58.5
click at [467, 191] on icon "button" at bounding box center [458, 183] width 21 height 19
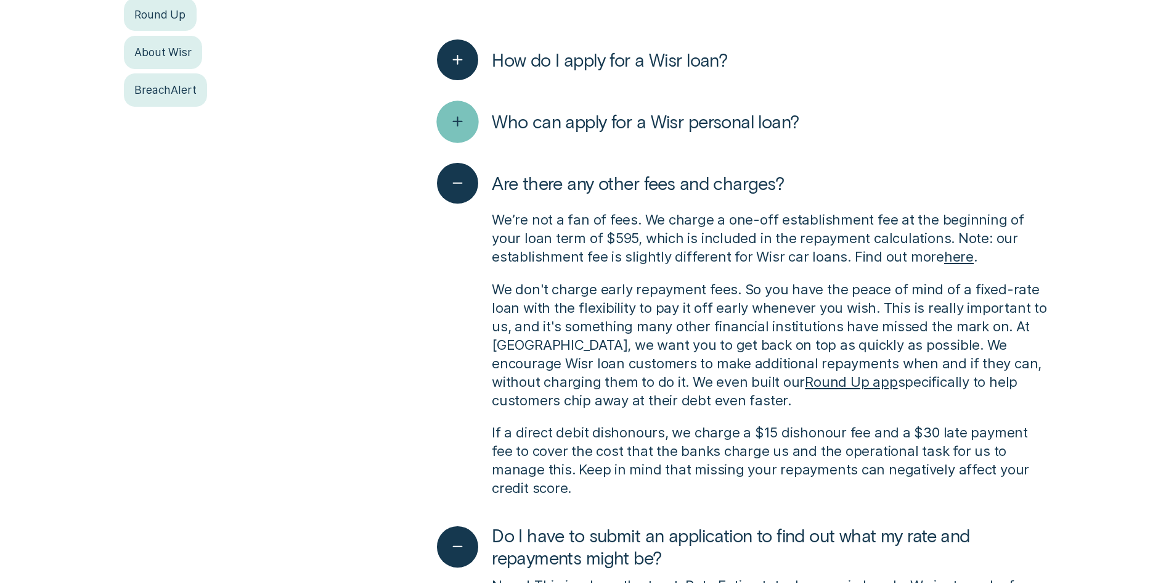
click at [451, 130] on icon "button" at bounding box center [458, 121] width 21 height 19
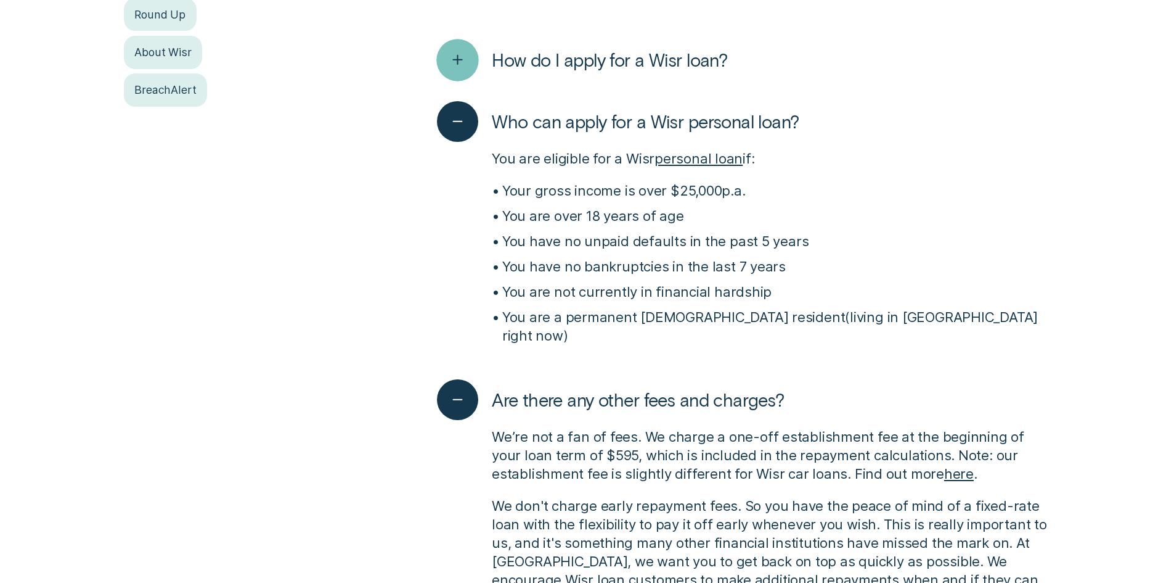
click at [451, 78] on div "button" at bounding box center [457, 59] width 41 height 41
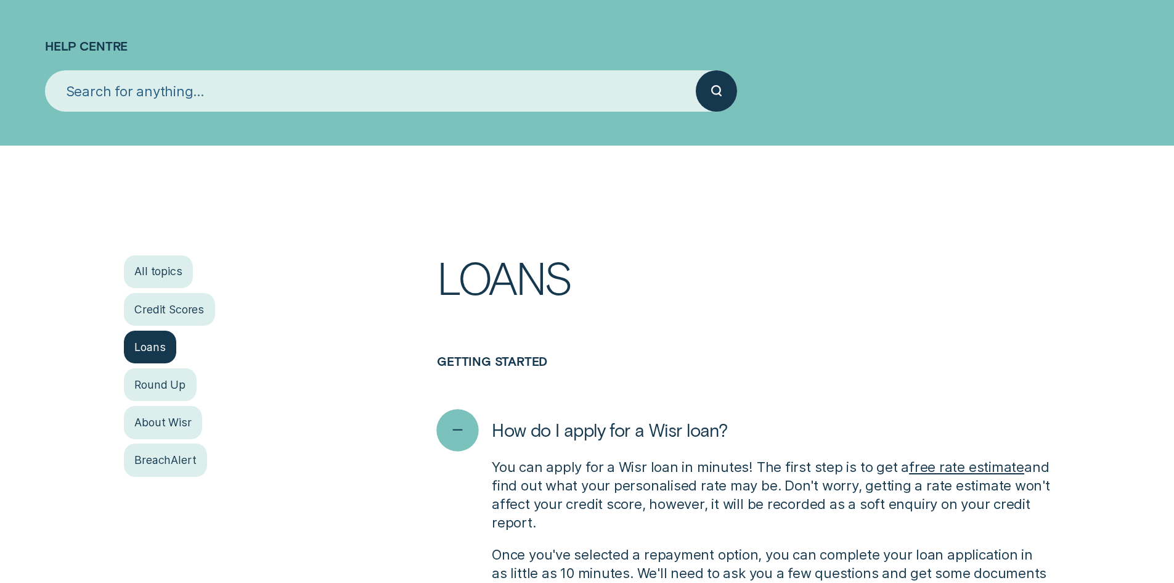
scroll to position [62, 0]
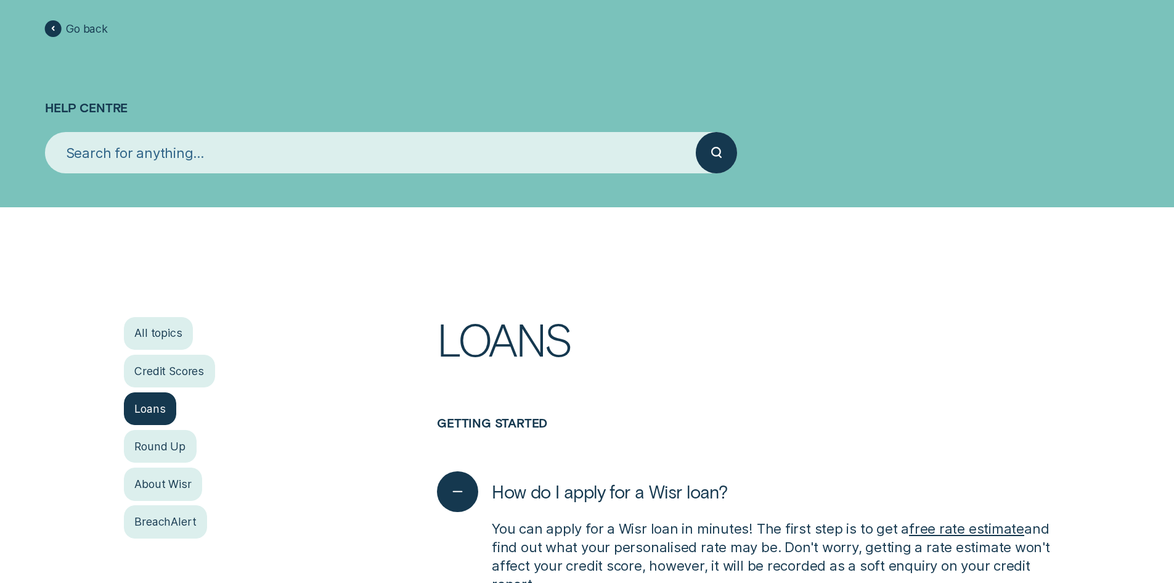
click at [437, 357] on h1 "Loans" at bounding box center [743, 366] width 613 height 99
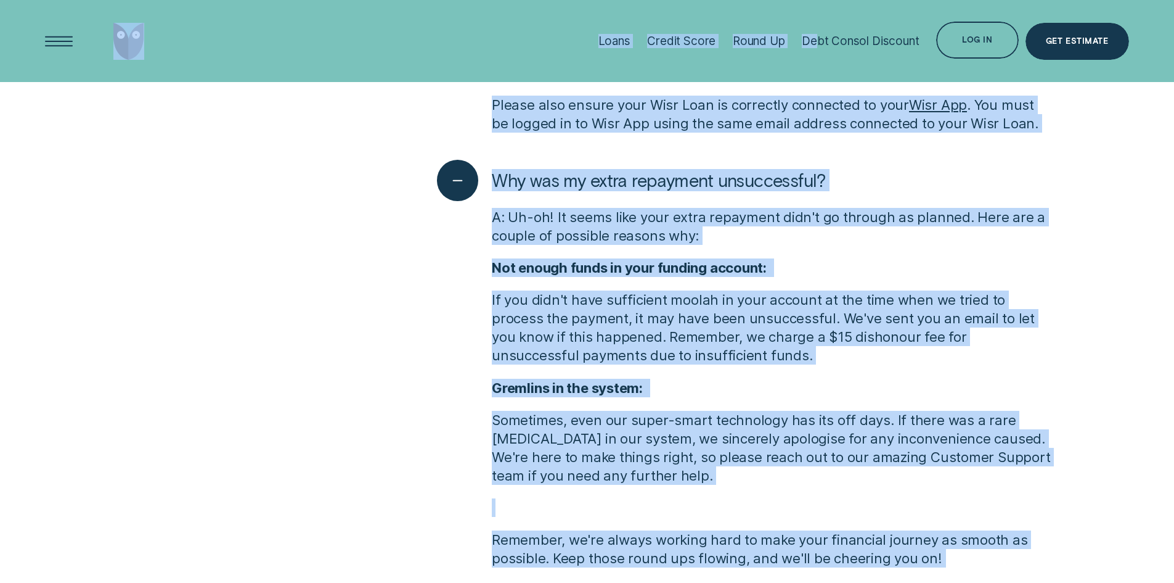
scroll to position [17195, 0]
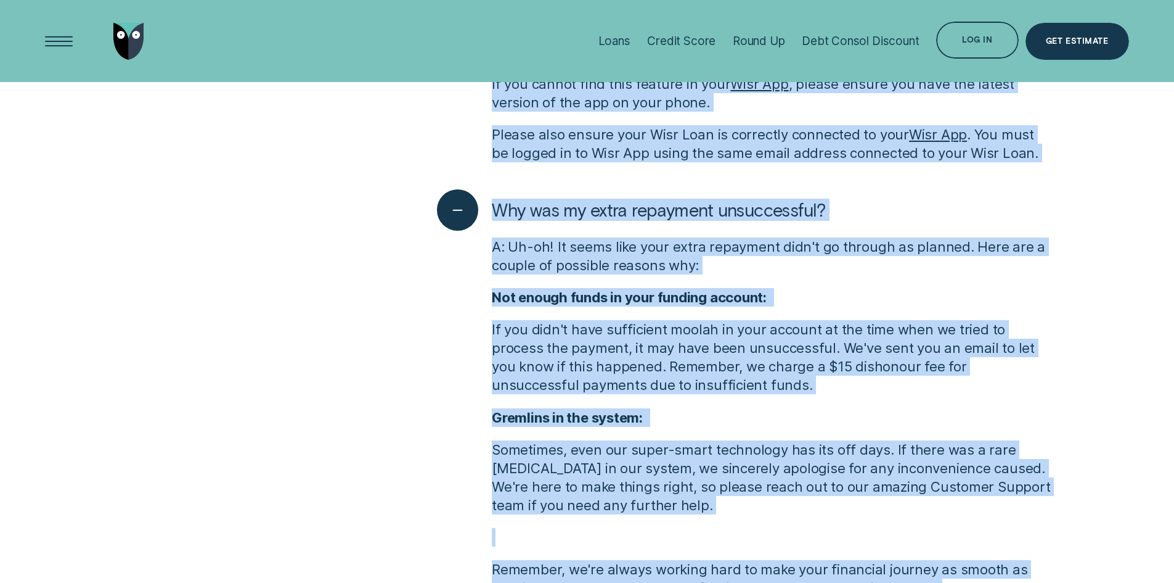
drag, startPoint x: 436, startPoint y: 344, endPoint x: 945, endPoint y: 297, distance: 511.4
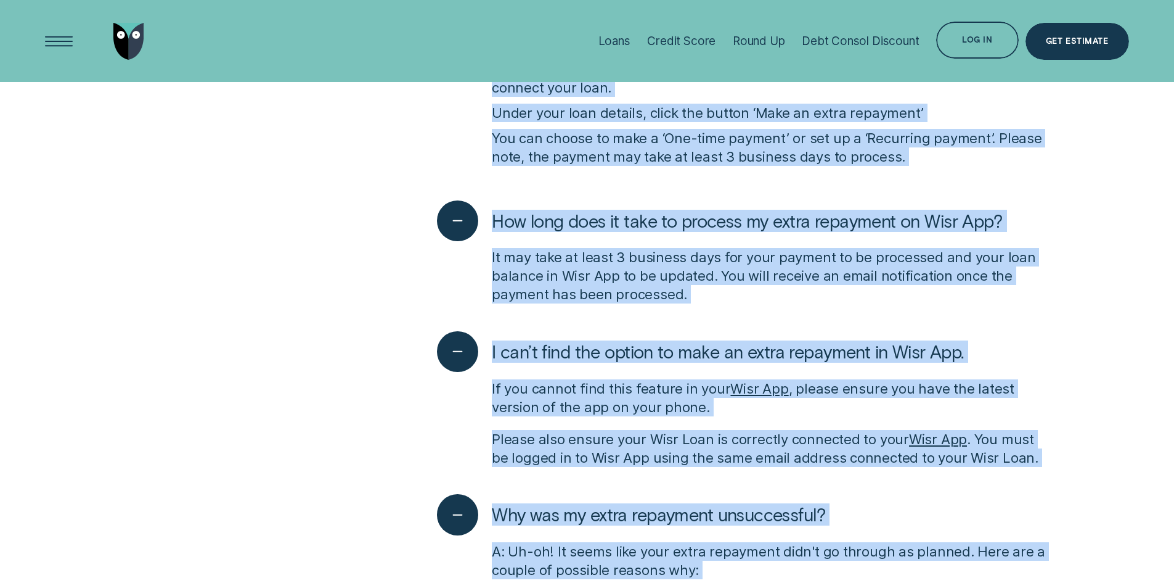
scroll to position [16887, 0]
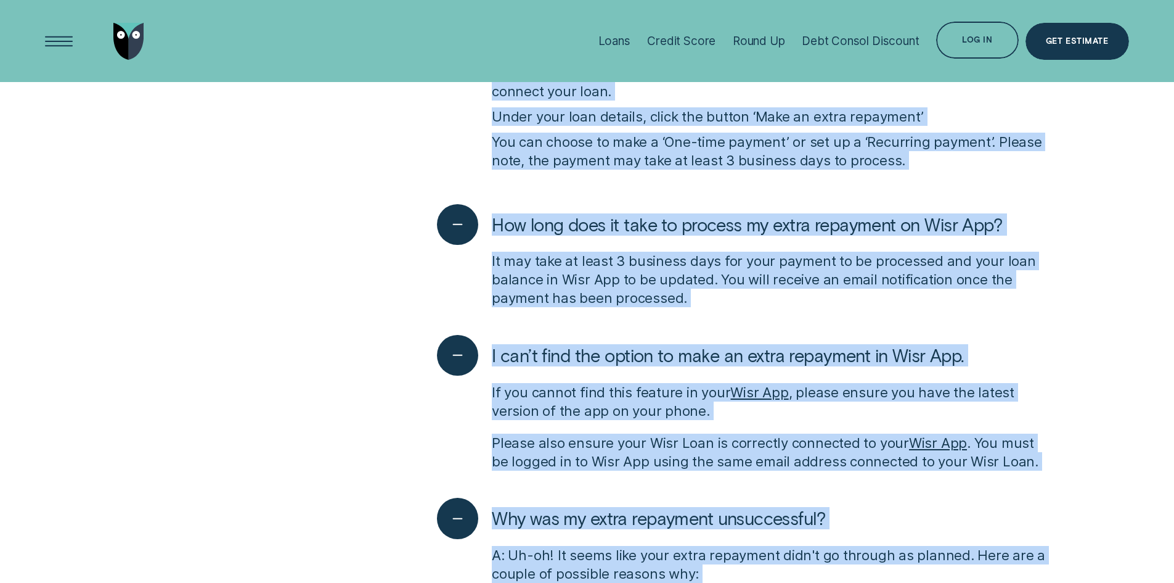
copy div "Lorem Ipsumdo sitamet Con ad E seddo eiu t Inci utla? Etd mag aliqu eni a Mini …"
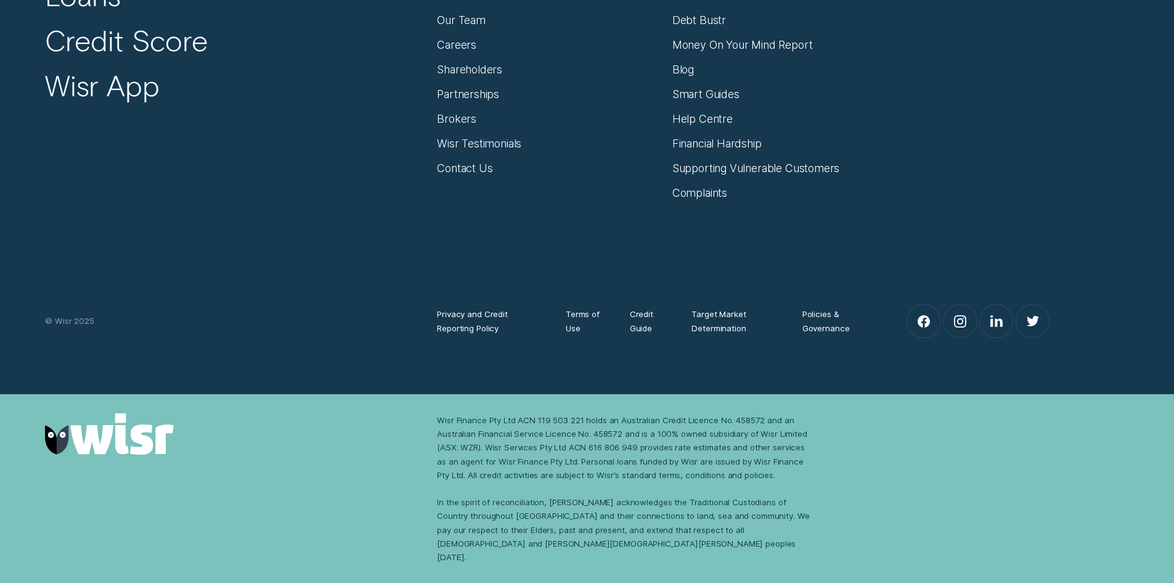
scroll to position [493, 0]
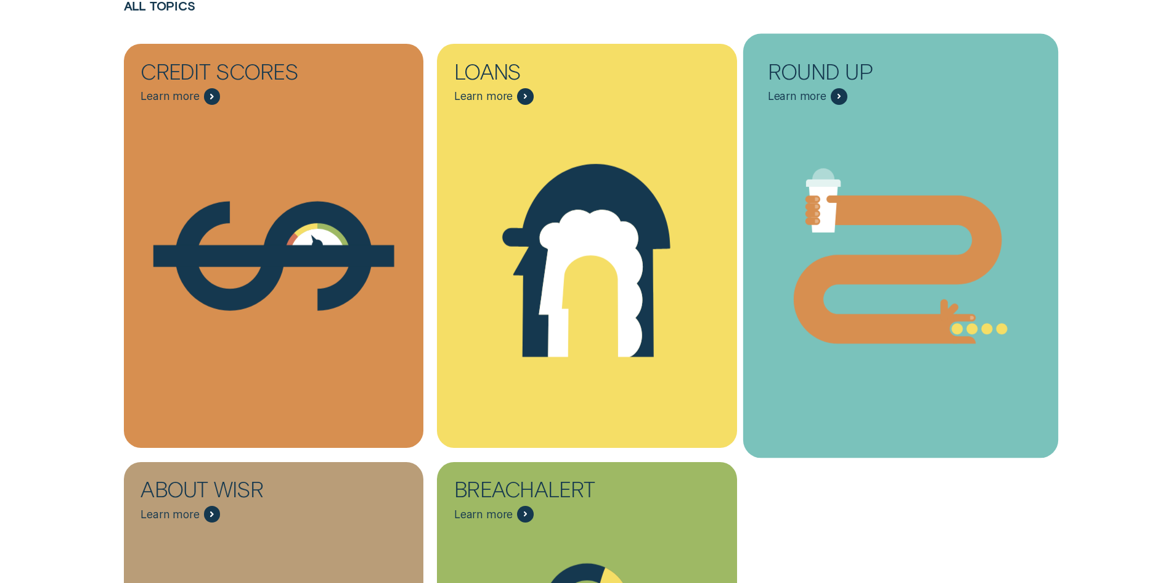
click at [883, 228] on icon "Round Up - Learn more" at bounding box center [900, 256] width 315 height 240
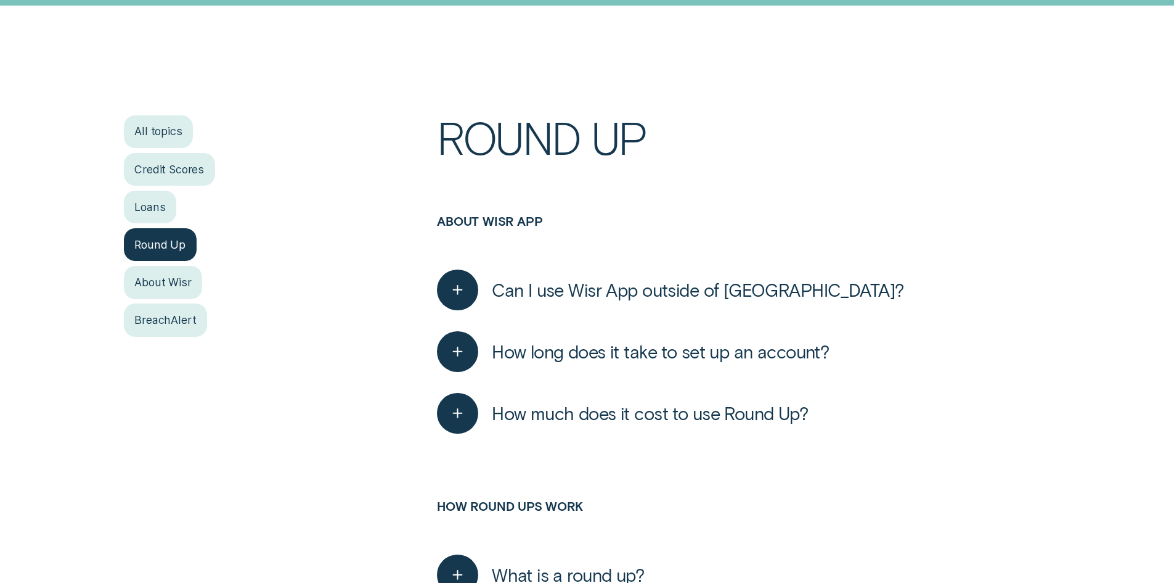
scroll to position [308, 0]
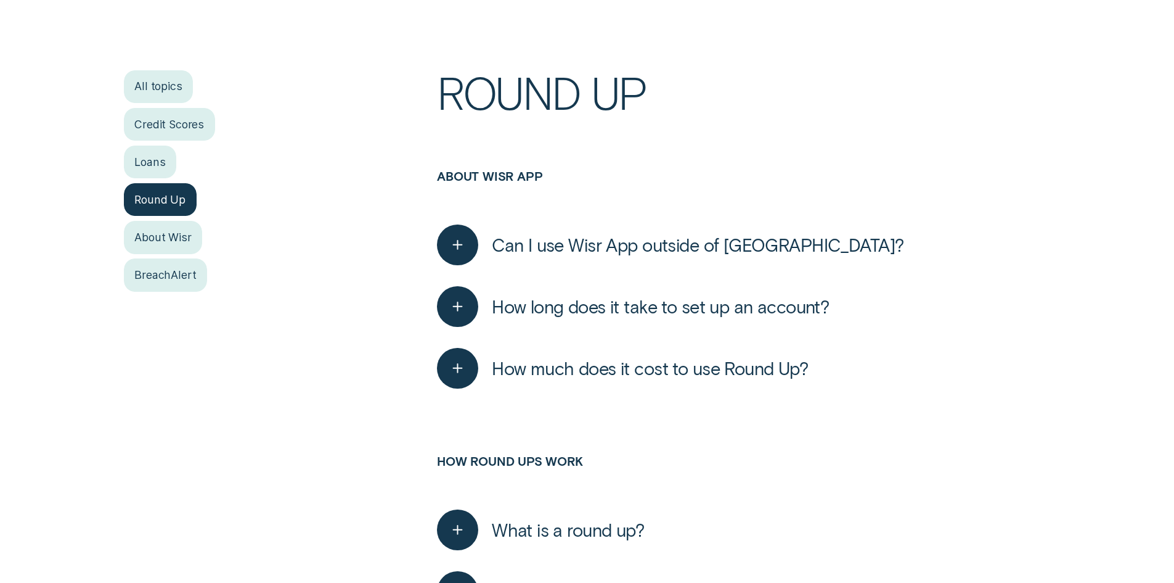
scroll to position [493, 0]
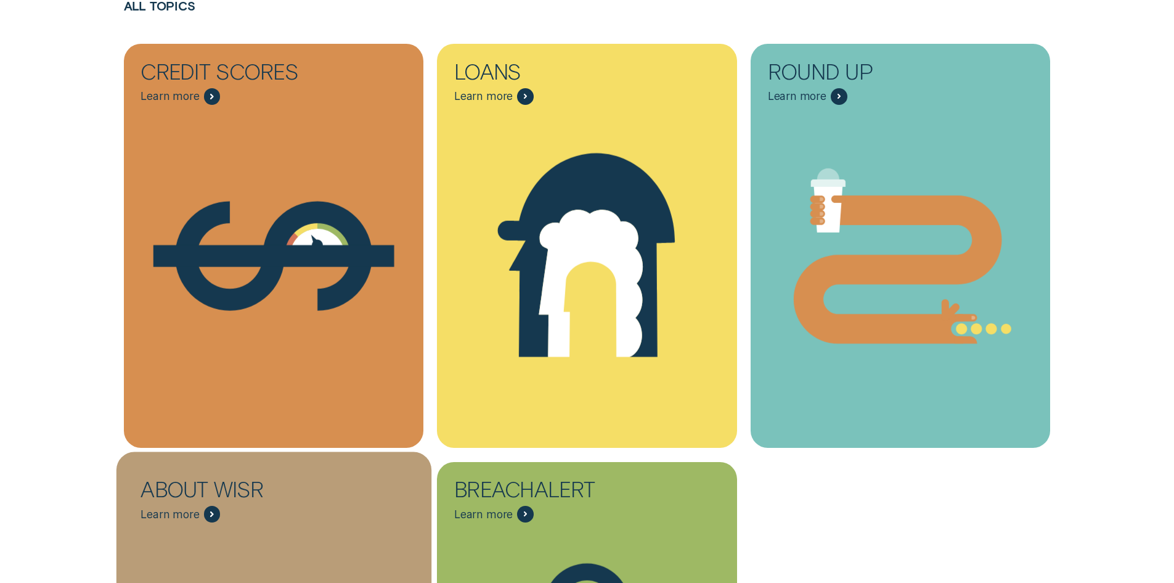
click at [280, 513] on div "About Wisr Learn more" at bounding box center [274, 492] width 300 height 61
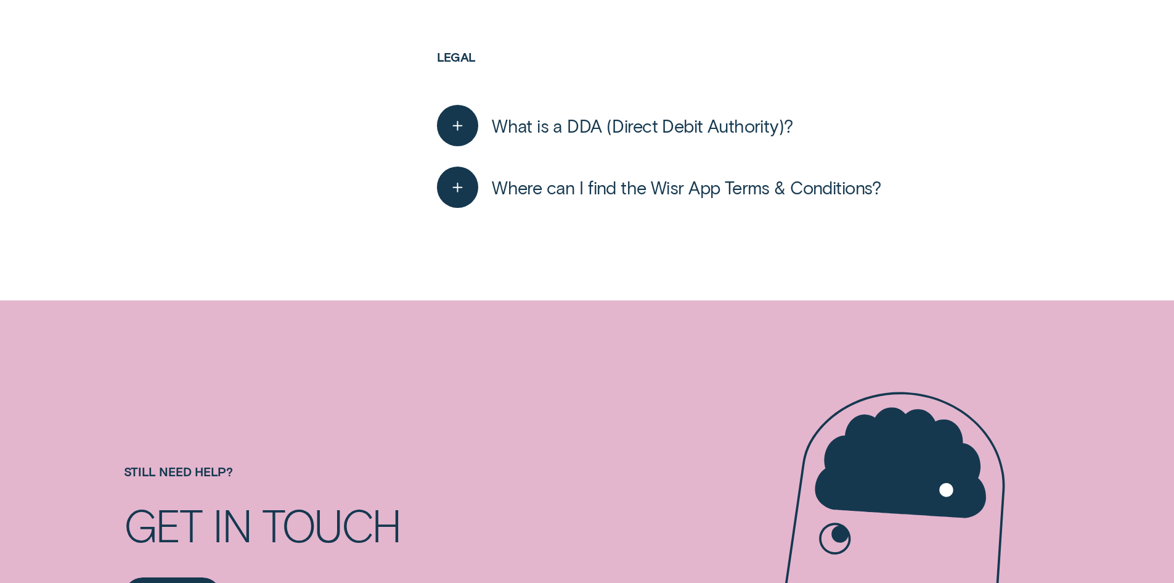
scroll to position [1973, 0]
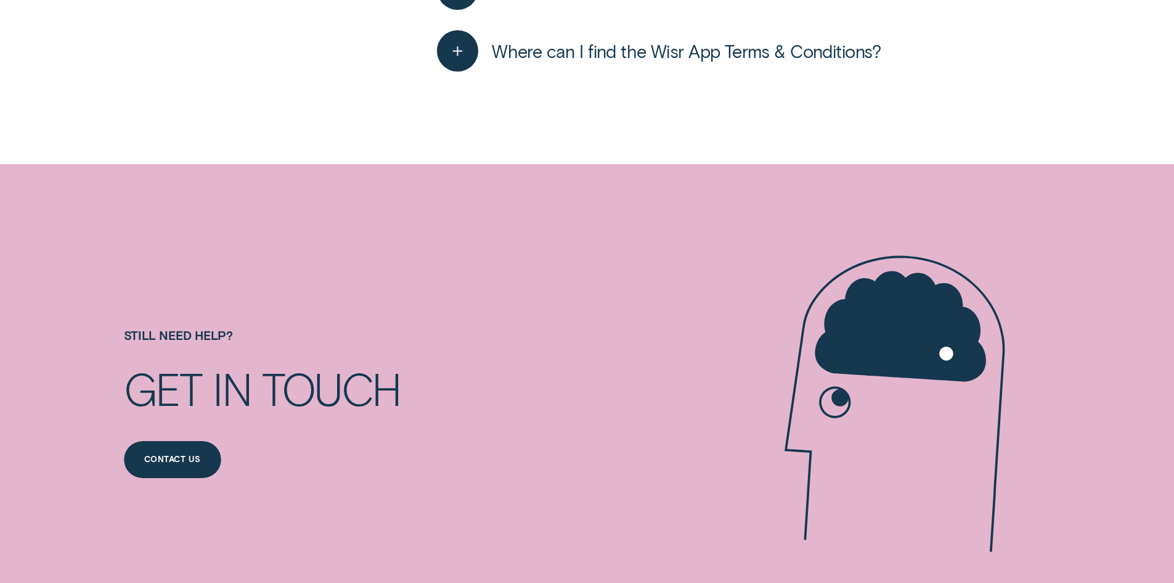
scroll to position [493, 0]
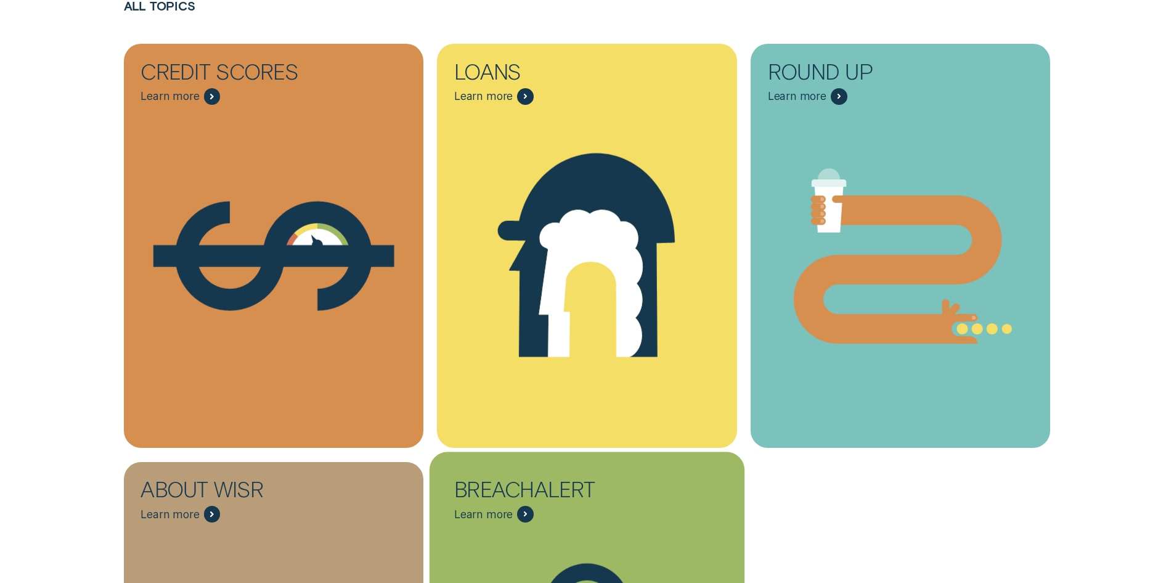
click at [523, 506] on div "BreachAlert - Learn more" at bounding box center [525, 514] width 17 height 17
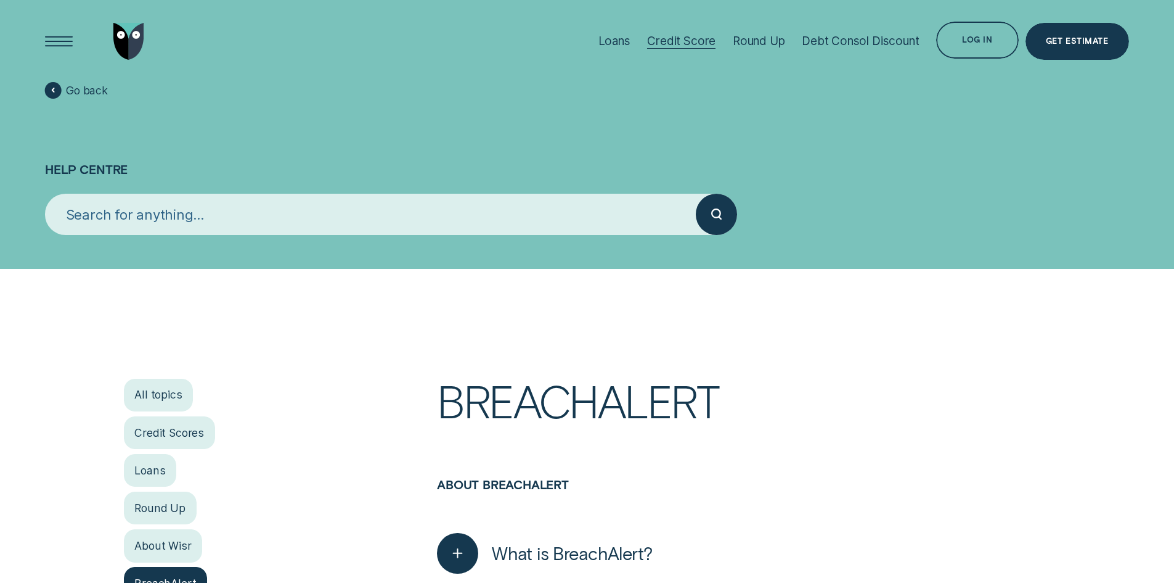
click at [673, 40] on div "Credit Score" at bounding box center [681, 41] width 68 height 14
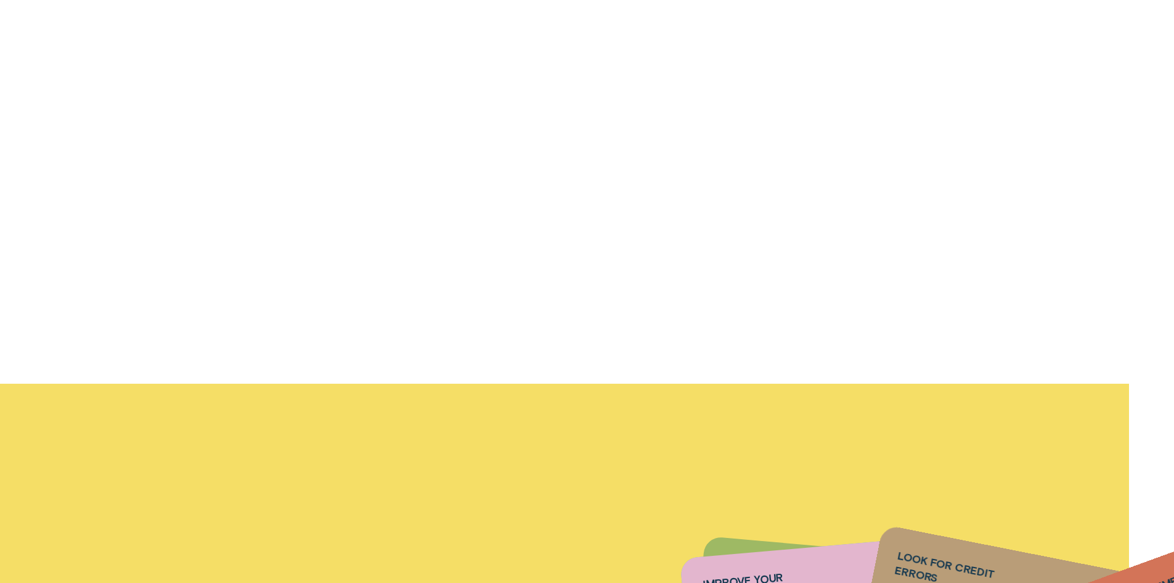
scroll to position [6427, 0]
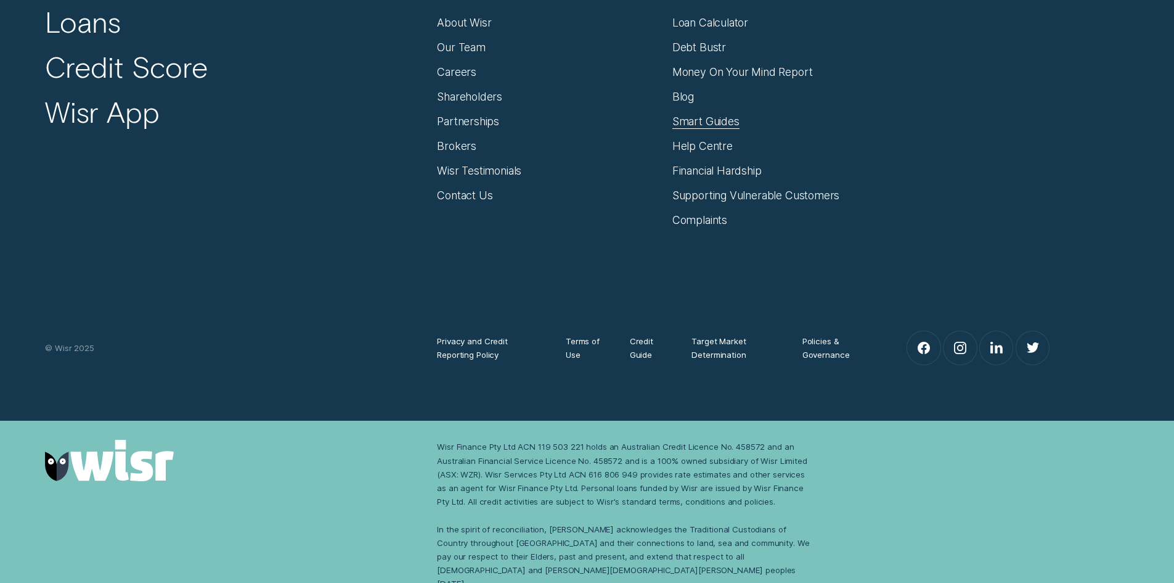
click at [695, 126] on div "Smart Guides" at bounding box center [706, 122] width 67 height 14
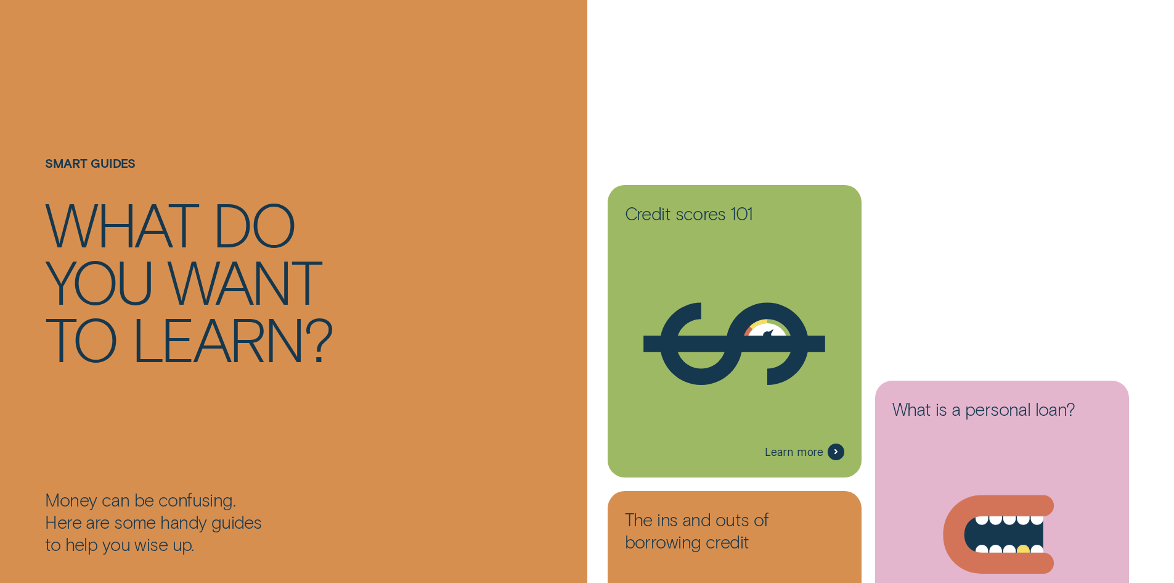
scroll to position [185, 0]
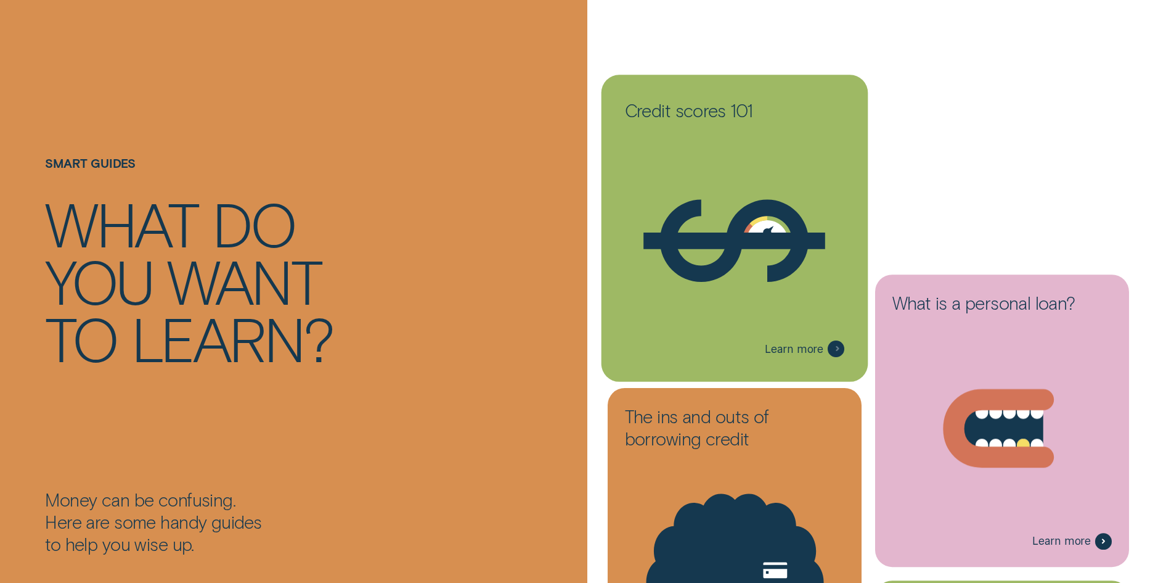
click at [654, 195] on icon at bounding box center [734, 240] width 237 height 181
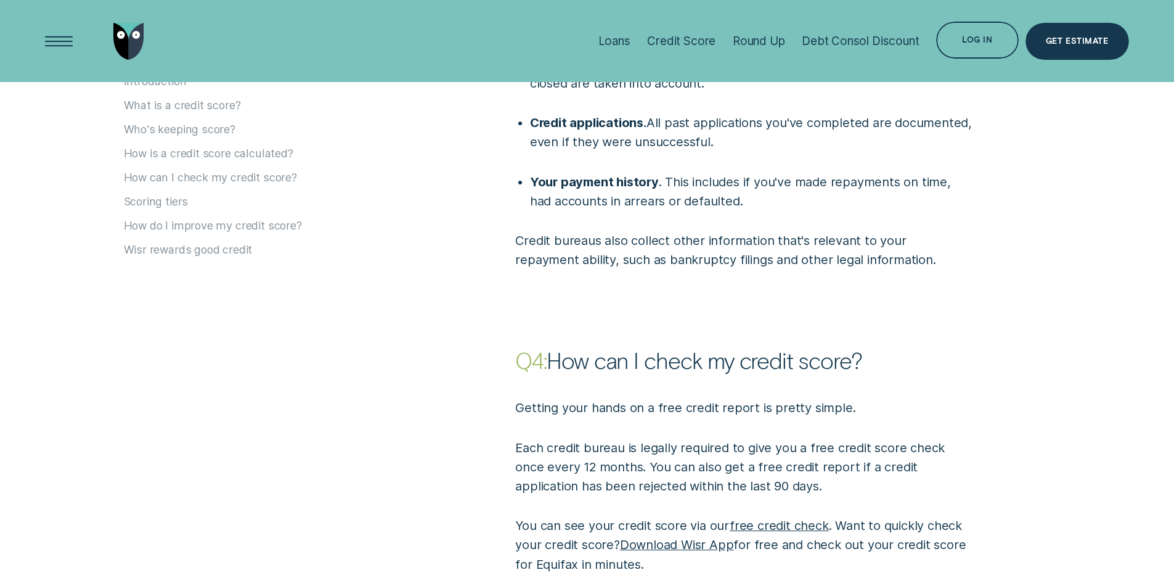
scroll to position [2034, 0]
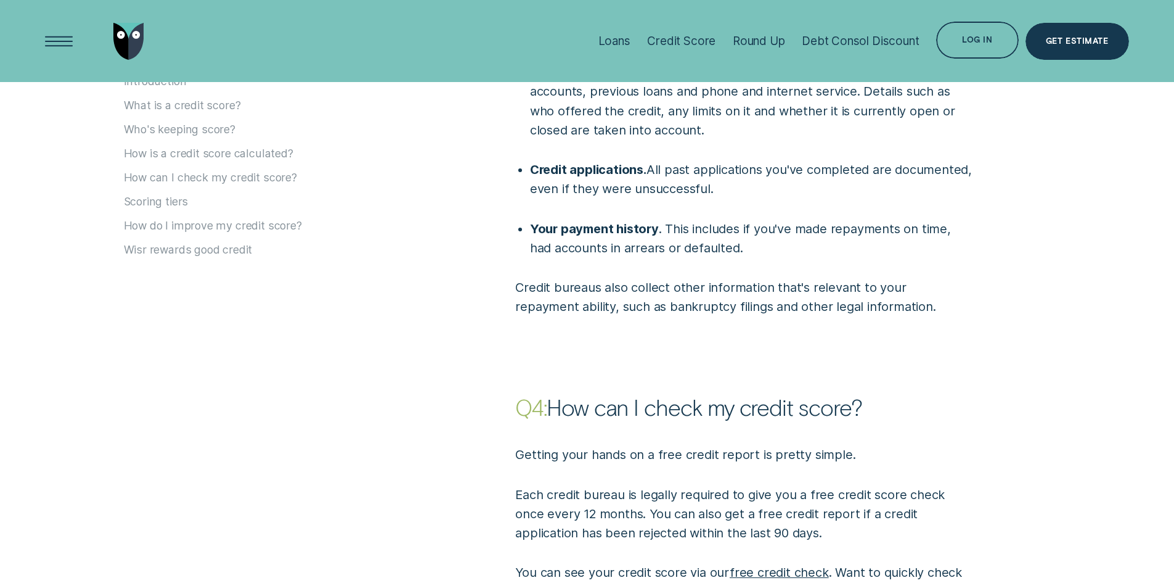
drag, startPoint x: 559, startPoint y: 348, endPoint x: 575, endPoint y: 190, distance: 158.6
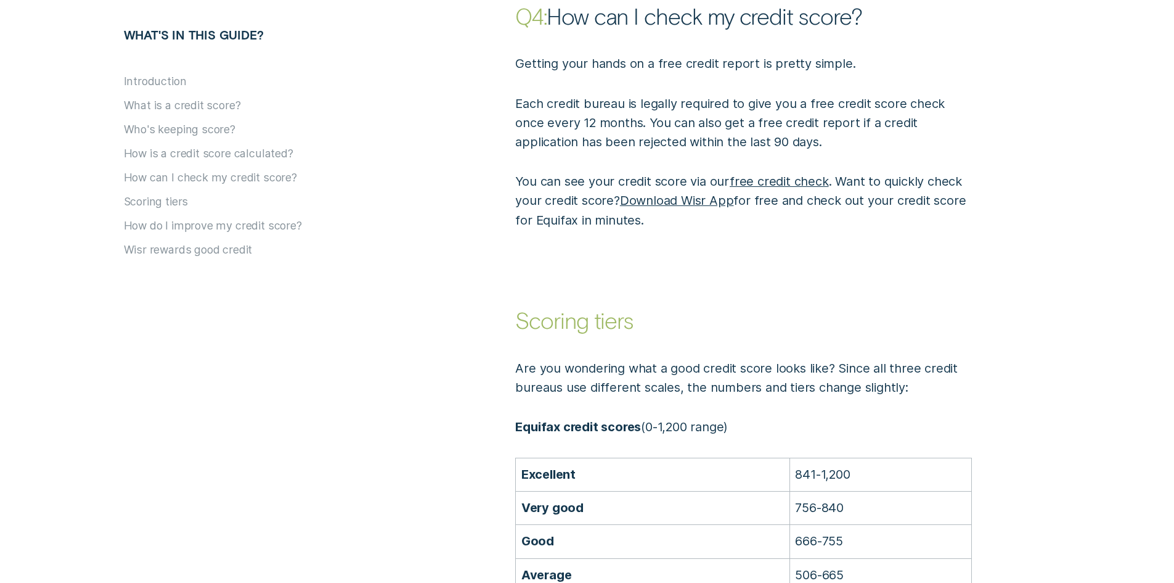
scroll to position [2503, 0]
